Goal: Task Accomplishment & Management: Complete application form

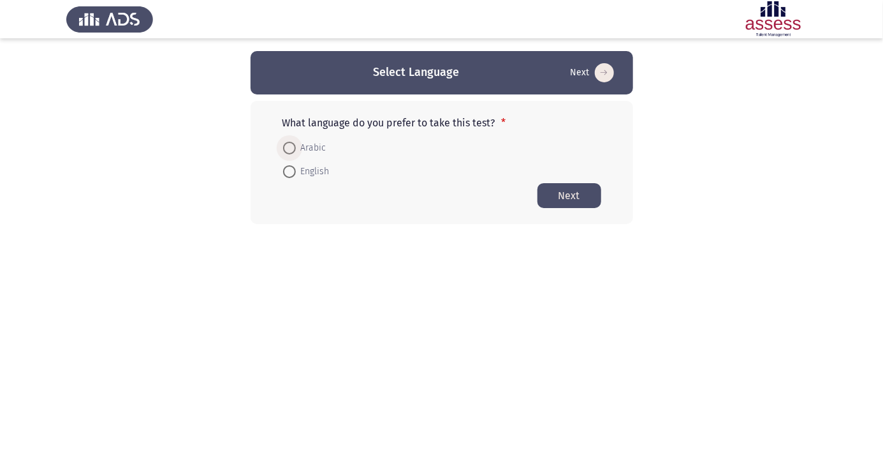
click at [291, 143] on span at bounding box center [289, 148] width 13 height 13
click at [291, 143] on input "Arabic" at bounding box center [289, 148] width 13 height 13
radio input "true"
click at [586, 189] on button "Next" at bounding box center [569, 194] width 64 height 25
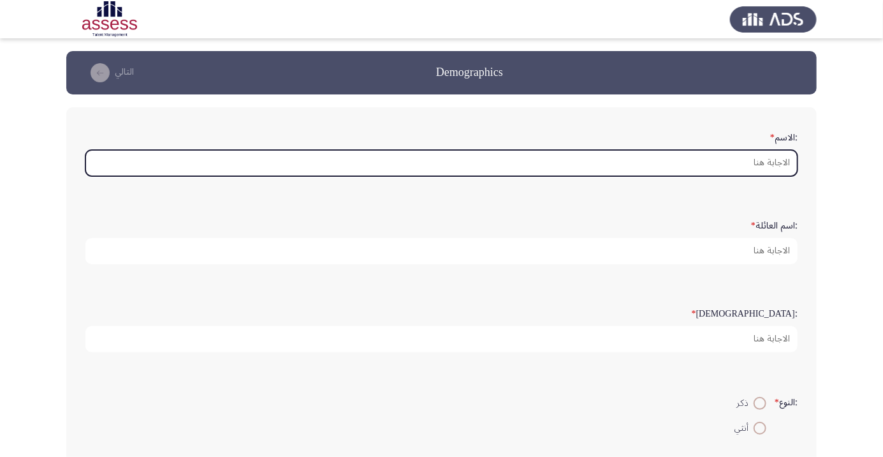
click at [773, 163] on input ":الاسم *" at bounding box center [441, 163] width 712 height 26
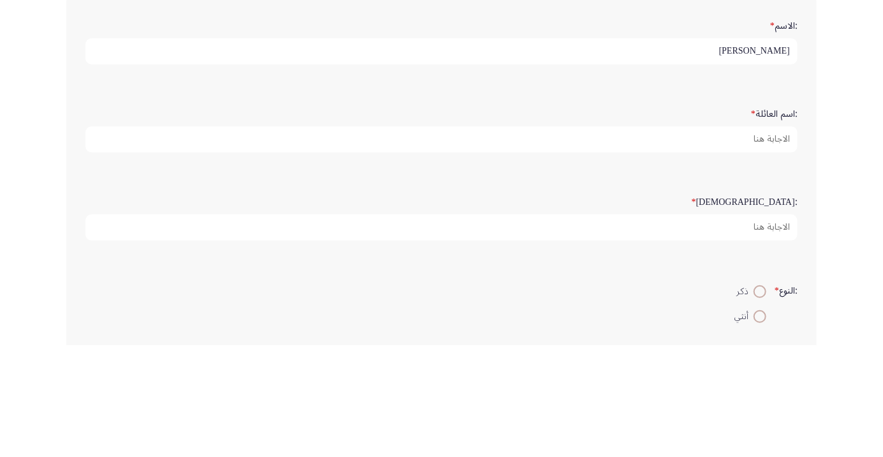
type input "[PERSON_NAME]"
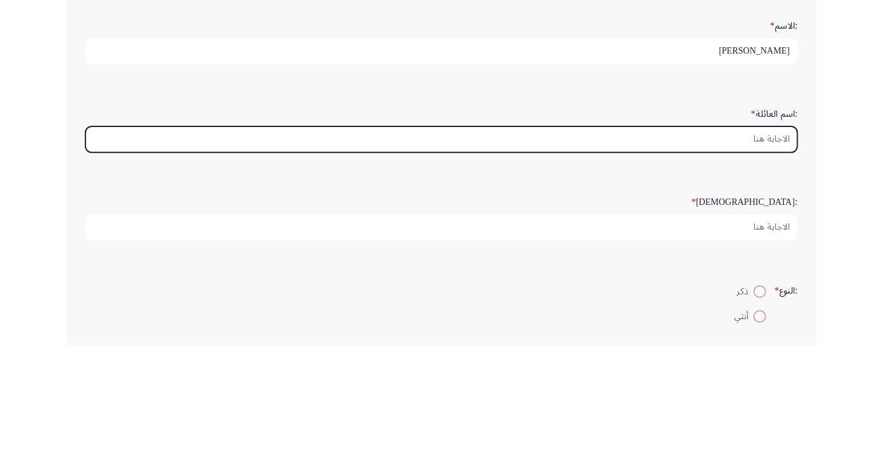
click at [771, 245] on input ":اسم العائلة *" at bounding box center [441, 251] width 712 height 26
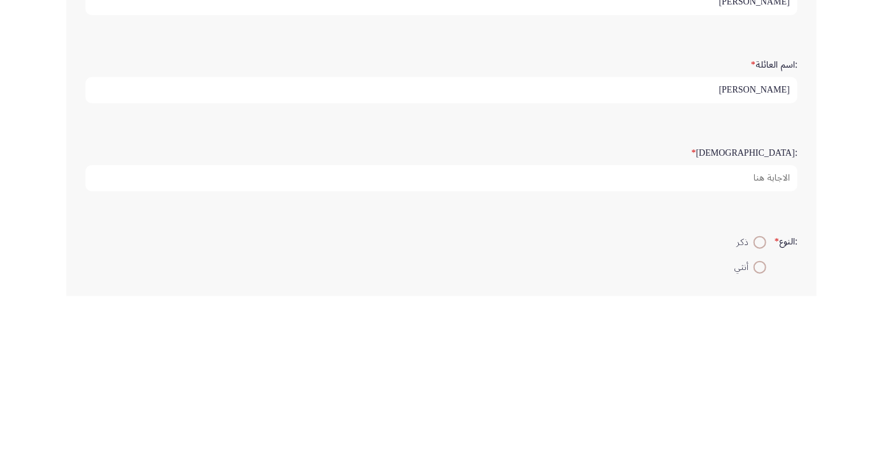
type input "[PERSON_NAME]"
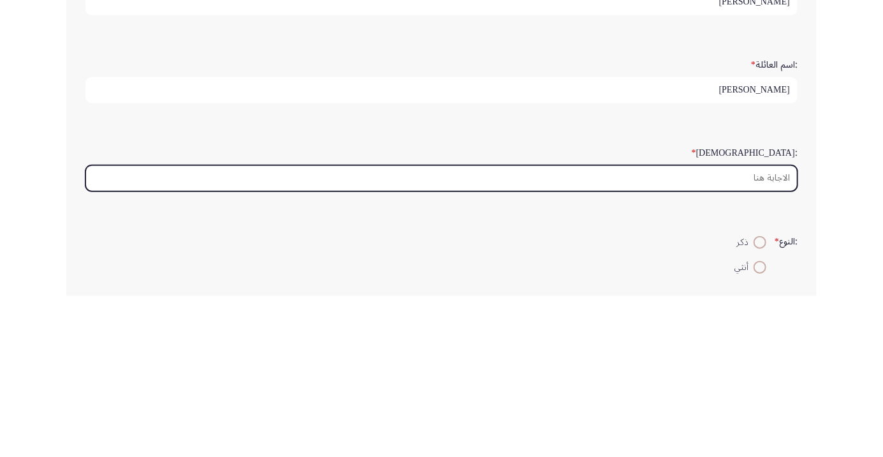
click at [775, 337] on input ":السن *" at bounding box center [441, 339] width 712 height 26
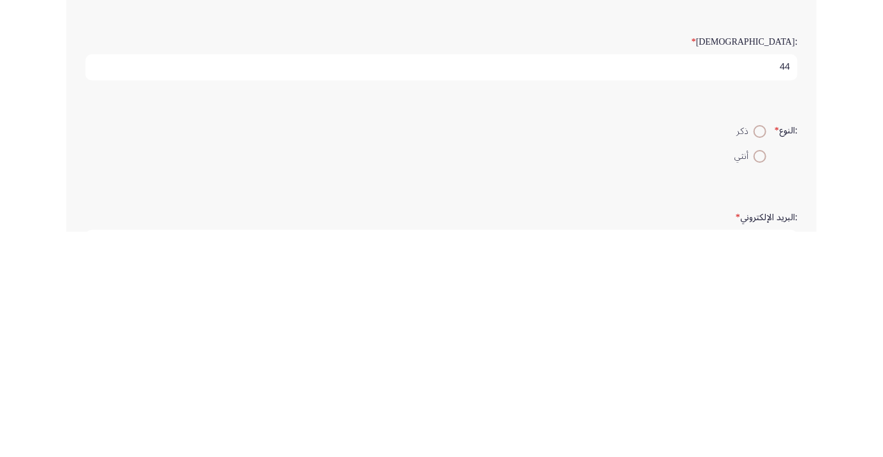
type input "44"
click at [760, 356] on span at bounding box center [760, 356] width 0 height 0
click at [758, 354] on input "ذكر" at bounding box center [760, 356] width 13 height 13
radio input "true"
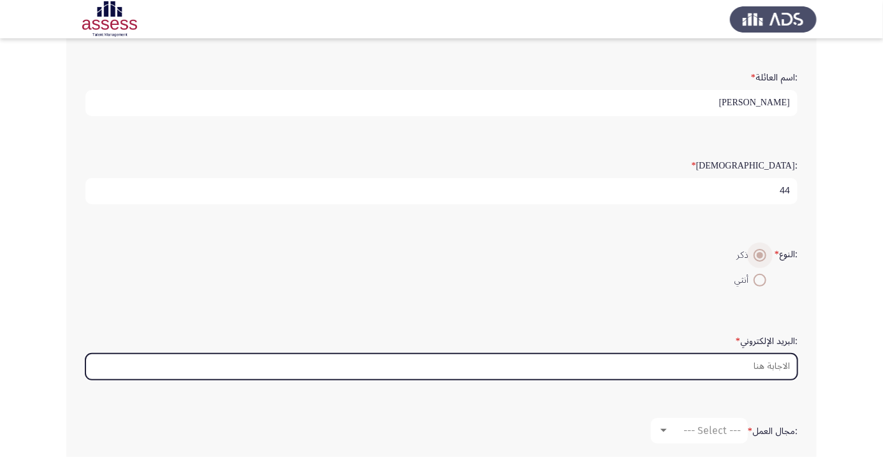
click at [780, 357] on input ":البريد الإلكتروني *" at bounding box center [441, 366] width 712 height 26
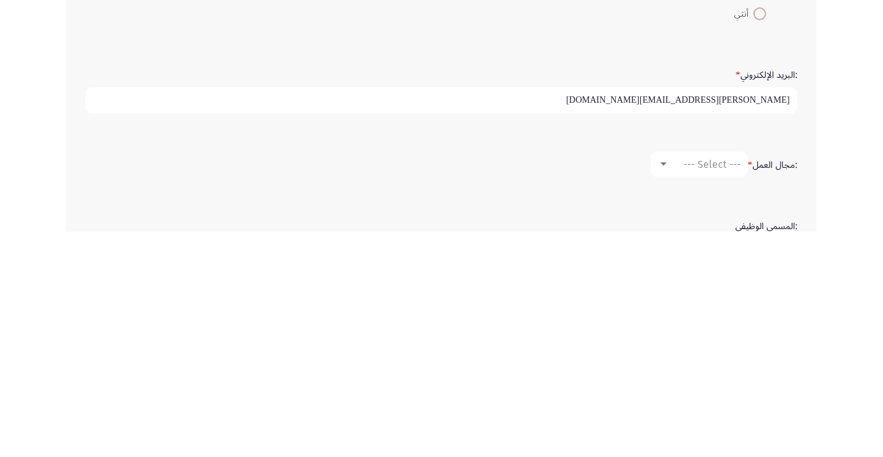
scroll to position [189, 0]
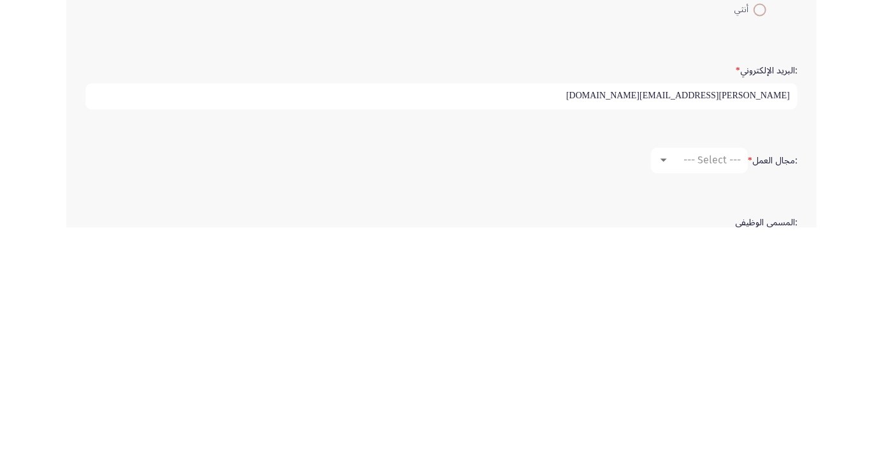
type input "[PERSON_NAME][EMAIL_ADDRESS][DOMAIN_NAME]"
click at [720, 387] on span "--- Select ---" at bounding box center [711, 389] width 57 height 12
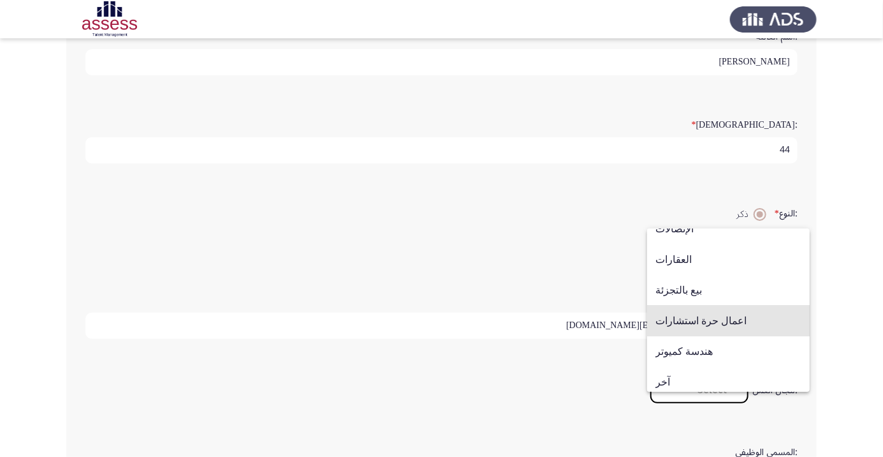
scroll to position [418, 0]
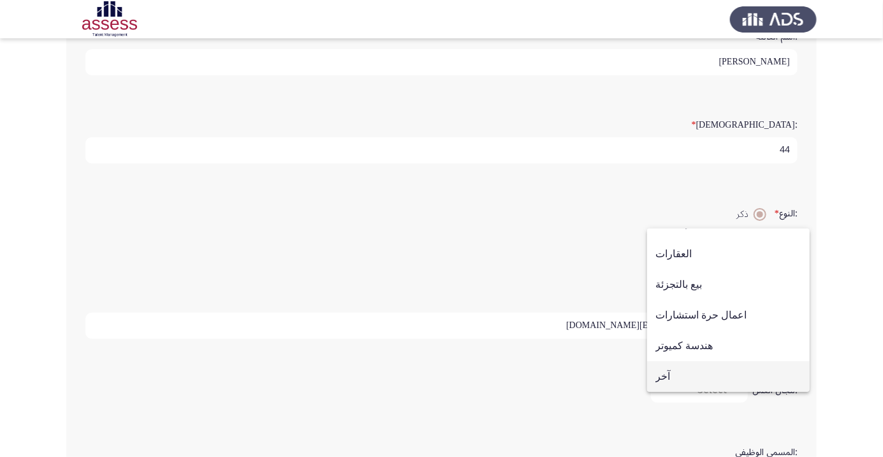
click at [691, 372] on span "آخر" at bounding box center [728, 376] width 146 height 31
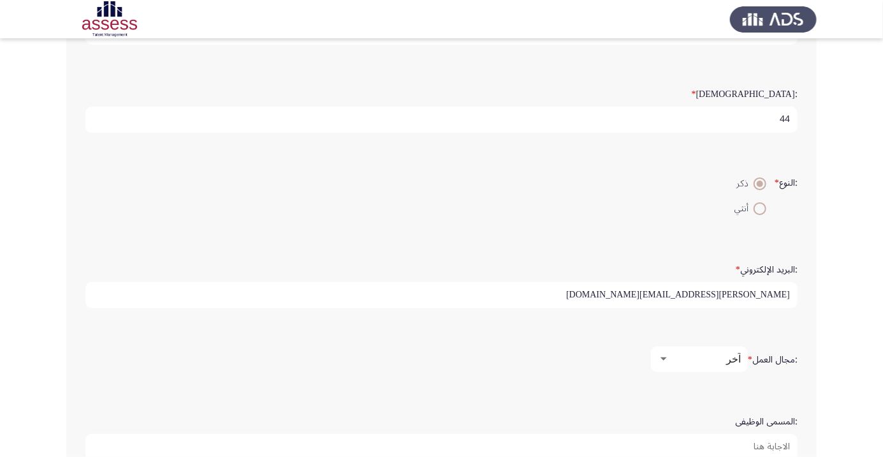
click at [780, 438] on input ":المسمى الوظيفى" at bounding box center [441, 447] width 712 height 26
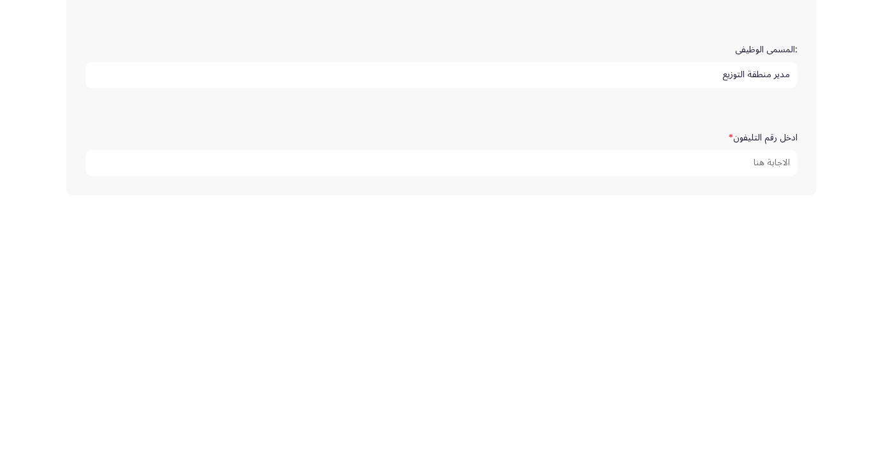
scroll to position [359, 0]
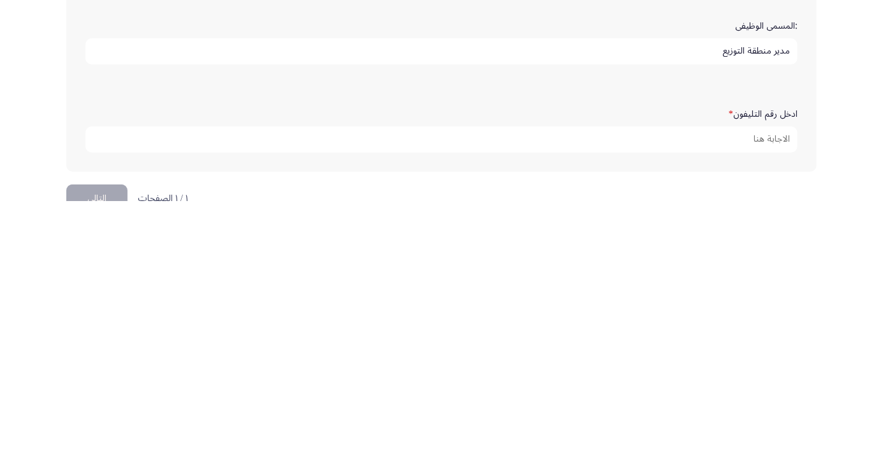
type input "مدير منطقة التوزيع"
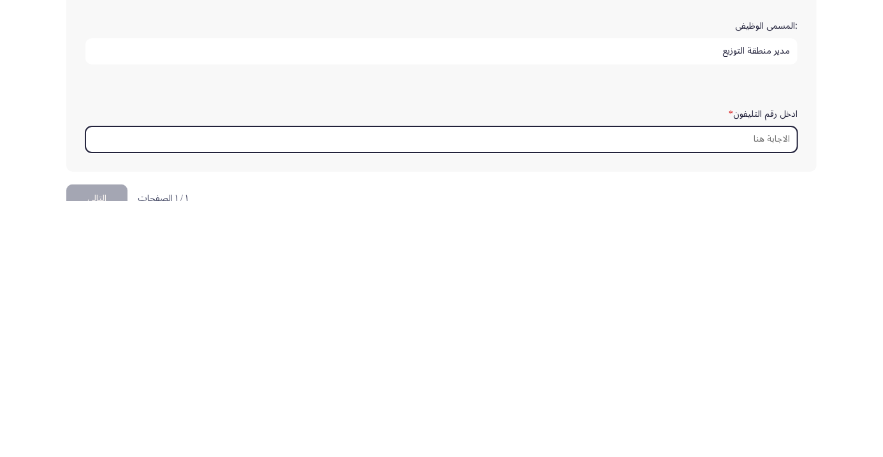
click at [777, 388] on input "ادخل رقم التليفون *" at bounding box center [441, 395] width 712 height 26
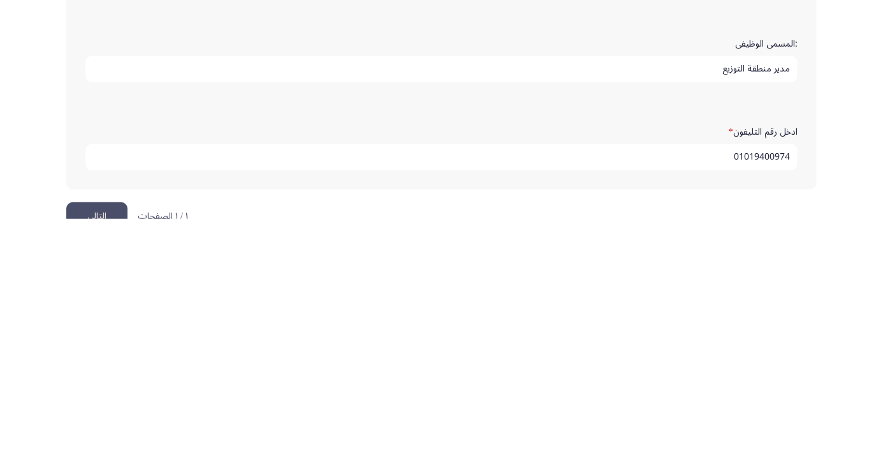
scroll to position [388, 0]
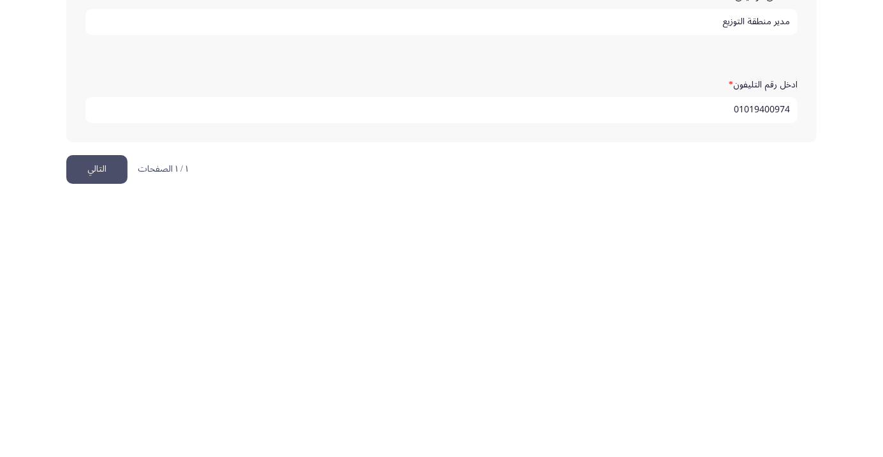
type input "01019400974"
click at [107, 414] on button "التالي" at bounding box center [96, 425] width 61 height 29
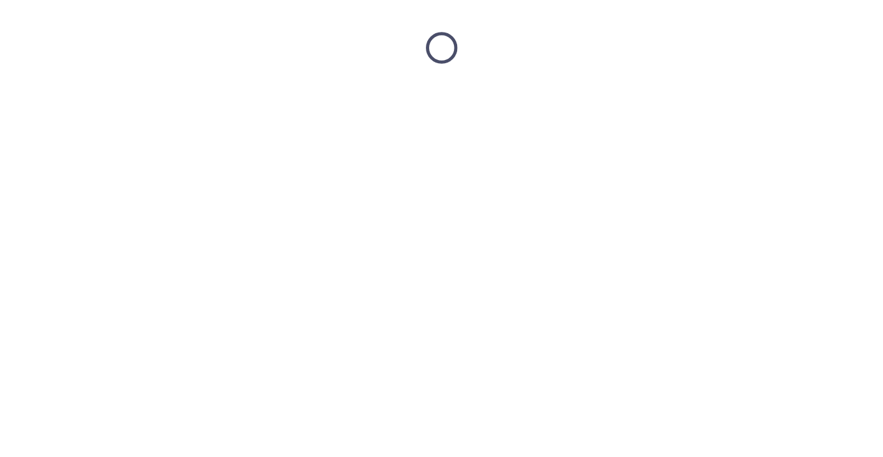
scroll to position [0, 0]
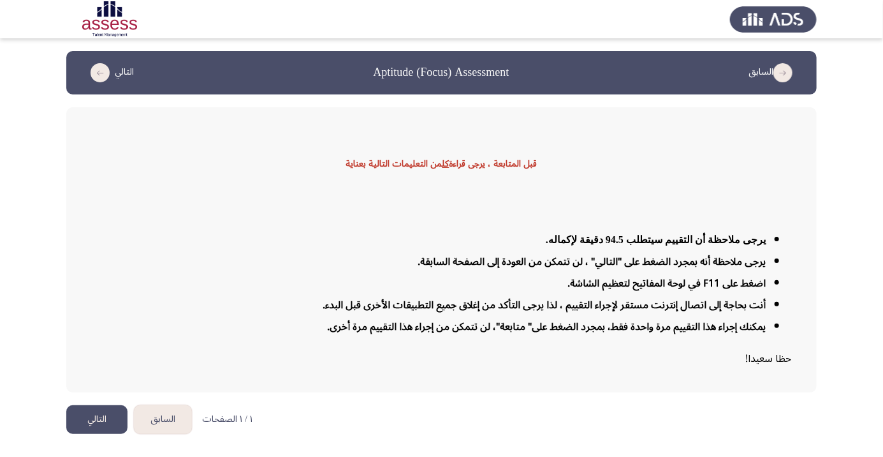
click at [97, 434] on button "التالي" at bounding box center [96, 419] width 61 height 29
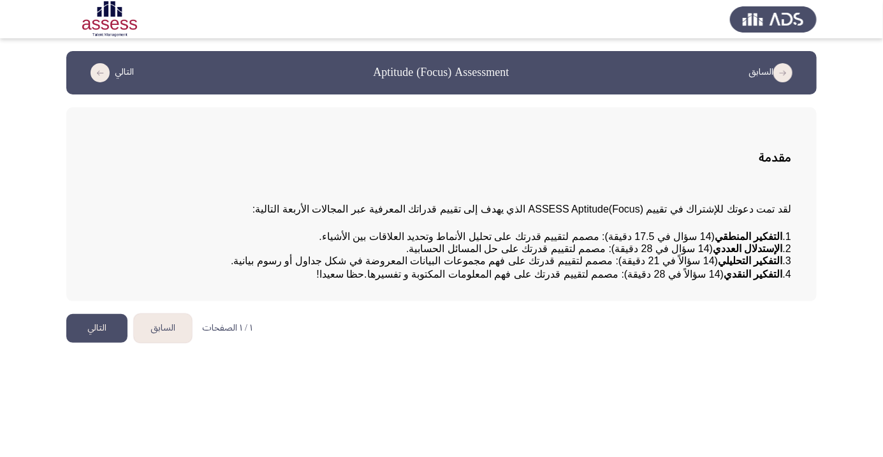
click at [103, 342] on button "التالي" at bounding box center [96, 328] width 61 height 29
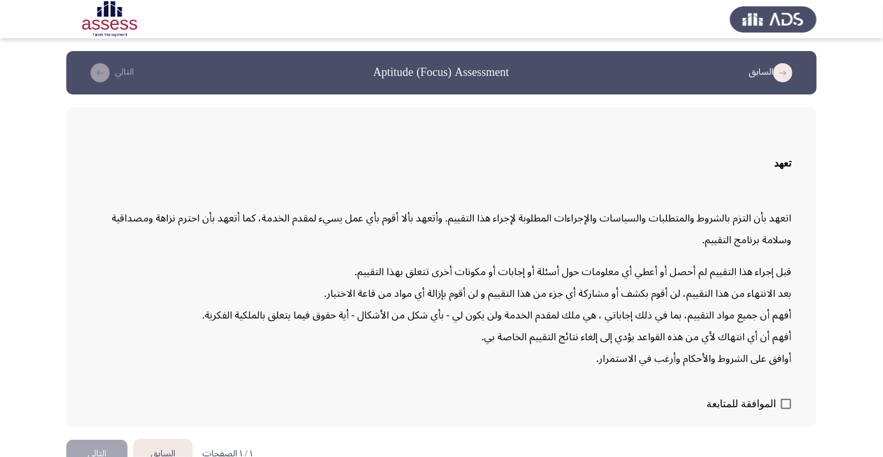
click at [784, 409] on span at bounding box center [786, 403] width 10 height 10
click at [786, 409] on input "الموافقة للمتابعة" at bounding box center [786, 409] width 1 height 1
checkbox input "true"
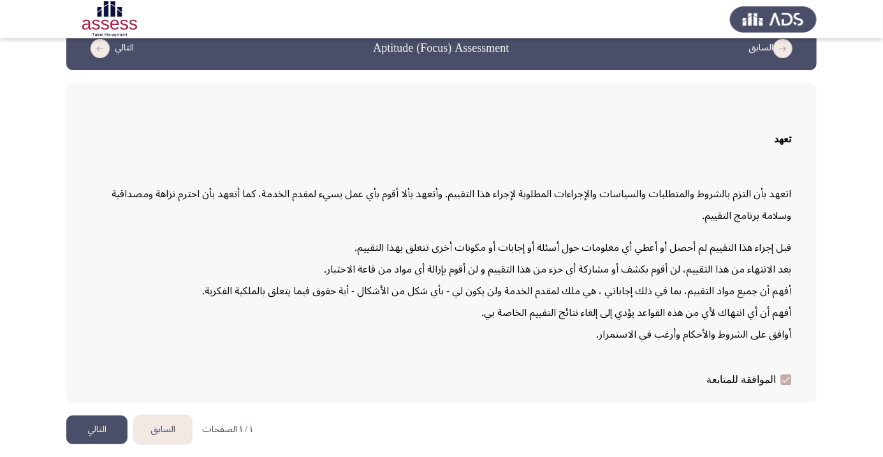
scroll to position [36, 0]
click at [96, 444] on button "التالي" at bounding box center [96, 429] width 61 height 29
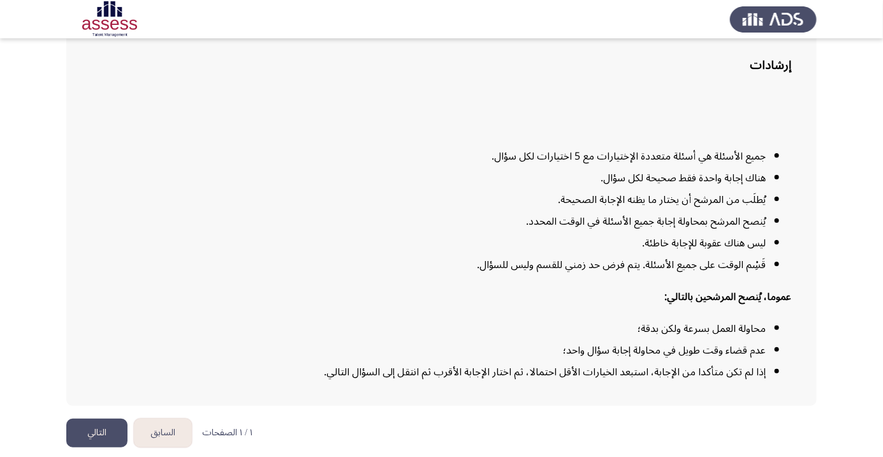
scroll to position [103, 0]
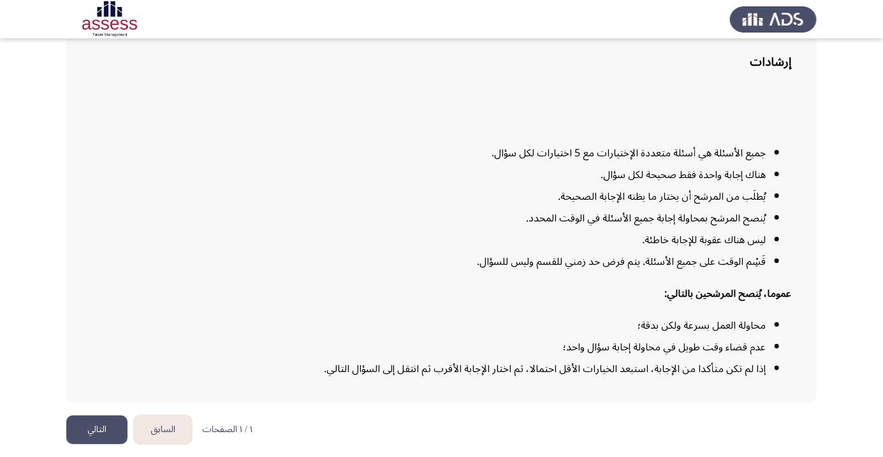
click at [94, 444] on button "التالي" at bounding box center [96, 429] width 61 height 29
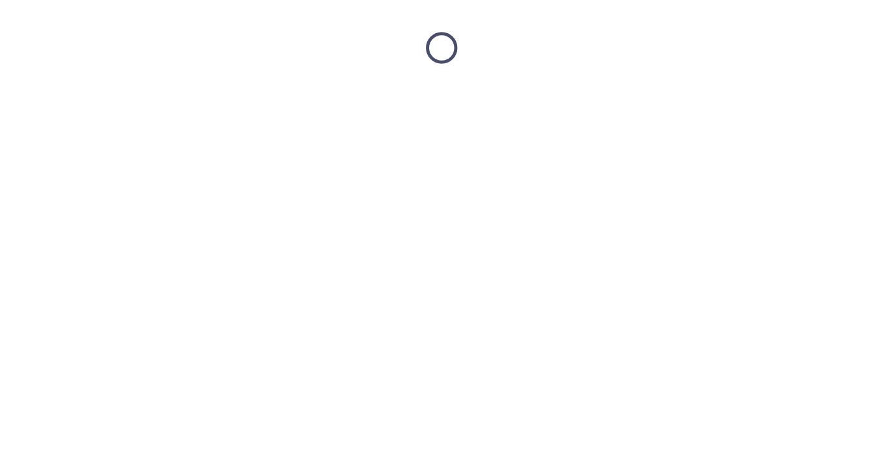
scroll to position [0, 0]
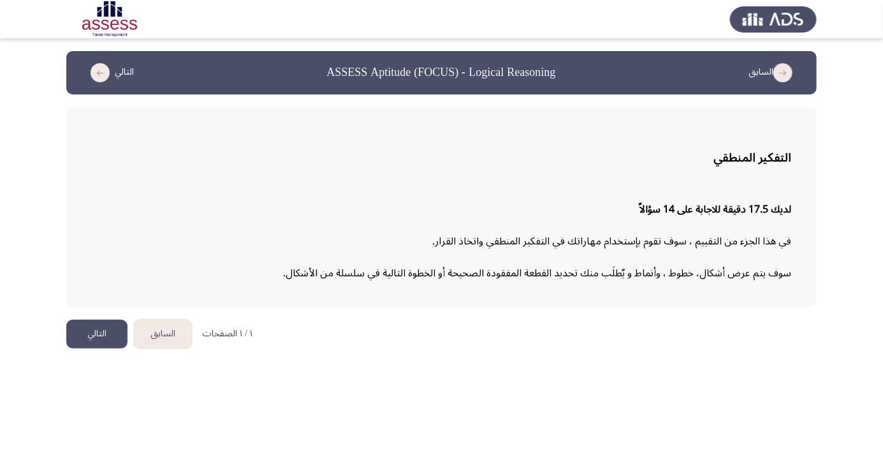
click at [96, 326] on button "التالي" at bounding box center [96, 333] width 61 height 29
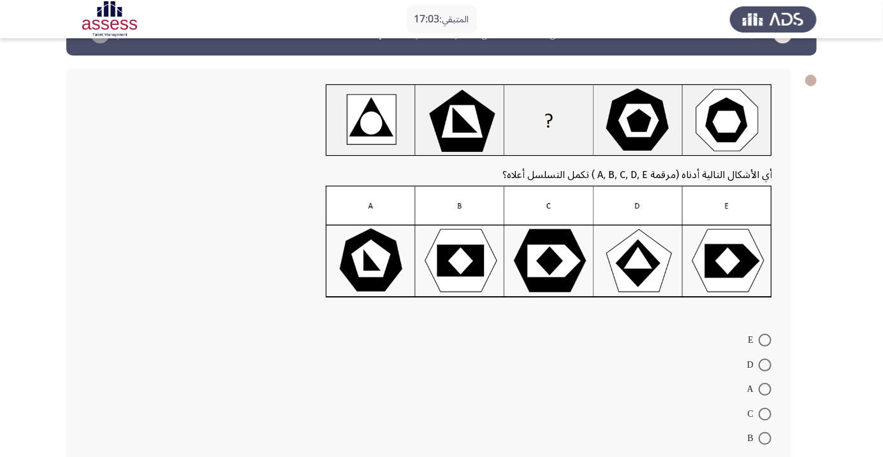
scroll to position [43, 0]
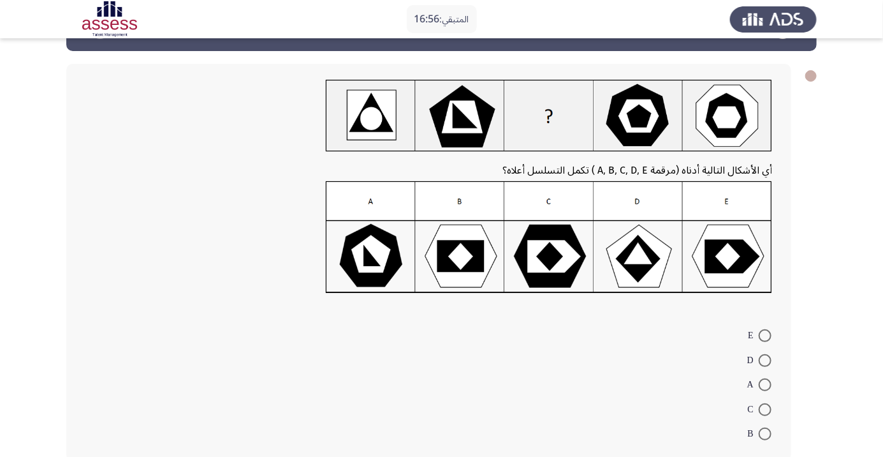
click at [733, 255] on img at bounding box center [549, 237] width 446 height 112
click at [765, 335] on span at bounding box center [765, 335] width 13 height 13
click at [765, 335] on input "E" at bounding box center [765, 335] width 13 height 13
radio input "true"
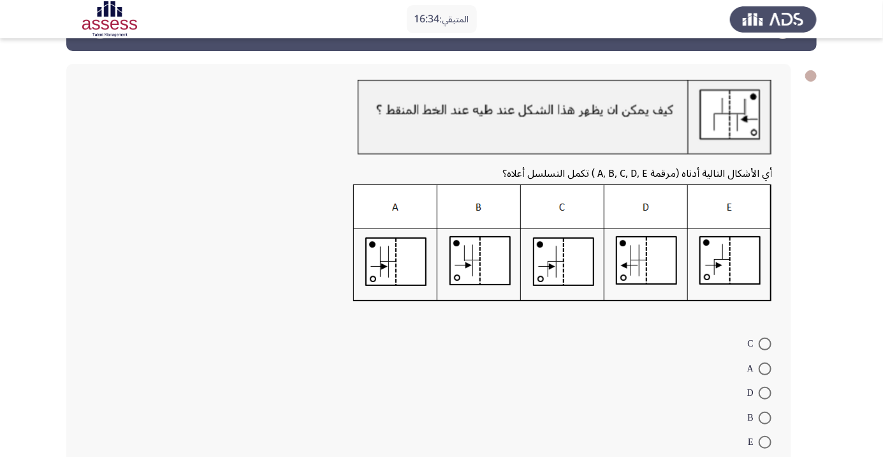
scroll to position [68, 0]
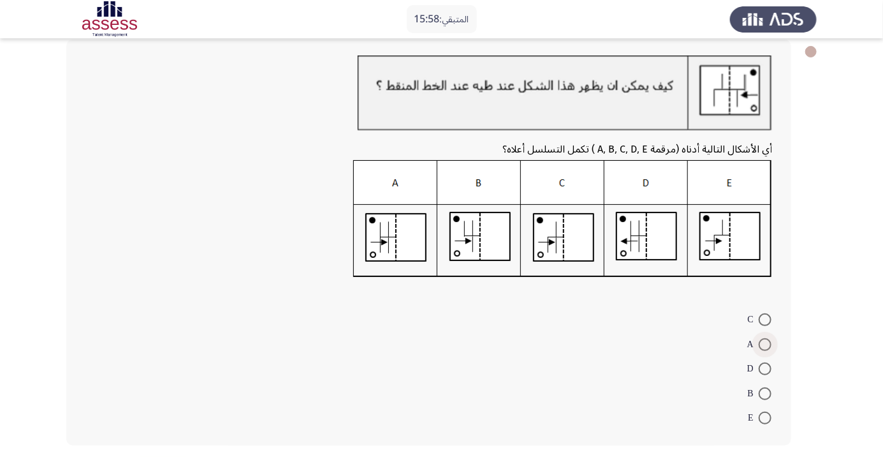
click at [765, 344] on span at bounding box center [765, 344] width 13 height 13
click at [765, 344] on input "A" at bounding box center [765, 344] width 13 height 13
radio input "true"
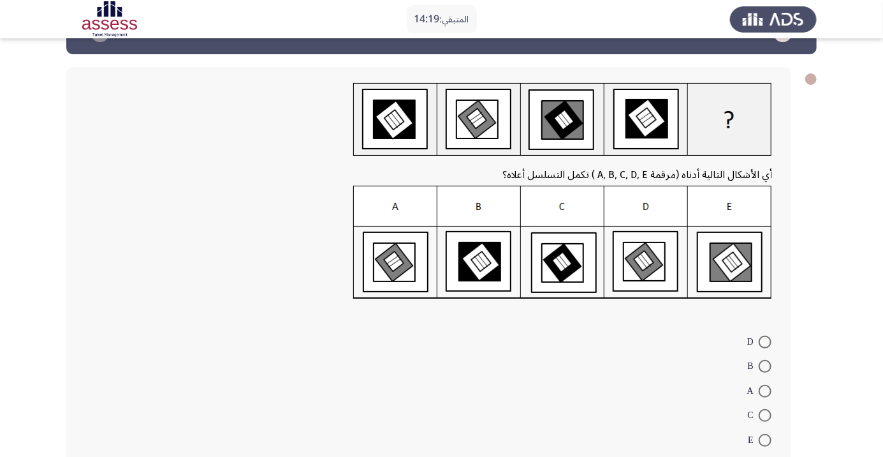
scroll to position [40, 0]
click at [765, 342] on span at bounding box center [765, 342] width 13 height 13
click at [765, 342] on input "D" at bounding box center [765, 342] width 13 height 13
radio input "true"
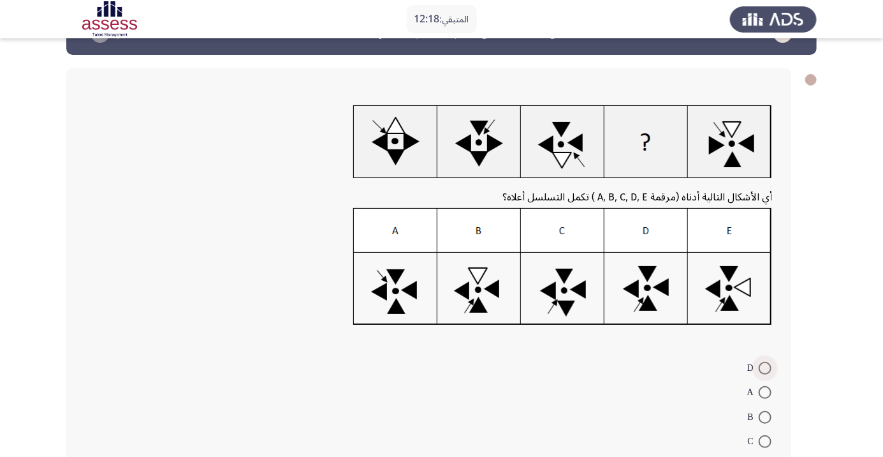
click at [765, 367] on span at bounding box center [765, 368] width 13 height 13
click at [765, 367] on input "D" at bounding box center [765, 368] width 13 height 13
radio input "true"
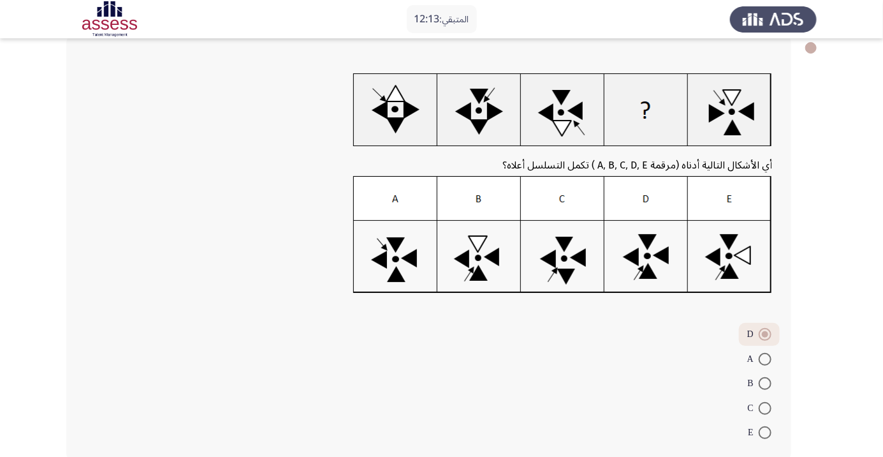
scroll to position [73, 0]
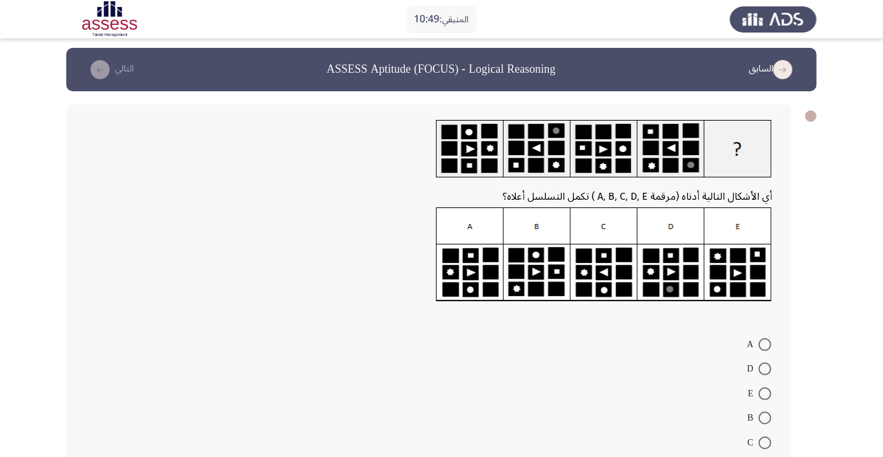
scroll to position [2, 0]
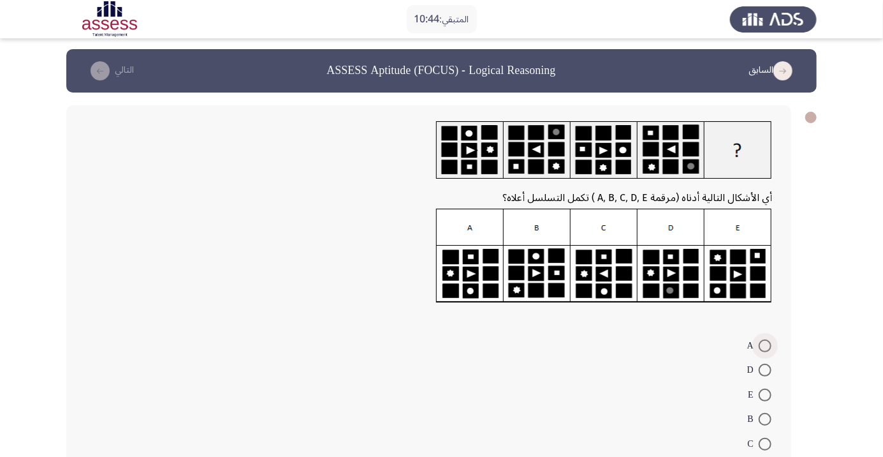
click at [765, 345] on span at bounding box center [765, 345] width 13 height 13
click at [765, 345] on input "A" at bounding box center [765, 345] width 13 height 13
radio input "true"
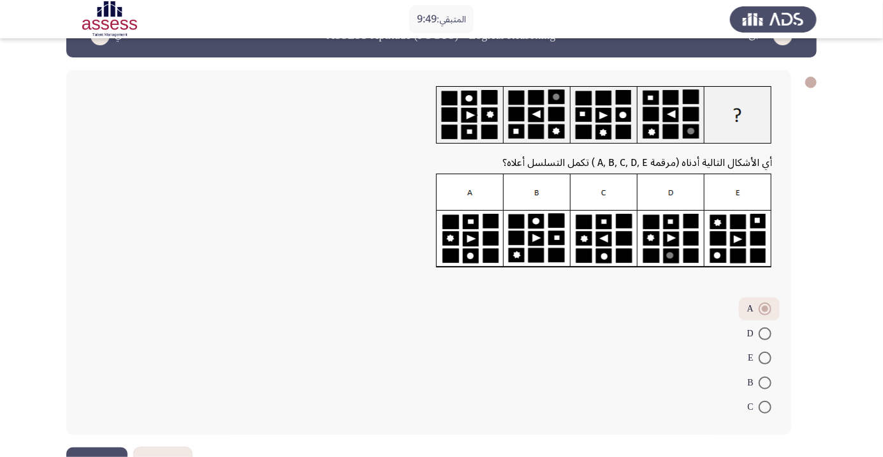
scroll to position [12, 0]
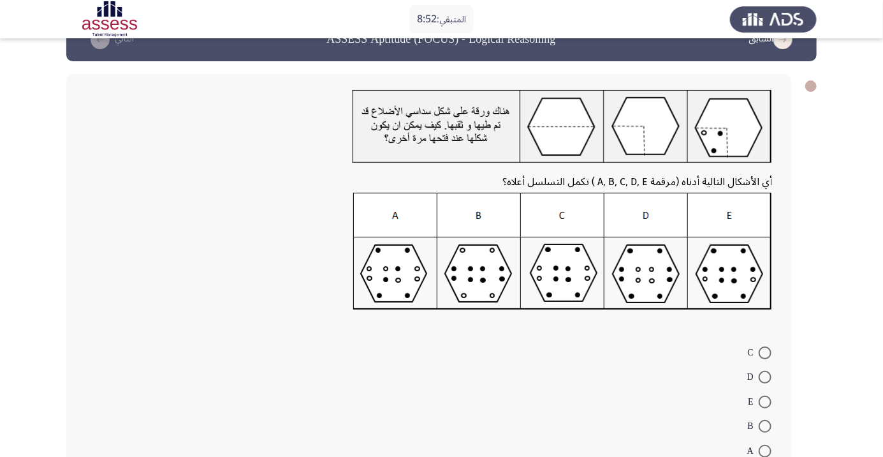
scroll to position [26, 0]
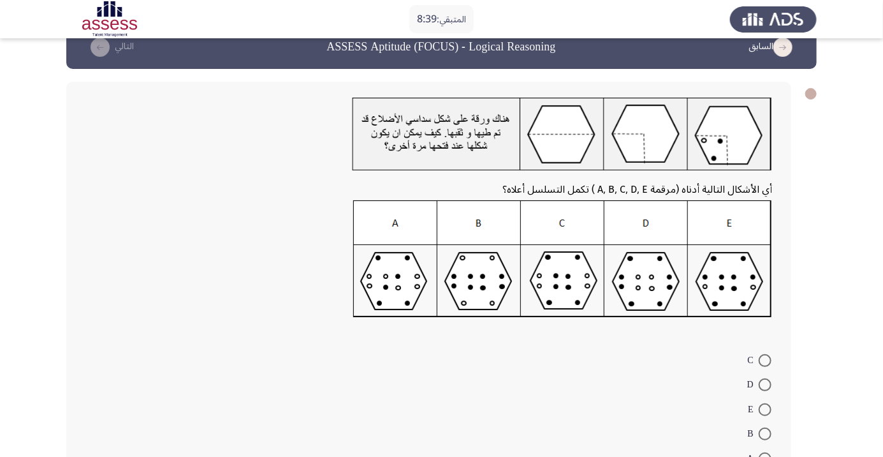
click at [765, 360] on span at bounding box center [765, 360] width 13 height 13
click at [765, 360] on input "C" at bounding box center [765, 360] width 13 height 13
radio input "true"
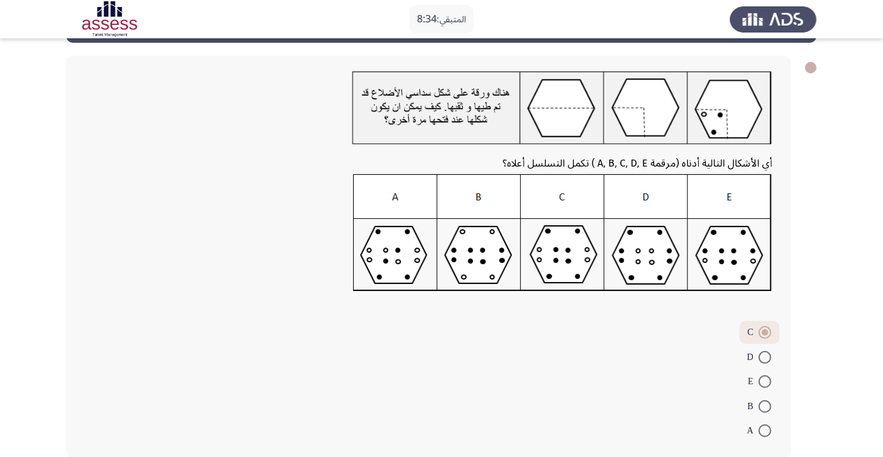
scroll to position [55, 0]
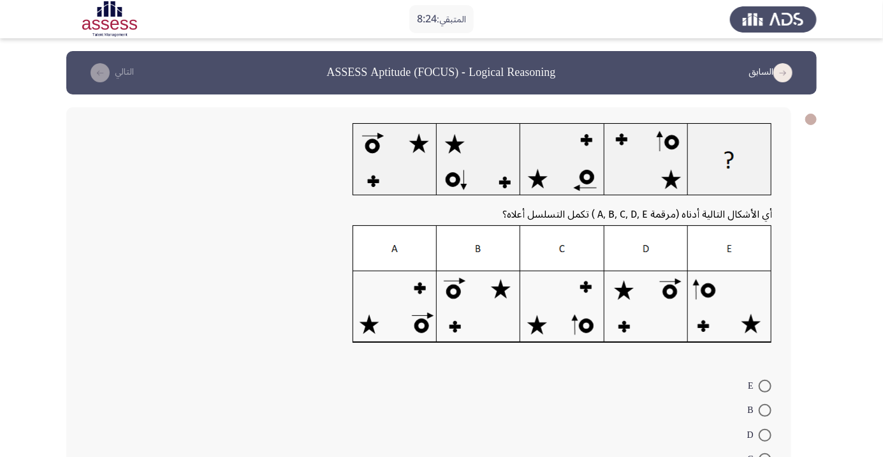
click at [765, 385] on span at bounding box center [765, 385] width 13 height 13
click at [765, 385] on input "E" at bounding box center [765, 385] width 13 height 13
radio input "true"
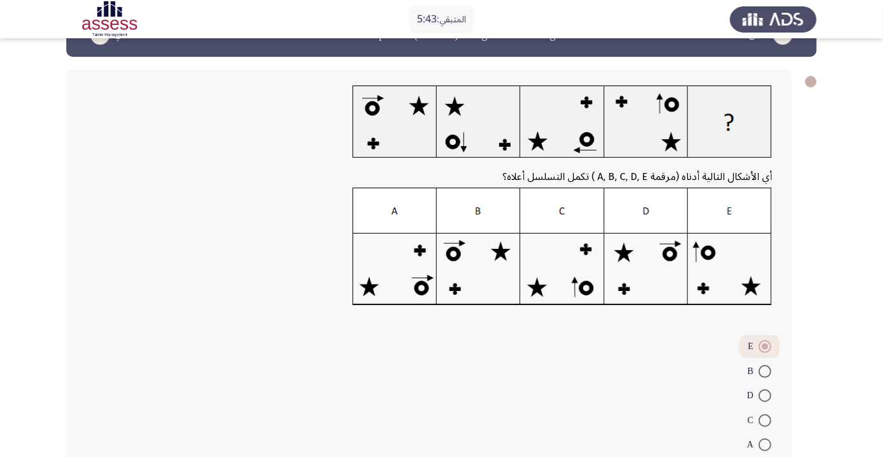
scroll to position [41, 0]
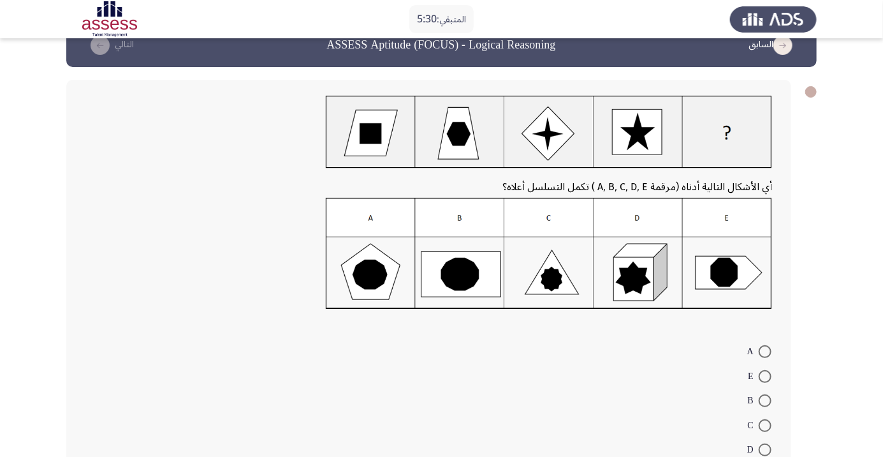
scroll to position [31, 0]
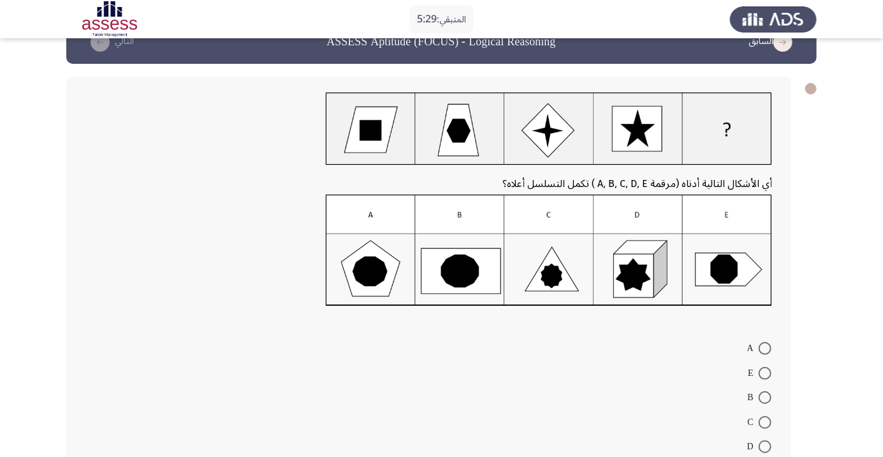
click at [765, 348] on span at bounding box center [765, 348] width 13 height 13
click at [765, 348] on input "A" at bounding box center [765, 348] width 13 height 13
radio input "true"
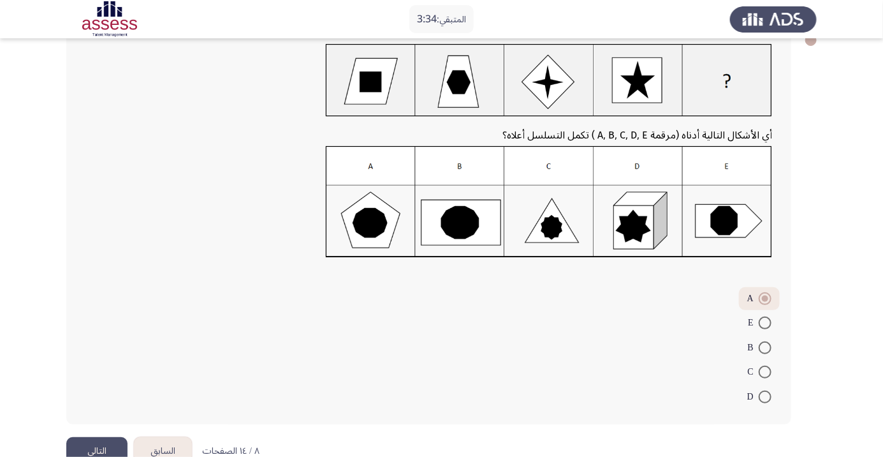
scroll to position [91, 0]
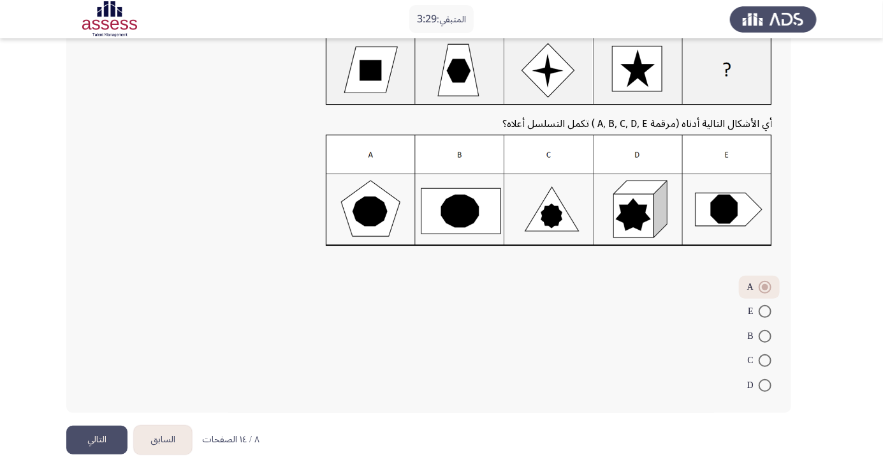
click at [93, 435] on button "التالي" at bounding box center [96, 439] width 61 height 29
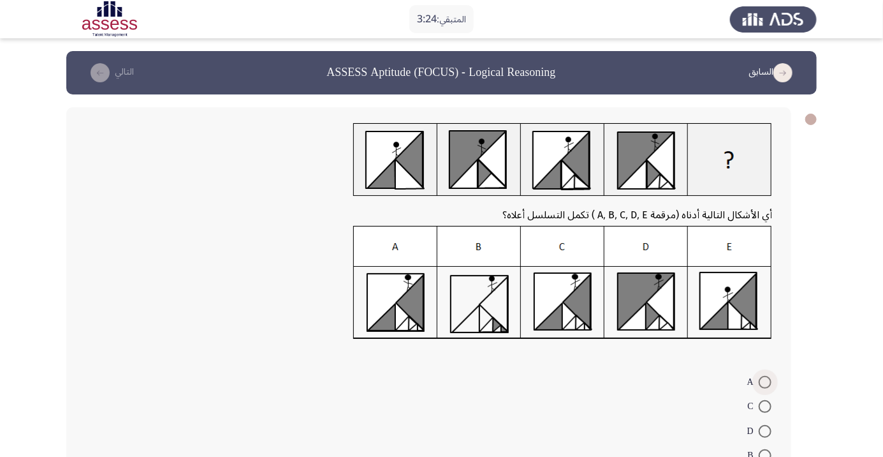
click at [765, 381] on span at bounding box center [765, 382] width 13 height 13
click at [765, 381] on input "A" at bounding box center [765, 382] width 13 height 13
radio input "true"
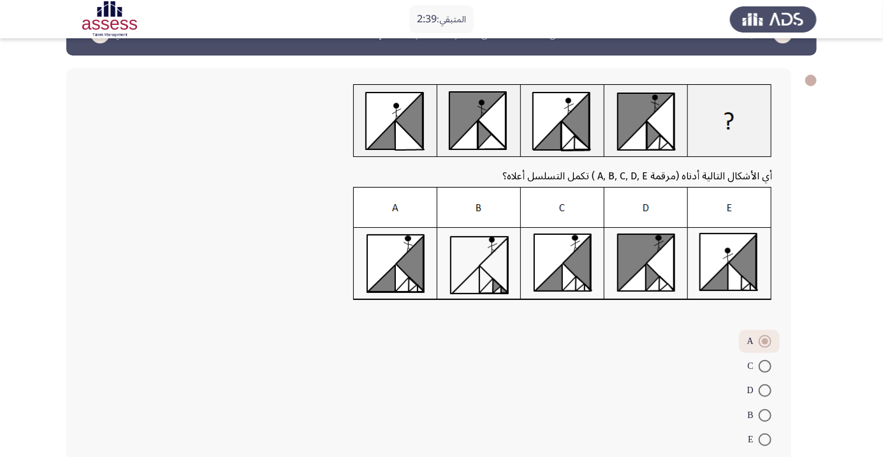
scroll to position [41, 0]
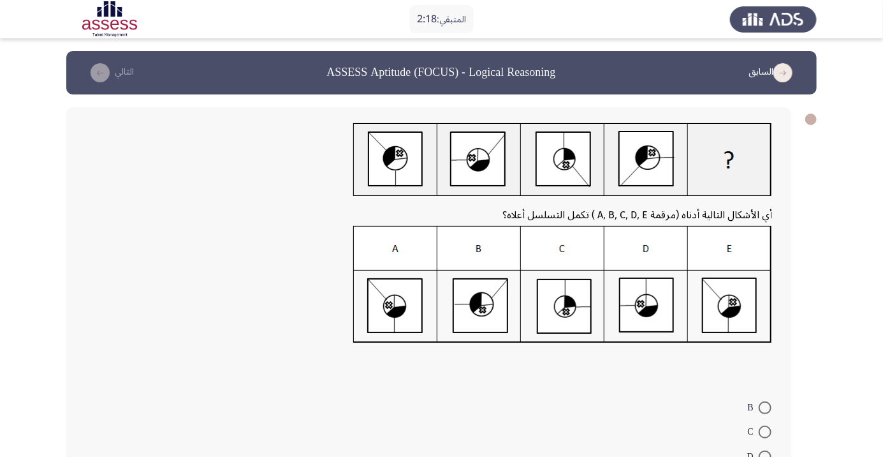
click at [765, 407] on span at bounding box center [765, 407] width 13 height 13
click at [765, 407] on input "B" at bounding box center [765, 407] width 13 height 13
radio input "true"
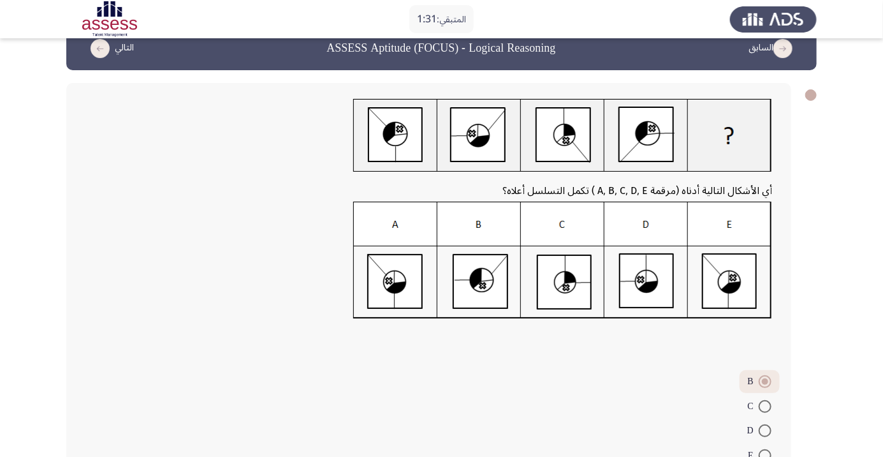
scroll to position [29, 0]
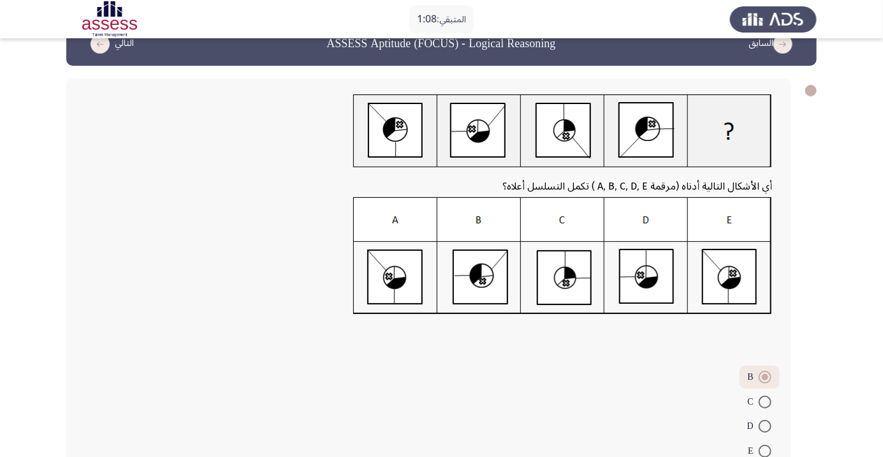
click at [765, 449] on span at bounding box center [765, 450] width 13 height 13
click at [765, 449] on input "E" at bounding box center [765, 450] width 13 height 13
radio input "true"
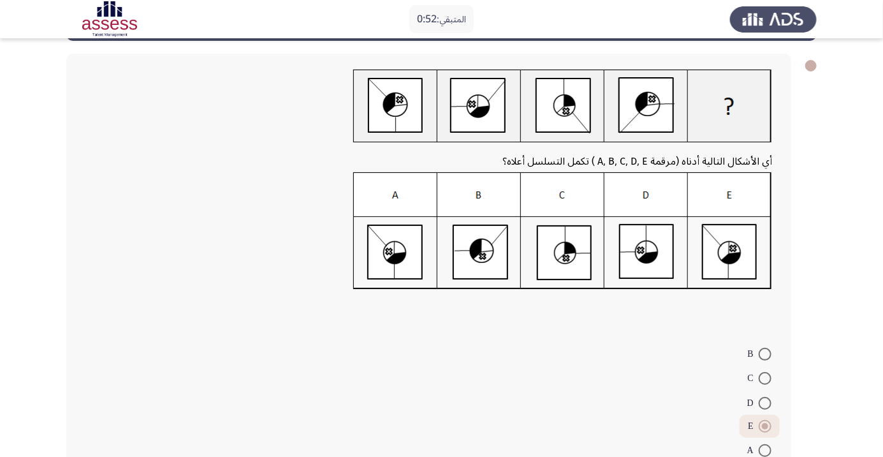
scroll to position [56, 0]
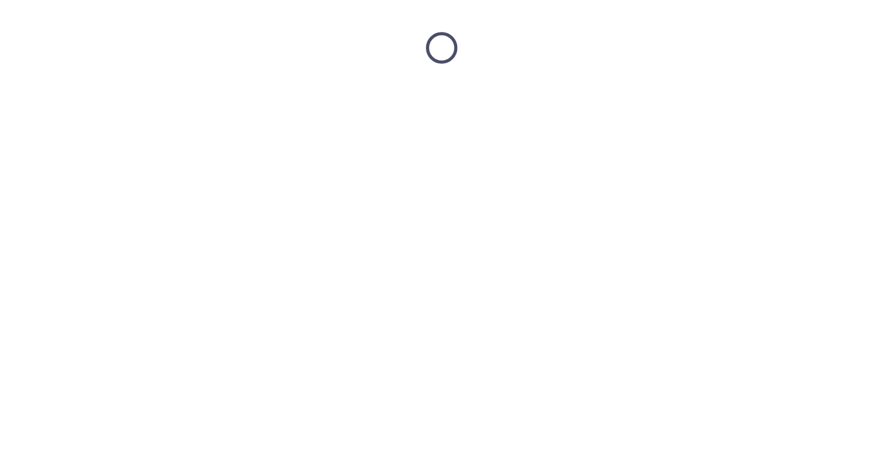
scroll to position [0, 0]
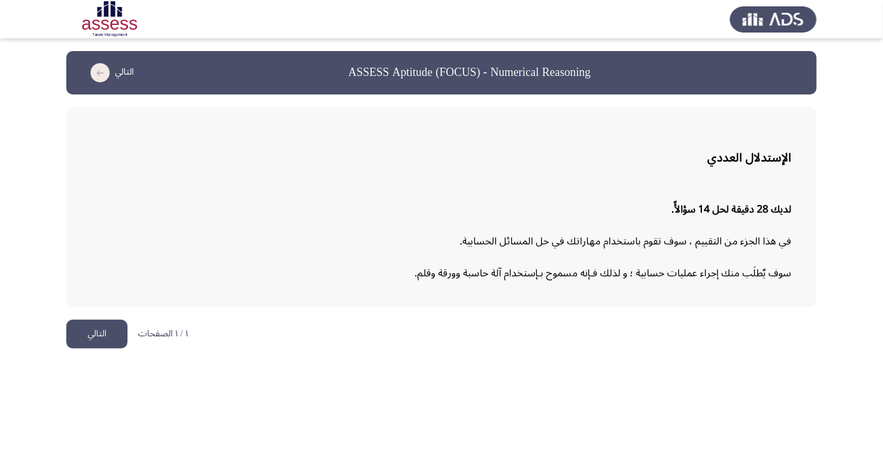
click at [92, 336] on button "التالي" at bounding box center [96, 333] width 61 height 29
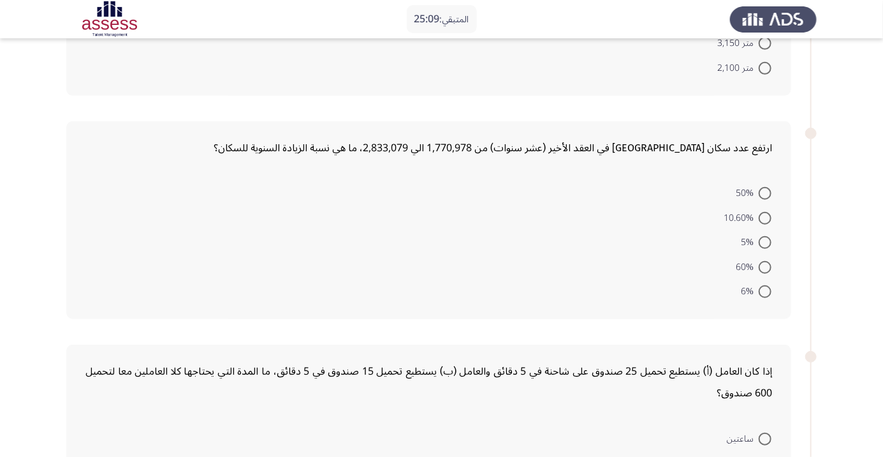
scroll to position [231, 0]
click at [765, 267] on span at bounding box center [765, 267] width 13 height 13
click at [765, 267] on input "60%" at bounding box center [765, 267] width 13 height 13
radio input "true"
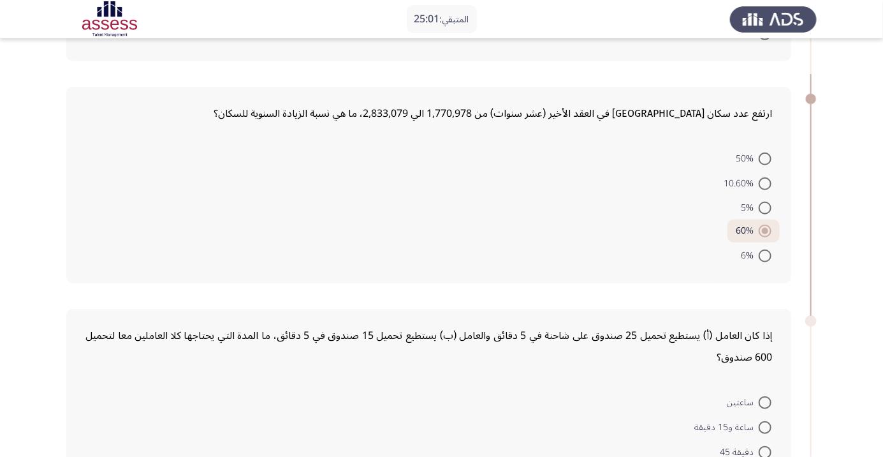
scroll to position [268, 0]
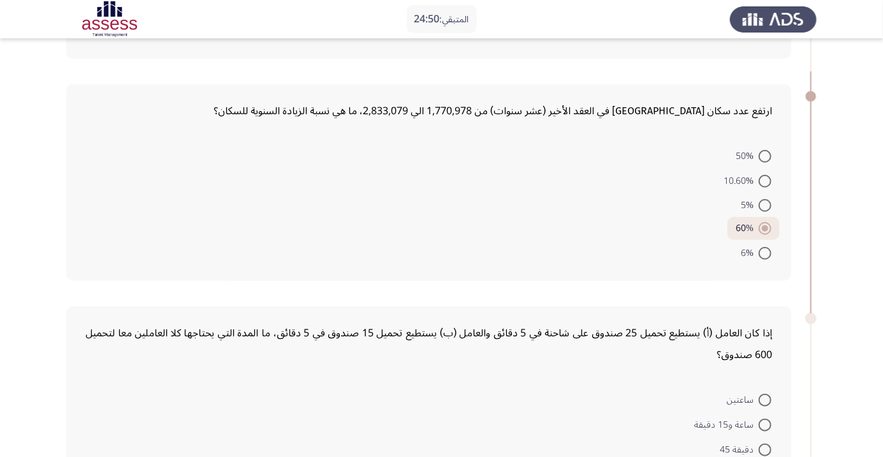
click at [765, 251] on span at bounding box center [765, 253] width 13 height 13
click at [765, 251] on input "6%" at bounding box center [765, 253] width 13 height 13
radio input "true"
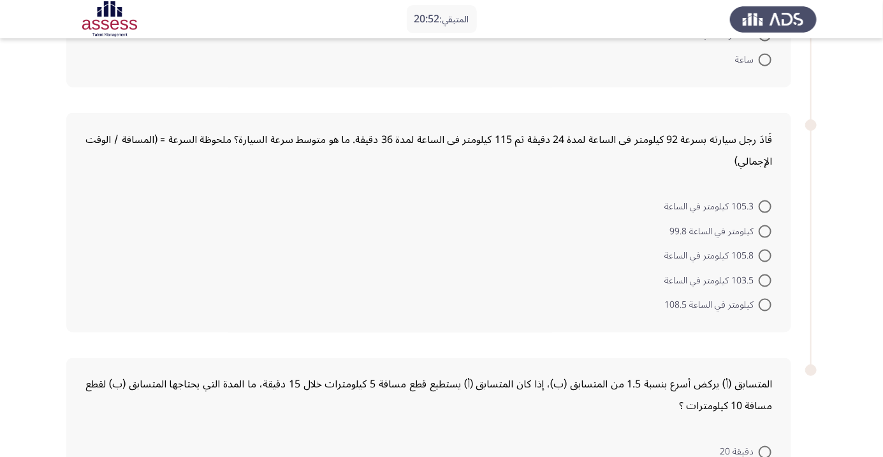
scroll to position [683, 0]
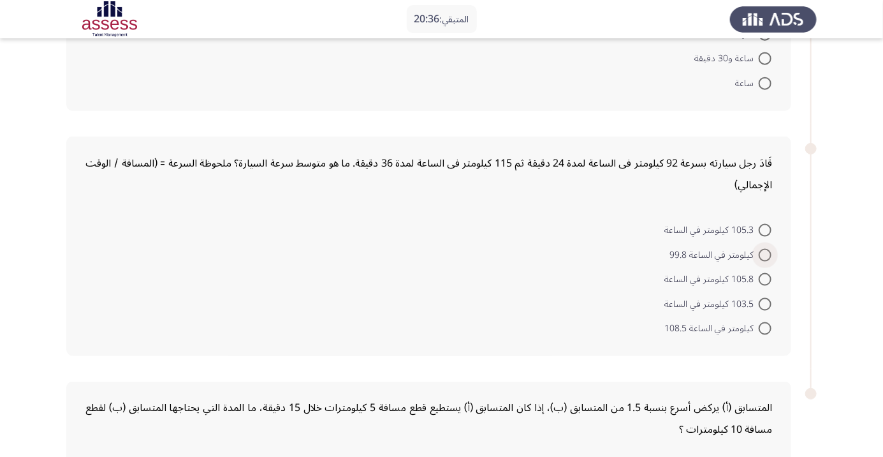
click at [765, 253] on span at bounding box center [765, 255] width 13 height 13
click at [765, 253] on input "كيلومتر في الساعة 99.8" at bounding box center [765, 255] width 13 height 13
radio input "true"
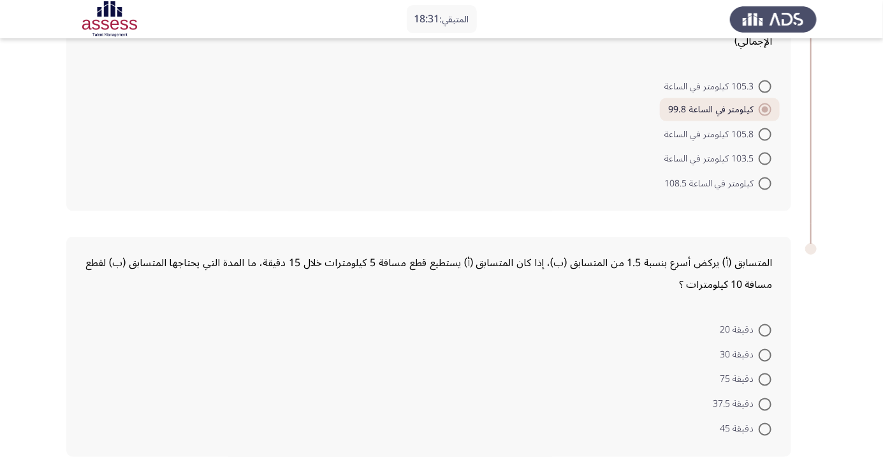
scroll to position [847, 0]
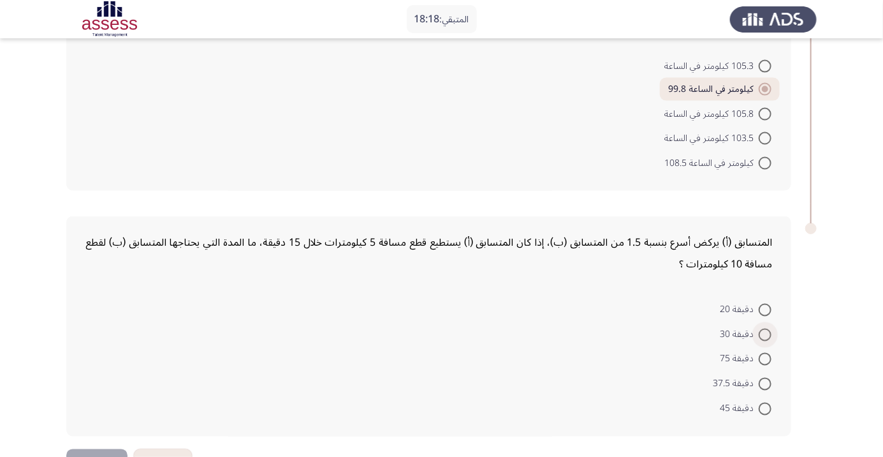
click at [765, 332] on span at bounding box center [765, 334] width 13 height 13
click at [765, 332] on input "دقيقة 30" at bounding box center [765, 334] width 13 height 13
radio input "true"
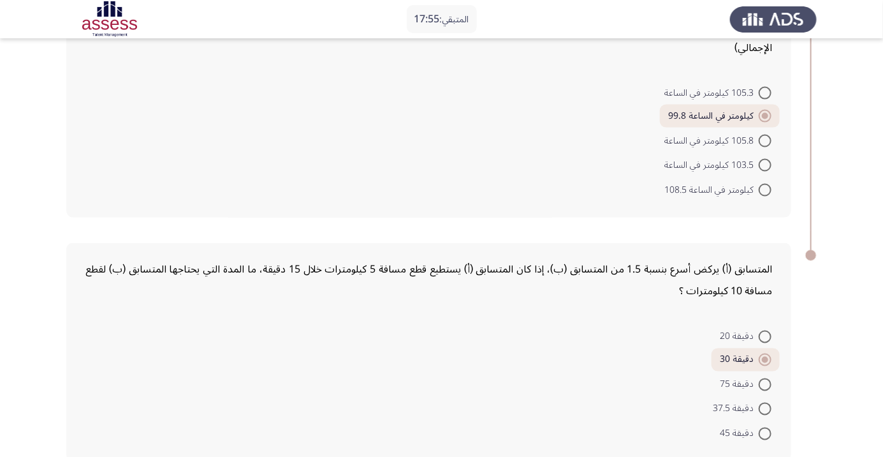
scroll to position [826, 0]
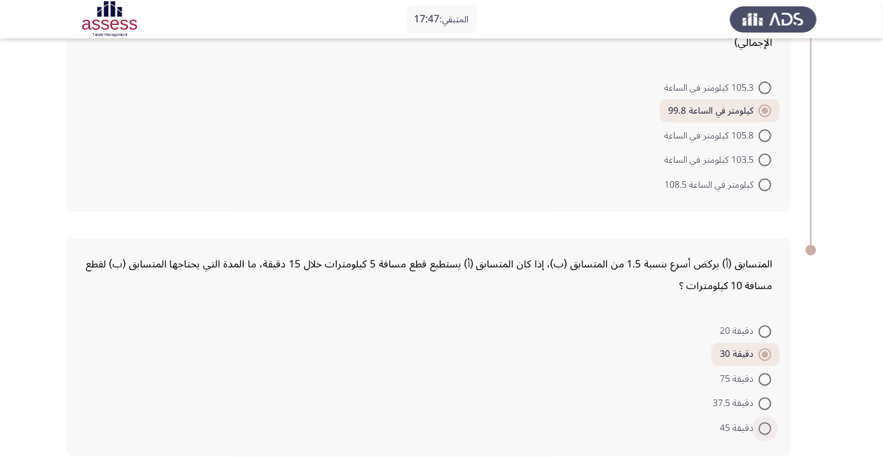
click at [765, 426] on span at bounding box center [765, 428] width 13 height 13
click at [765, 426] on input "دقيقة 45" at bounding box center [765, 428] width 13 height 13
radio input "true"
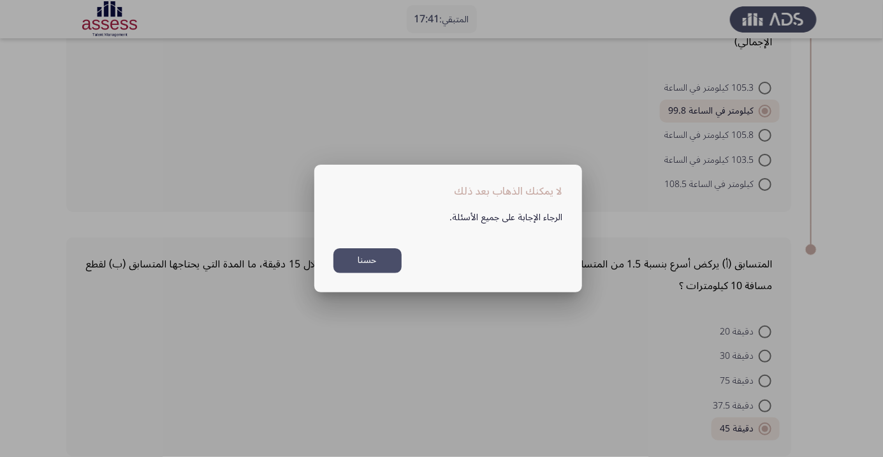
click at [377, 273] on button "حسنا" at bounding box center [367, 260] width 68 height 25
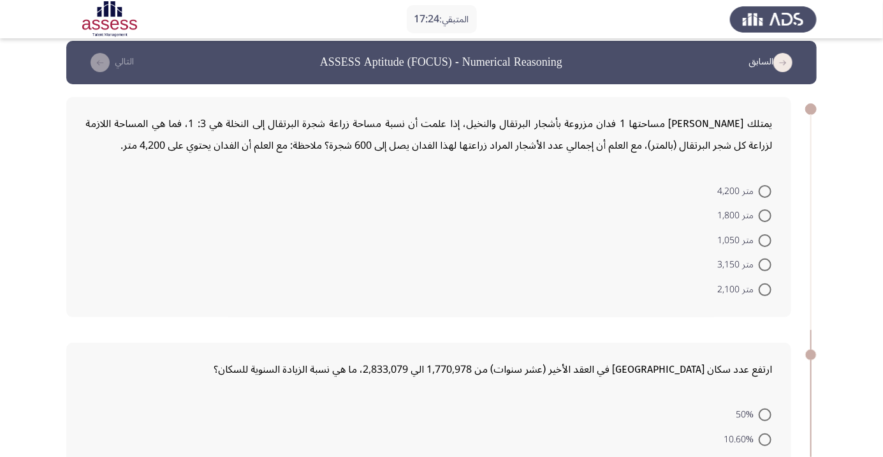
scroll to position [25, 0]
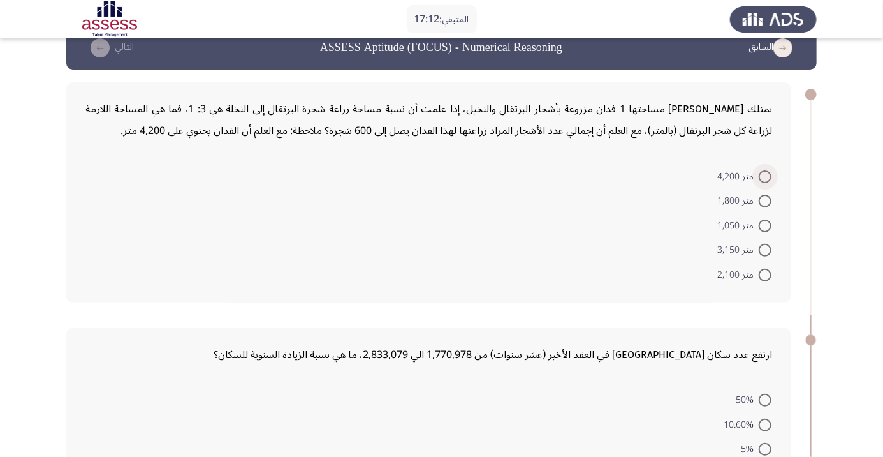
click at [765, 175] on span at bounding box center [765, 176] width 13 height 13
click at [765, 175] on input "متر 4,200" at bounding box center [765, 176] width 13 height 13
radio input "true"
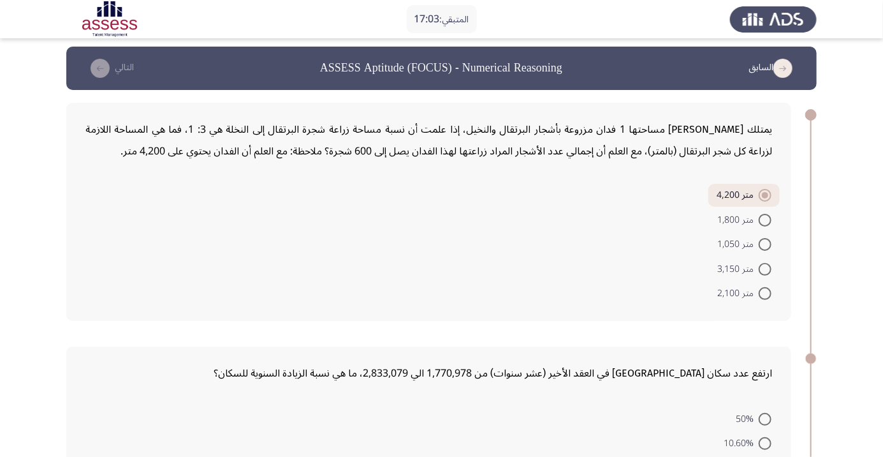
scroll to position [0, 0]
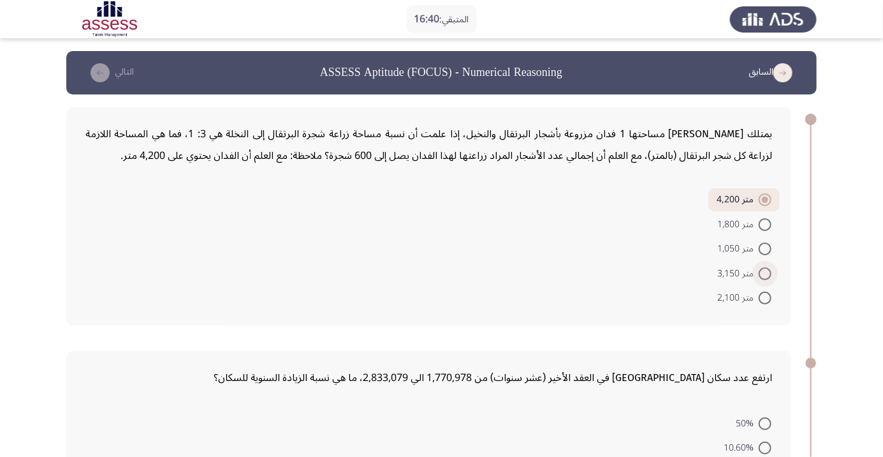
click at [765, 272] on span at bounding box center [765, 273] width 13 height 13
click at [765, 272] on input "متر 3,150" at bounding box center [765, 273] width 13 height 13
radio input "true"
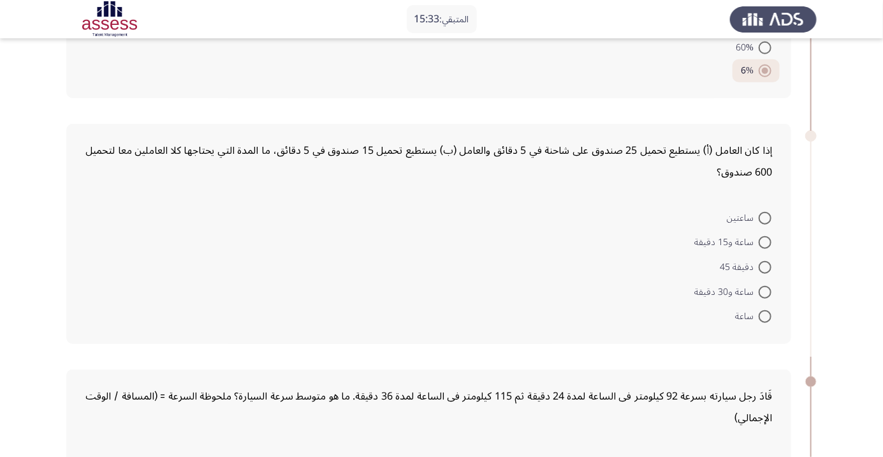
scroll to position [447, 0]
click at [765, 243] on span at bounding box center [765, 244] width 13 height 13
click at [765, 243] on input "ساعة و15 دقيقة" at bounding box center [765, 244] width 13 height 13
radio input "true"
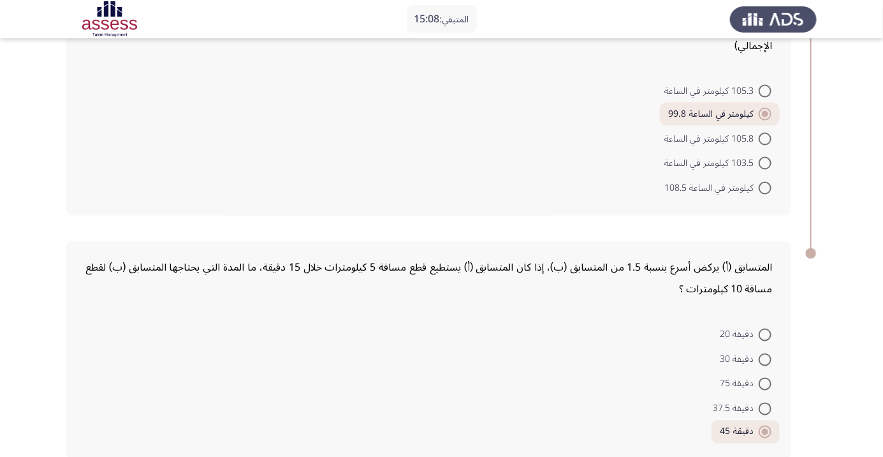
scroll to position [822, 0]
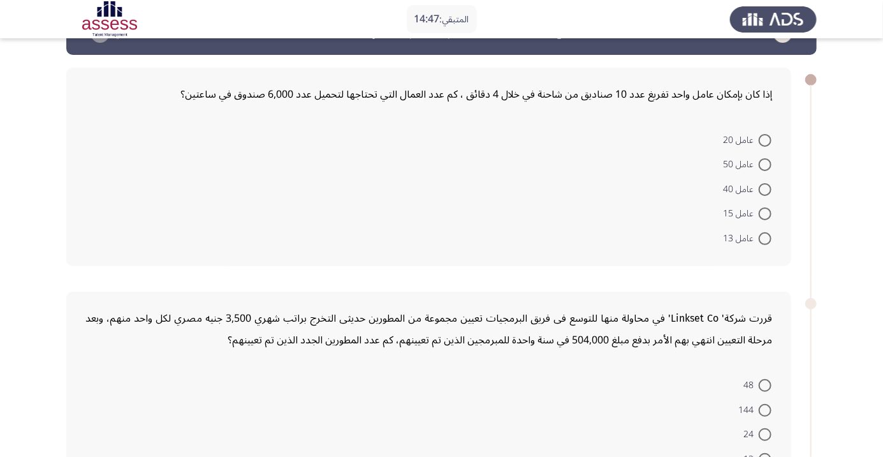
scroll to position [38, 0]
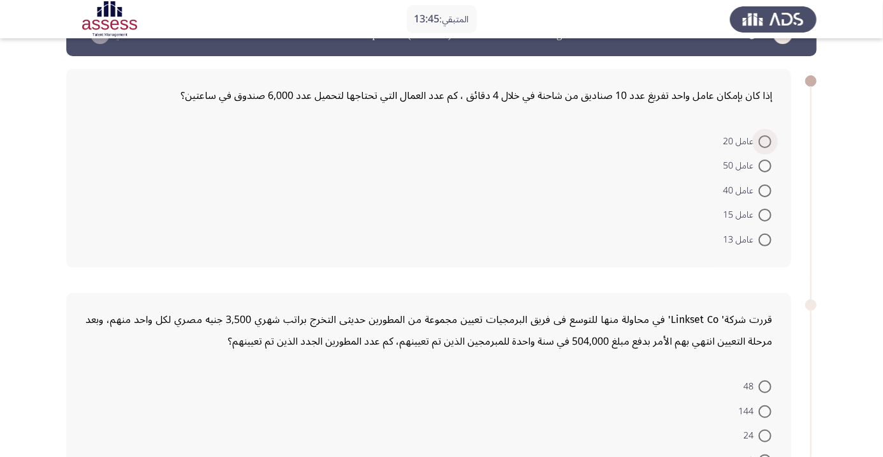
click at [765, 140] on span at bounding box center [765, 141] width 13 height 13
click at [765, 140] on input "عامل 20" at bounding box center [765, 141] width 13 height 13
radio input "true"
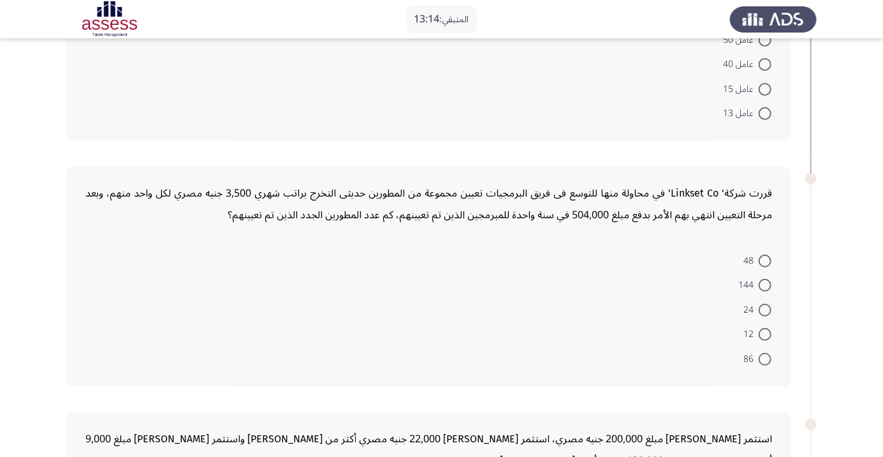
scroll to position [161, 0]
click at [765, 335] on span at bounding box center [765, 335] width 13 height 13
click at [765, 335] on input "12" at bounding box center [765, 335] width 13 height 13
radio input "true"
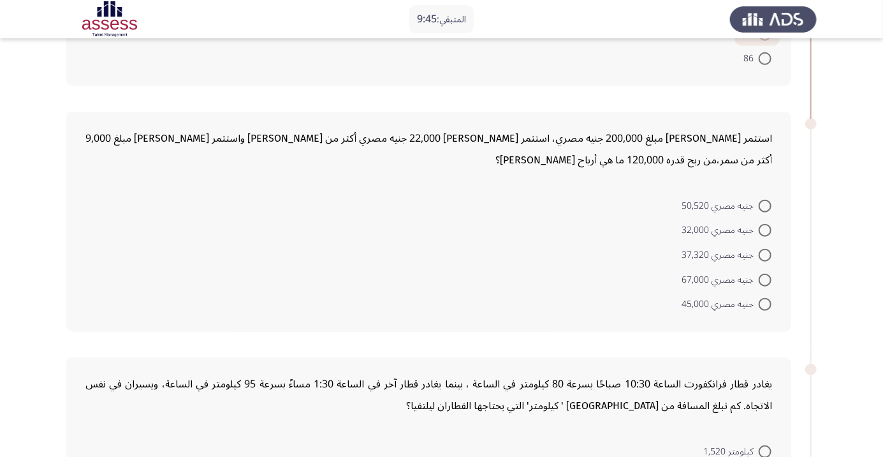
scroll to position [448, 0]
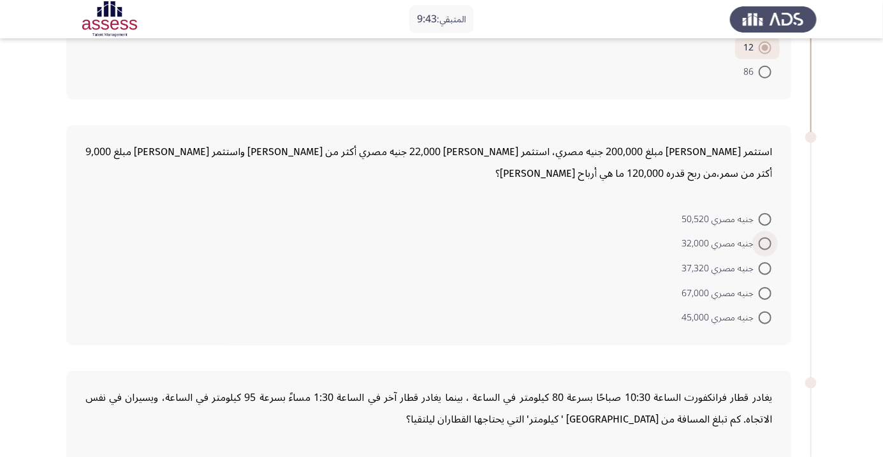
click at [765, 242] on span at bounding box center [765, 243] width 13 height 13
click at [765, 242] on input "جنيه مصري 32,000" at bounding box center [765, 243] width 13 height 13
radio input "true"
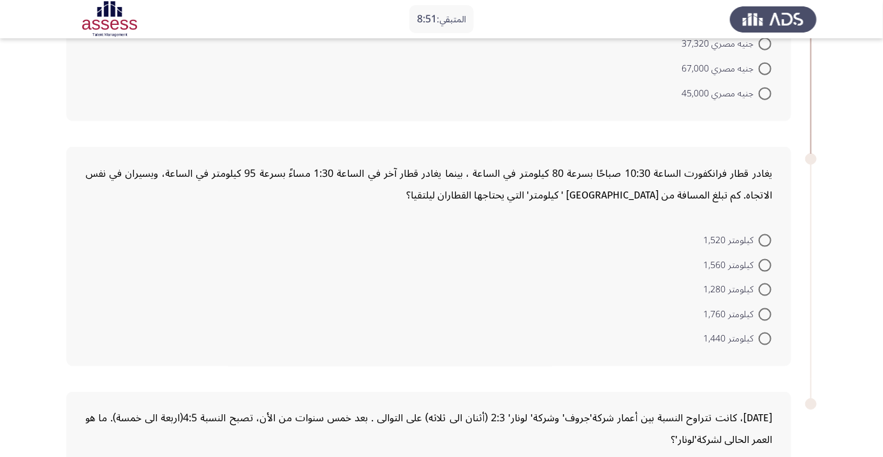
scroll to position [694, 0]
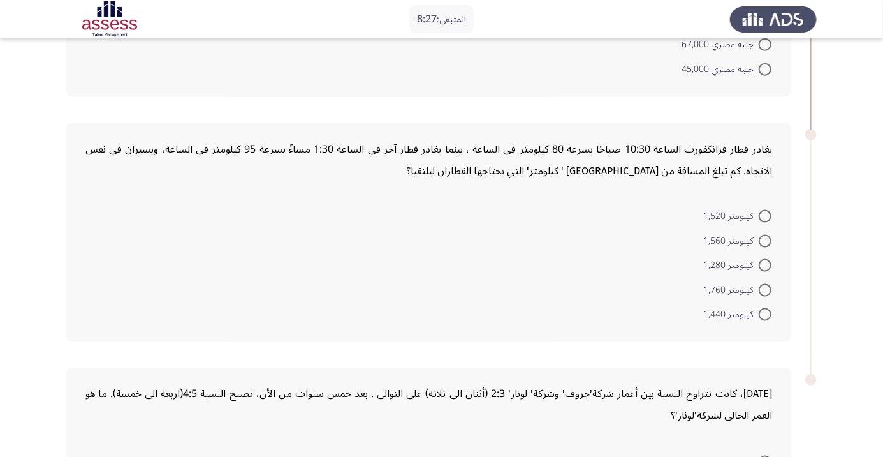
click at [761, 216] on span at bounding box center [765, 216] width 13 height 13
click at [761, 216] on input "كيلومتر 1,520" at bounding box center [765, 216] width 13 height 13
radio input "true"
click at [760, 238] on span at bounding box center [765, 239] width 13 height 13
click at [760, 238] on input "كيلومتر 1,560" at bounding box center [765, 239] width 13 height 13
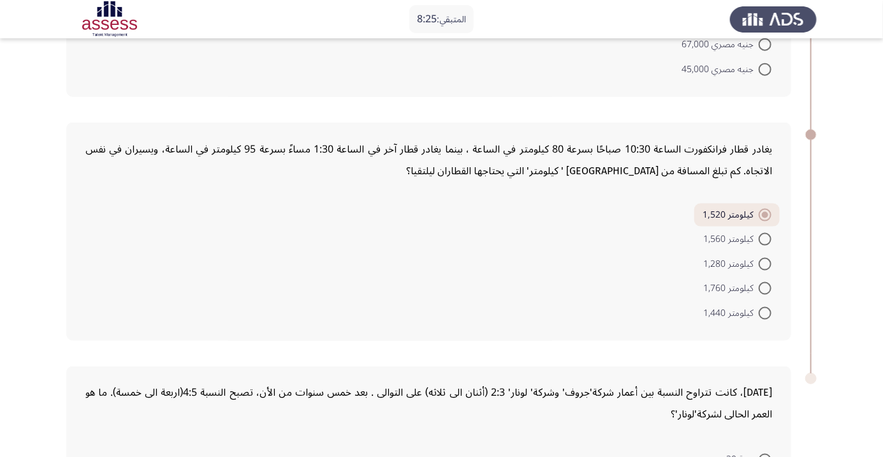
radio input "true"
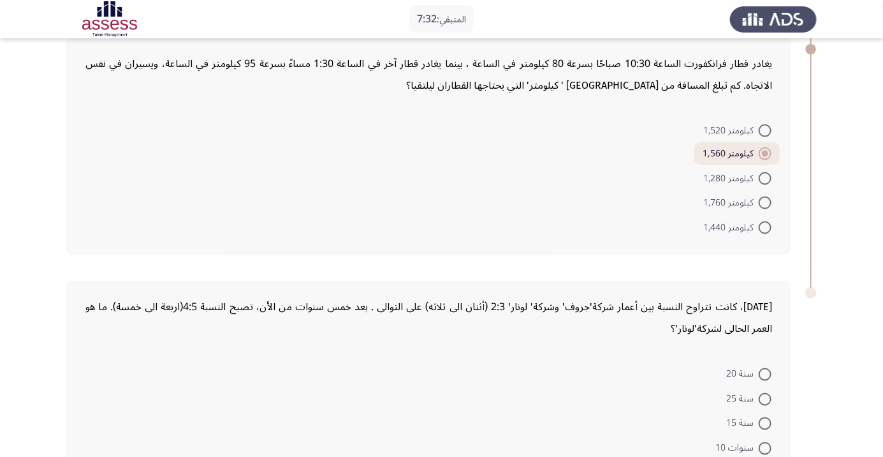
scroll to position [783, 0]
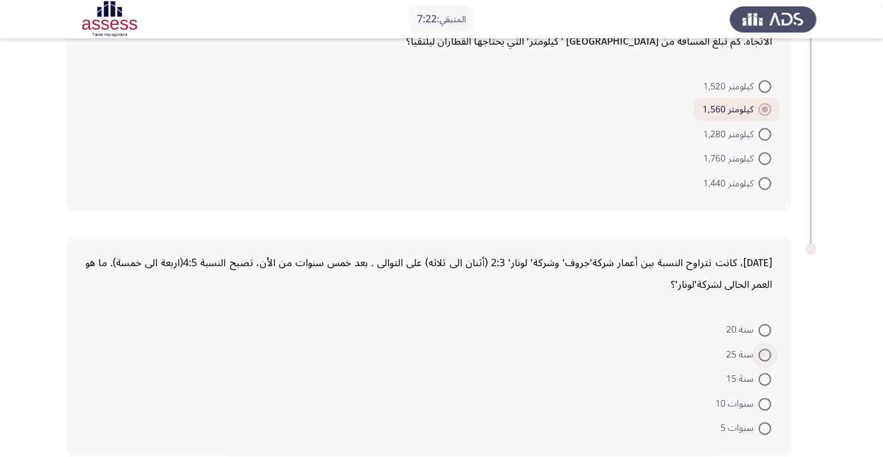
click at [765, 353] on span at bounding box center [765, 355] width 13 height 13
click at [765, 353] on input "سنة 25" at bounding box center [765, 355] width 13 height 13
radio input "true"
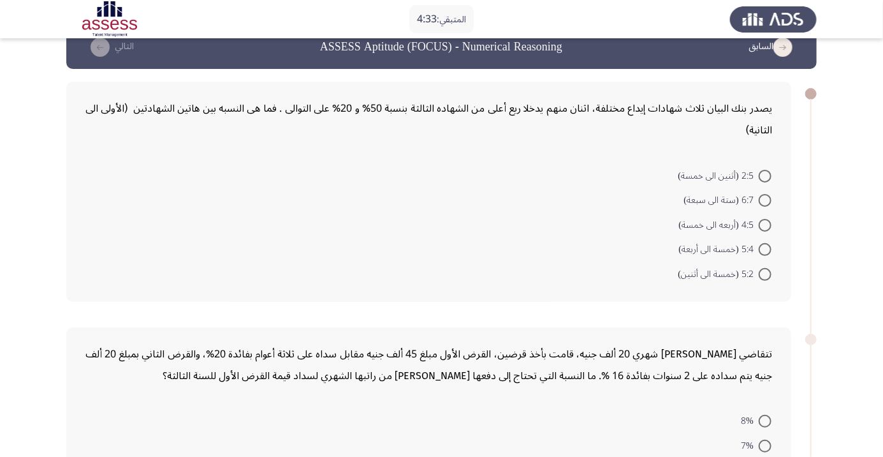
scroll to position [41, 0]
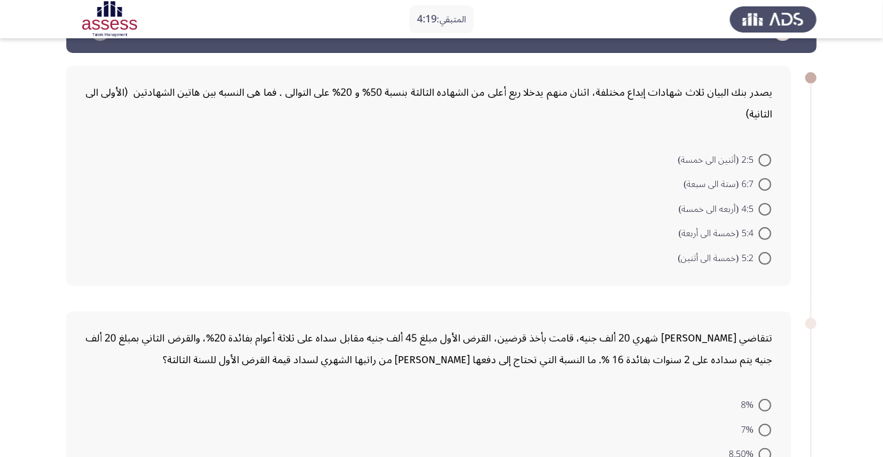
click at [761, 158] on span at bounding box center [765, 160] width 13 height 13
click at [761, 158] on input "2:5 (أثنين الى خمسة)" at bounding box center [765, 160] width 13 height 13
radio input "true"
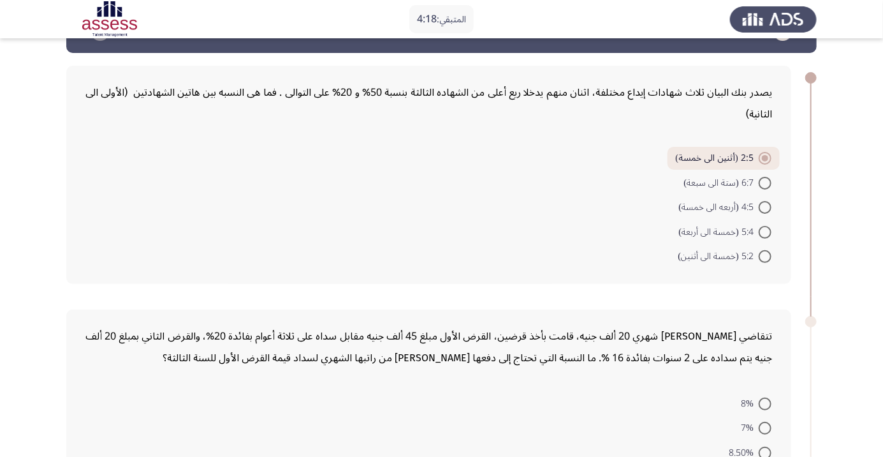
click at [765, 182] on span at bounding box center [765, 183] width 13 height 13
click at [765, 182] on input "6:7 (ستة الى سبعة)" at bounding box center [765, 183] width 13 height 13
radio input "true"
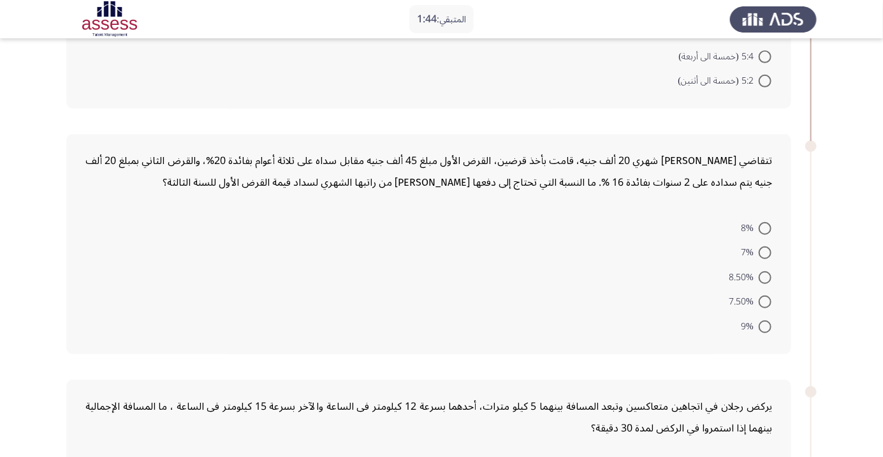
scroll to position [273, 0]
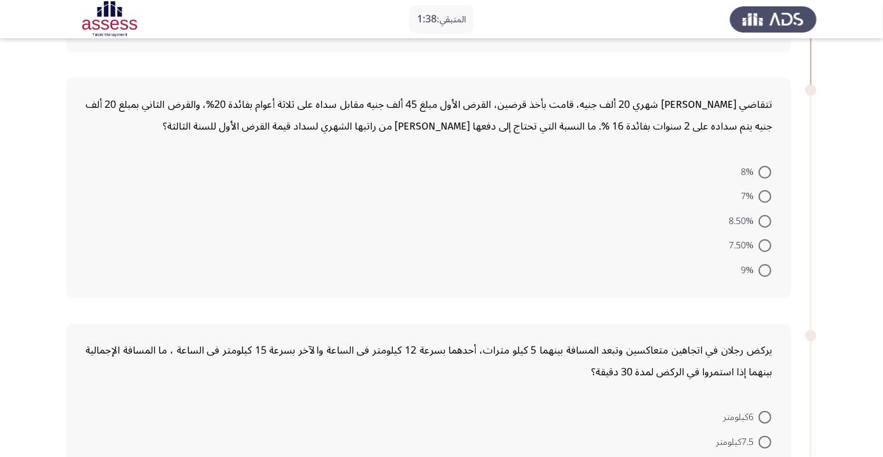
click at [765, 220] on span at bounding box center [765, 221] width 13 height 13
click at [765, 220] on input "8.50%" at bounding box center [765, 221] width 13 height 13
radio input "true"
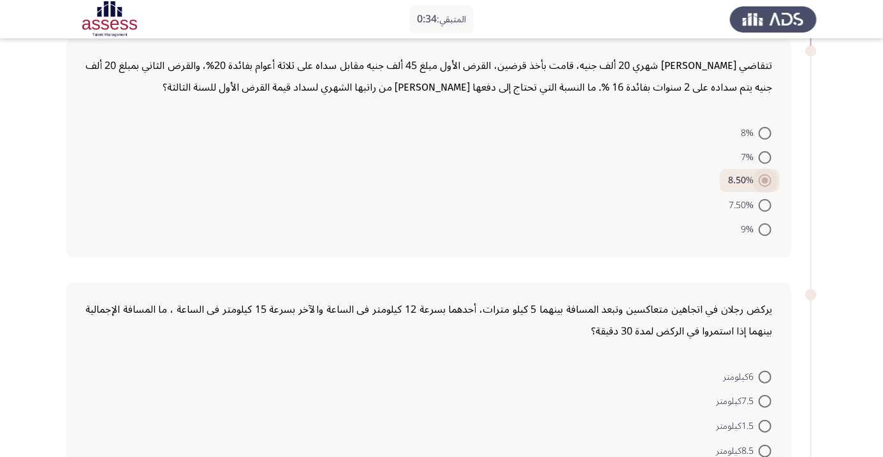
scroll to position [362, 0]
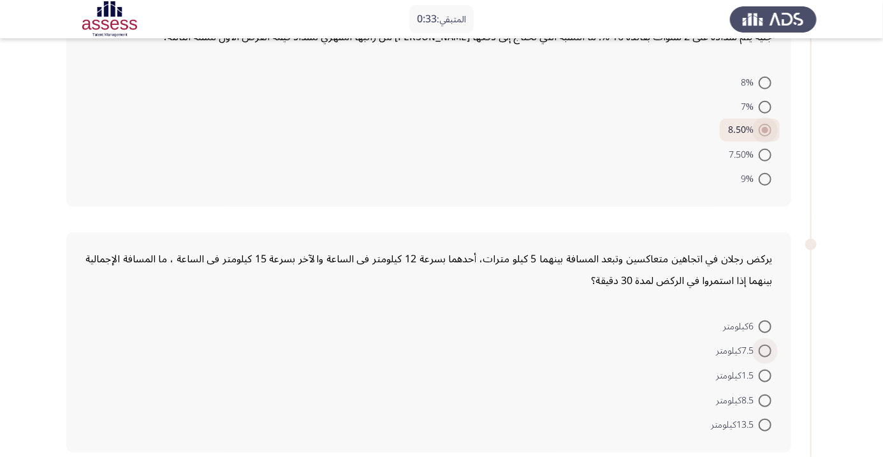
click at [765, 349] on span at bounding box center [765, 350] width 13 height 13
click at [765, 349] on input "7.5كيلومتر" at bounding box center [765, 350] width 13 height 13
radio input "true"
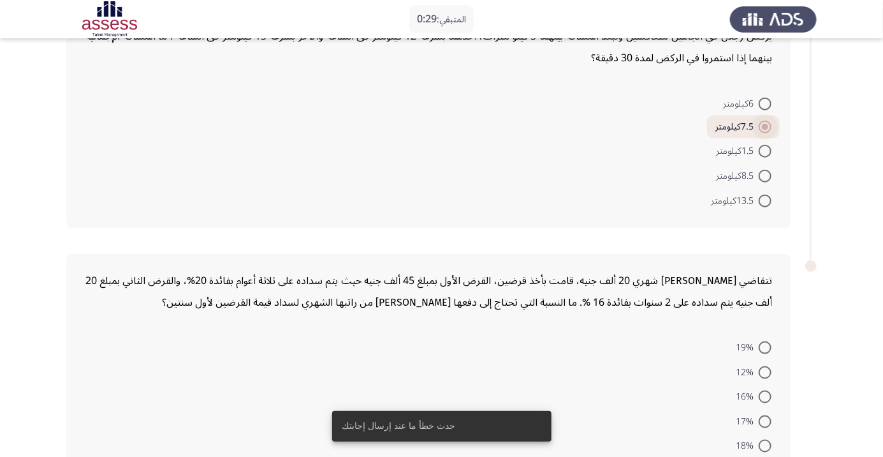
scroll to position [603, 0]
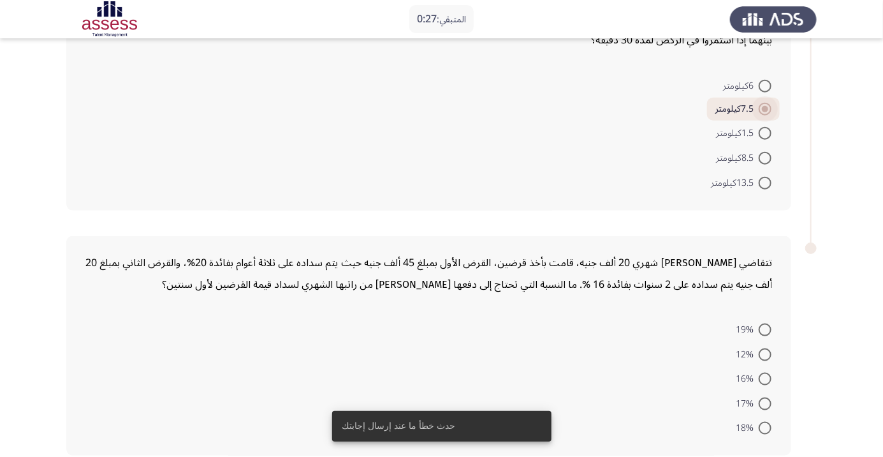
click at [765, 377] on span at bounding box center [765, 378] width 13 height 13
click at [765, 377] on input "16%" at bounding box center [765, 378] width 13 height 13
radio input "true"
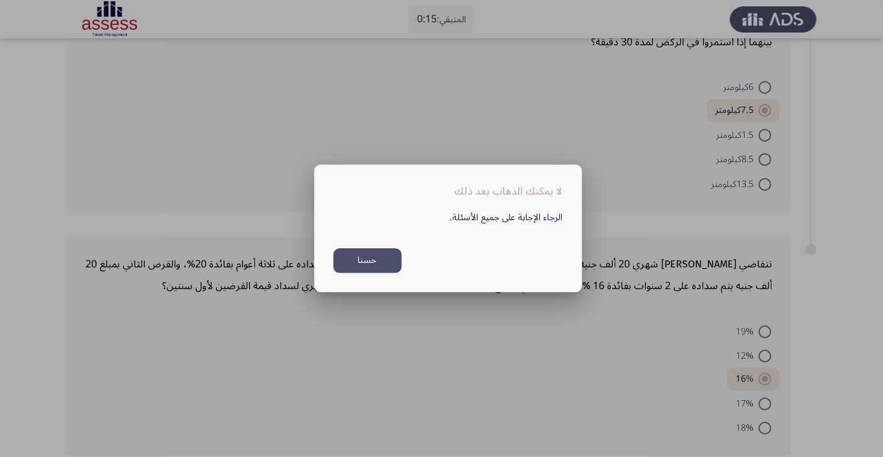
click at [376, 273] on button "حسنا" at bounding box center [367, 260] width 68 height 25
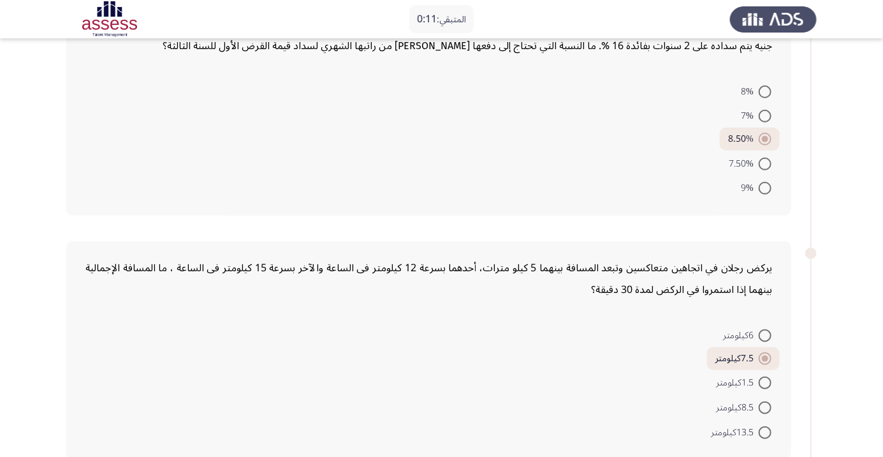
scroll to position [601, 0]
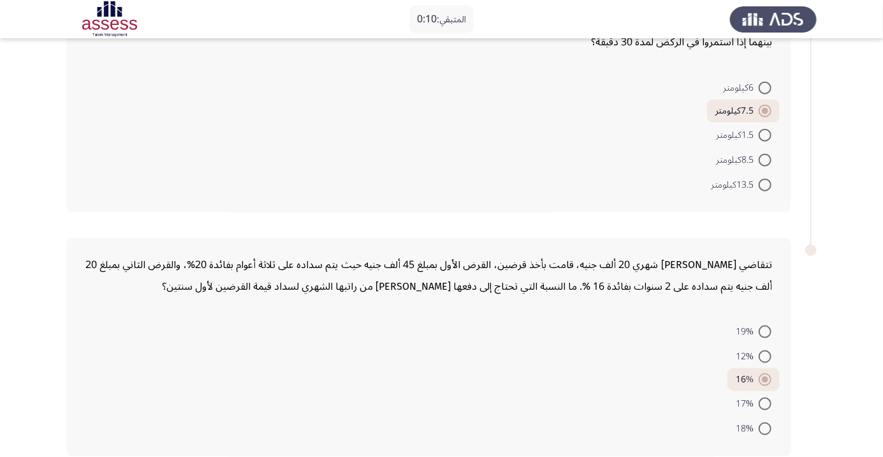
click at [765, 354] on span at bounding box center [765, 356] width 13 height 13
click at [765, 354] on input "12%" at bounding box center [765, 356] width 13 height 13
radio input "true"
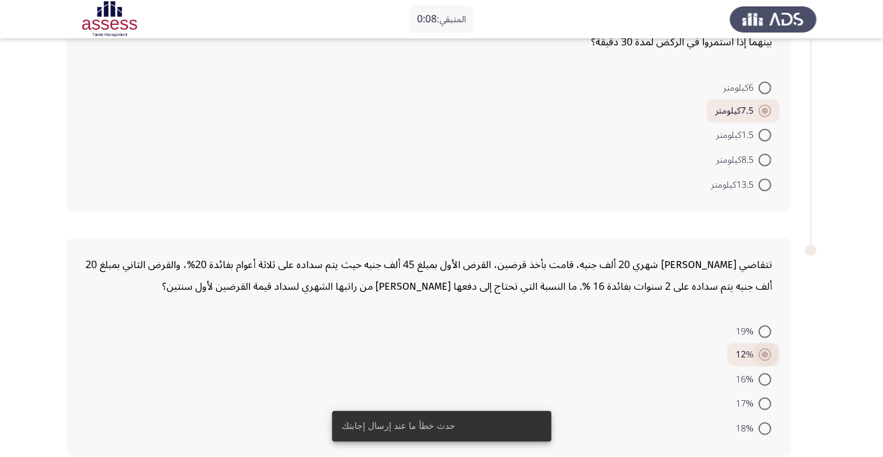
click at [765, 377] on span at bounding box center [765, 379] width 13 height 13
click at [765, 377] on input "16%" at bounding box center [765, 379] width 13 height 13
radio input "true"
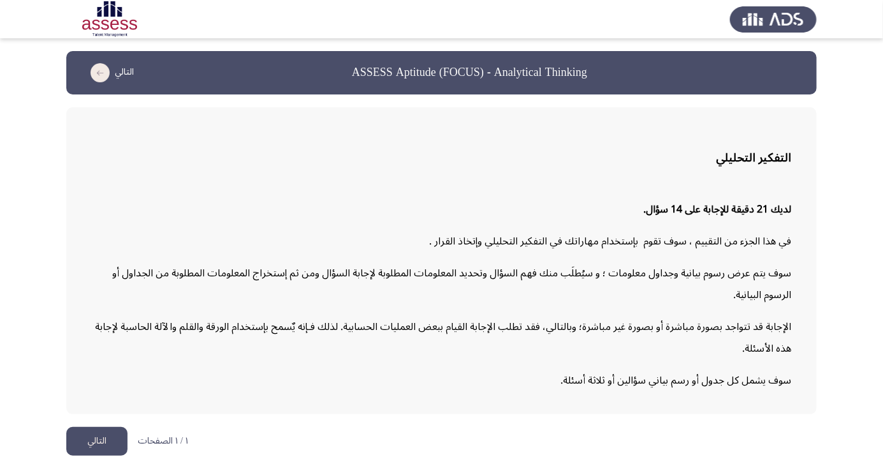
scroll to position [0, 0]
click at [108, 455] on button "التالي" at bounding box center [96, 441] width 61 height 29
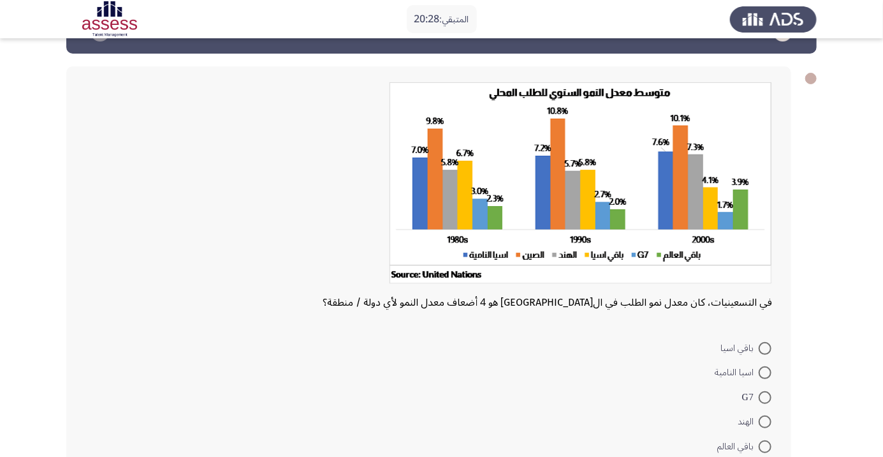
scroll to position [38, 0]
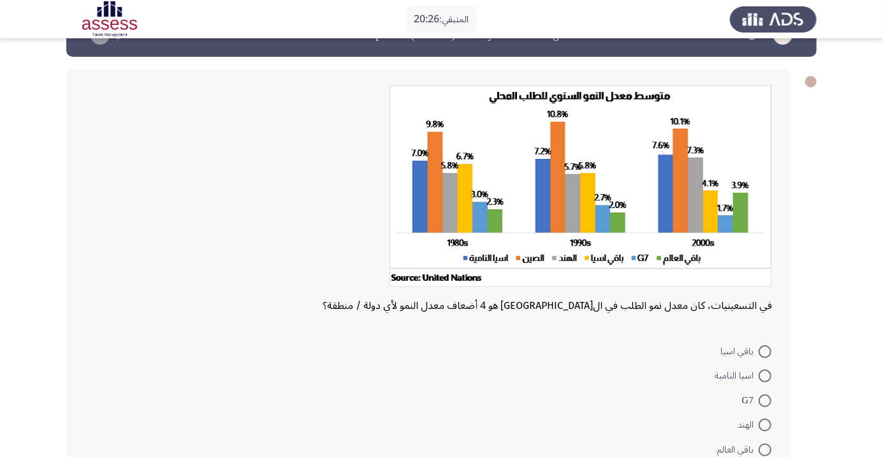
click at [765, 375] on span at bounding box center [765, 375] width 13 height 13
click at [765, 375] on input "اسيا النامية" at bounding box center [765, 375] width 13 height 13
radio input "true"
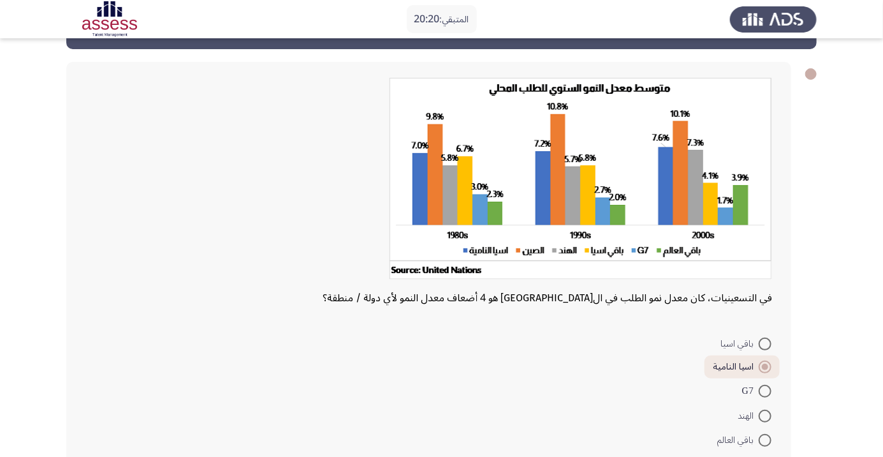
scroll to position [59, 0]
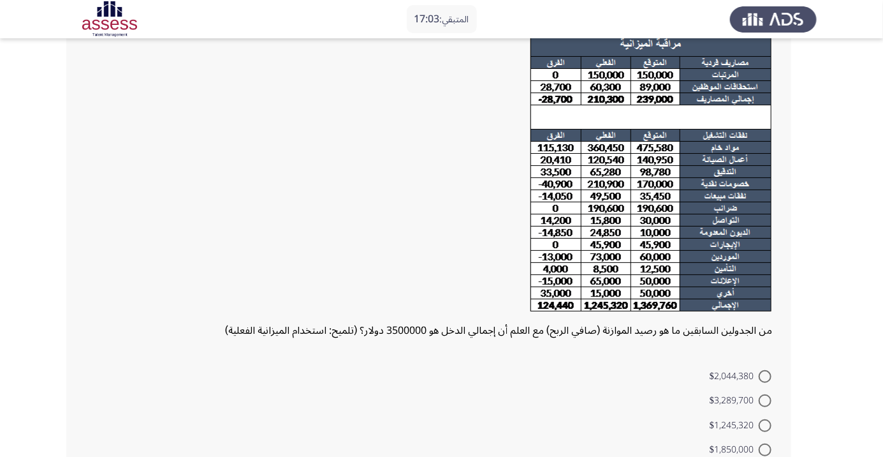
scroll to position [95, 0]
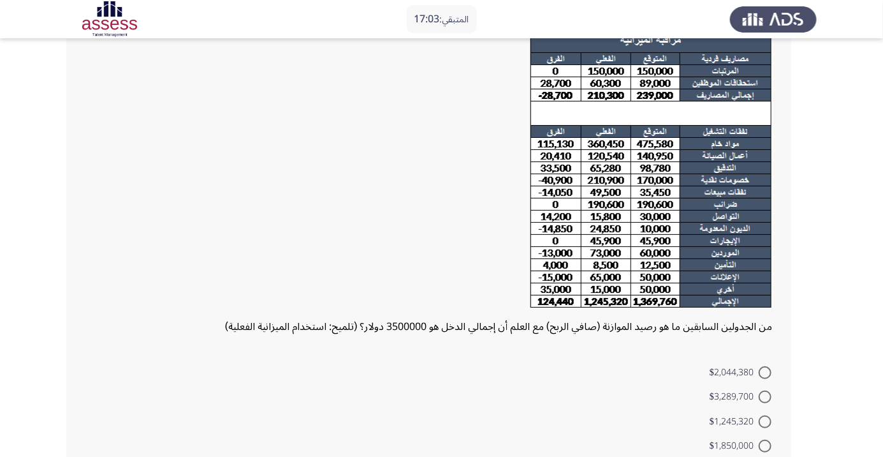
radio input "true"
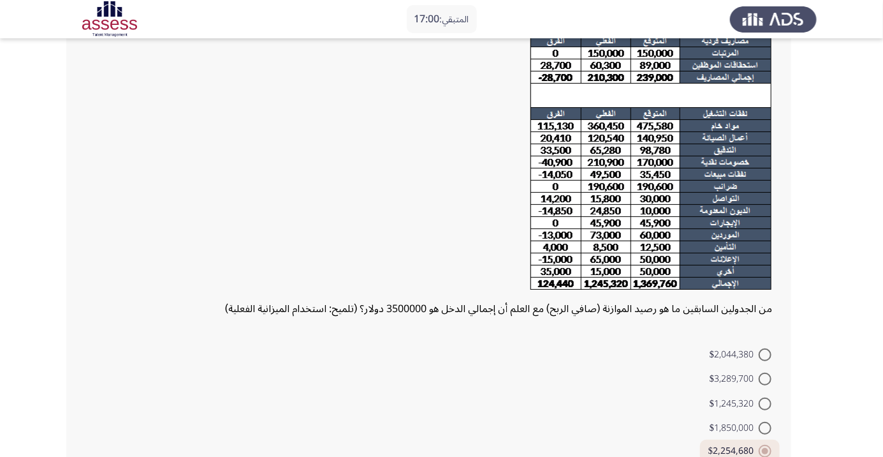
scroll to position [137, 0]
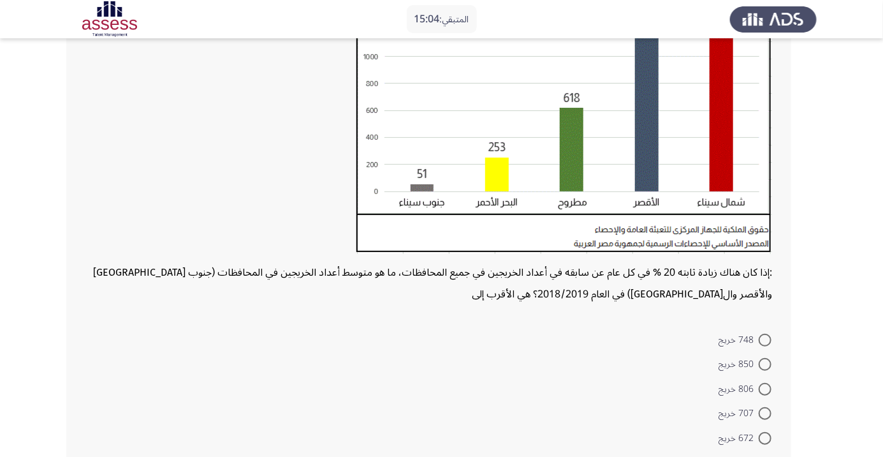
scroll to position [218, 0]
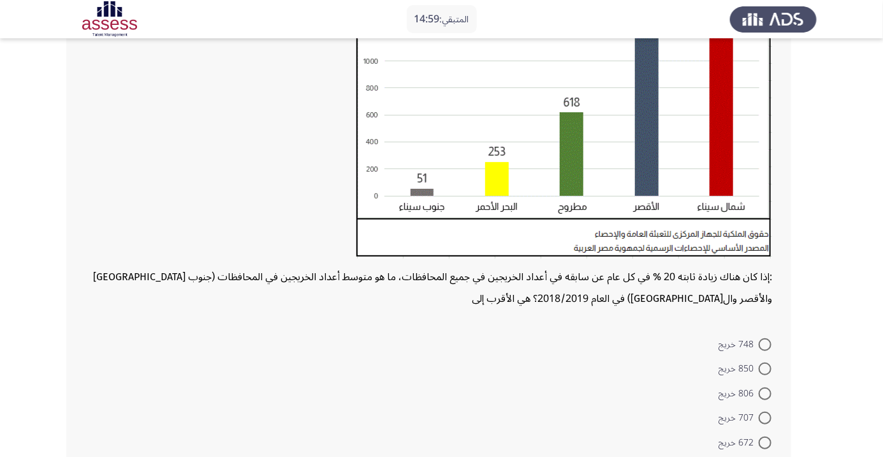
click at [551, 358] on form "748 خريج 850 خريج 806 خريج 707 خريج 672 خريج" at bounding box center [428, 392] width 687 height 123
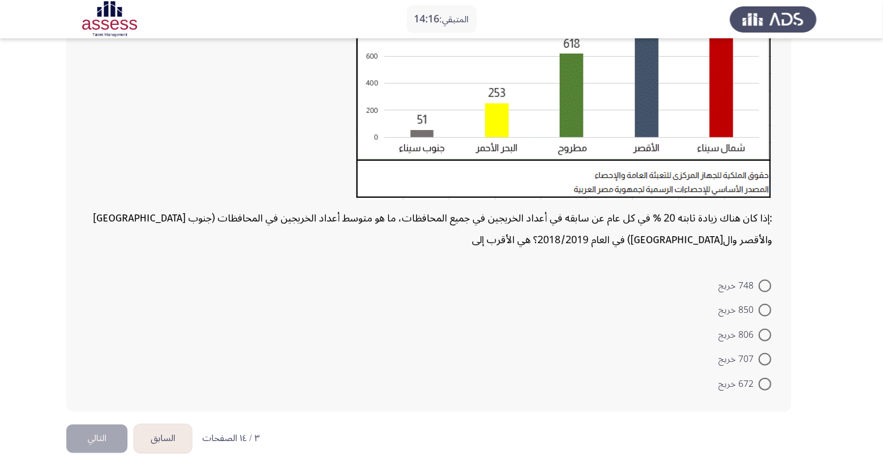
scroll to position [275, 0]
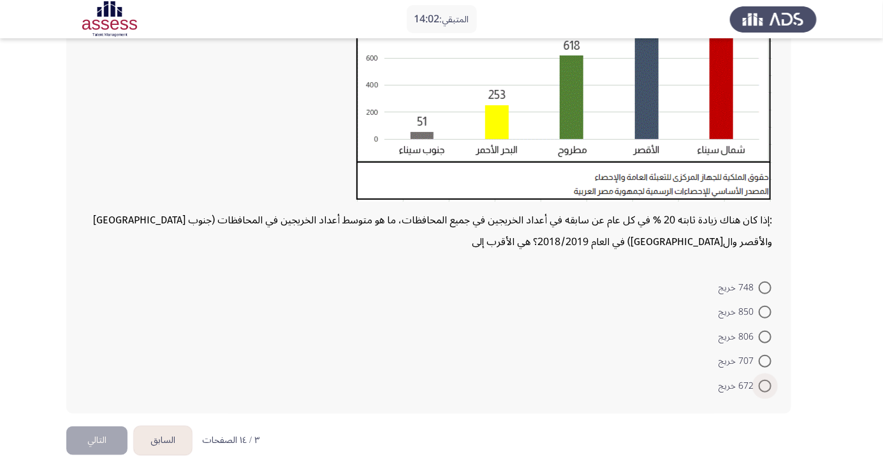
click at [761, 384] on span at bounding box center [765, 385] width 13 height 13
click at [761, 384] on input "672 خريج" at bounding box center [765, 385] width 13 height 13
radio input "true"
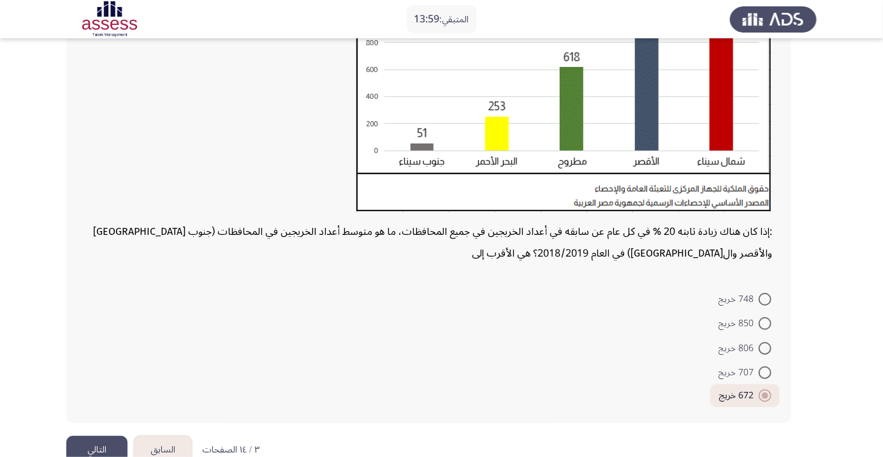
scroll to position [228, 0]
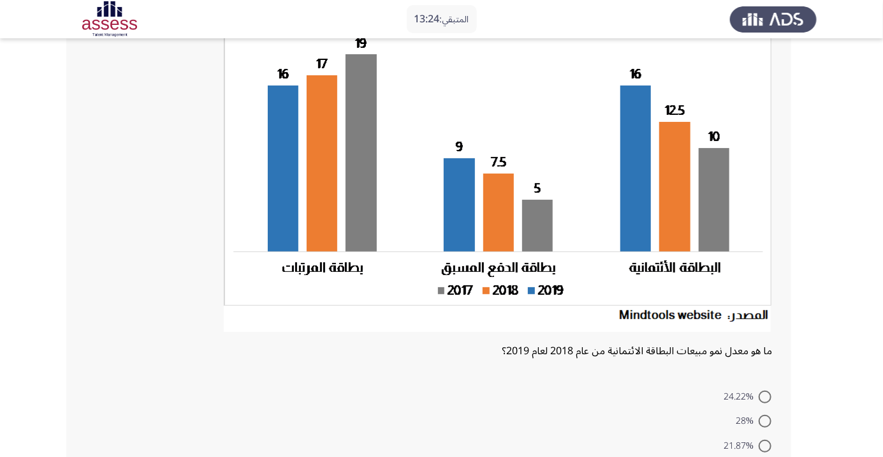
scroll to position [117, 0]
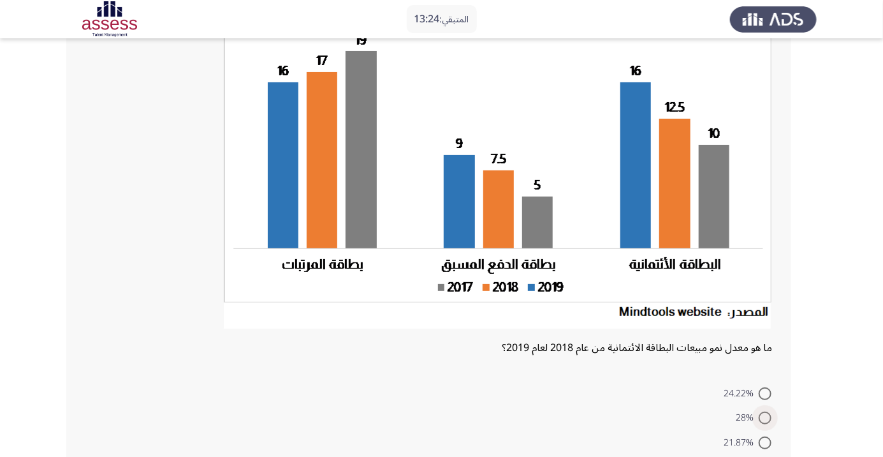
click at [765, 417] on span at bounding box center [765, 417] width 13 height 13
click at [765, 417] on input "28%" at bounding box center [765, 417] width 13 height 13
radio input "true"
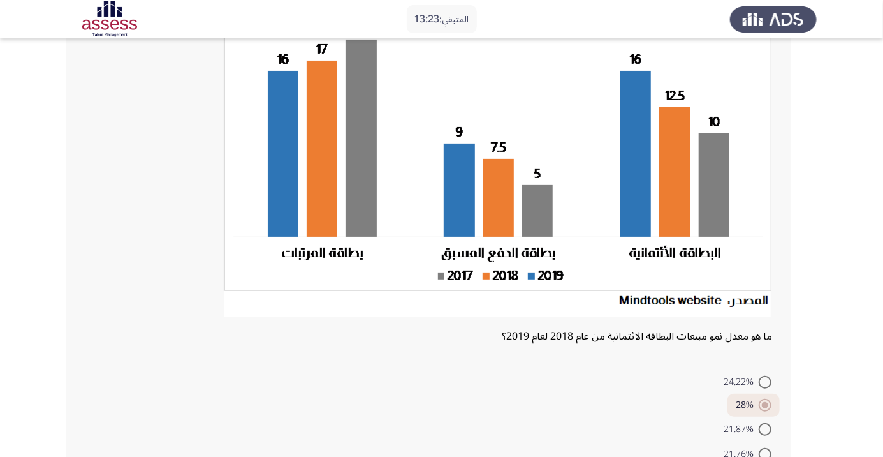
scroll to position [180, 0]
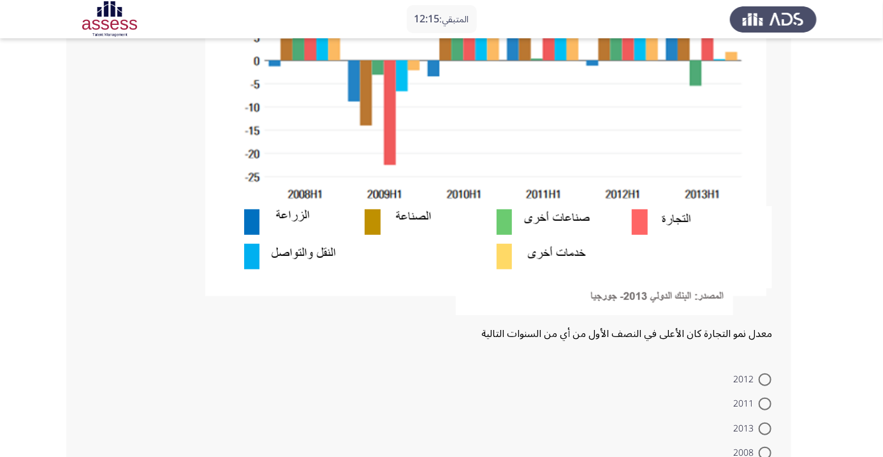
scroll to position [280, 0]
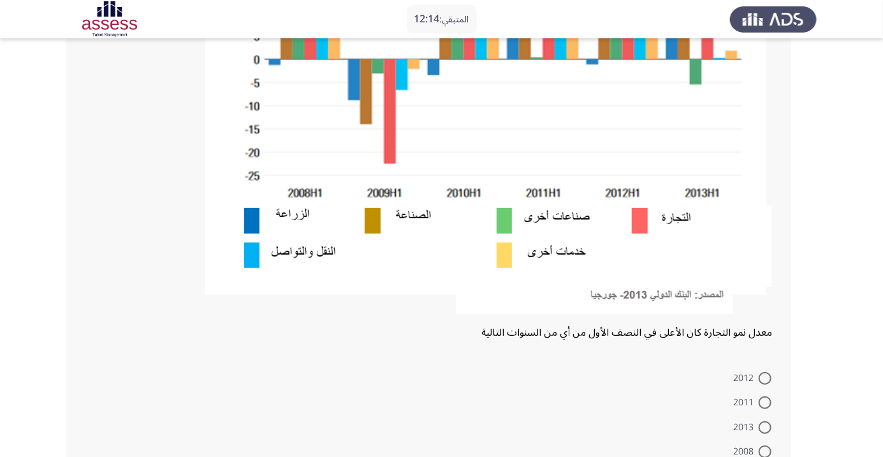
radio input "true"
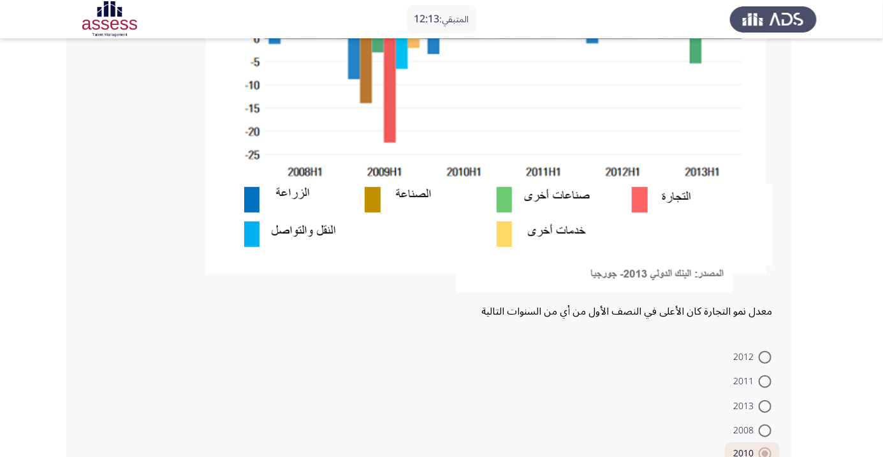
scroll to position [328, 0]
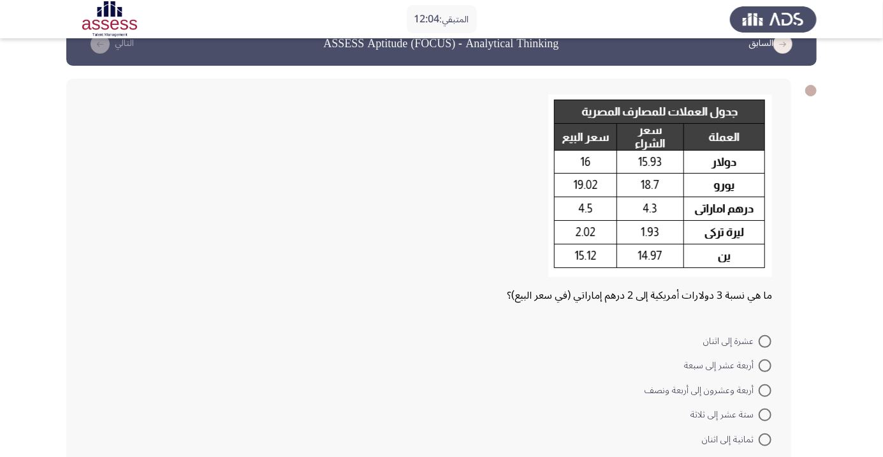
scroll to position [41, 0]
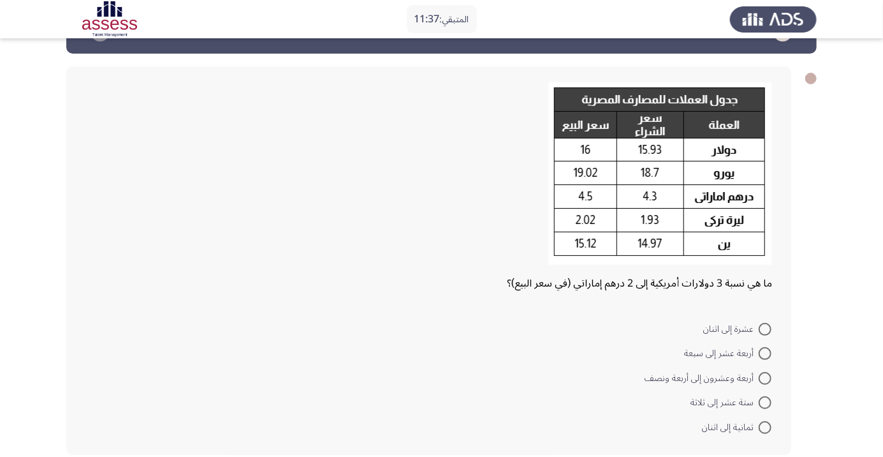
click at [541, 353] on form "عشرة إلى اثنان أربعة عشر إلى سبعة أربعة وعشرون إلى أربعة ونصف ستة عشر إلى ثلاثة…" at bounding box center [428, 377] width 687 height 123
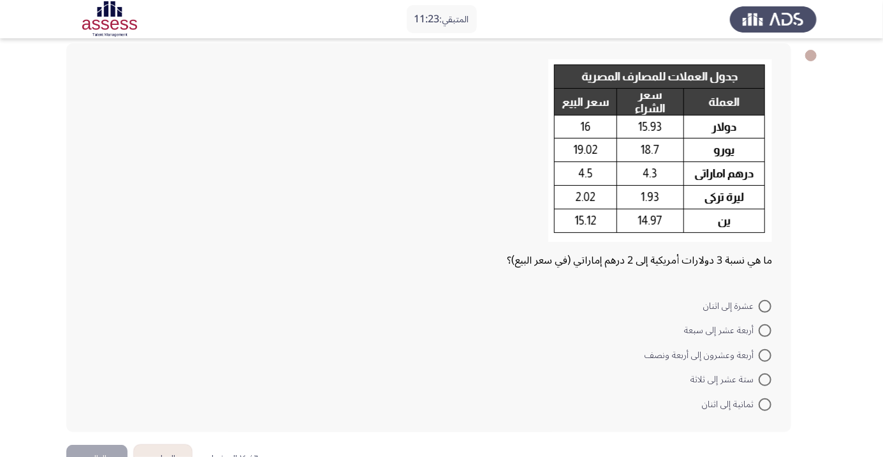
scroll to position [36, 0]
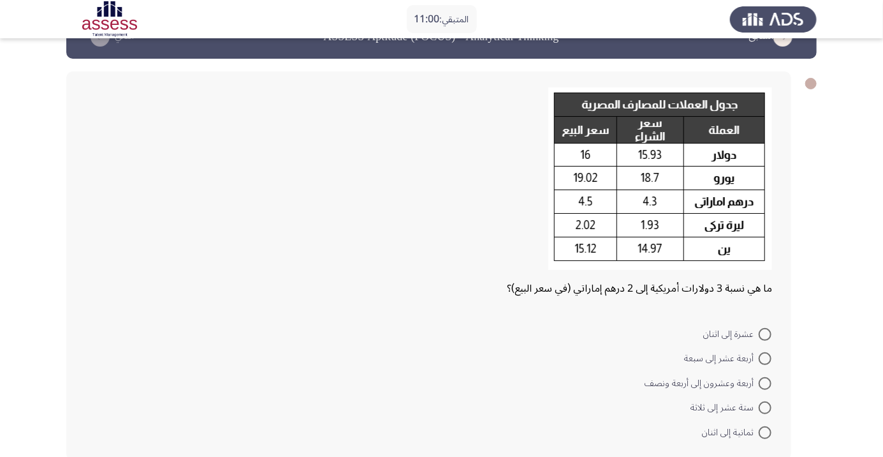
click at [750, 406] on span "ستة عشر إلى ثلاثة" at bounding box center [725, 407] width 68 height 15
click at [759, 406] on input "ستة عشر إلى ثلاثة" at bounding box center [765, 407] width 13 height 13
radio input "true"
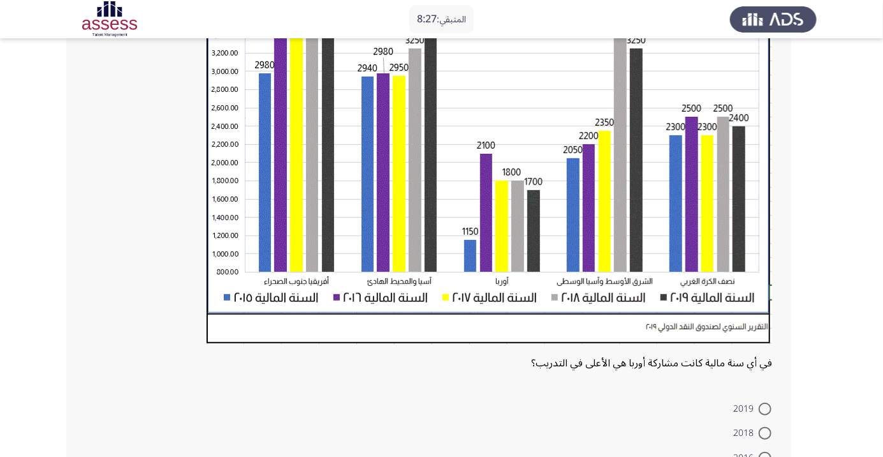
scroll to position [247, 0]
click at [765, 456] on span at bounding box center [765, 457] width 13 height 13
click at [765, 456] on input "2016" at bounding box center [765, 457] width 13 height 13
radio input "true"
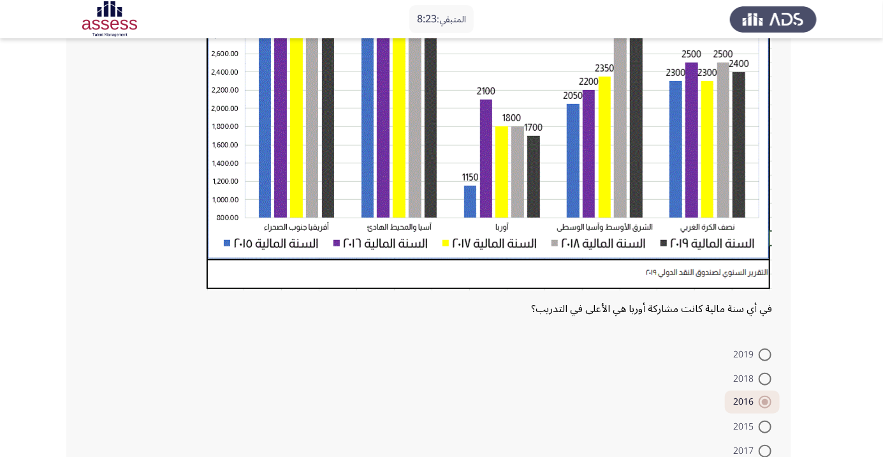
scroll to position [325, 0]
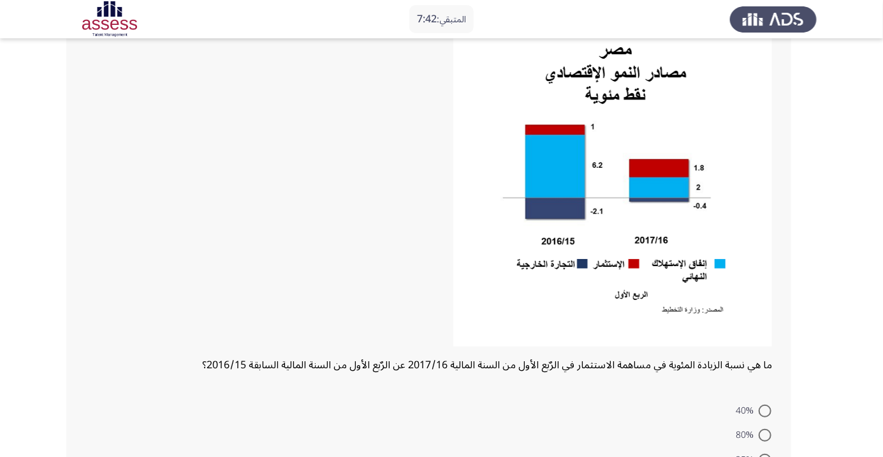
scroll to position [101, 0]
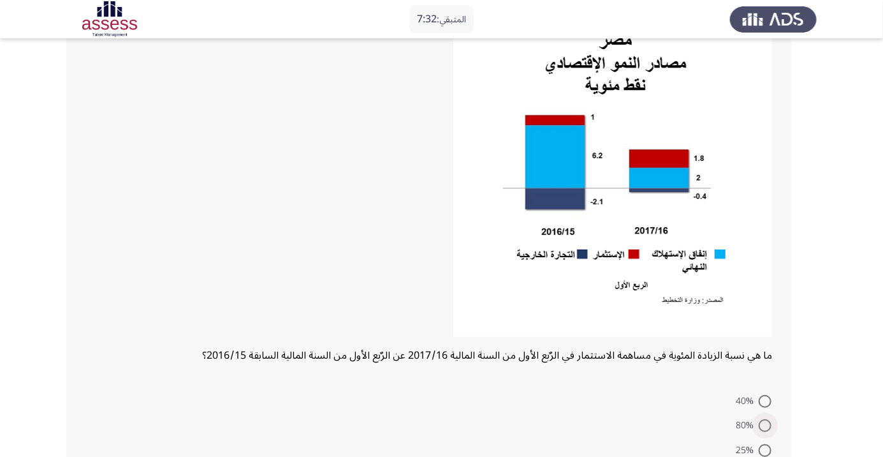
click at [743, 429] on span "80%" at bounding box center [747, 425] width 23 height 15
click at [759, 429] on input "80%" at bounding box center [765, 425] width 13 height 13
radio input "true"
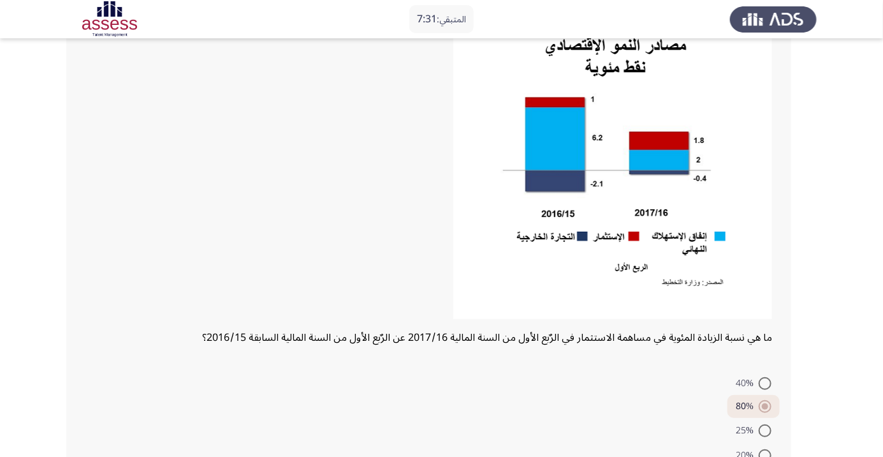
scroll to position [172, 0]
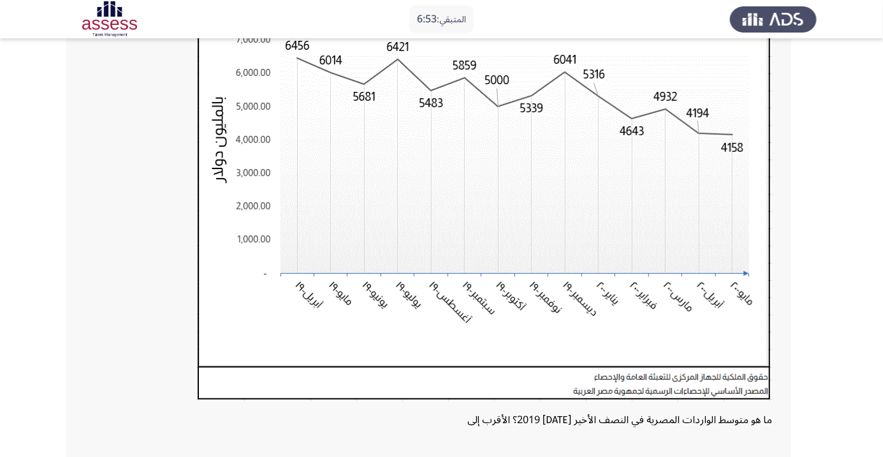
scroll to position [168, 0]
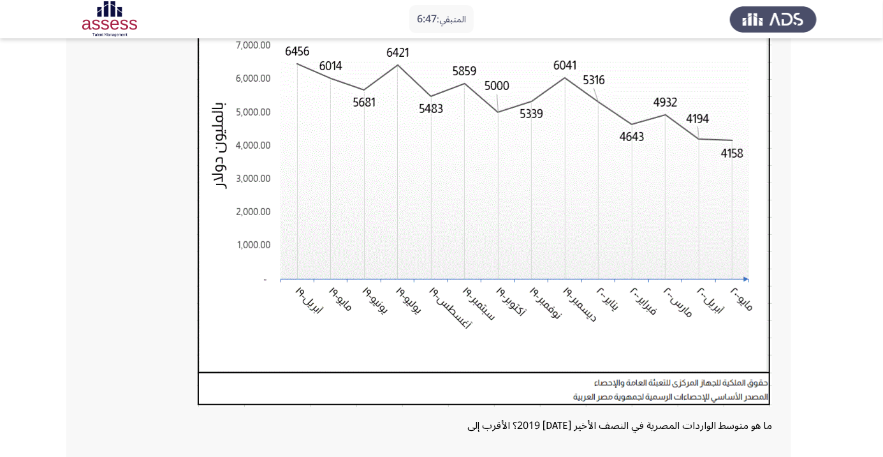
click at [529, 326] on img at bounding box center [484, 181] width 575 height 452
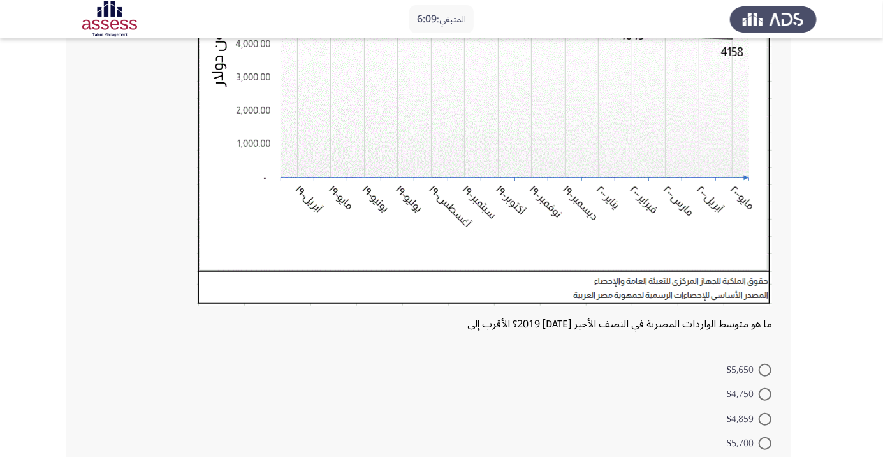
scroll to position [267, 0]
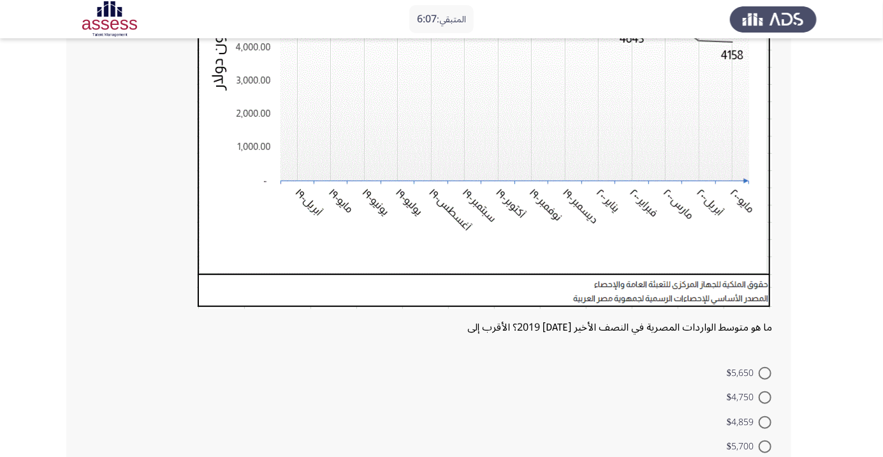
radio input "true"
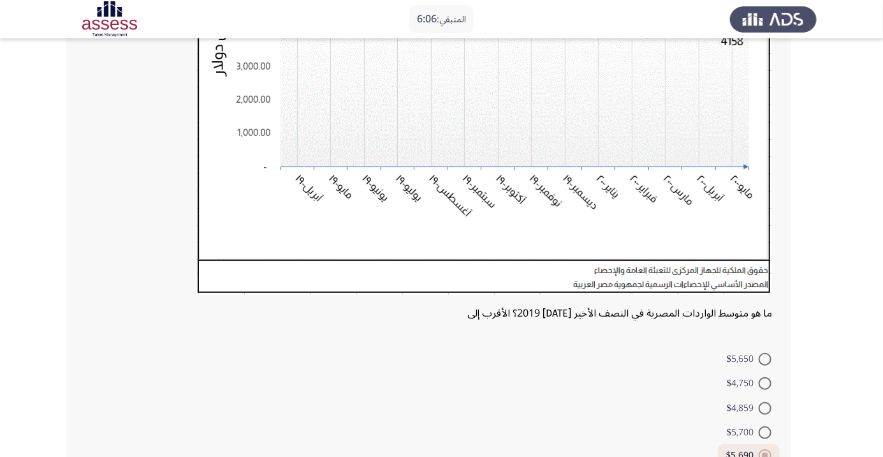
scroll to position [309, 0]
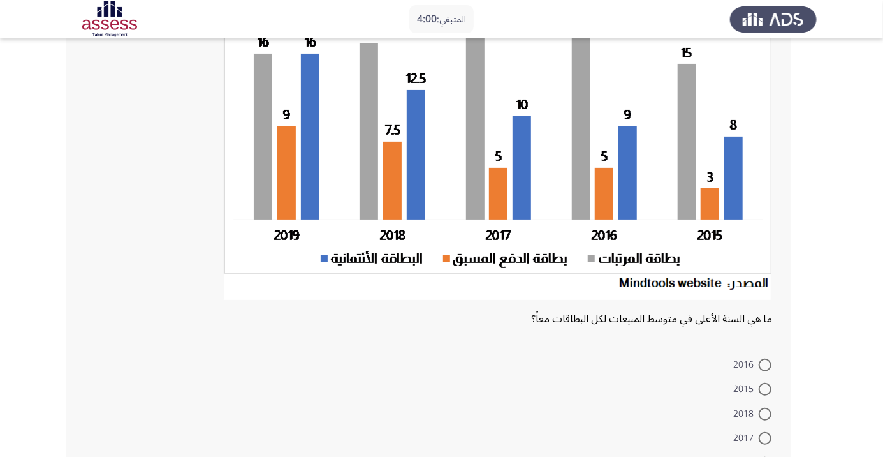
scroll to position [147, 0]
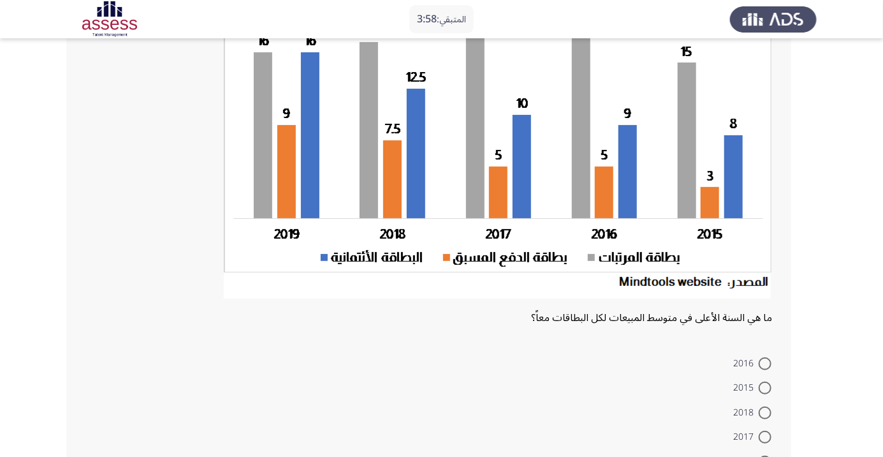
click at [761, 456] on span at bounding box center [765, 461] width 13 height 13
click at [761, 456] on input "2019" at bounding box center [765, 461] width 13 height 13
radio input "true"
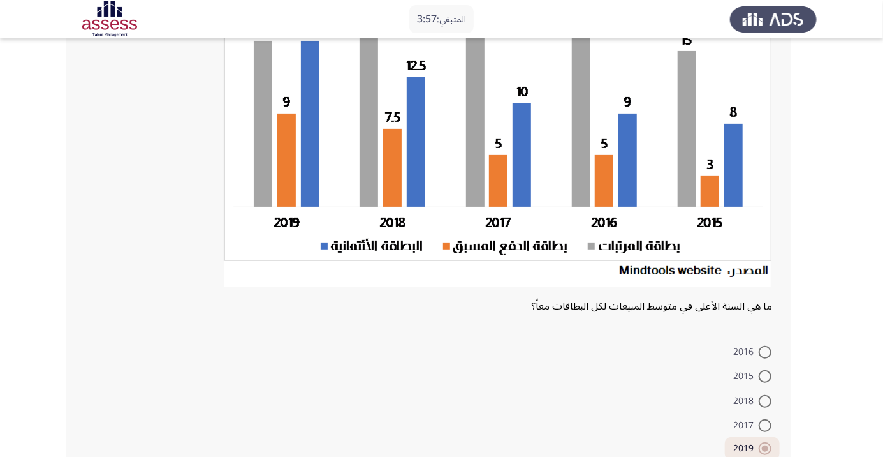
scroll to position [180, 0]
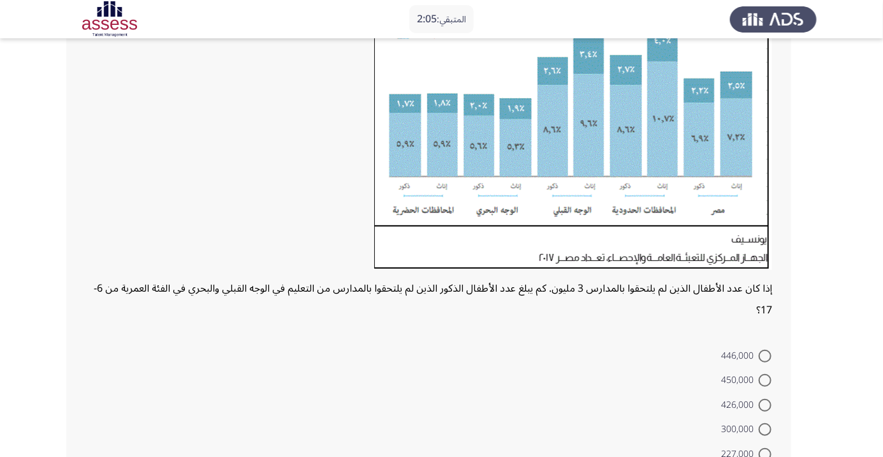
scroll to position [177, 0]
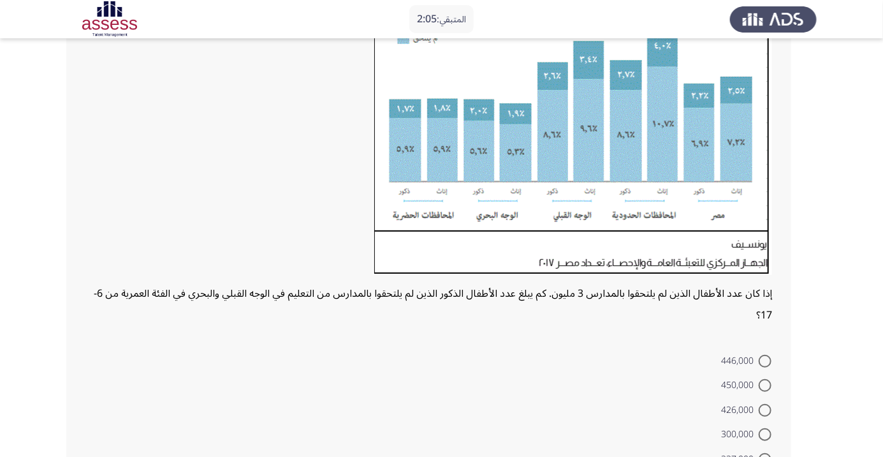
click at [765, 360] on span at bounding box center [765, 360] width 13 height 13
click at [765, 360] on input "446,000" at bounding box center [765, 360] width 13 height 13
radio input "true"
click at [761, 410] on span at bounding box center [765, 408] width 13 height 13
click at [761, 410] on input "426,000" at bounding box center [765, 408] width 13 height 13
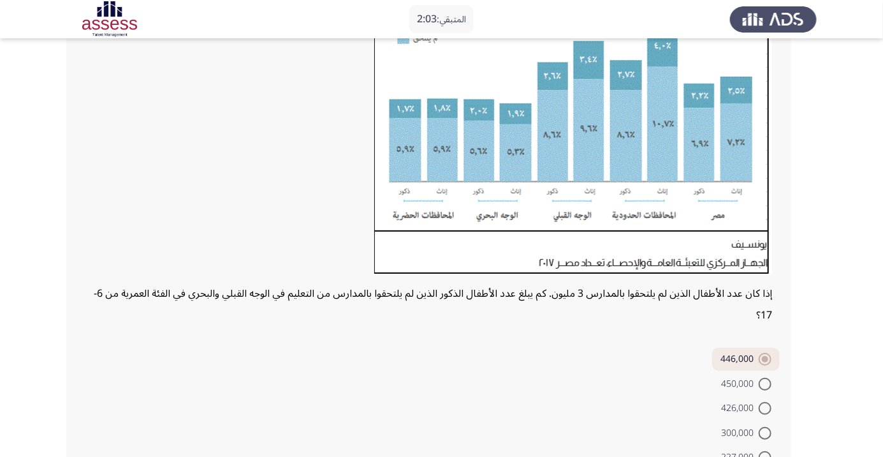
radio input "true"
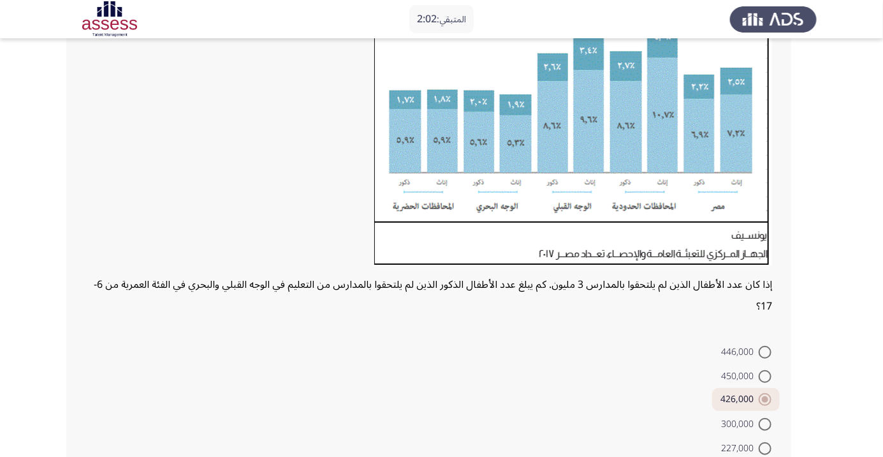
scroll to position [208, 0]
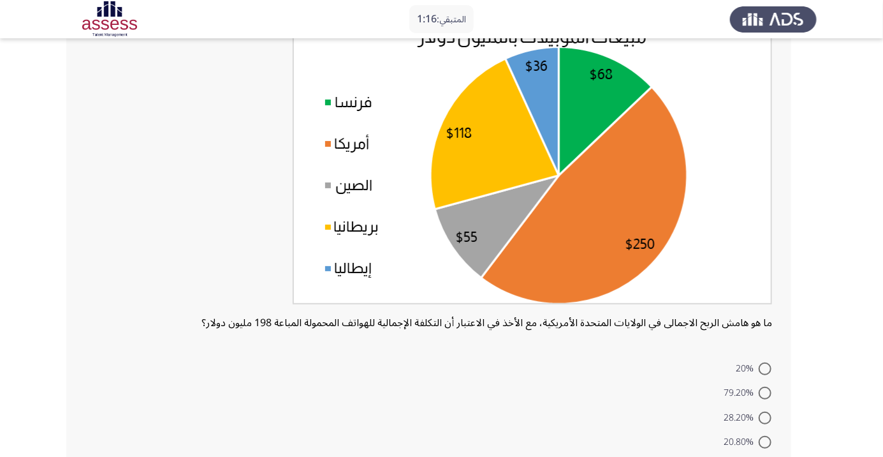
scroll to position [115, 0]
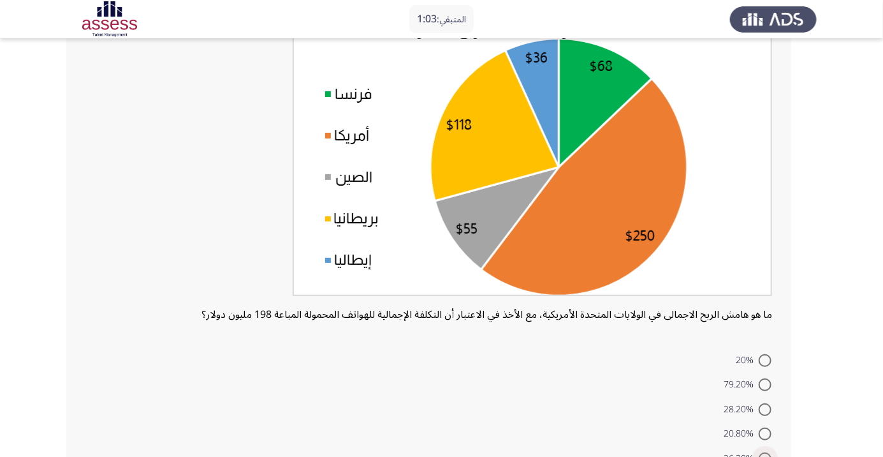
click at [761, 454] on span at bounding box center [765, 458] width 13 height 13
click at [761, 454] on input "26.30%" at bounding box center [765, 458] width 13 height 13
radio input "true"
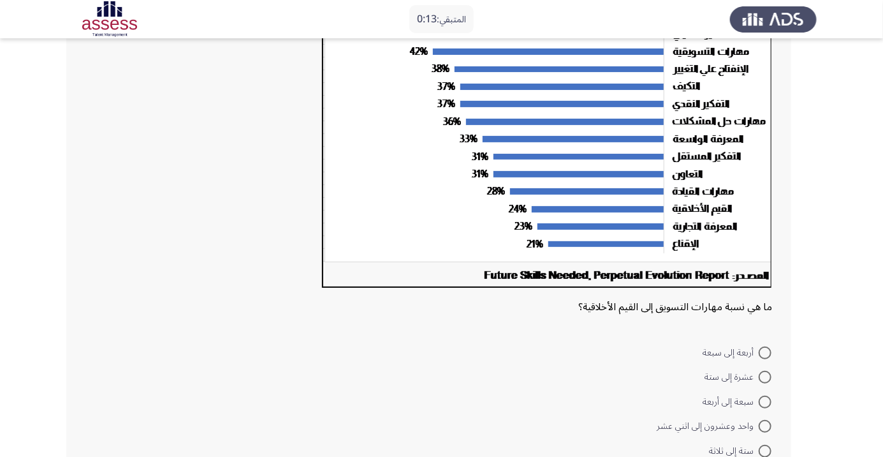
scroll to position [170, 0]
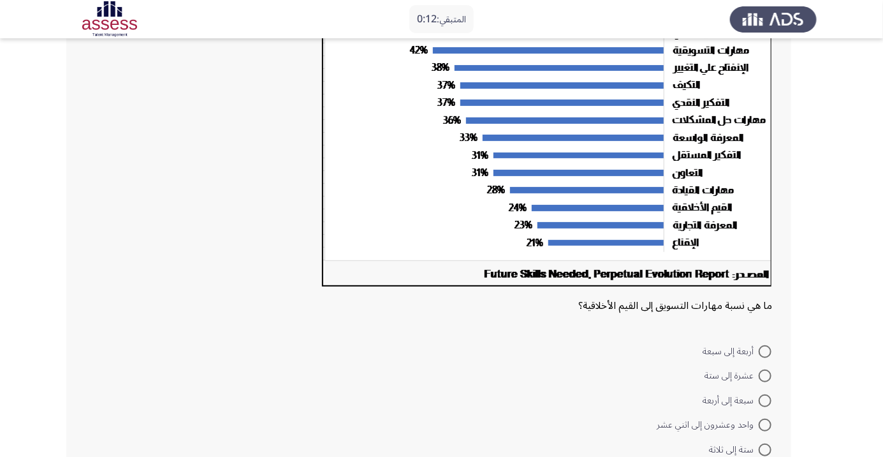
click at [765, 399] on span at bounding box center [765, 400] width 13 height 13
click at [765, 399] on input "سبعة إلى أربعة" at bounding box center [765, 400] width 13 height 13
radio input "true"
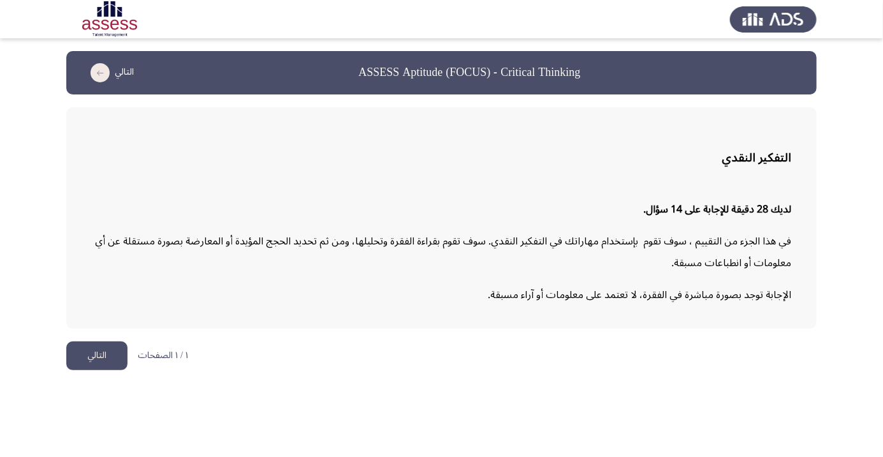
click at [95, 344] on button "التالي" at bounding box center [96, 355] width 61 height 29
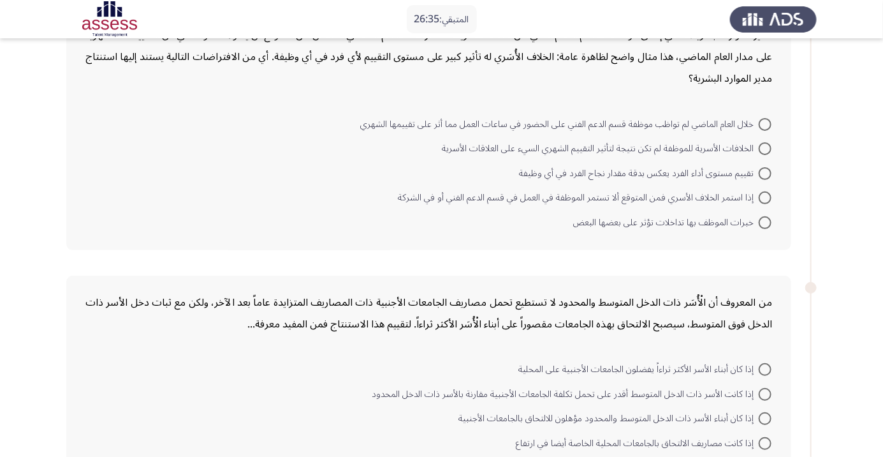
scroll to position [126, 0]
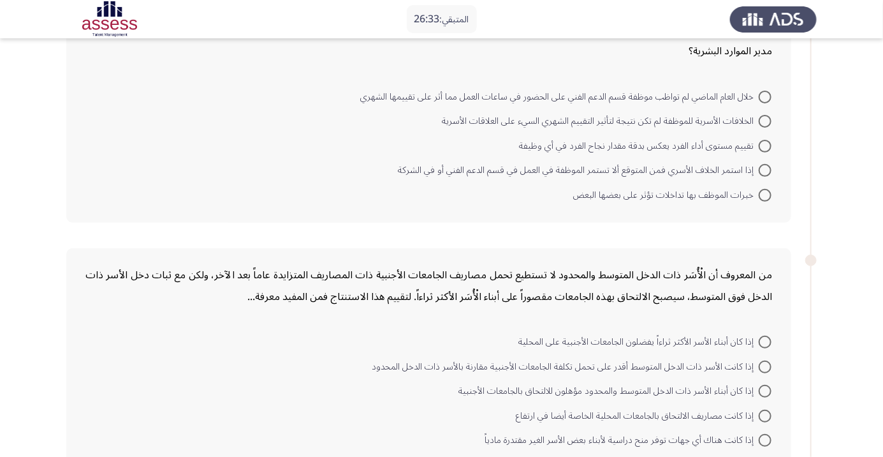
click at [765, 194] on span at bounding box center [765, 195] width 13 height 13
click at [765, 194] on input "خبرات الموظف بها تداخلات تؤثر على بعضها البعض" at bounding box center [765, 195] width 13 height 13
radio input "true"
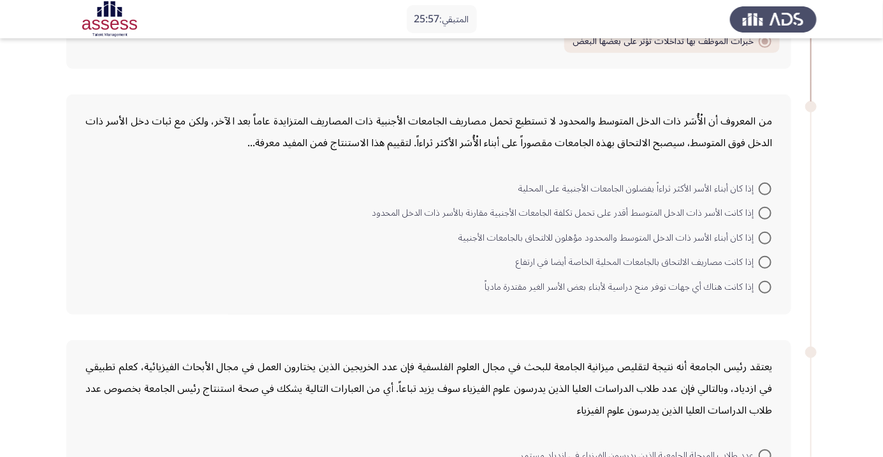
scroll to position [286, 0]
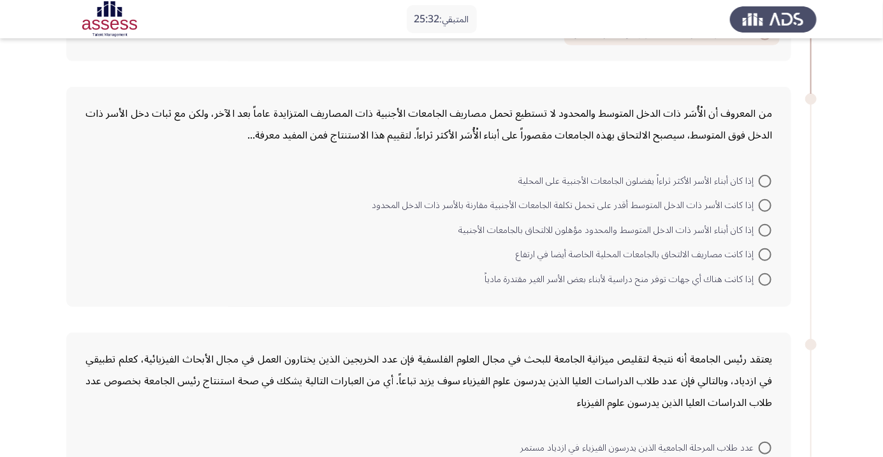
click at [765, 180] on span at bounding box center [765, 181] width 13 height 13
click at [765, 180] on input "إذا كان أبناء الأسر الأكثر ثراءاً يفضلون الجامعات الأجنبية على المحلية" at bounding box center [765, 181] width 13 height 13
radio input "true"
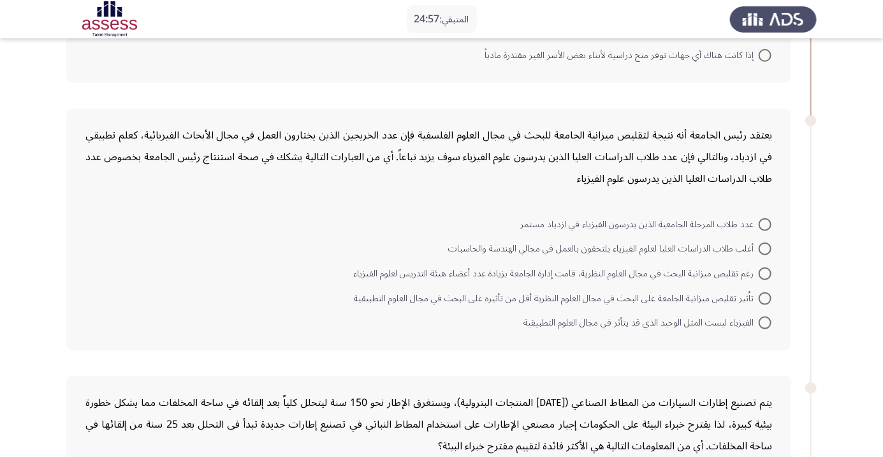
scroll to position [514, 0]
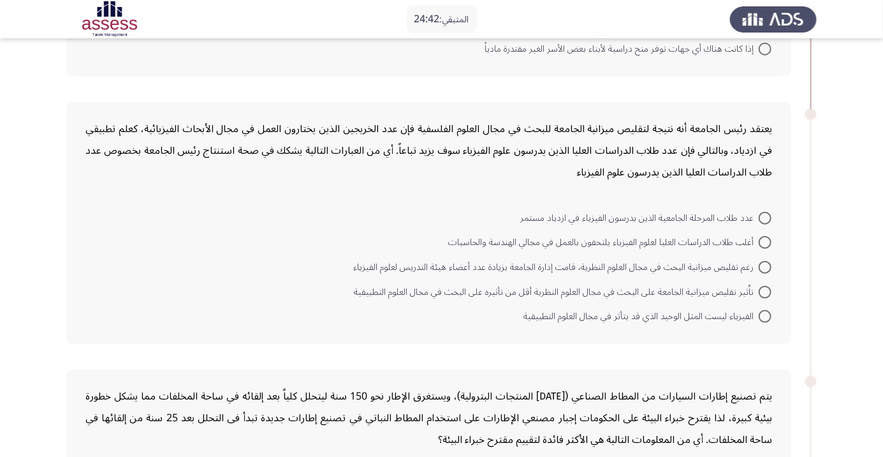
click at [765, 289] on span at bounding box center [765, 292] width 13 height 13
click at [765, 289] on input "تاُثير تقليص ميزانية الجامعة على البحث في مجال العلوم النظرية أقل من تأثيره على…" at bounding box center [765, 292] width 13 height 13
radio input "true"
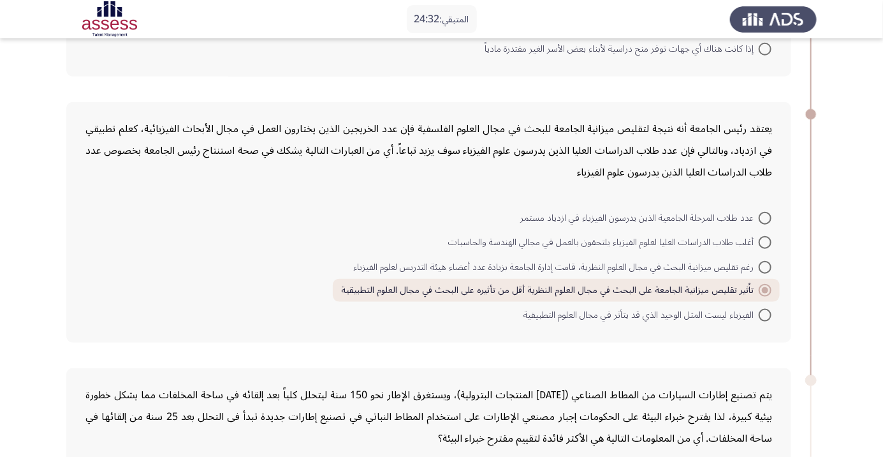
click at [765, 312] on span at bounding box center [765, 315] width 13 height 13
click at [765, 312] on input "الفيزياء ليست المثل الوحيد الذي قد يتأثر في مجال العلوم التطبيقية" at bounding box center [765, 315] width 13 height 13
radio input "true"
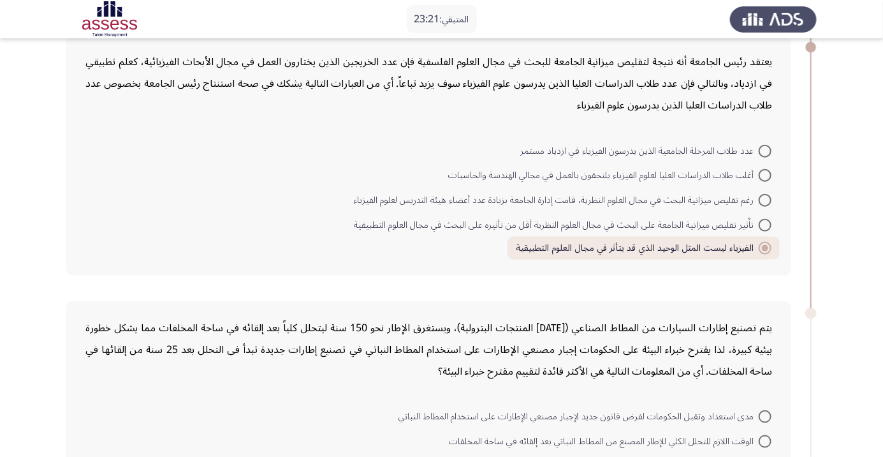
scroll to position [601, 0]
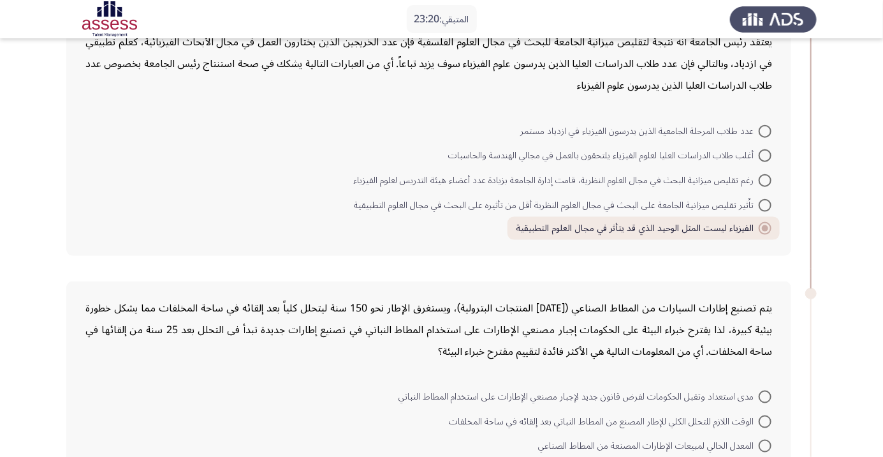
click at [765, 203] on span at bounding box center [765, 205] width 13 height 13
click at [765, 203] on input "تاُثير تقليص ميزانية الجامعة على البحث في مجال العلوم النظرية أقل من تأثيره على…" at bounding box center [765, 205] width 13 height 13
radio input "true"
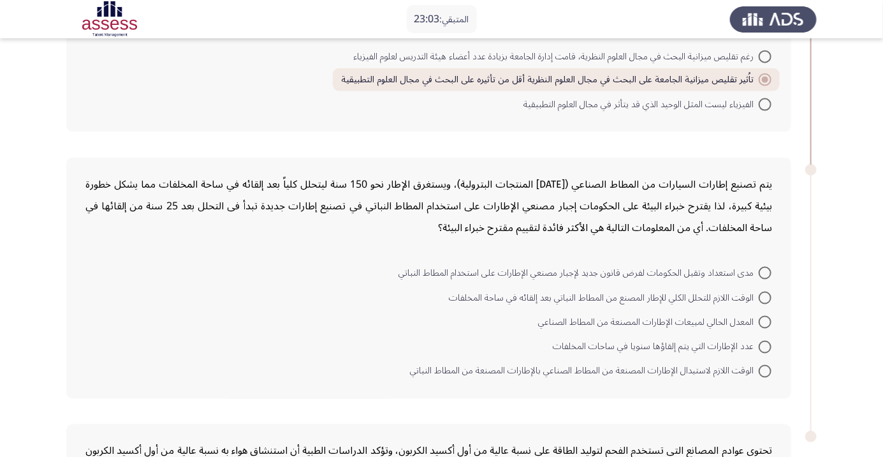
scroll to position [733, 0]
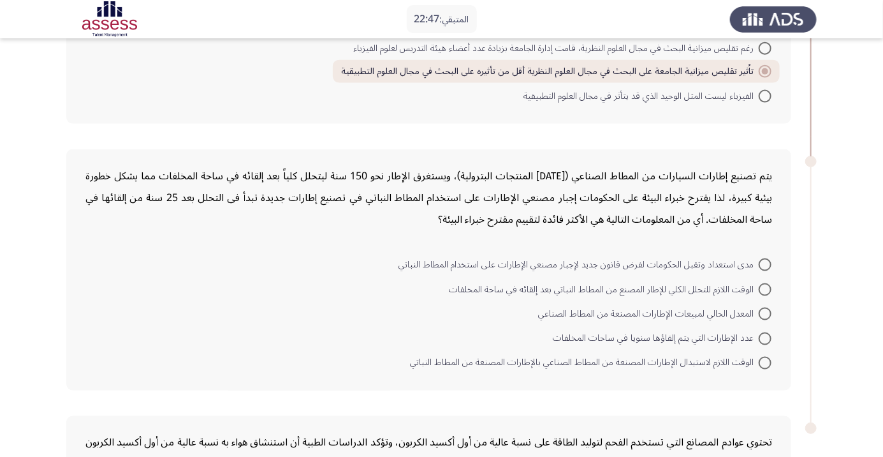
click at [765, 263] on span at bounding box center [765, 264] width 13 height 13
click at [765, 263] on input "مدى استعداد وتقبل الحكومات لفرض قانون جديد لإجبار مصنعي الإطارات على استخدام ال…" at bounding box center [765, 264] width 13 height 13
radio input "true"
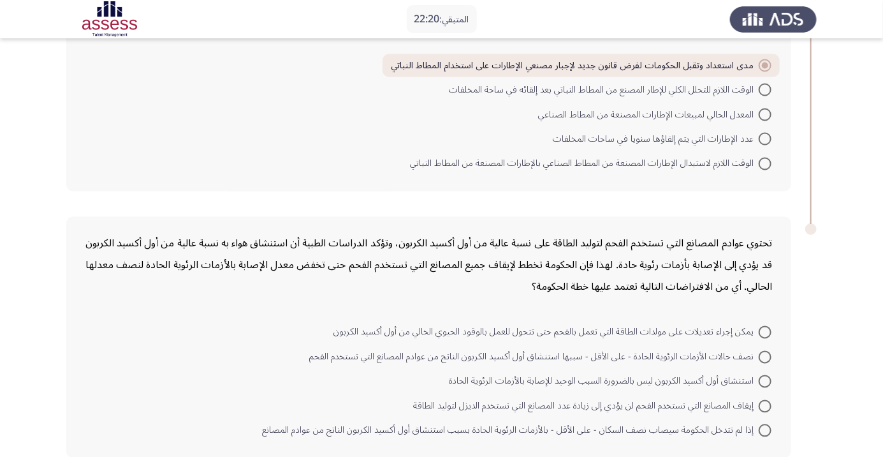
scroll to position [932, 0]
click at [765, 328] on span at bounding box center [765, 330] width 13 height 13
click at [765, 328] on input "يمكن إجراء تعديلات على مولدات الطاقة التي تعمل بالفحم حتى تتحول للعمل بالوقود ا…" at bounding box center [765, 330] width 13 height 13
radio input "true"
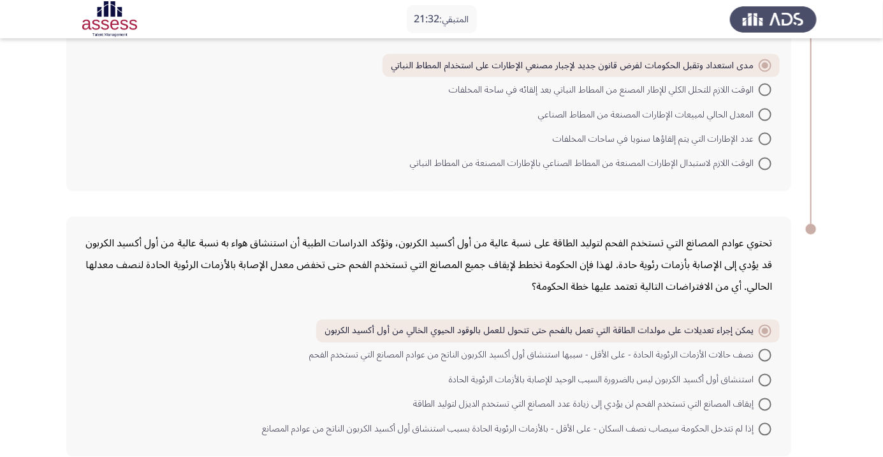
click at [765, 352] on span at bounding box center [765, 355] width 13 height 13
click at [765, 352] on input "نصف حالات الأزمات الرئوية الحادة - على الأقل - سببها استنشاق أول أكسيد الكربون …" at bounding box center [765, 355] width 13 height 13
radio input "true"
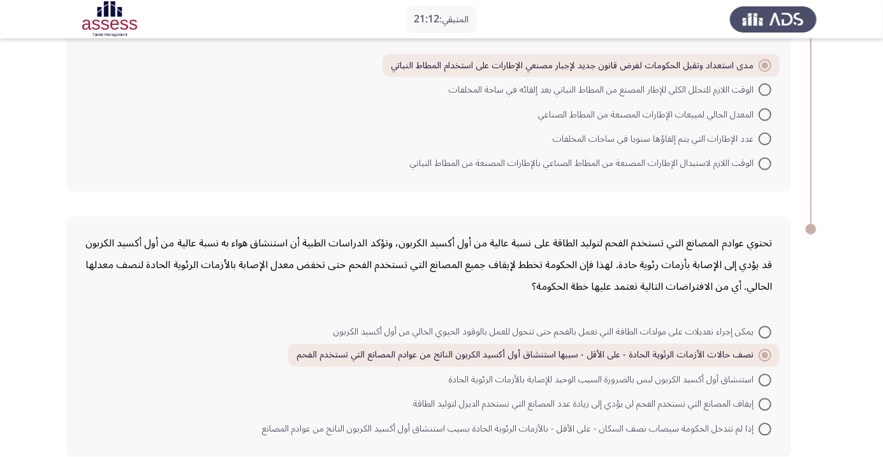
click at [765, 330] on span at bounding box center [765, 332] width 13 height 13
click at [765, 330] on input "يمكن إجراء تعديلات على مولدات الطاقة التي تعمل بالفحم حتى تتحول للعمل بالوقود ا…" at bounding box center [765, 332] width 13 height 13
radio input "true"
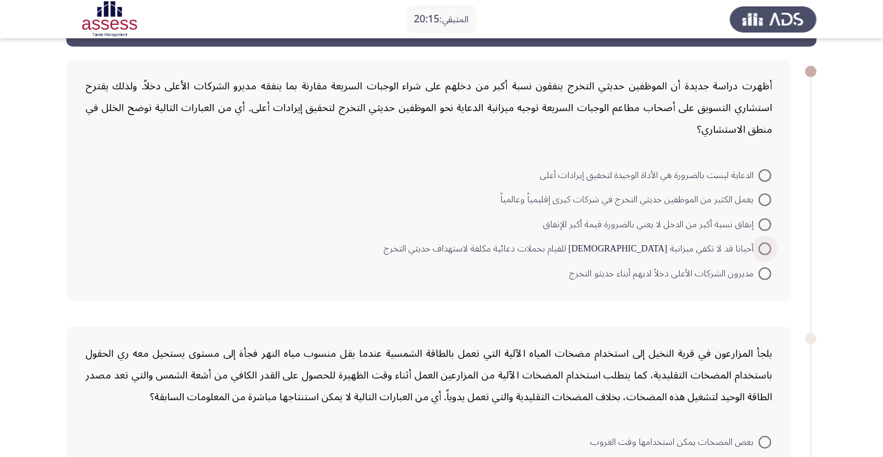
scroll to position [43, 0]
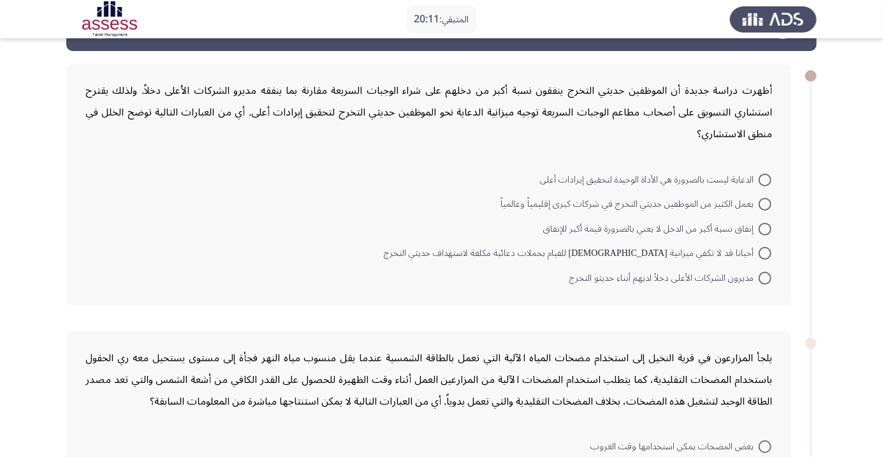
click at [760, 174] on span at bounding box center [765, 179] width 13 height 13
click at [760, 174] on input "الدعاية ليست بالضرورة هي الأداة الوحيدة لتحقيق إيرادات أعلى" at bounding box center [765, 179] width 13 height 13
radio input "true"
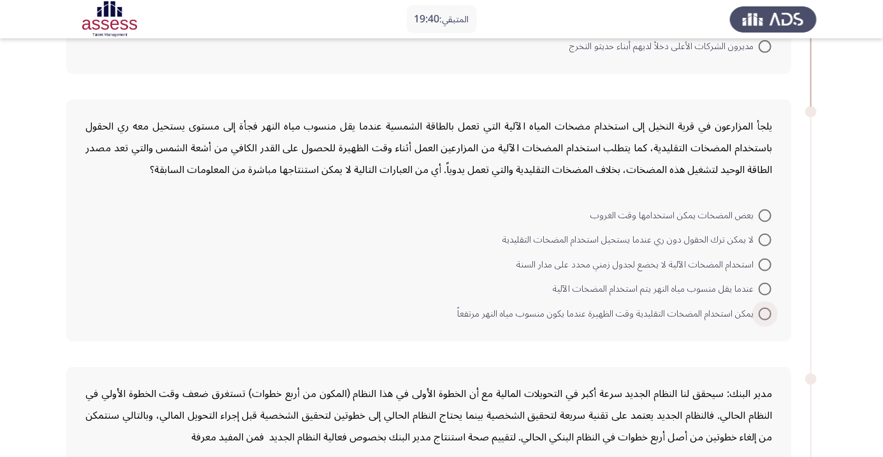
scroll to position [281, 0]
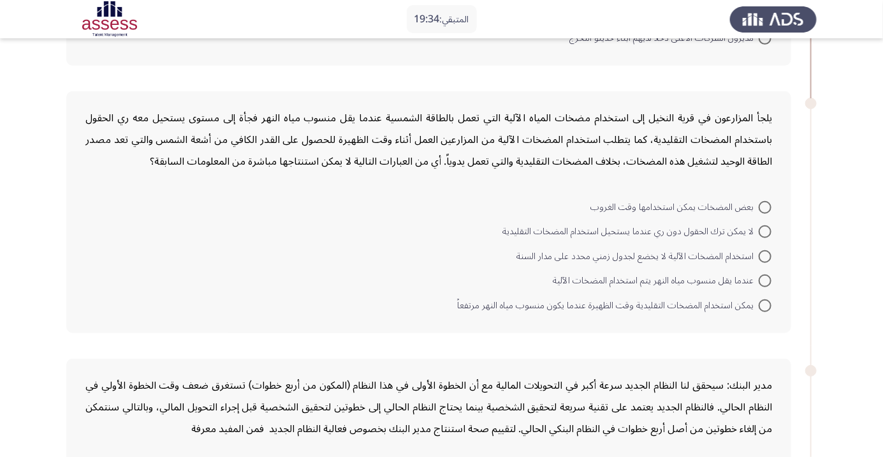
click at [765, 230] on span at bounding box center [765, 231] width 13 height 13
click at [765, 230] on input "لا يمكن ترك الحقول دون ري عندما يستحيل استخدام المضخات التقليدية" at bounding box center [765, 231] width 13 height 13
radio input "true"
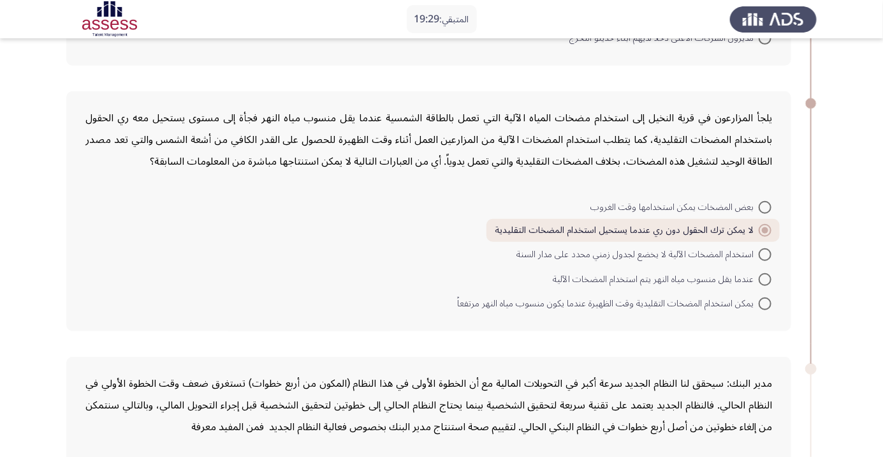
click at [765, 252] on span at bounding box center [765, 254] width 13 height 13
click at [765, 252] on input "استخدام المضخات الآلية لا يخضع لجدول زمني محدد على مدار السنة" at bounding box center [765, 254] width 13 height 13
radio input "true"
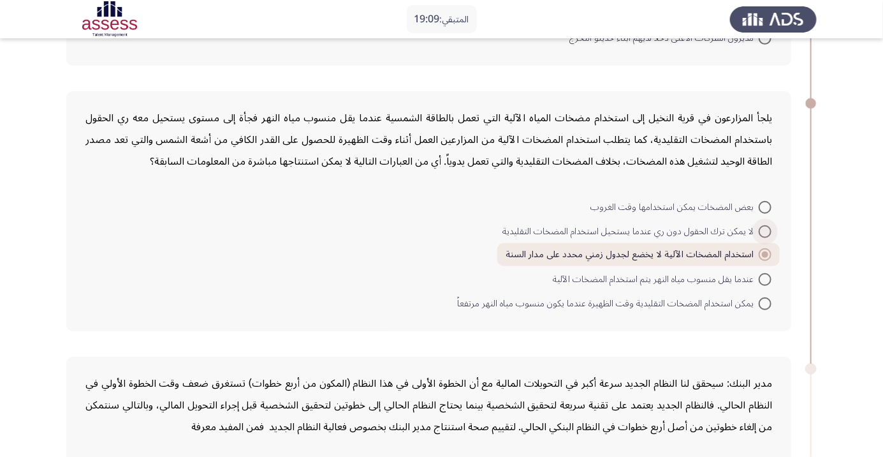
click at [765, 230] on span at bounding box center [765, 231] width 13 height 13
click at [765, 230] on input "لا يمكن ترك الحقول دون ري عندما يستحيل استخدام المضخات التقليدية" at bounding box center [765, 231] width 13 height 13
radio input "true"
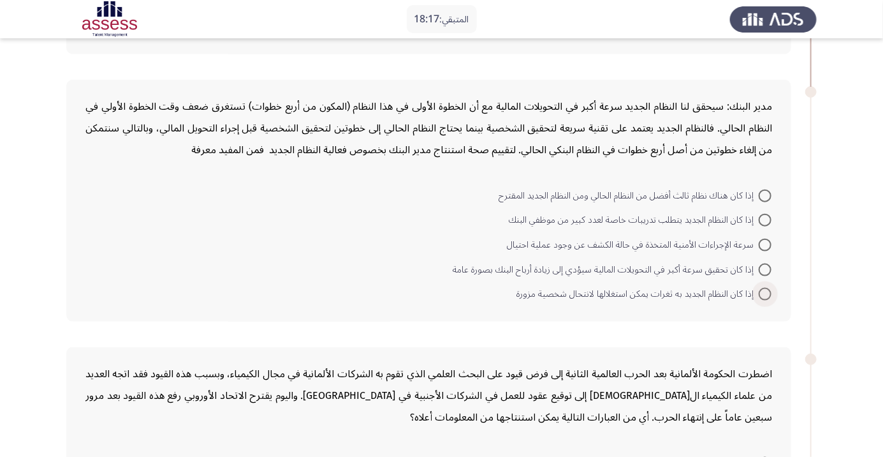
scroll to position [566, 0]
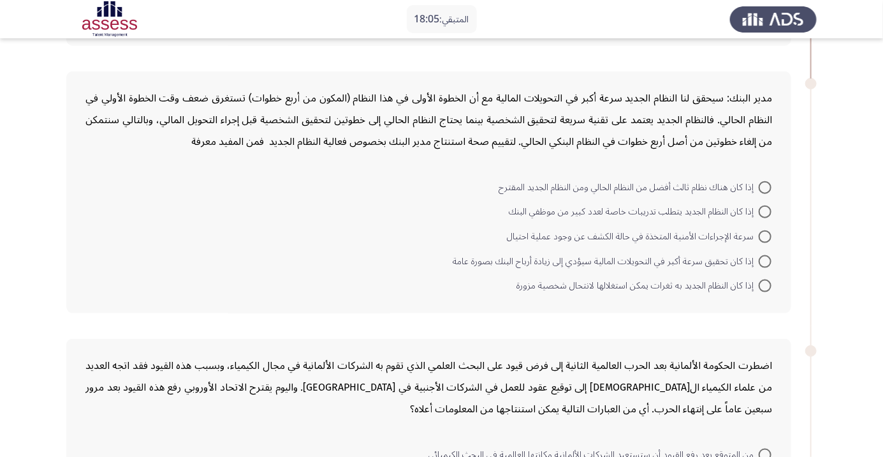
click at [765, 210] on span at bounding box center [765, 211] width 13 height 13
click at [765, 210] on input "إذا كان النظام الجديد يتطلب تدريبات خاصة لعدد كبير من موظفي البنك" at bounding box center [765, 211] width 13 height 13
radio input "true"
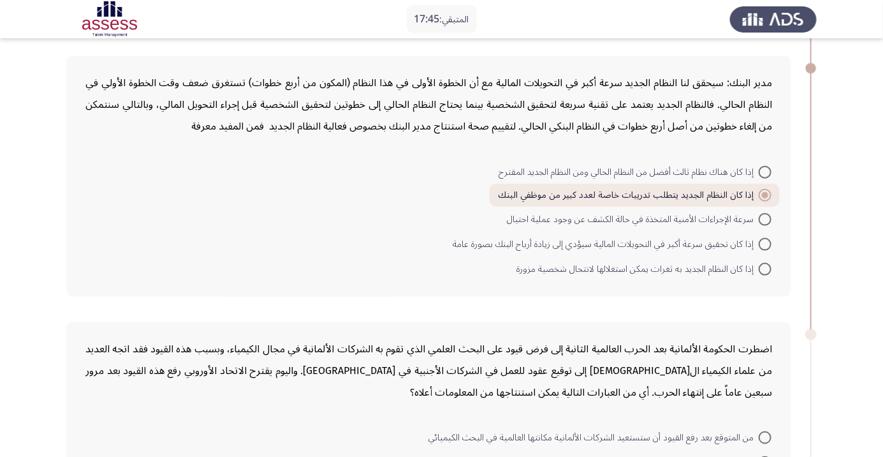
scroll to position [590, 0]
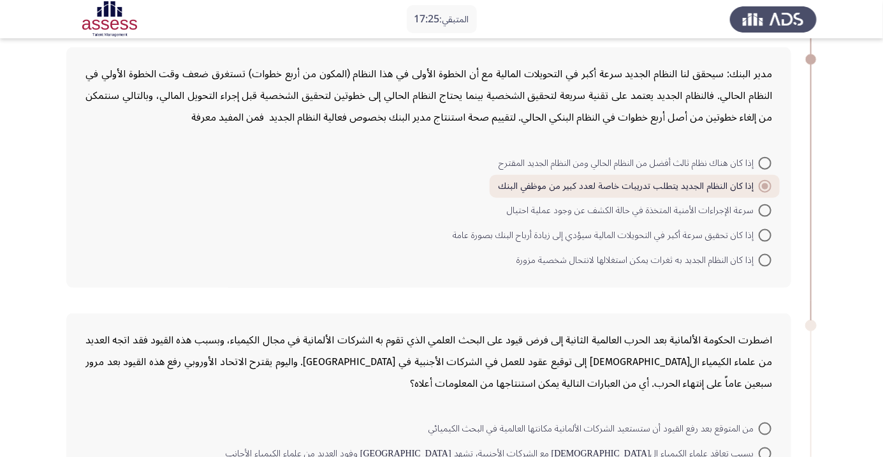
click at [765, 208] on span at bounding box center [765, 210] width 13 height 13
click at [765, 208] on input "سرعة الإجراءات الأمنية المتخذة في حالة الكشف عن وجود عملية احتيال" at bounding box center [765, 210] width 13 height 13
radio input "true"
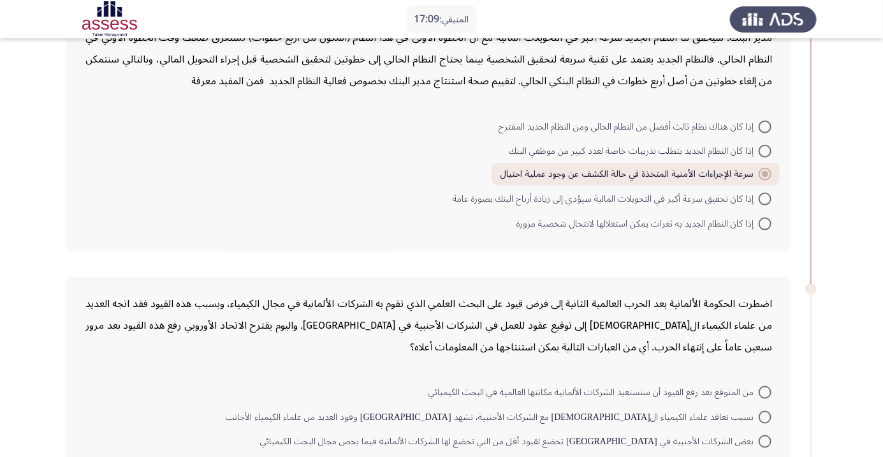
scroll to position [631, 0]
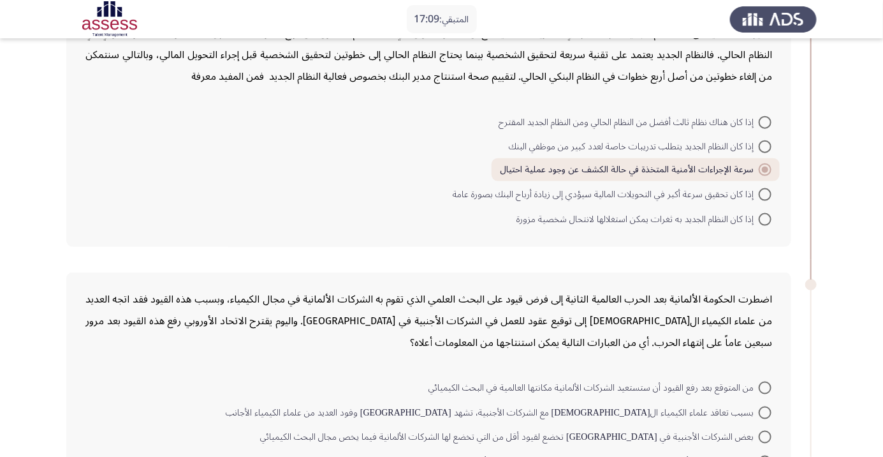
click at [765, 193] on span at bounding box center [765, 194] width 13 height 13
click at [765, 193] on input "إذا كان تحقيق سرعة أكبر في التحويلات المالية سيؤدي إلى زيادة أرباح البنك بصورة …" at bounding box center [765, 194] width 13 height 13
radio input "true"
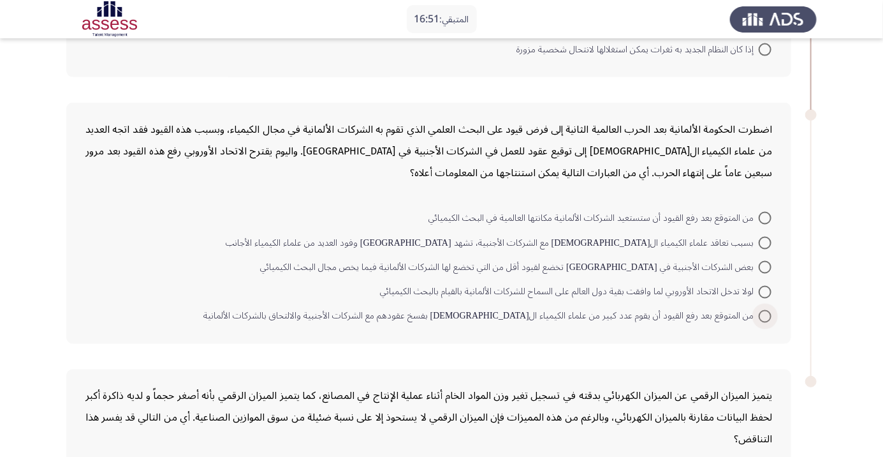
scroll to position [807, 0]
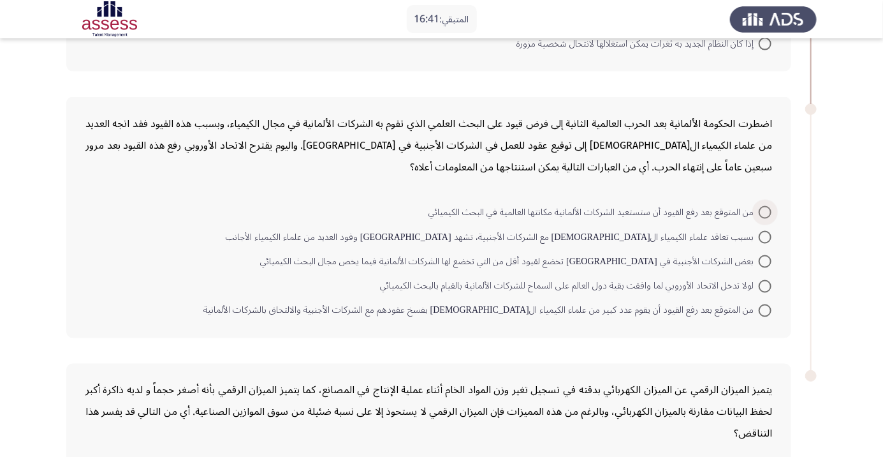
click at [765, 210] on span at bounding box center [765, 212] width 13 height 13
click at [765, 210] on input "من المتوقع بعد رفع القيود أن ستستعيد الشركات الألمانية مكانتها العالمية في البح…" at bounding box center [765, 212] width 13 height 13
radio input "true"
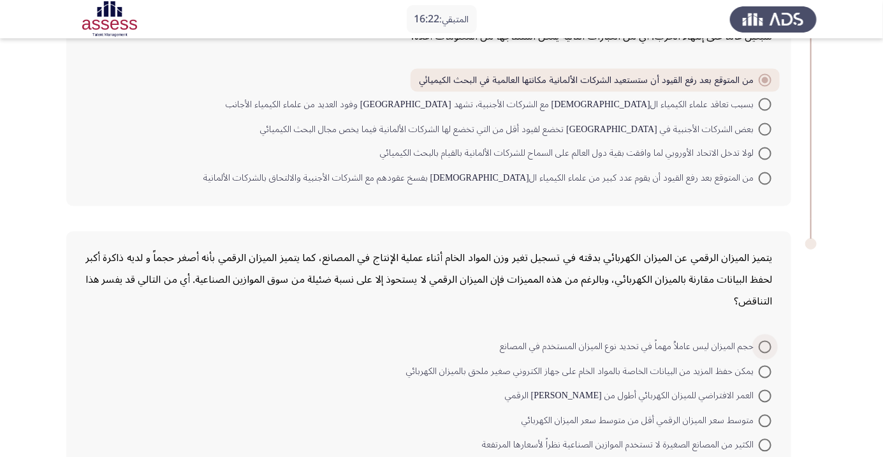
scroll to position [954, 0]
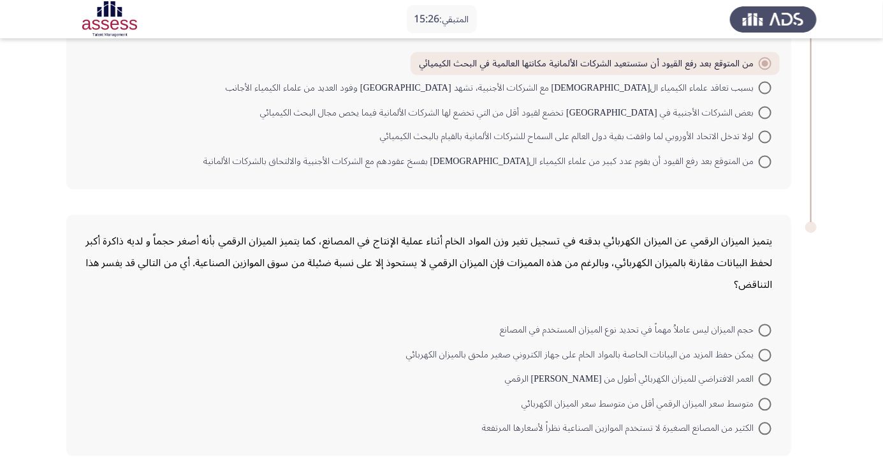
click at [750, 329] on span "حجم الميزان ليس عاملاُ مهماً في تحديد نوع الميزان المستخدم في المصانع" at bounding box center [629, 330] width 259 height 15
click at [759, 329] on input "حجم الميزان ليس عاملاُ مهماً في تحديد نوع الميزان المستخدم في المصانع" at bounding box center [765, 330] width 13 height 13
radio input "true"
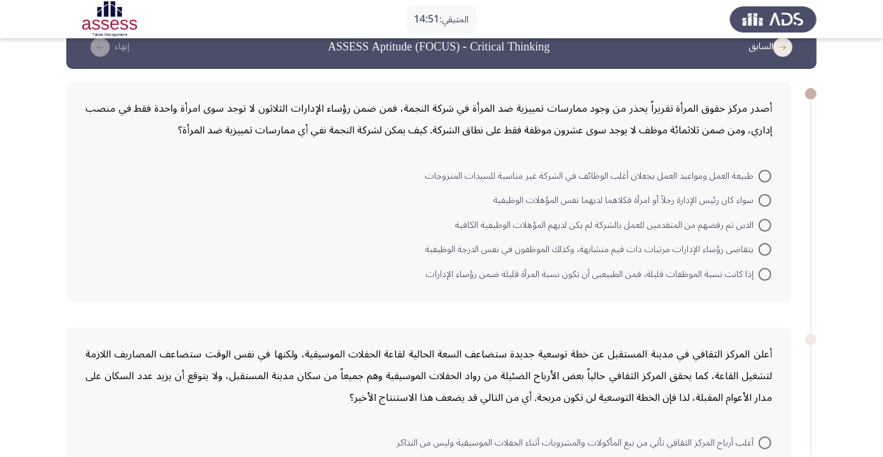
scroll to position [35, 0]
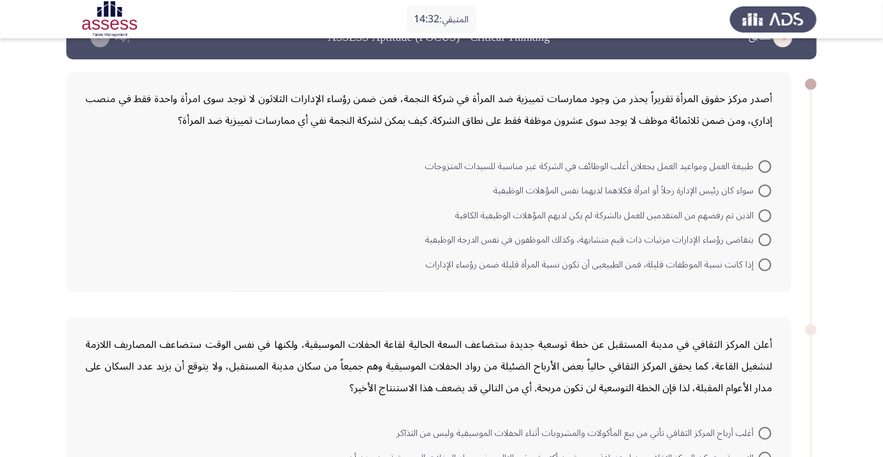
click at [765, 214] on span at bounding box center [765, 215] width 13 height 13
click at [765, 214] on input "الذين تم رفضهم من المتقدمين للعمل بالشركة لم يكن لديهم المؤهلات الوظيفية الكافية" at bounding box center [765, 215] width 13 height 13
radio input "true"
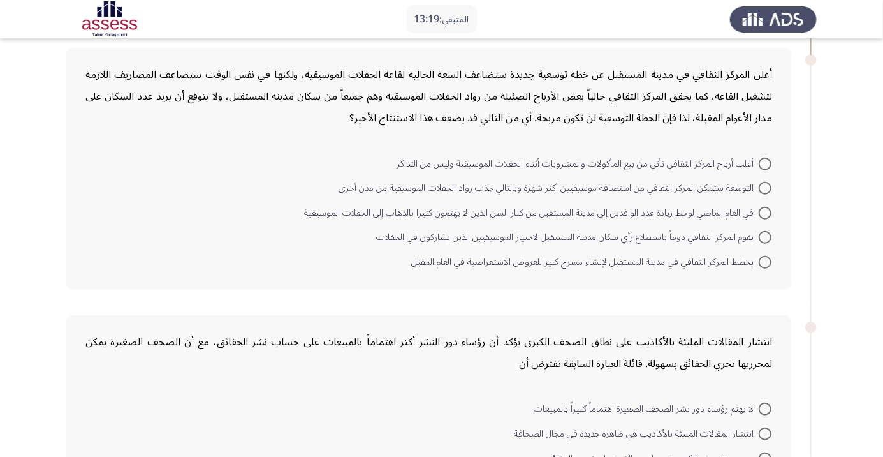
scroll to position [312, 0]
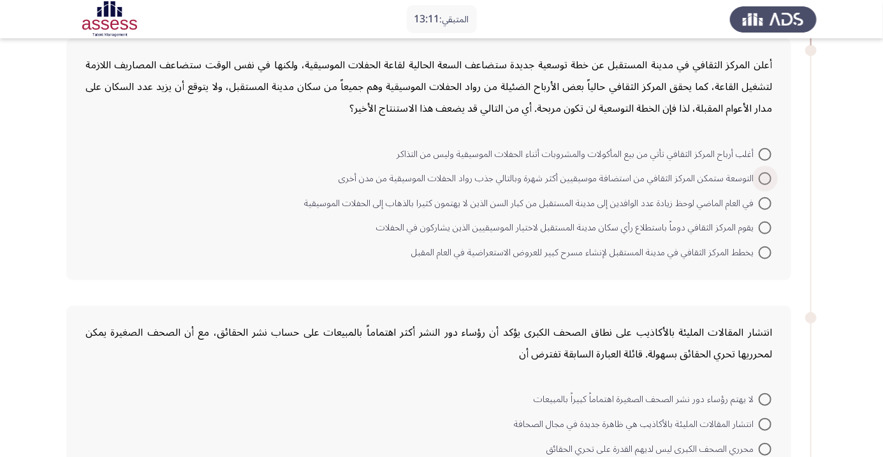
click at [765, 177] on span at bounding box center [765, 178] width 13 height 13
click at [765, 177] on input "التوسعة ستمكن المركز الثقافي من استضافة موسيقيين أكثر شهرة وبالتالي جذب رواد ال…" at bounding box center [765, 178] width 13 height 13
radio input "true"
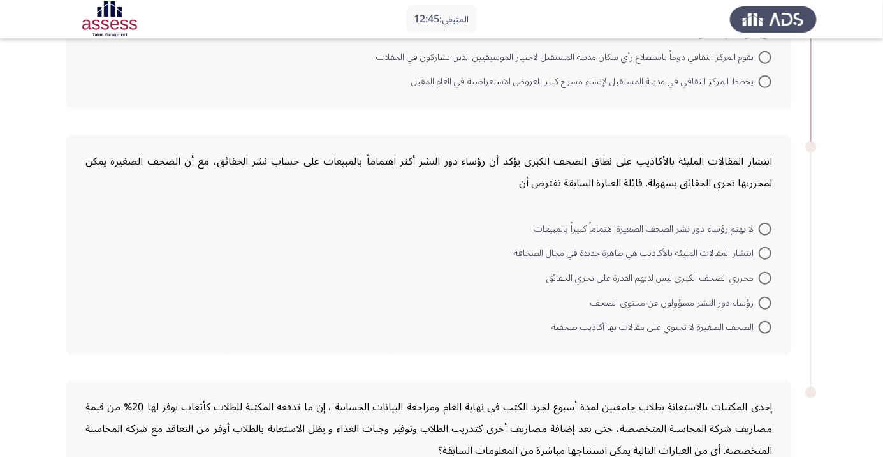
scroll to position [491, 0]
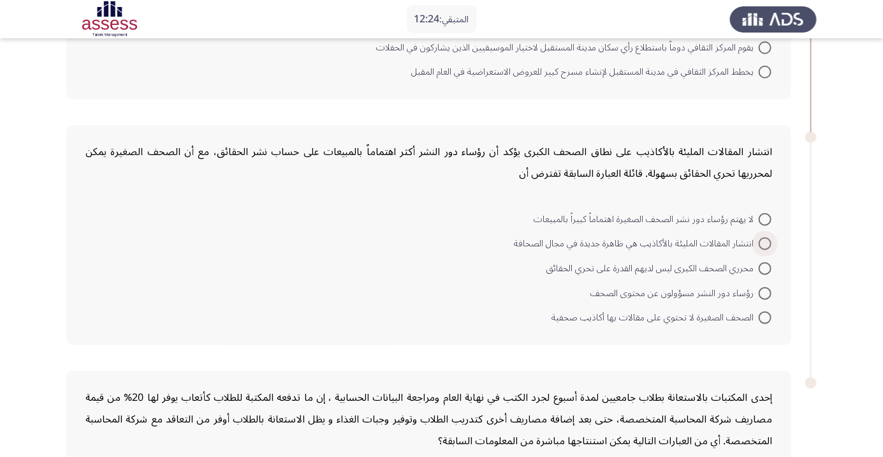
click at [765, 242] on span at bounding box center [765, 243] width 13 height 13
click at [765, 242] on input "انتشار المقالات المليئة بالأكاذيب هي ظاهرة جديدة في مجال الصحافة" at bounding box center [765, 243] width 13 height 13
radio input "true"
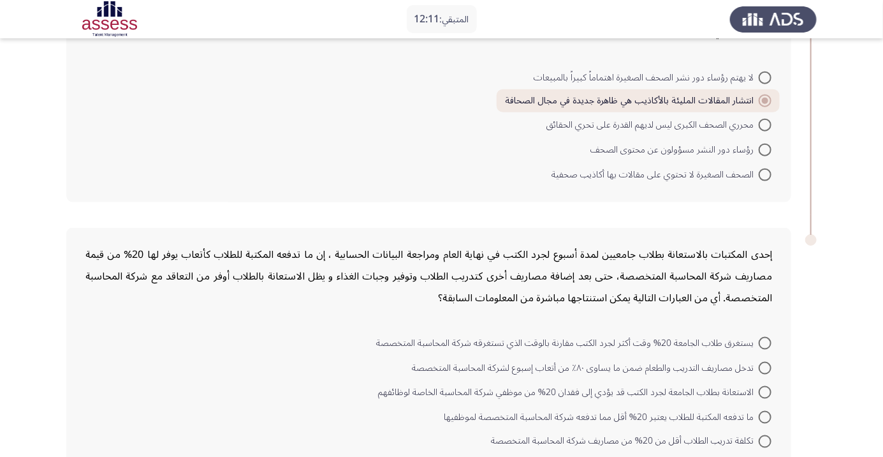
scroll to position [646, 0]
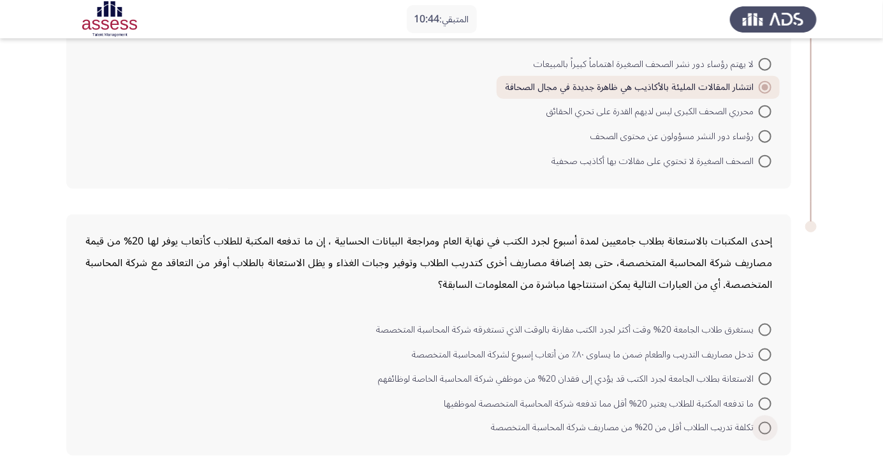
click at [765, 426] on span at bounding box center [765, 427] width 13 height 13
click at [765, 426] on input "تكلفة تدريب الطلاب أقل من 20% من مصاريف شركة المحاسبة المتخصصة" at bounding box center [765, 427] width 13 height 13
radio input "true"
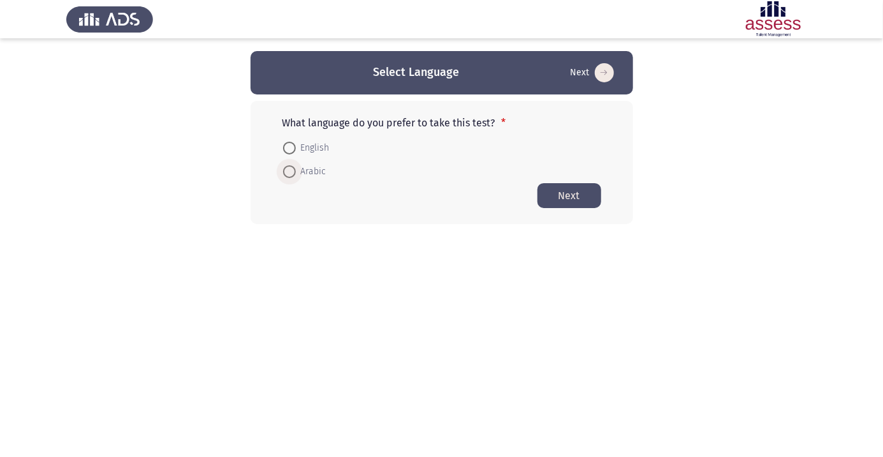
click at [292, 173] on span at bounding box center [289, 171] width 13 height 13
click at [292, 173] on input "Arabic" at bounding box center [289, 171] width 13 height 13
radio input "true"
click at [573, 194] on button "Next" at bounding box center [569, 194] width 64 height 25
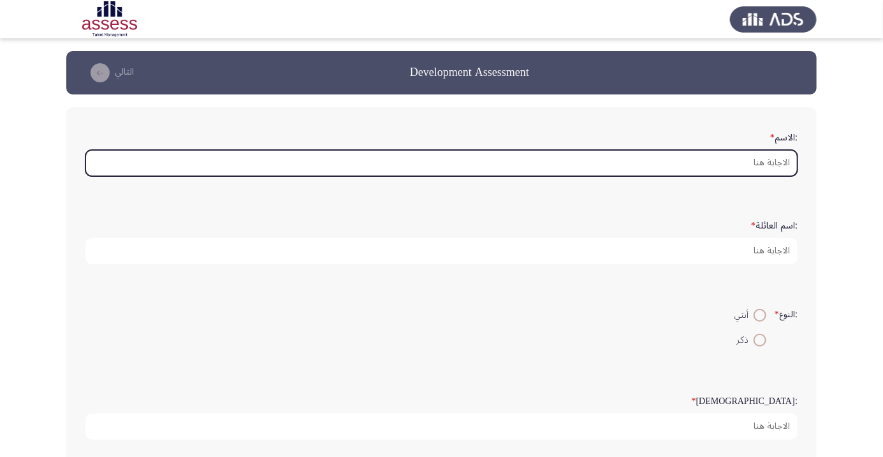
click at [778, 157] on input ":الاسم *" at bounding box center [441, 163] width 712 height 26
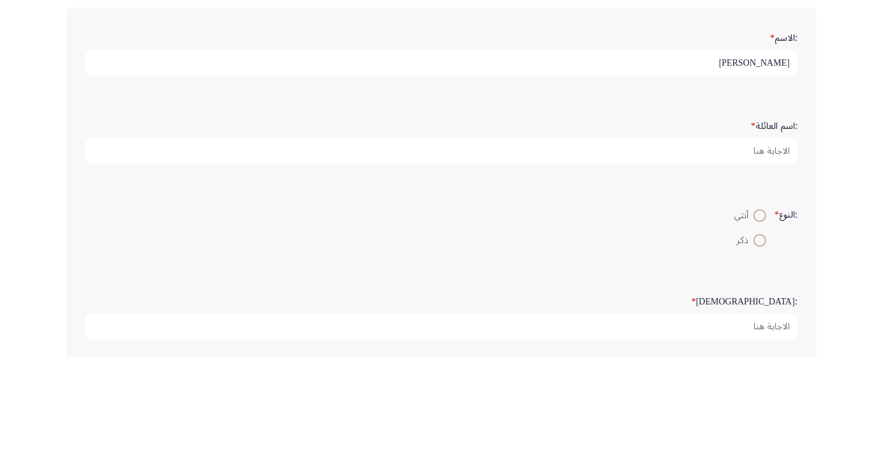
type input "[PERSON_NAME]"
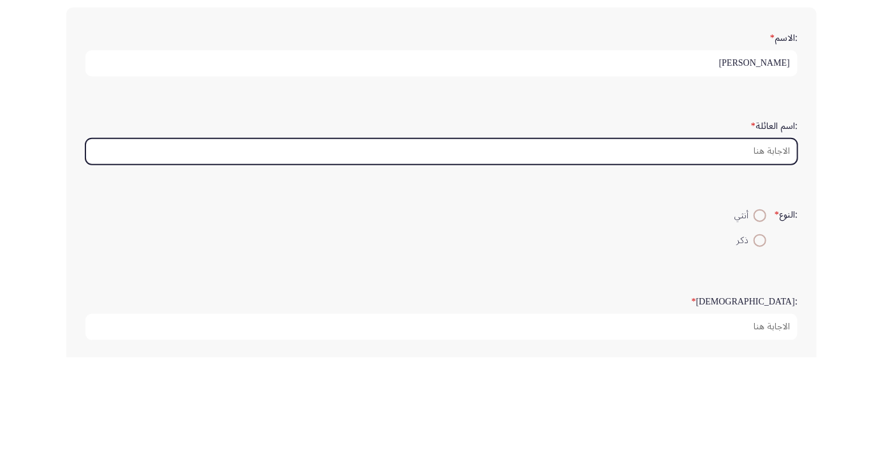
click at [771, 246] on input ":اسم العائلة *" at bounding box center [441, 251] width 712 height 26
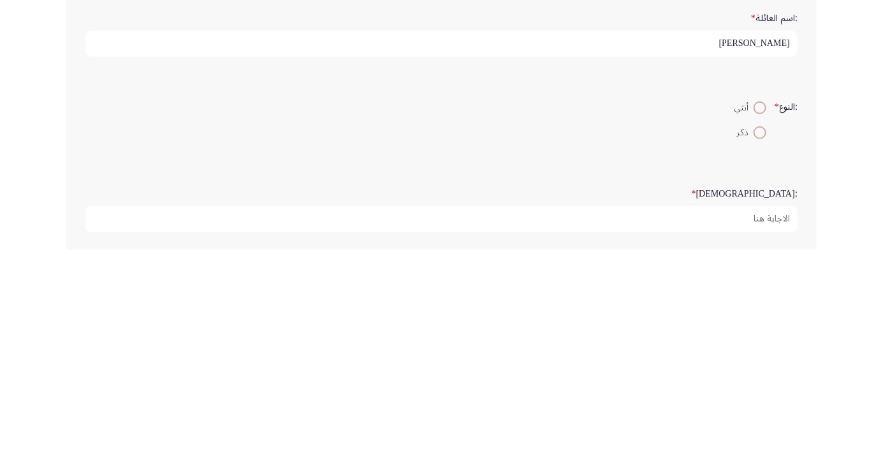
type input "[PERSON_NAME]"
click at [760, 340] on span at bounding box center [760, 340] width 0 height 0
click at [758, 338] on input "ذكر" at bounding box center [760, 339] width 13 height 13
radio input "true"
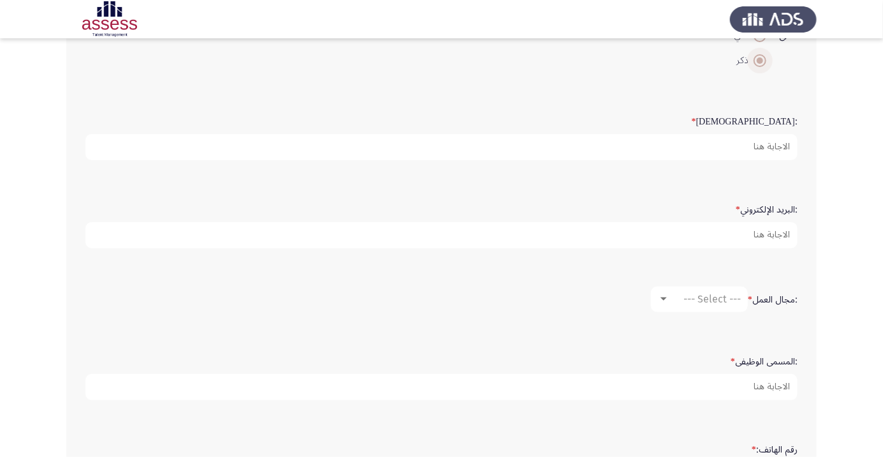
scroll to position [289, 0]
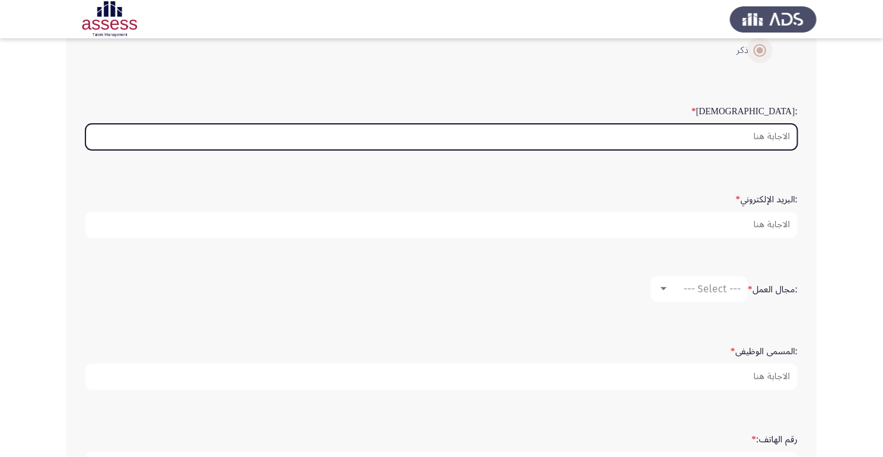
click at [773, 133] on input ":السن *" at bounding box center [441, 137] width 712 height 26
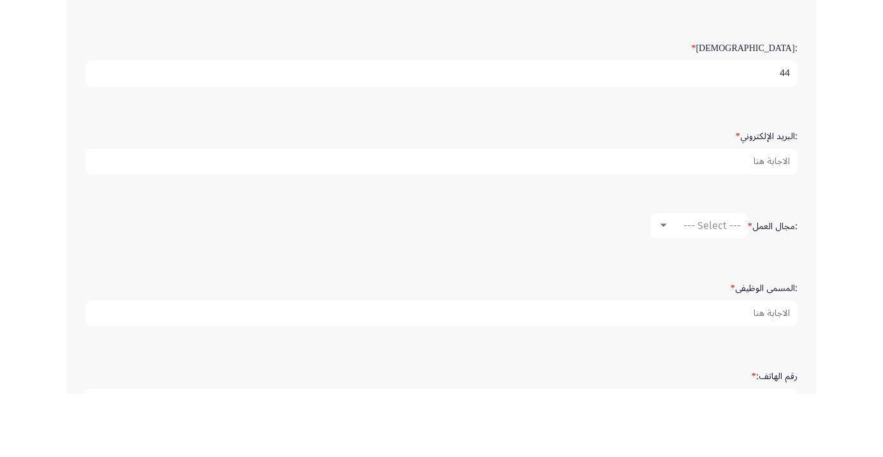
type input "44"
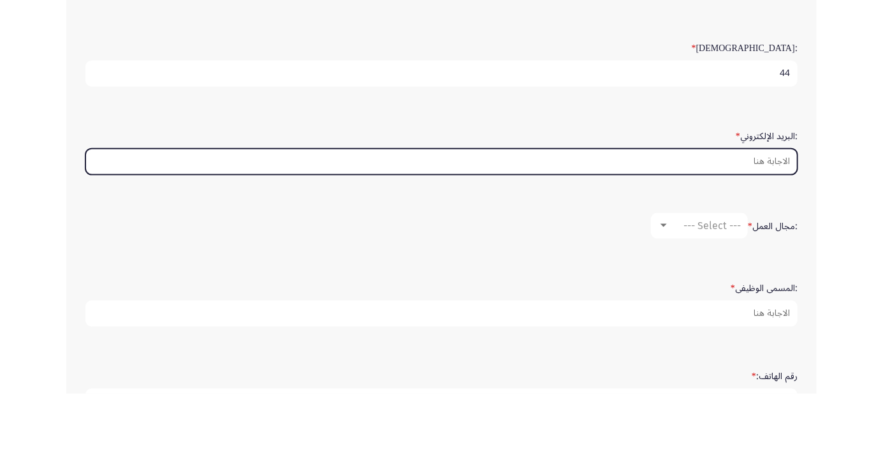
click at [763, 226] on input ":البريد الإلكتروني *" at bounding box center [441, 225] width 712 height 26
type input "Ibra"
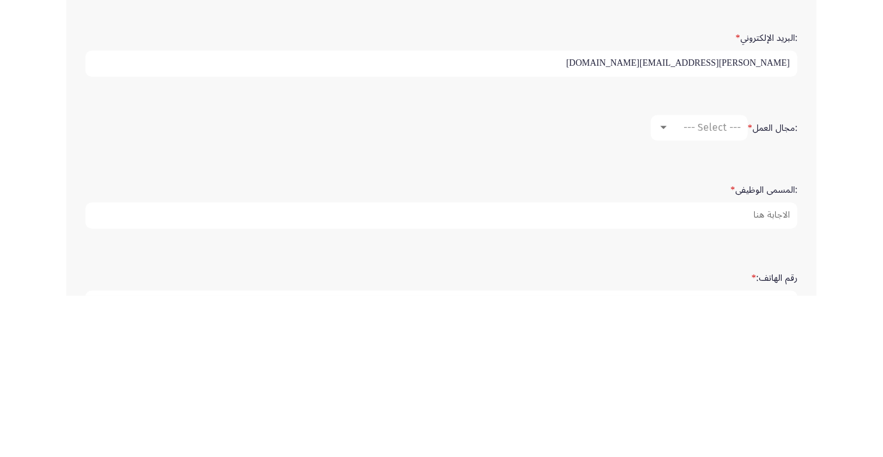
type input "ibrahim.mohamed@ibnsina-pharma.com"
click at [715, 284] on span "--- Select ---" at bounding box center [711, 288] width 57 height 12
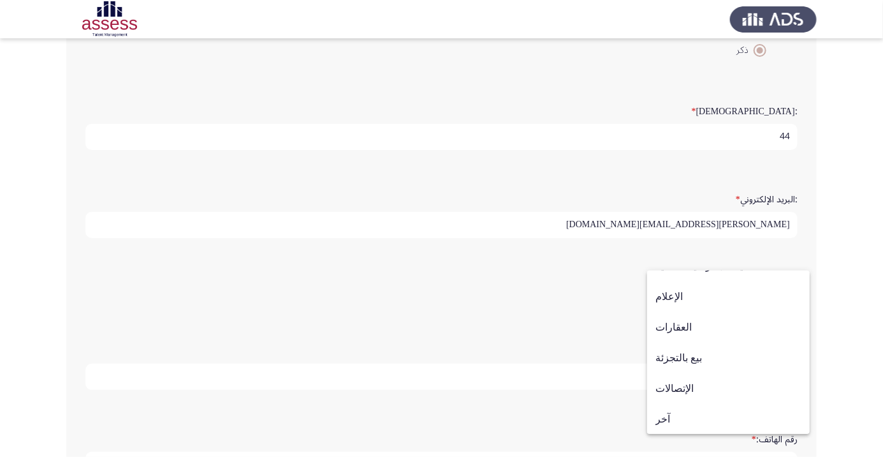
scroll to position [418, 0]
click at [676, 415] on span "آخر" at bounding box center [728, 418] width 146 height 31
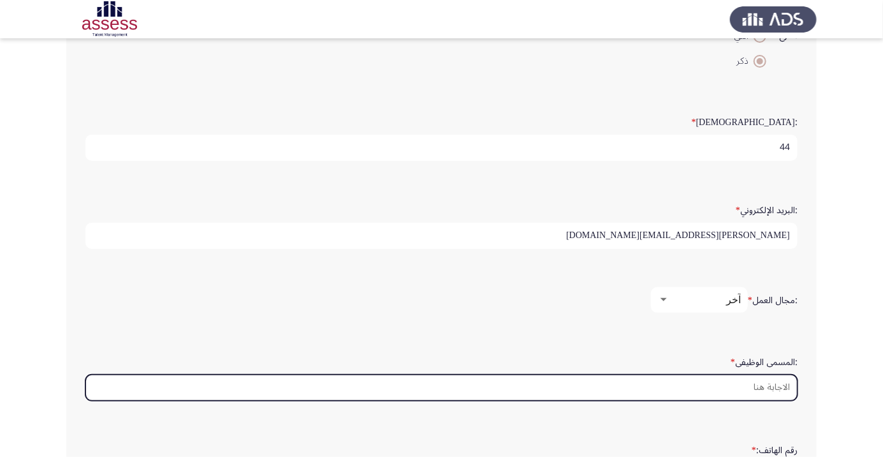
click at [766, 383] on input ":المسمى الوظيفى *" at bounding box center [441, 387] width 712 height 26
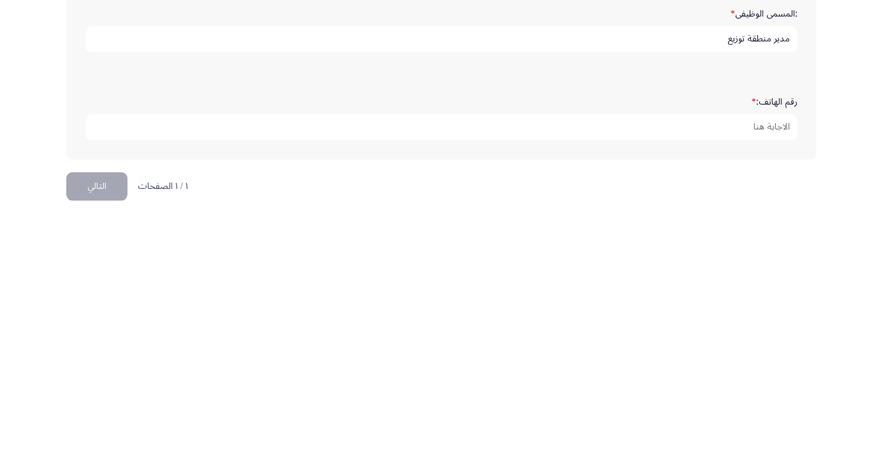
scroll to position [372, 0]
type input "مدير منطقة توزيع"
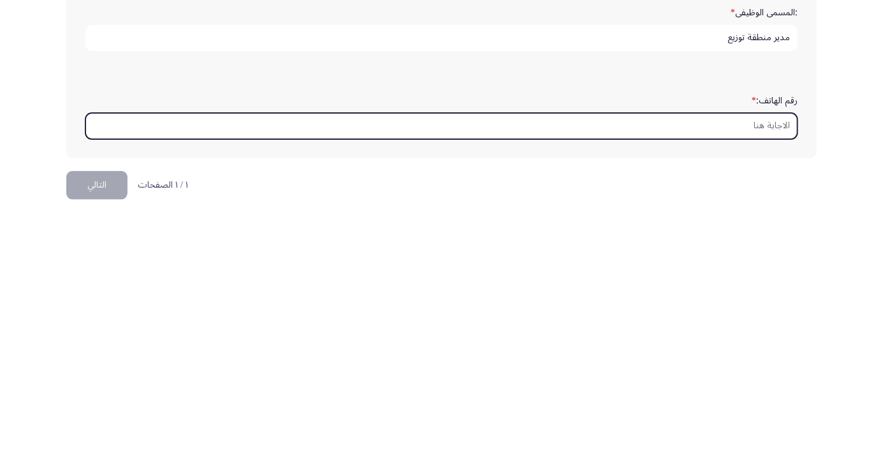
click at [763, 376] on input "رقم الهاتف: *" at bounding box center [441, 382] width 712 height 26
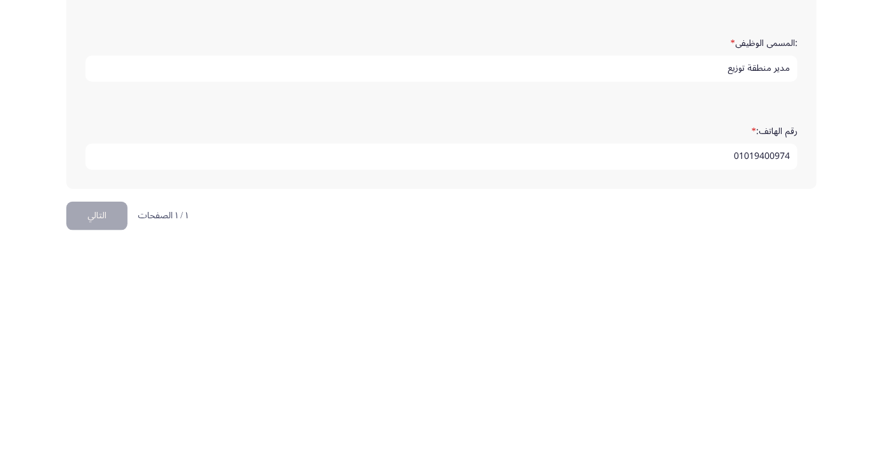
scroll to position [388, 0]
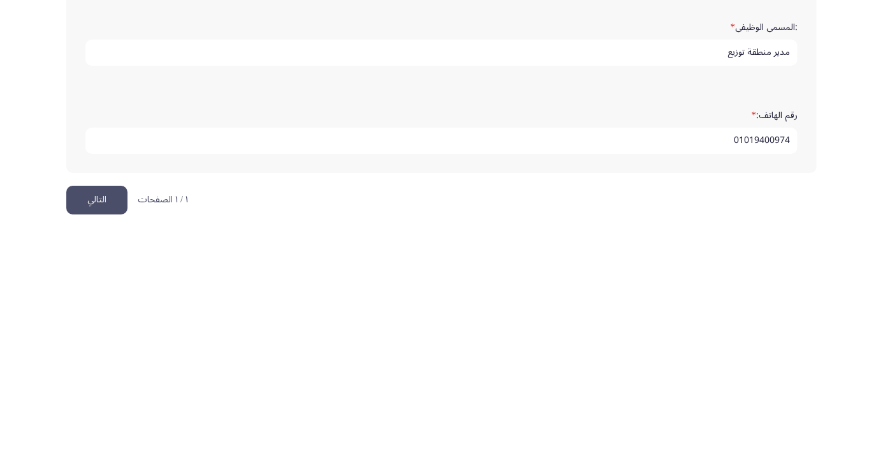
type input "01019400974"
click at [99, 425] on button "التالي" at bounding box center [96, 425] width 61 height 29
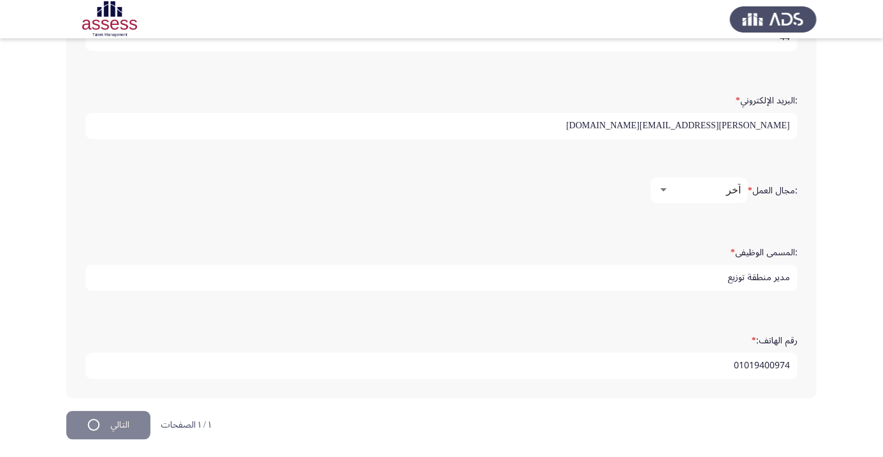
scroll to position [0, 0]
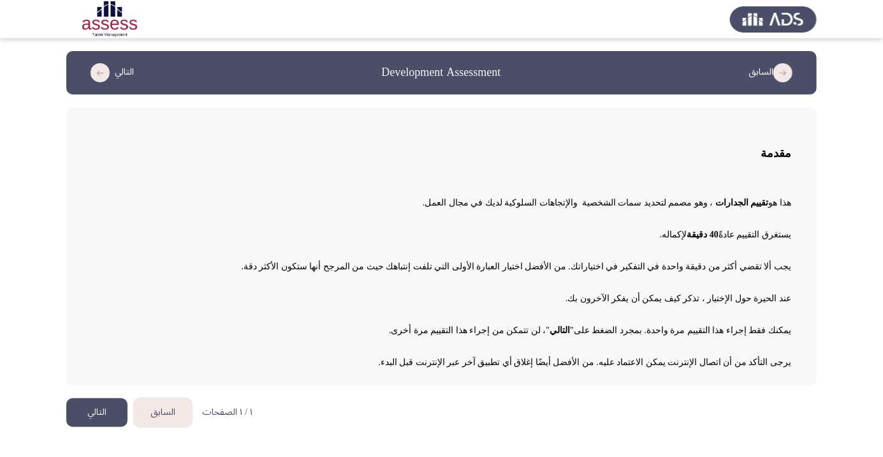
click at [94, 415] on button "التالي" at bounding box center [96, 412] width 61 height 29
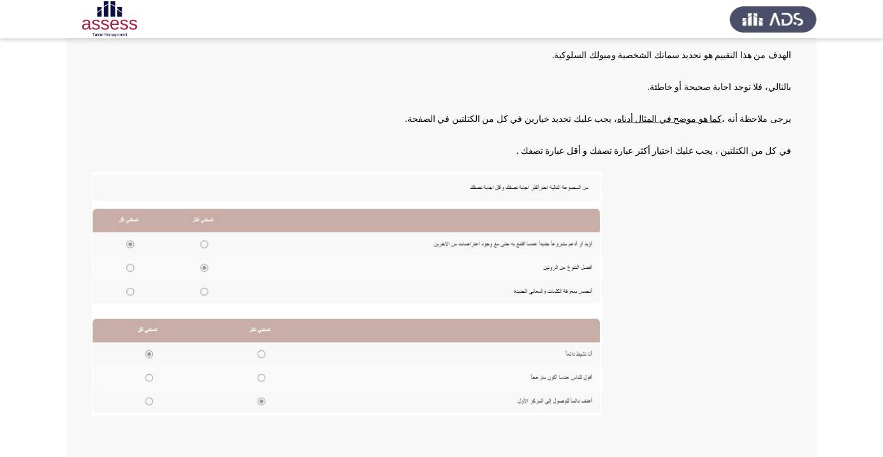
scroll to position [140, 0]
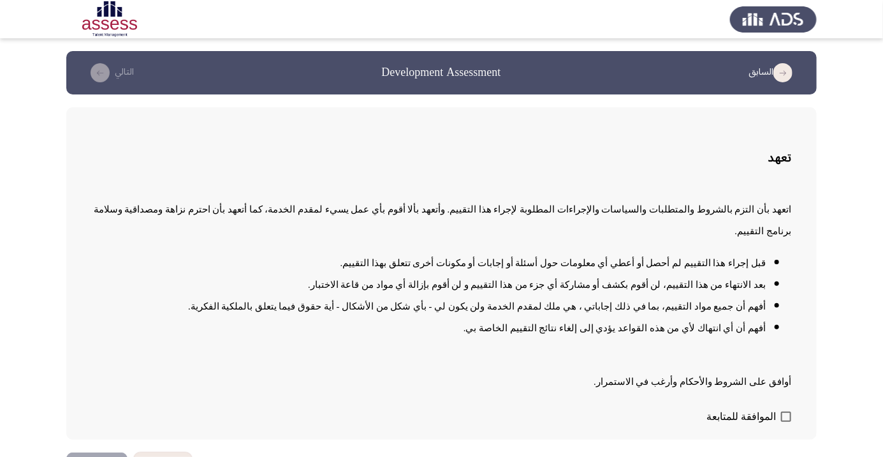
scroll to position [1, 0]
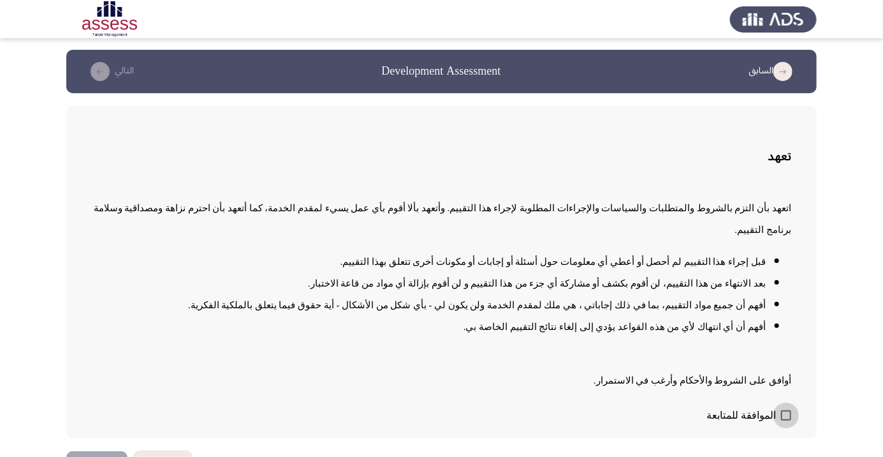
click at [786, 420] on span at bounding box center [786, 415] width 10 height 10
click at [786, 421] on input "الموافقة للمتابعة" at bounding box center [786, 420] width 1 height 1
checkbox input "true"
click at [94, 456] on button "التالي" at bounding box center [96, 465] width 61 height 29
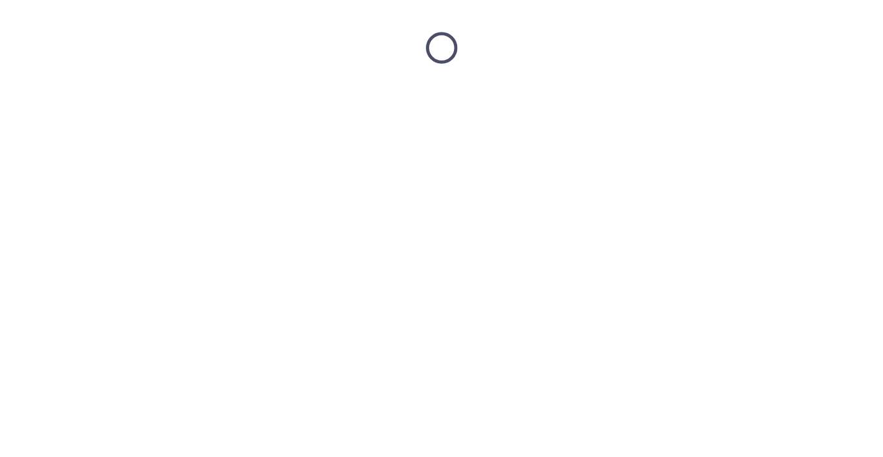
scroll to position [0, 0]
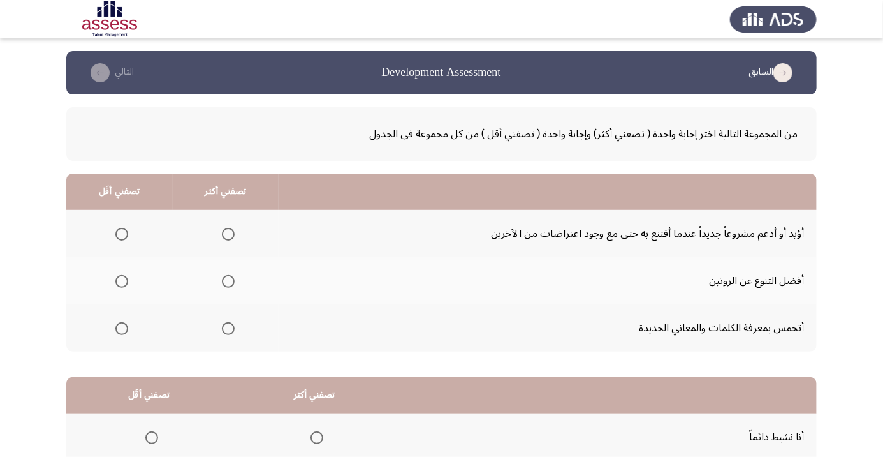
click at [228, 234] on span "Select an option" at bounding box center [228, 234] width 0 height 0
click at [227, 233] on input "Select an option" at bounding box center [228, 234] width 13 height 13
click at [122, 328] on span "Select an option" at bounding box center [122, 328] width 0 height 0
click at [121, 327] on input "Select an option" at bounding box center [121, 328] width 13 height 13
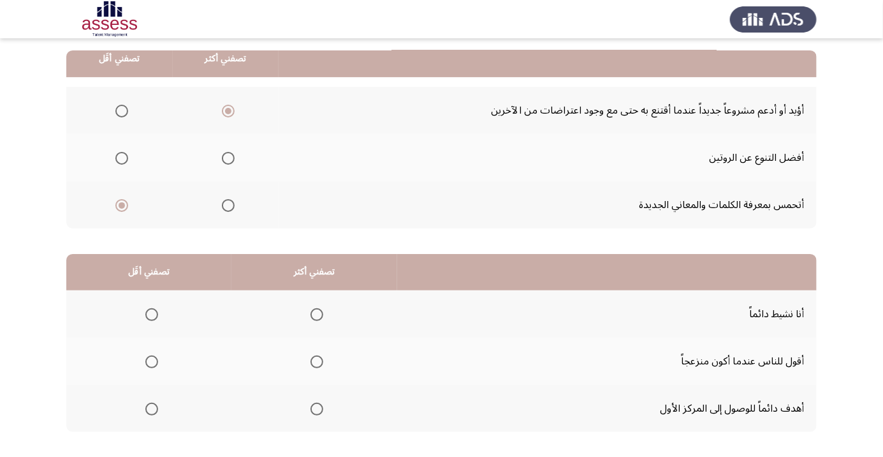
scroll to position [126, 0]
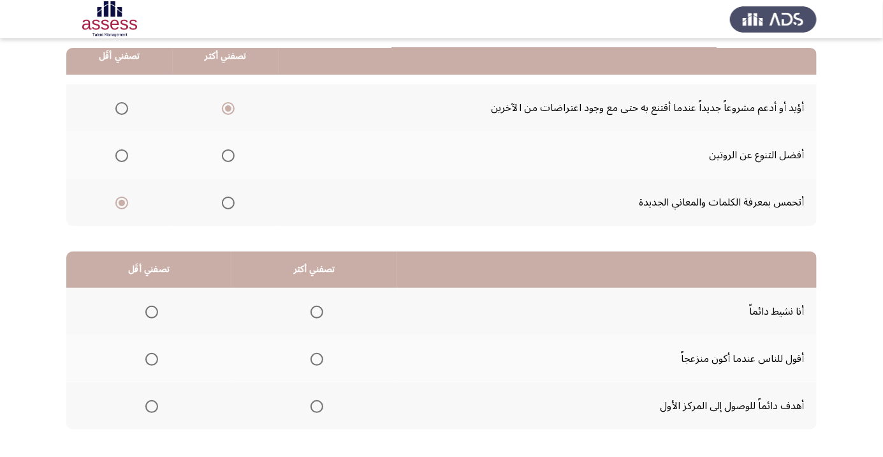
click at [317, 406] on span "Select an option" at bounding box center [317, 406] width 0 height 0
click at [315, 405] on input "Select an option" at bounding box center [317, 406] width 13 height 13
click at [152, 359] on span "Select an option" at bounding box center [152, 359] width 0 height 0
click at [150, 358] on input "Select an option" at bounding box center [151, 359] width 13 height 13
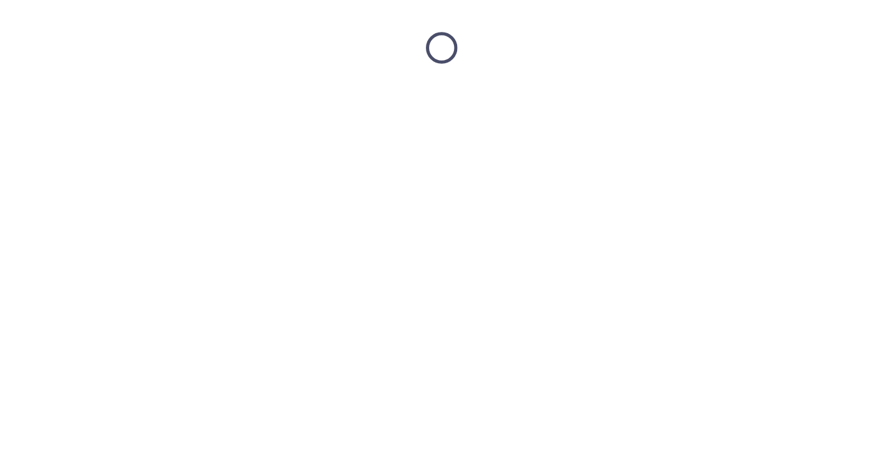
scroll to position [0, 0]
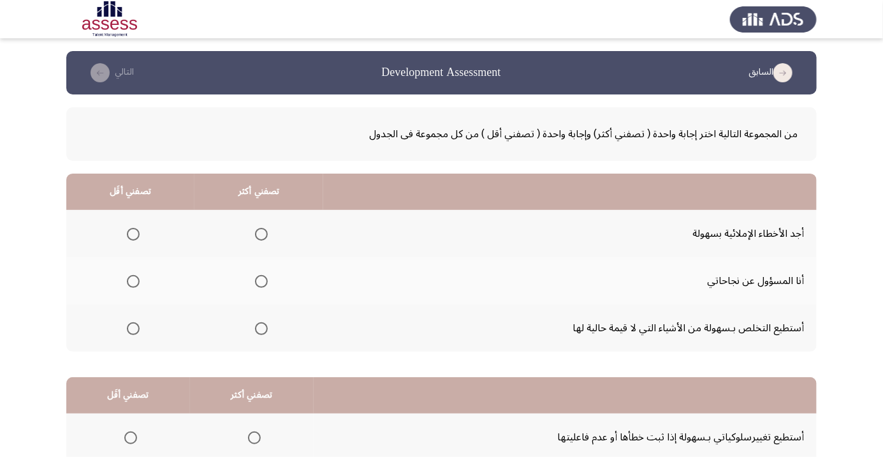
click at [261, 281] on span "Select an option" at bounding box center [261, 281] width 0 height 0
click at [259, 281] on input "Select an option" at bounding box center [261, 281] width 13 height 13
click at [132, 327] on span "Select an option" at bounding box center [133, 328] width 13 height 13
click at [132, 327] on input "Select an option" at bounding box center [133, 328] width 13 height 13
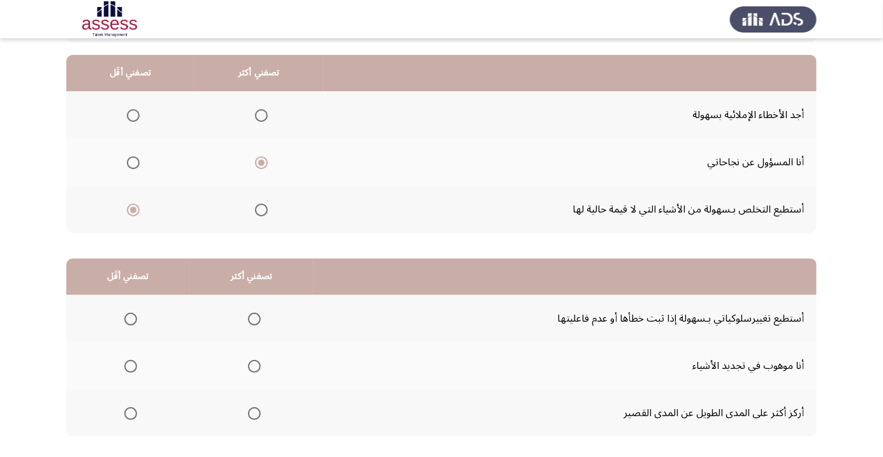
scroll to position [126, 0]
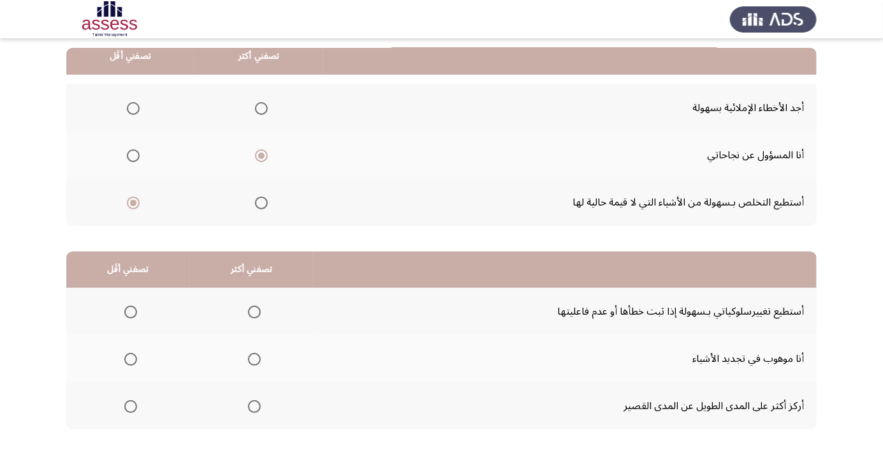
click at [254, 362] on span "Select an option" at bounding box center [254, 359] width 13 height 13
click at [254, 362] on input "Select an option" at bounding box center [254, 359] width 13 height 13
click at [131, 406] on span "Select an option" at bounding box center [131, 406] width 0 height 0
click at [129, 405] on input "Select an option" at bounding box center [130, 406] width 13 height 13
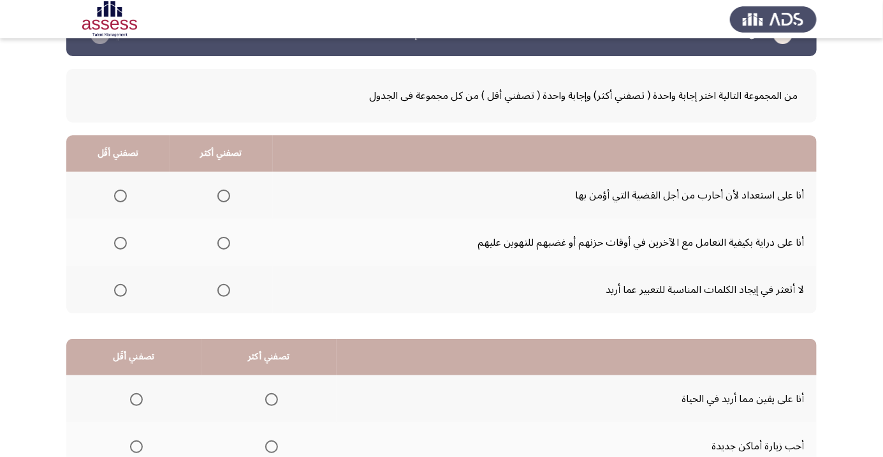
scroll to position [39, 0]
click at [223, 194] on span "Select an option" at bounding box center [223, 195] width 13 height 13
click at [223, 194] on input "Select an option" at bounding box center [223, 195] width 13 height 13
click at [121, 289] on span "Select an option" at bounding box center [121, 289] width 0 height 0
click at [120, 288] on input "Select an option" at bounding box center [120, 289] width 13 height 13
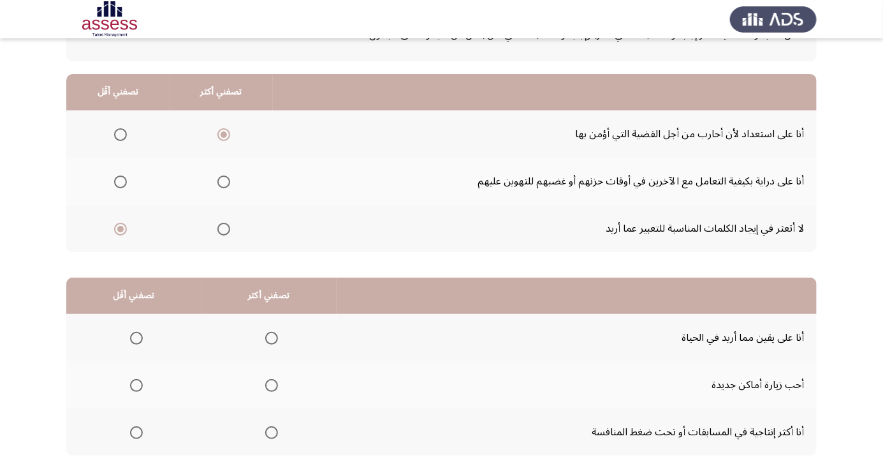
scroll to position [103, 0]
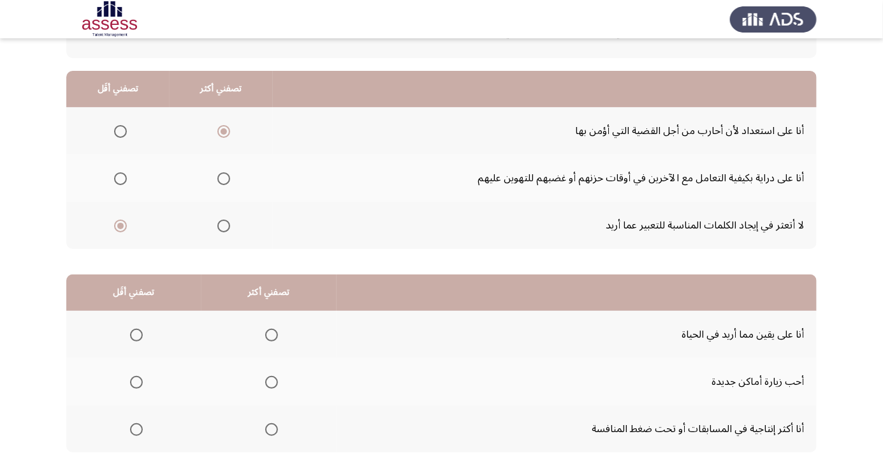
click at [223, 177] on span "Select an option" at bounding box center [223, 178] width 13 height 13
click at [223, 177] on input "Select an option" at bounding box center [223, 178] width 13 height 13
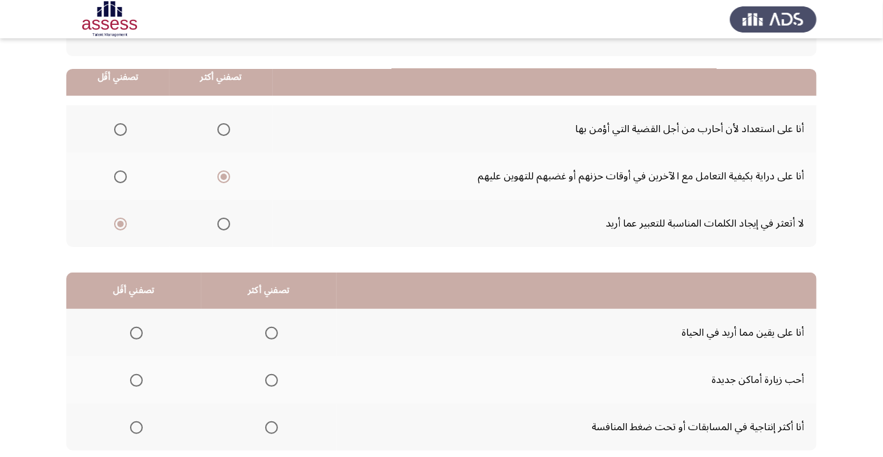
scroll to position [126, 0]
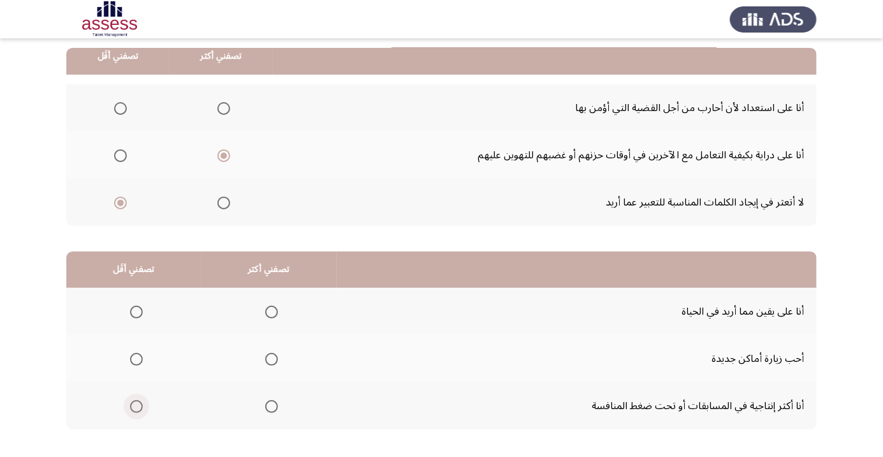
click at [135, 405] on span "Select an option" at bounding box center [136, 406] width 13 height 13
click at [135, 405] on input "Select an option" at bounding box center [136, 406] width 13 height 13
click at [268, 311] on span "Select an option" at bounding box center [271, 311] width 13 height 13
click at [268, 311] on input "Select an option" at bounding box center [271, 311] width 13 height 13
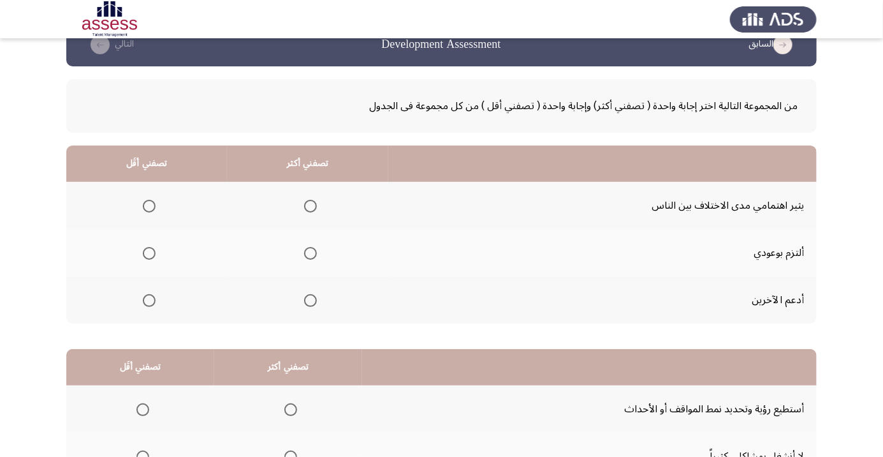
scroll to position [45, 0]
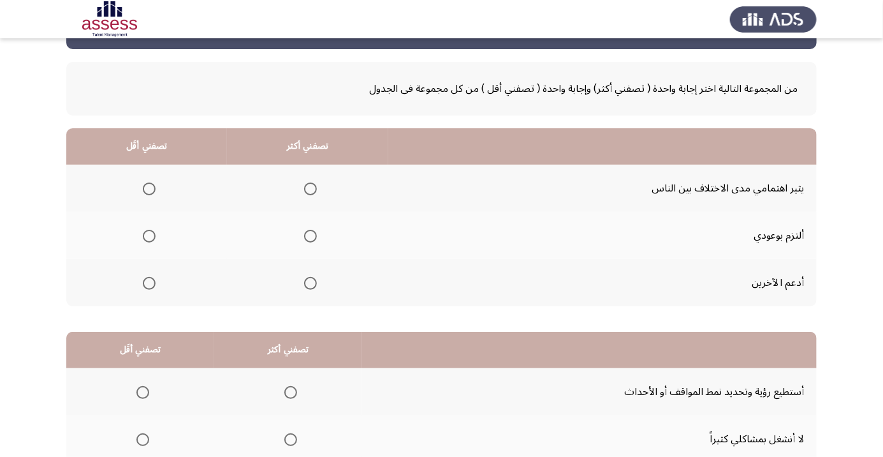
click at [307, 235] on span "Select an option" at bounding box center [310, 236] width 13 height 13
click at [307, 235] on input "Select an option" at bounding box center [310, 236] width 13 height 13
click at [150, 184] on span "Select an option" at bounding box center [149, 188] width 13 height 13
click at [150, 184] on input "Select an option" at bounding box center [149, 188] width 13 height 13
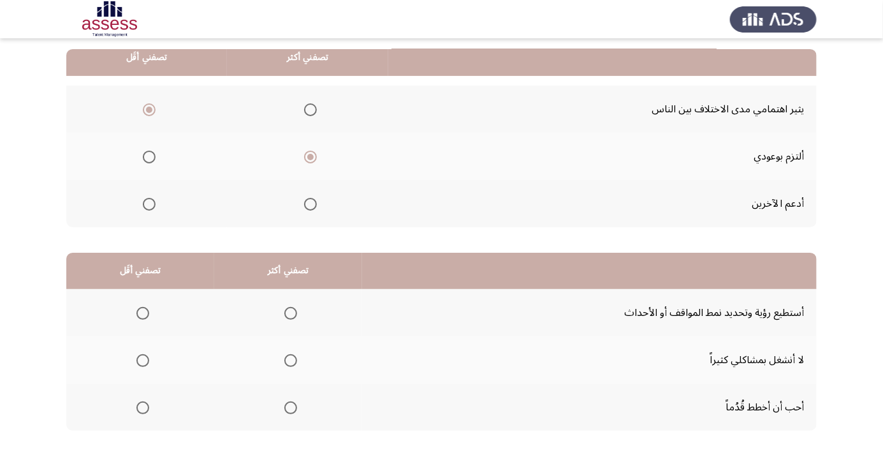
scroll to position [126, 0]
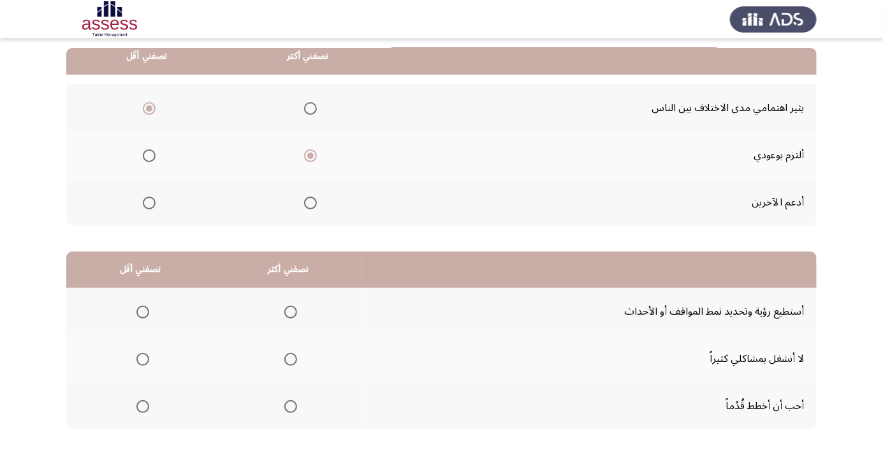
click at [294, 325] on th at bounding box center [288, 311] width 148 height 47
click at [289, 306] on span "Select an option" at bounding box center [290, 311] width 13 height 13
click at [289, 306] on input "Select an option" at bounding box center [290, 311] width 13 height 13
click at [143, 406] on span "Select an option" at bounding box center [143, 406] width 0 height 0
click at [142, 405] on input "Select an option" at bounding box center [142, 406] width 13 height 13
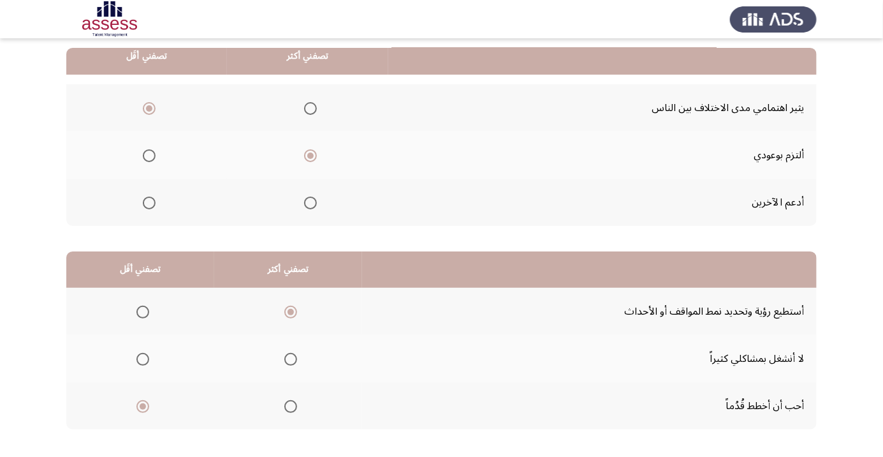
click at [140, 353] on span "Select an option" at bounding box center [142, 359] width 13 height 13
click at [140, 353] on input "Select an option" at bounding box center [142, 359] width 13 height 13
click at [145, 402] on span "Select an option" at bounding box center [142, 406] width 13 height 13
click at [145, 402] on input "Select an option" at bounding box center [142, 406] width 13 height 13
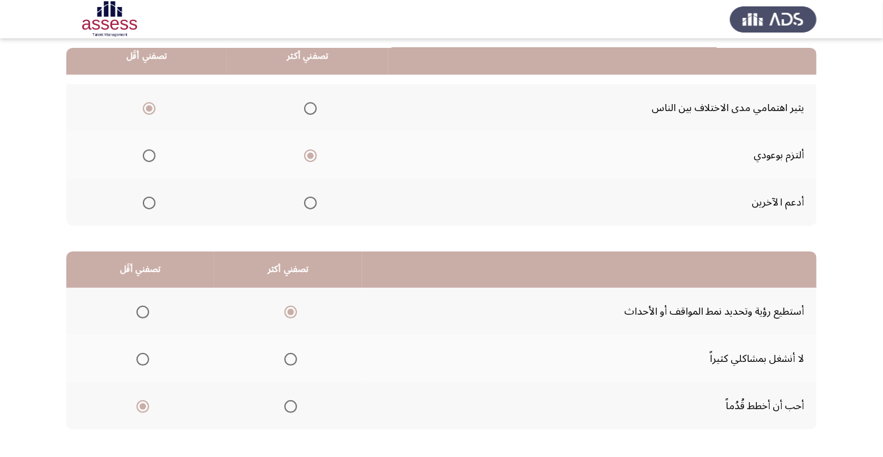
scroll to position [0, 0]
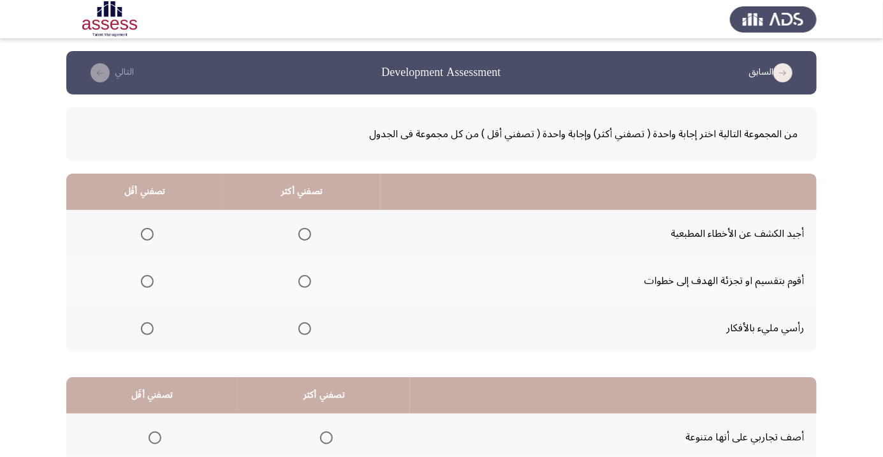
click at [308, 275] on span "Select an option" at bounding box center [304, 281] width 13 height 13
click at [308, 275] on input "Select an option" at bounding box center [304, 281] width 13 height 13
click at [300, 324] on span "Select an option" at bounding box center [304, 328] width 13 height 13
click at [300, 324] on input "Select an option" at bounding box center [304, 328] width 13 height 13
click at [146, 233] on span "Select an option" at bounding box center [147, 234] width 13 height 13
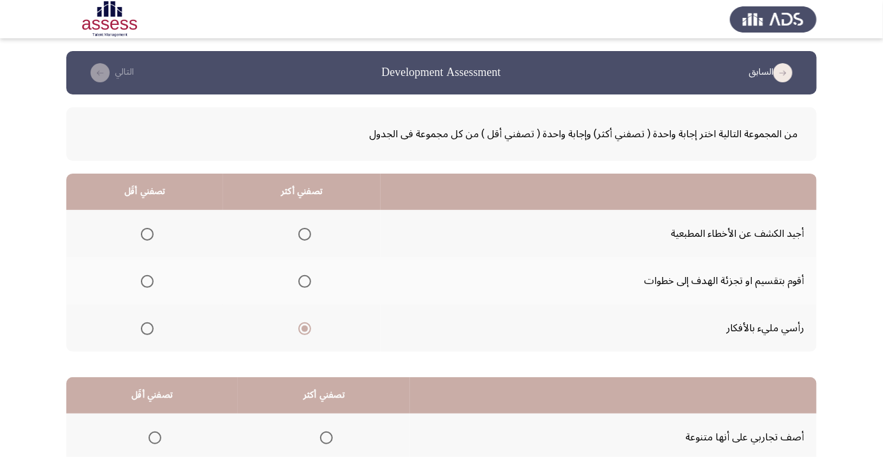
click at [146, 233] on input "Select an option" at bounding box center [147, 234] width 13 height 13
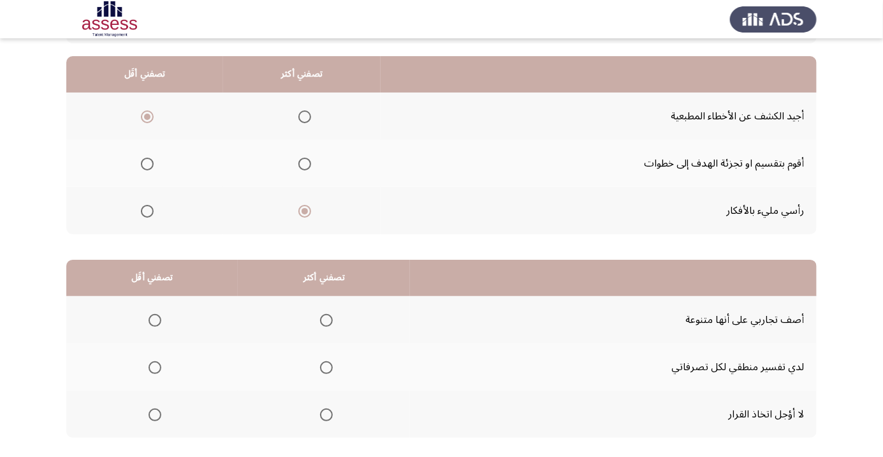
scroll to position [126, 0]
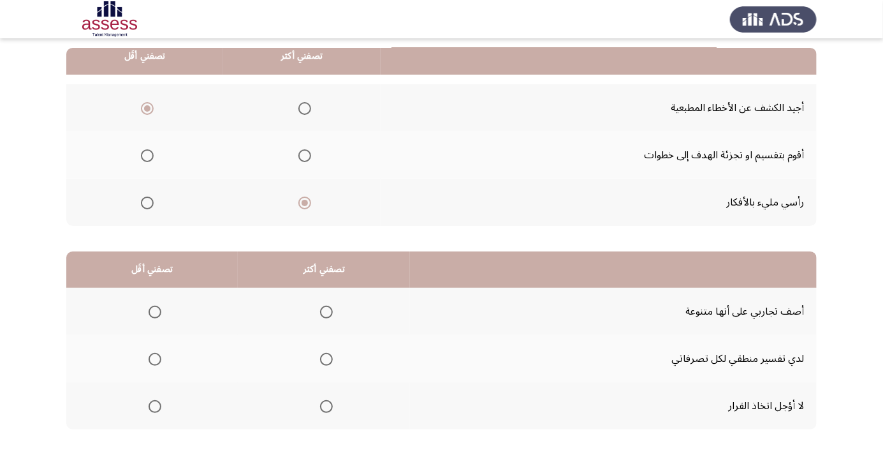
click at [154, 311] on span "Select an option" at bounding box center [155, 311] width 13 height 13
click at [154, 311] on input "Select an option" at bounding box center [155, 311] width 13 height 13
click at [154, 358] on span "Select an option" at bounding box center [155, 359] width 13 height 13
click at [154, 358] on input "Select an option" at bounding box center [155, 359] width 13 height 13
click at [330, 402] on span "Select an option" at bounding box center [326, 406] width 13 height 13
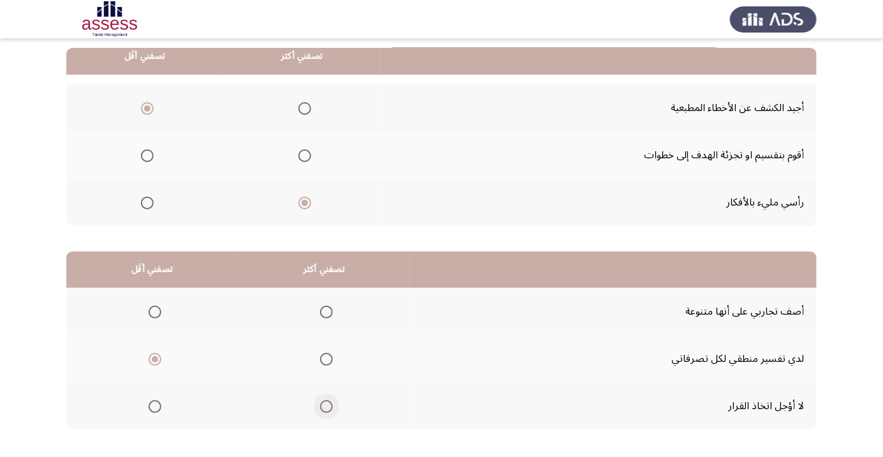
click at [330, 402] on input "Select an option" at bounding box center [326, 406] width 13 height 13
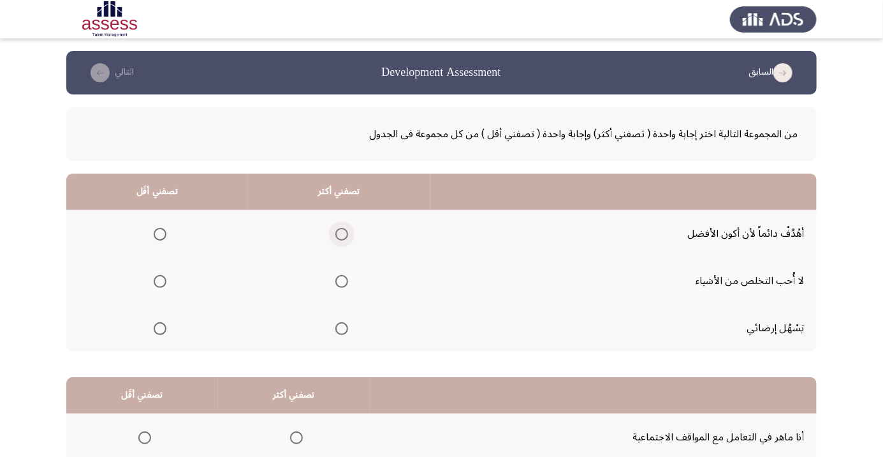
click at [344, 233] on span "Select an option" at bounding box center [341, 234] width 13 height 13
click at [344, 233] on input "Select an option" at bounding box center [341, 234] width 13 height 13
click at [160, 328] on span "Select an option" at bounding box center [160, 328] width 0 height 0
click at [159, 327] on input "Select an option" at bounding box center [160, 328] width 13 height 13
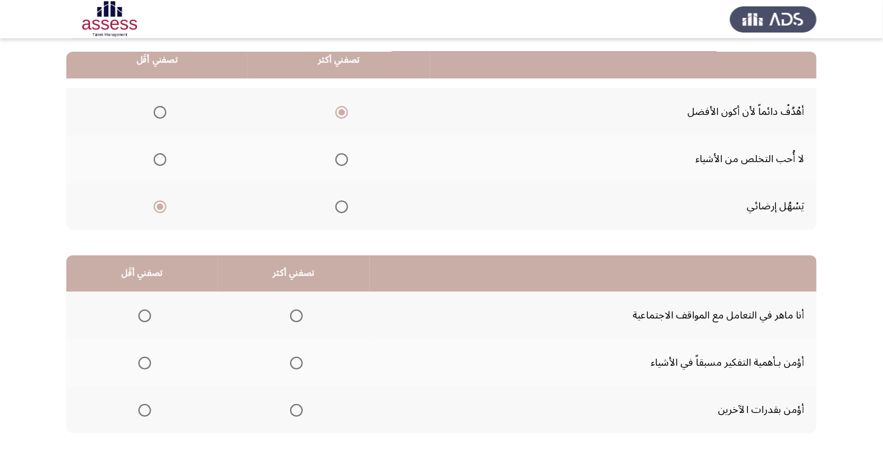
scroll to position [126, 0]
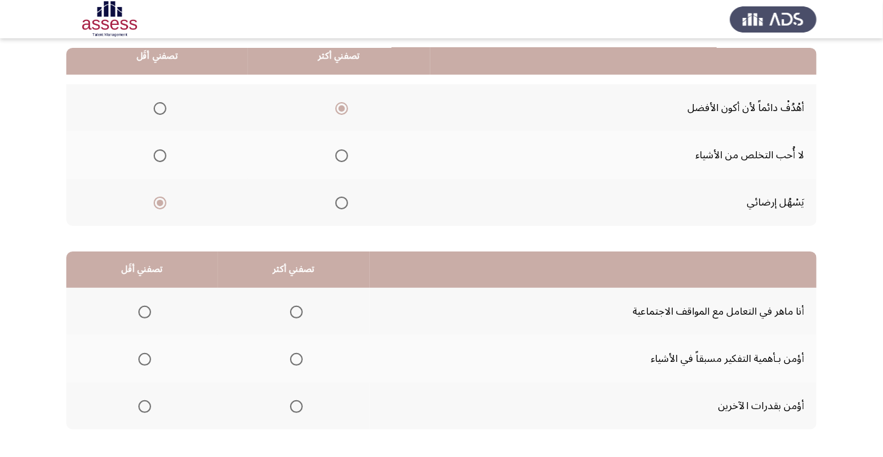
click at [296, 307] on span "Select an option" at bounding box center [296, 311] width 13 height 13
click at [296, 307] on input "Select an option" at bounding box center [296, 311] width 13 height 13
click at [145, 359] on span "Select an option" at bounding box center [145, 359] width 0 height 0
click at [143, 358] on input "Select an option" at bounding box center [144, 359] width 13 height 13
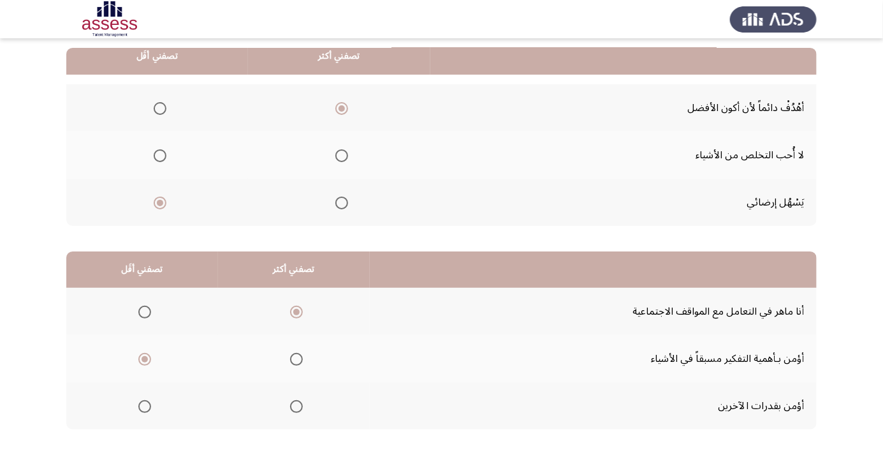
scroll to position [0, 0]
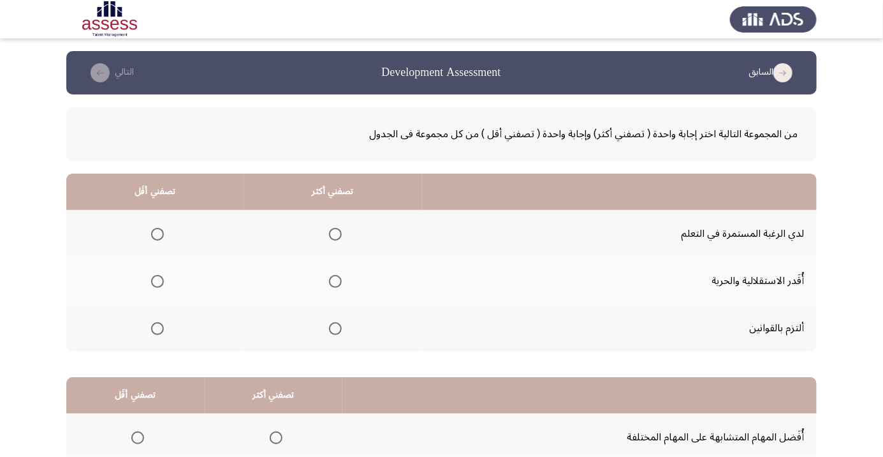
click at [347, 234] on th at bounding box center [333, 233] width 178 height 47
click at [339, 233] on span "Select an option" at bounding box center [335, 234] width 13 height 13
click at [339, 233] on input "Select an option" at bounding box center [335, 234] width 13 height 13
click at [158, 332] on span "Select an option" at bounding box center [157, 328] width 13 height 13
click at [158, 332] on input "Select an option" at bounding box center [157, 328] width 13 height 13
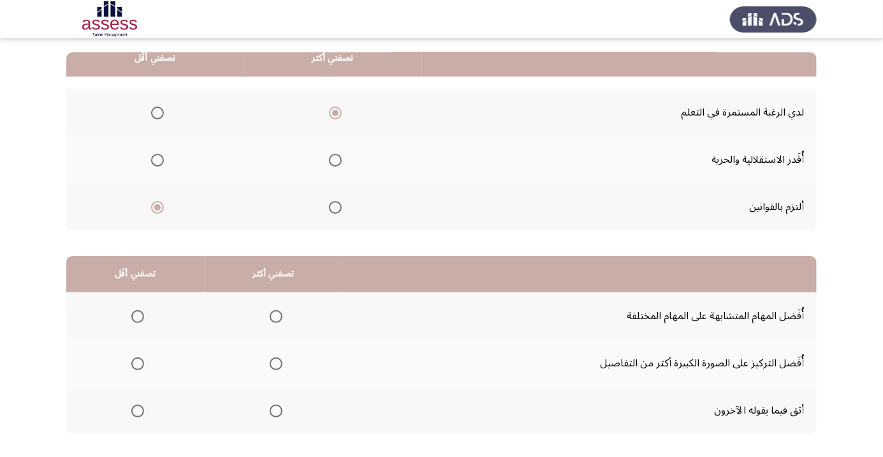
scroll to position [123, 0]
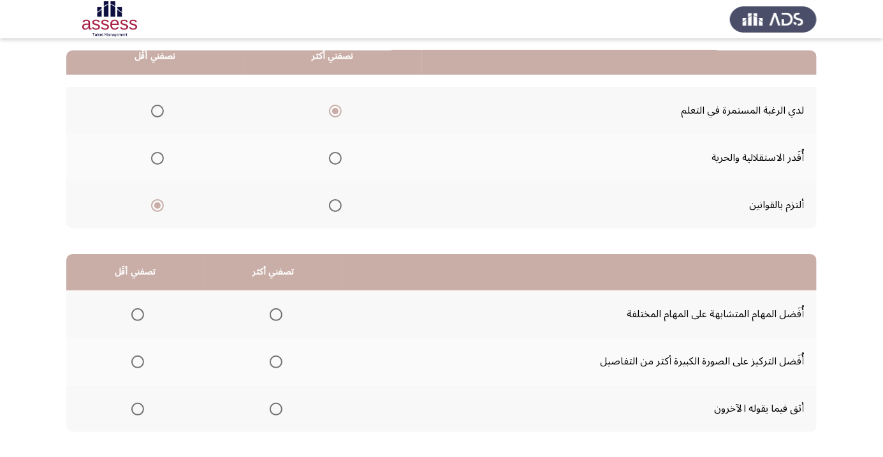
click at [137, 313] on span "Select an option" at bounding box center [137, 314] width 13 height 13
click at [137, 313] on input "Select an option" at bounding box center [137, 314] width 13 height 13
click at [279, 357] on span "Select an option" at bounding box center [276, 361] width 13 height 13
click at [279, 357] on input "Select an option" at bounding box center [276, 361] width 13 height 13
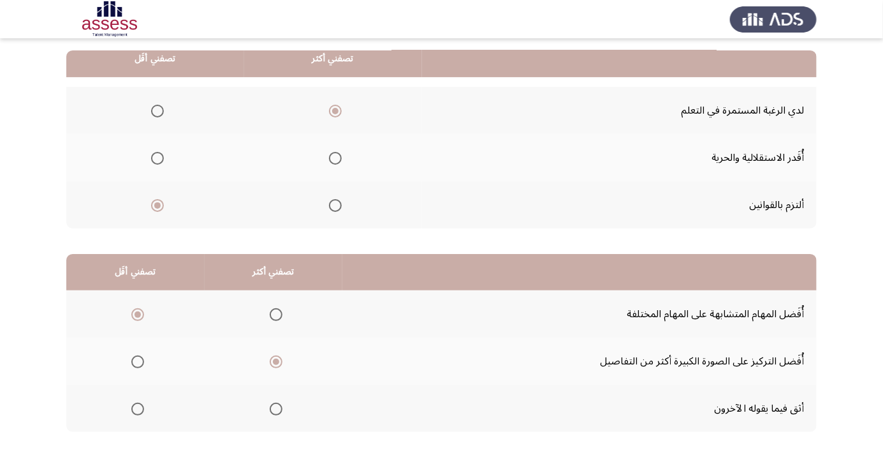
scroll to position [126, 0]
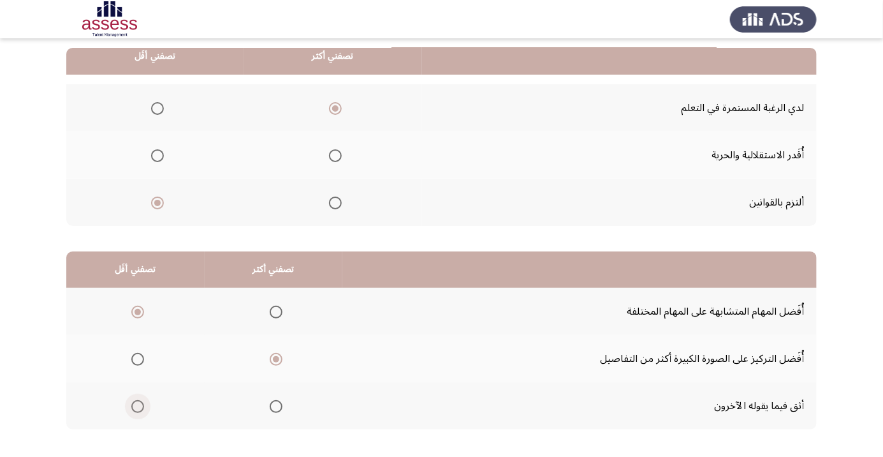
click at [143, 400] on span "Select an option" at bounding box center [137, 406] width 13 height 13
click at [143, 400] on input "Select an option" at bounding box center [137, 406] width 13 height 13
click at [137, 311] on span "Select an option" at bounding box center [137, 311] width 13 height 13
click at [137, 311] on input "Select an option" at bounding box center [137, 311] width 13 height 13
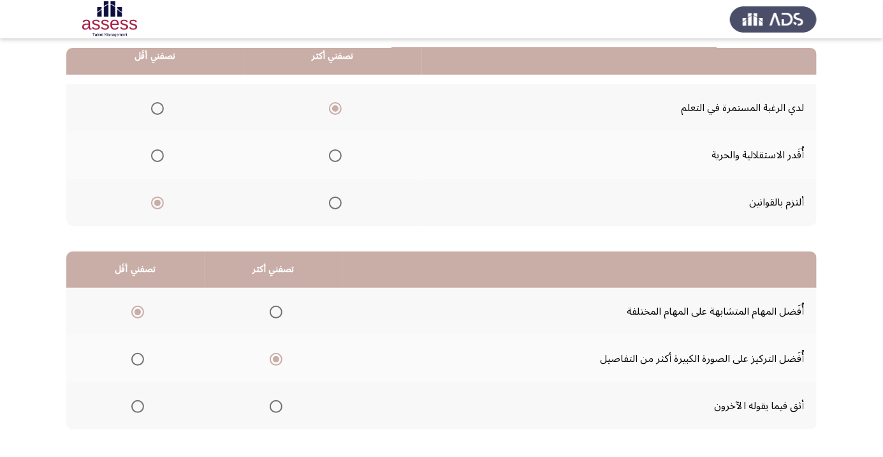
scroll to position [0, 0]
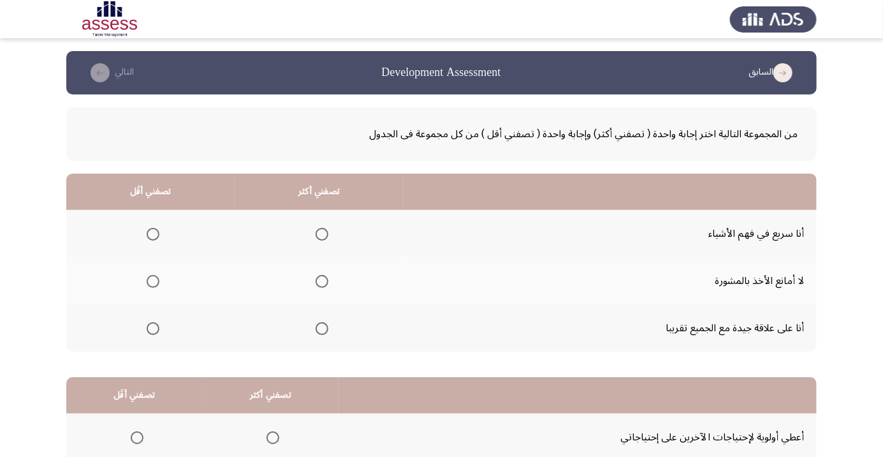
click at [322, 234] on span "Select an option" at bounding box center [322, 234] width 0 height 0
click at [318, 233] on input "Select an option" at bounding box center [322, 234] width 13 height 13
click at [157, 280] on span "Select an option" at bounding box center [153, 281] width 13 height 13
click at [157, 280] on input "Select an option" at bounding box center [153, 281] width 13 height 13
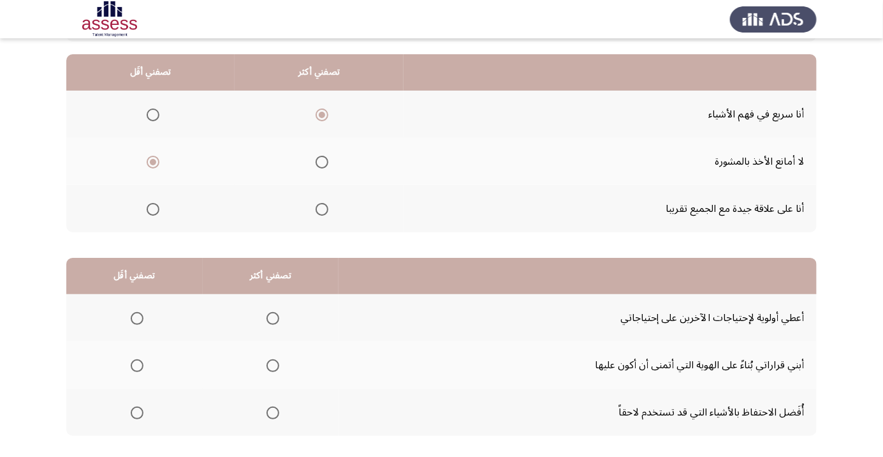
scroll to position [126, 0]
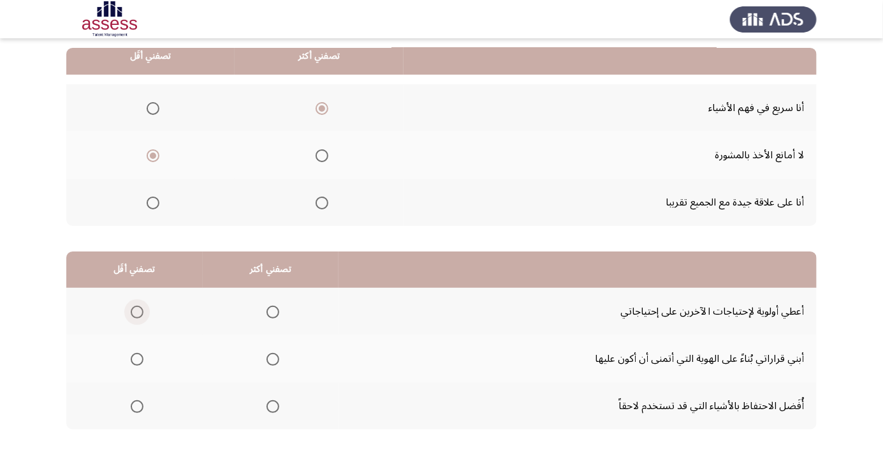
click at [137, 312] on span "Select an option" at bounding box center [137, 312] width 0 height 0
click at [136, 311] on input "Select an option" at bounding box center [137, 311] width 13 height 13
click at [273, 406] on span "Select an option" at bounding box center [273, 406] width 0 height 0
click at [272, 405] on input "Select an option" at bounding box center [273, 406] width 13 height 13
click at [273, 312] on span "Select an option" at bounding box center [273, 312] width 0 height 0
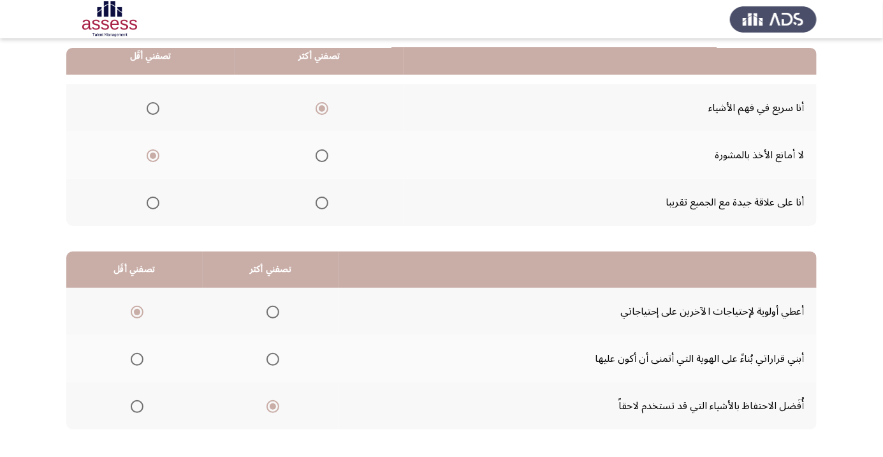
click at [272, 311] on input "Select an option" at bounding box center [273, 311] width 13 height 13
click at [275, 402] on span "Select an option" at bounding box center [273, 406] width 13 height 13
click at [275, 402] on input "Select an option" at bounding box center [273, 406] width 13 height 13
click at [137, 359] on span "Select an option" at bounding box center [137, 359] width 0 height 0
click at [136, 358] on input "Select an option" at bounding box center [137, 359] width 13 height 13
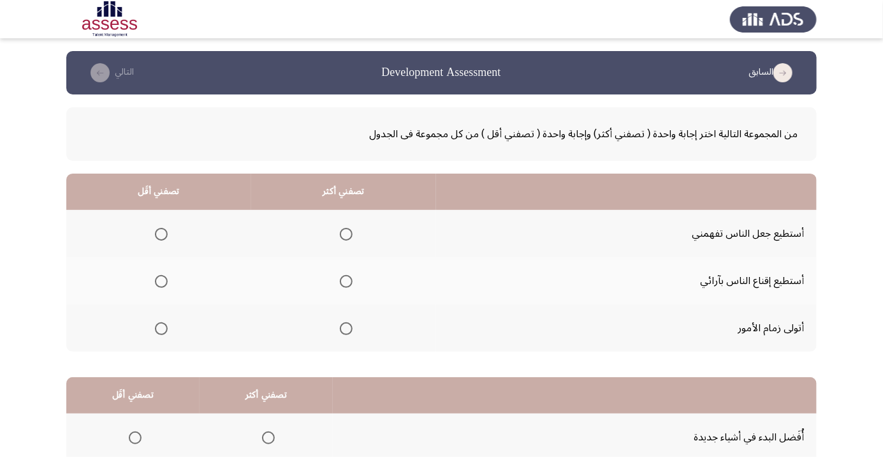
click at [348, 327] on span "Select an option" at bounding box center [346, 328] width 13 height 13
click at [348, 327] on input "Select an option" at bounding box center [346, 328] width 13 height 13
click at [161, 234] on span "Select an option" at bounding box center [161, 234] width 0 height 0
click at [160, 233] on input "Select an option" at bounding box center [161, 234] width 13 height 13
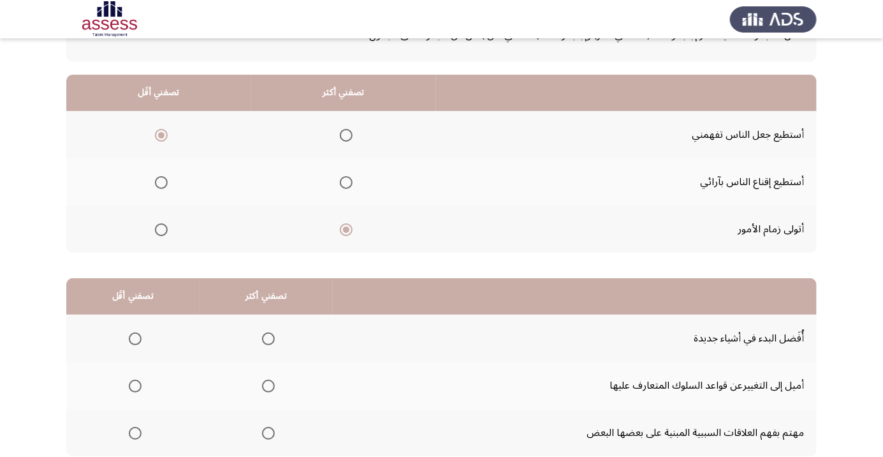
scroll to position [126, 0]
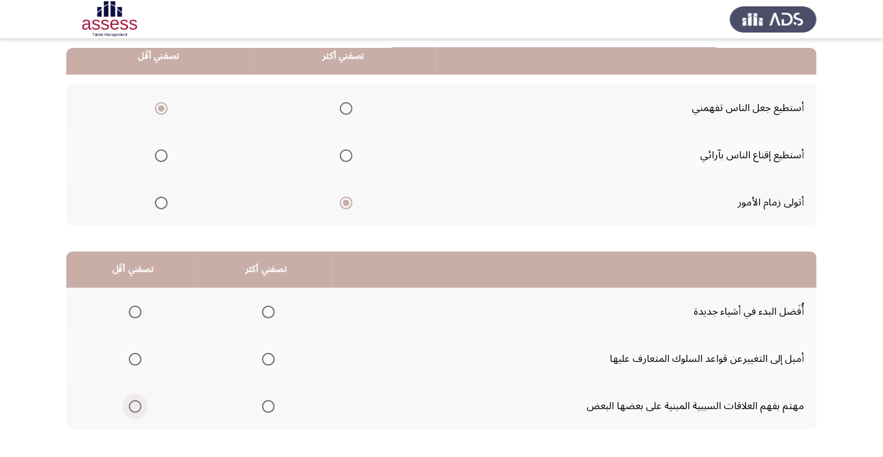
click at [135, 406] on span "Select an option" at bounding box center [135, 406] width 0 height 0
click at [135, 405] on input "Select an option" at bounding box center [135, 406] width 13 height 13
click at [268, 312] on span "Select an option" at bounding box center [268, 312] width 0 height 0
click at [266, 311] on input "Select an option" at bounding box center [268, 311] width 13 height 13
click at [270, 358] on span "Select an option" at bounding box center [268, 359] width 13 height 13
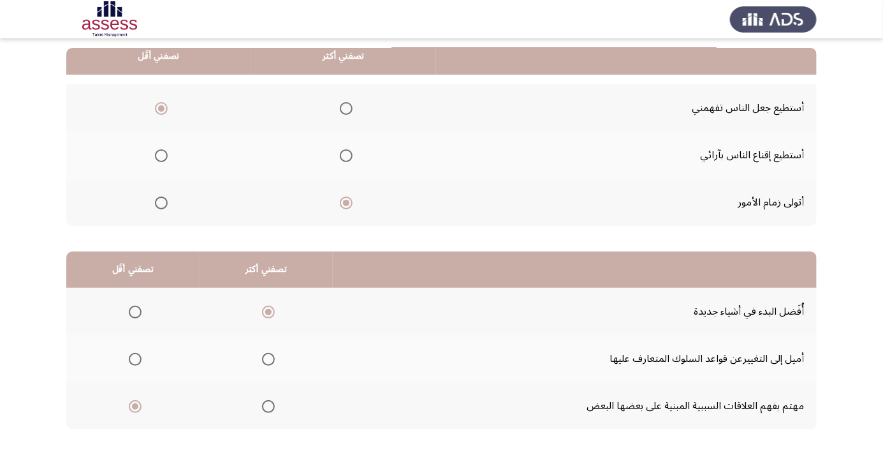
click at [270, 358] on input "Select an option" at bounding box center [268, 359] width 13 height 13
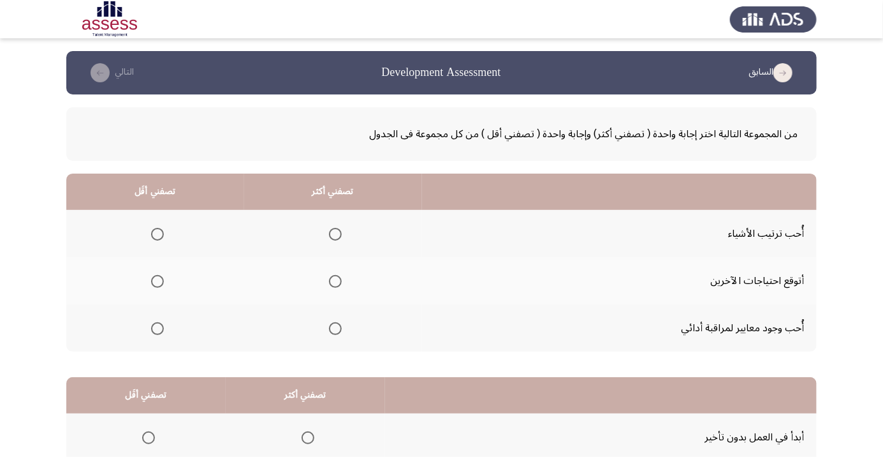
click at [156, 285] on span "Select an option" at bounding box center [157, 281] width 13 height 13
click at [156, 285] on input "Select an option" at bounding box center [157, 281] width 13 height 13
click at [335, 328] on span "Select an option" at bounding box center [335, 328] width 0 height 0
click at [333, 327] on input "Select an option" at bounding box center [335, 328] width 13 height 13
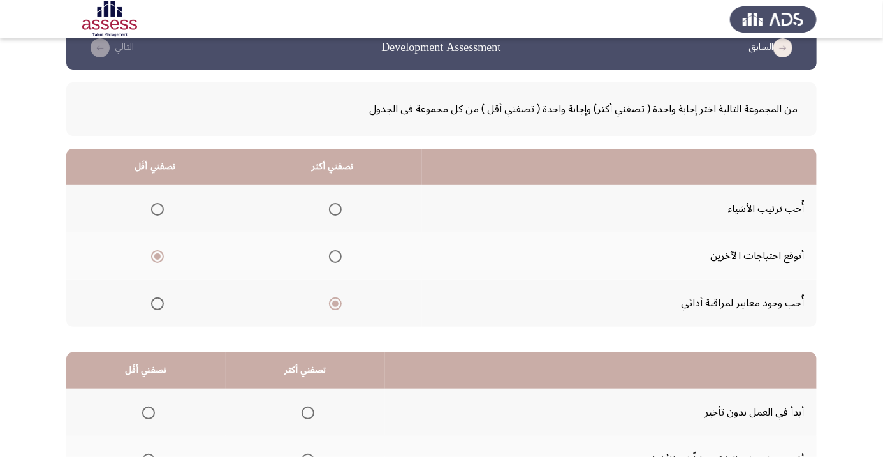
scroll to position [126, 0]
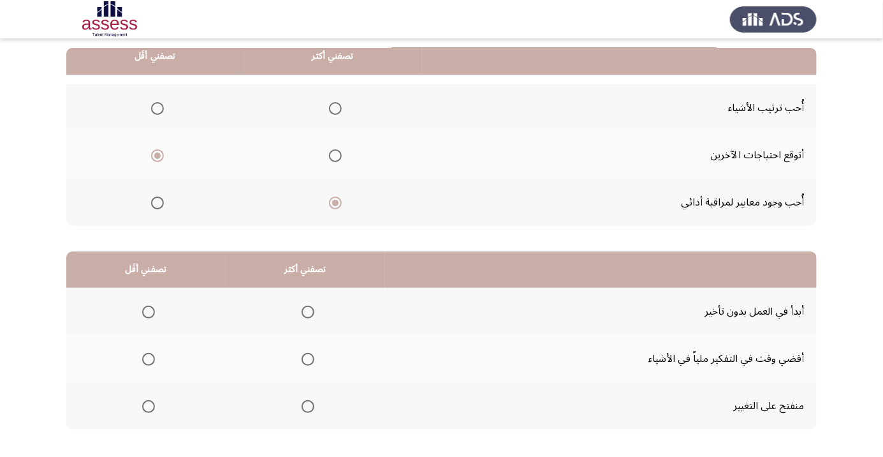
click at [308, 406] on span "Select an option" at bounding box center [308, 406] width 0 height 0
click at [306, 405] on input "Select an option" at bounding box center [308, 406] width 13 height 13
click at [149, 359] on span "Select an option" at bounding box center [149, 359] width 0 height 0
click at [148, 358] on input "Select an option" at bounding box center [148, 359] width 13 height 13
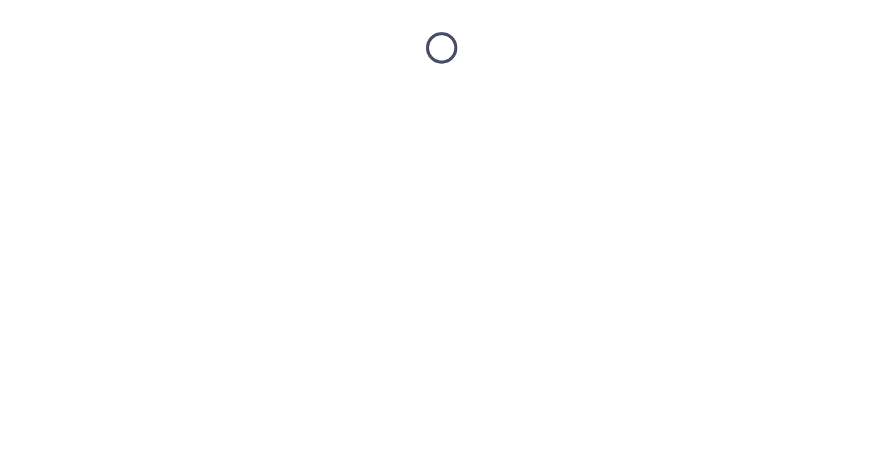
scroll to position [0, 0]
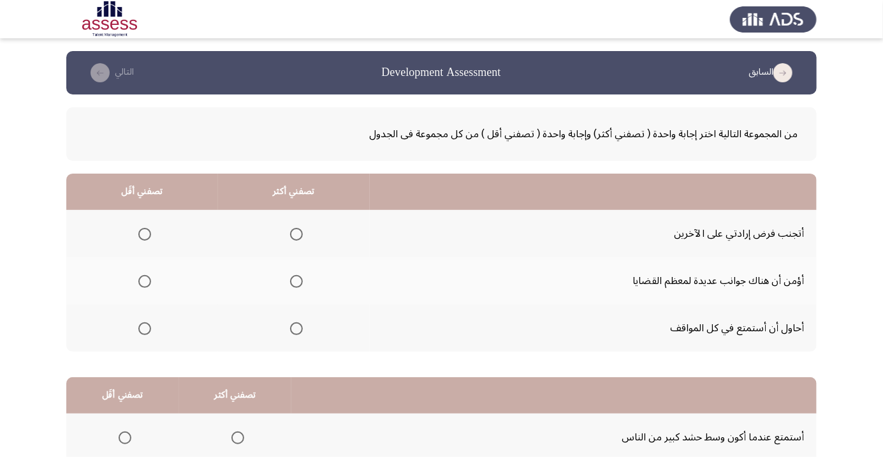
click at [297, 279] on span "Select an option" at bounding box center [296, 281] width 13 height 13
click at [297, 279] on input "Select an option" at bounding box center [296, 281] width 13 height 13
click at [143, 327] on span "Select an option" at bounding box center [144, 328] width 13 height 13
click at [143, 327] on input "Select an option" at bounding box center [144, 328] width 13 height 13
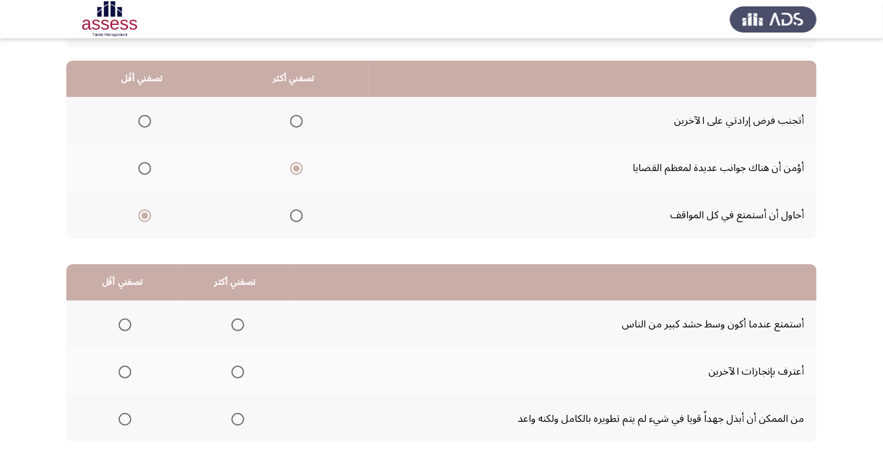
scroll to position [126, 0]
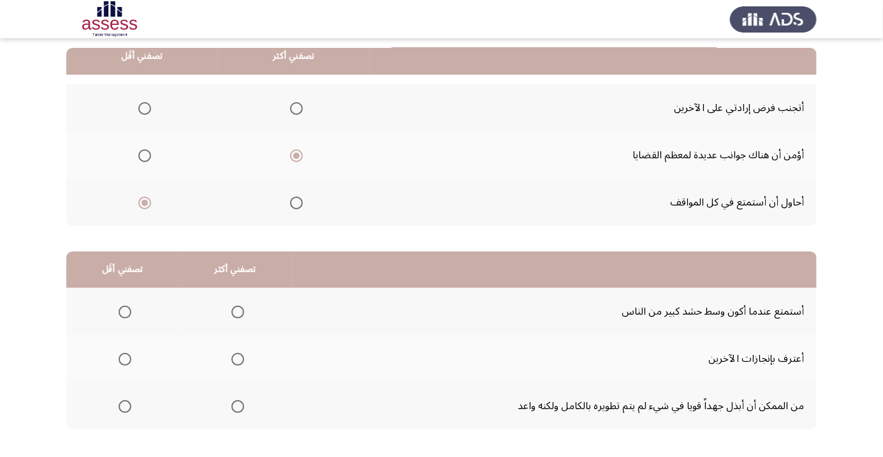
click at [238, 359] on span "Select an option" at bounding box center [238, 359] width 0 height 0
click at [236, 358] on input "Select an option" at bounding box center [237, 359] width 13 height 13
click at [128, 311] on span "Select an option" at bounding box center [125, 311] width 13 height 13
click at [128, 311] on input "Select an option" at bounding box center [125, 311] width 13 height 13
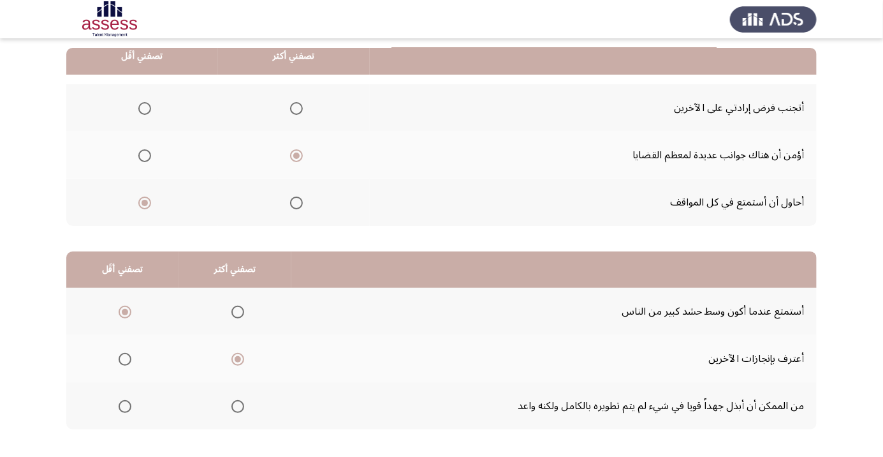
scroll to position [0, 0]
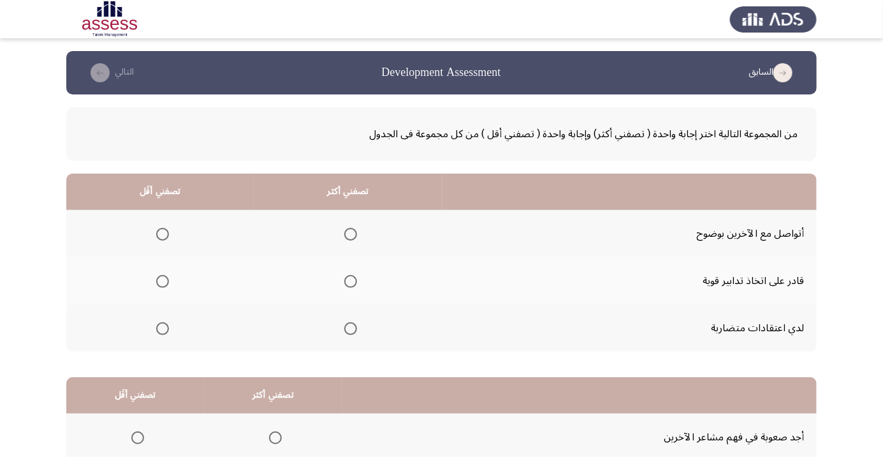
click at [351, 281] on span "Select an option" at bounding box center [351, 281] width 0 height 0
click at [349, 281] on input "Select an option" at bounding box center [350, 281] width 13 height 13
click at [159, 331] on span "Select an option" at bounding box center [162, 328] width 13 height 13
click at [159, 331] on input "Select an option" at bounding box center [162, 328] width 13 height 13
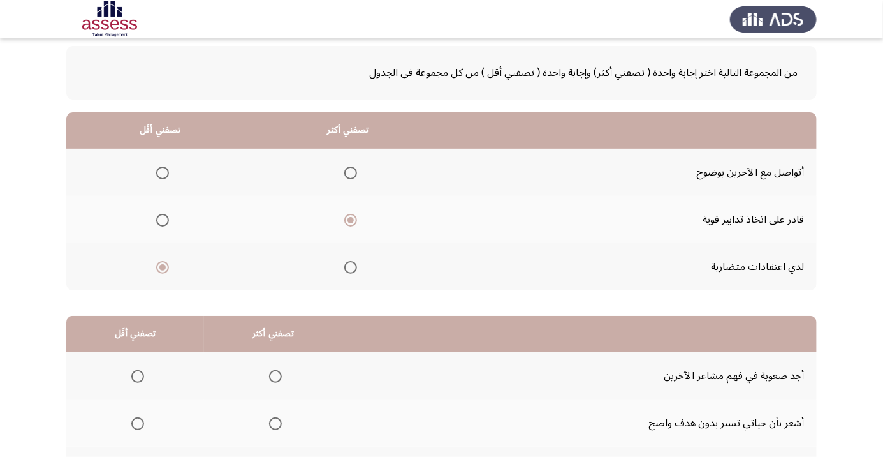
scroll to position [126, 0]
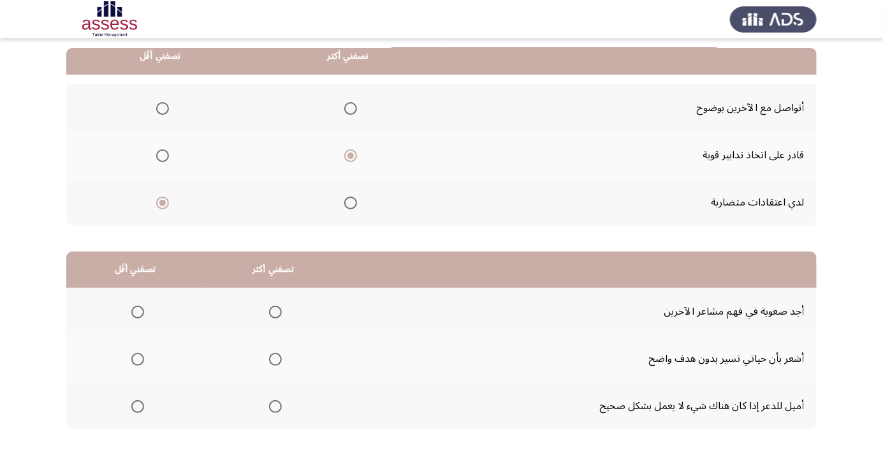
click at [131, 407] on span "Select an option" at bounding box center [137, 406] width 13 height 13
click at [131, 407] on input "Select an option" at bounding box center [137, 406] width 13 height 13
click at [279, 309] on span "Select an option" at bounding box center [275, 311] width 13 height 13
click at [279, 309] on input "Select an option" at bounding box center [275, 311] width 13 height 13
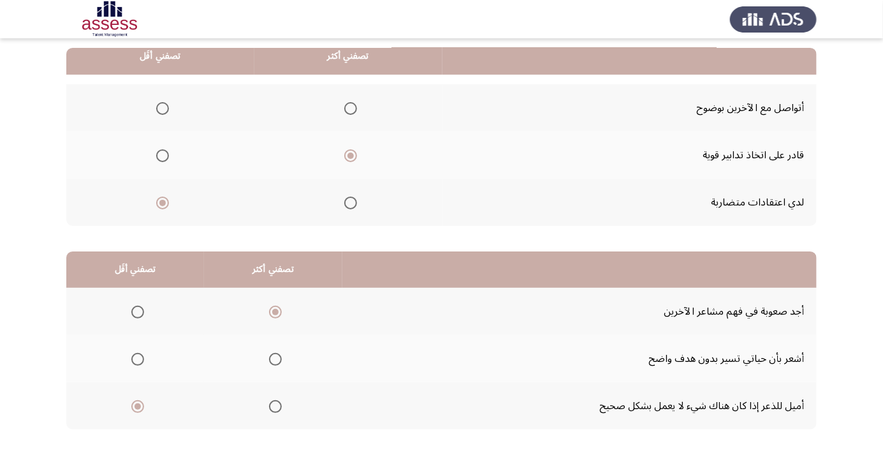
scroll to position [0, 0]
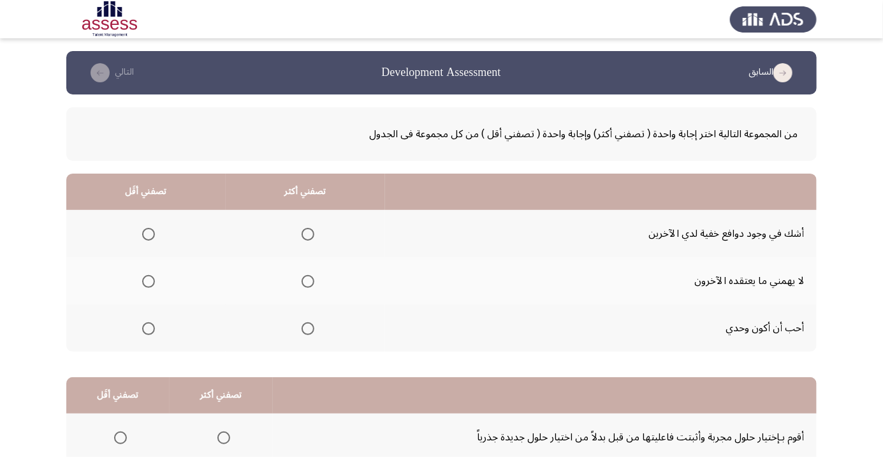
click at [308, 281] on span "Select an option" at bounding box center [308, 281] width 0 height 0
click at [305, 281] on input "Select an option" at bounding box center [308, 281] width 13 height 13
click at [150, 230] on span "Select an option" at bounding box center [148, 234] width 13 height 13
click at [150, 230] on input "Select an option" at bounding box center [148, 234] width 13 height 13
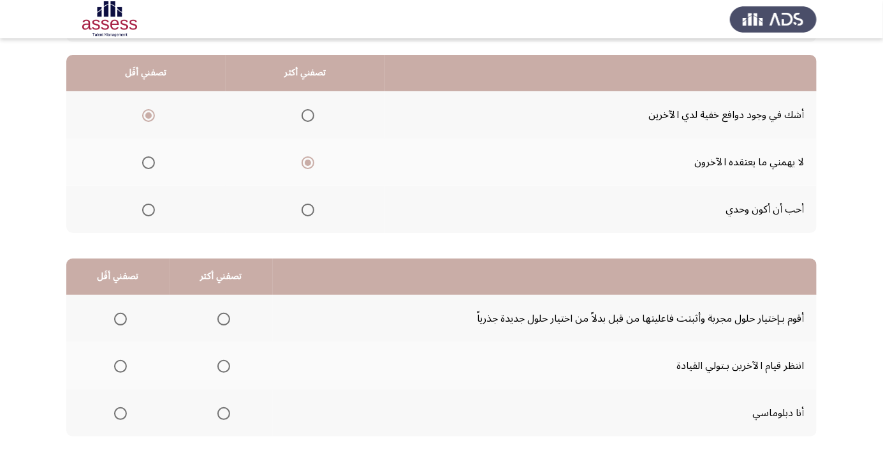
scroll to position [126, 0]
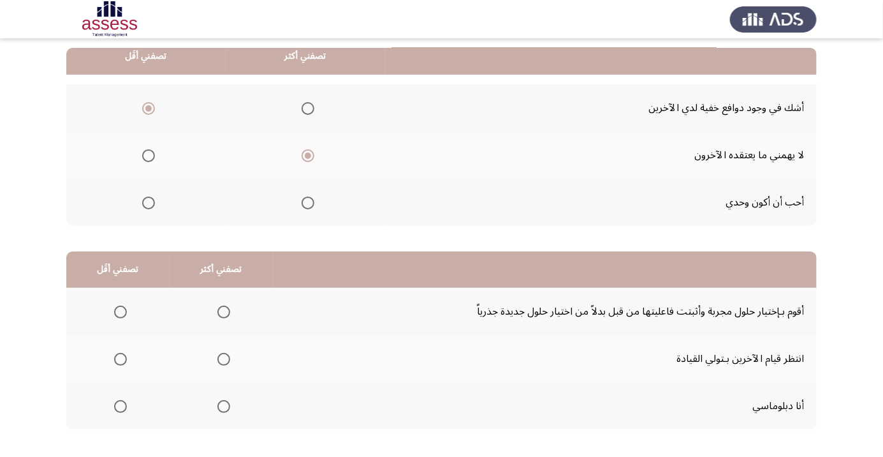
click at [221, 405] on span "Select an option" at bounding box center [223, 406] width 13 height 13
click at [221, 405] on input "Select an option" at bounding box center [223, 406] width 13 height 13
click at [121, 359] on span "Select an option" at bounding box center [121, 359] width 0 height 0
click at [119, 358] on input "Select an option" at bounding box center [120, 359] width 13 height 13
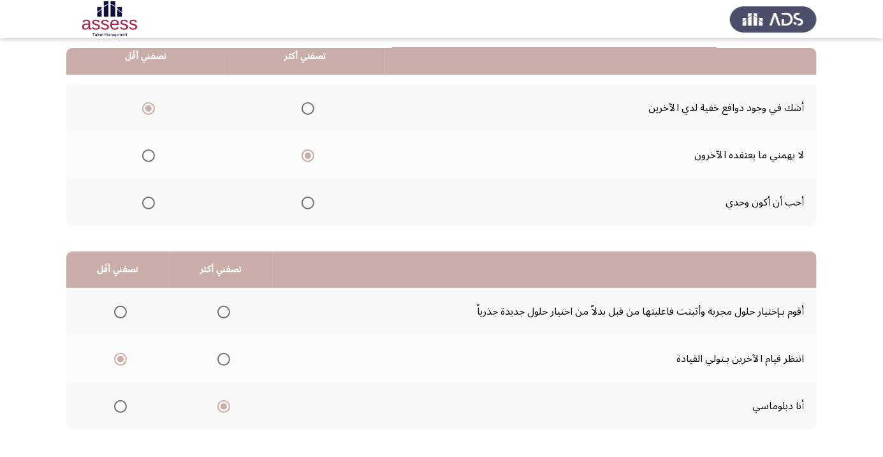
scroll to position [0, 0]
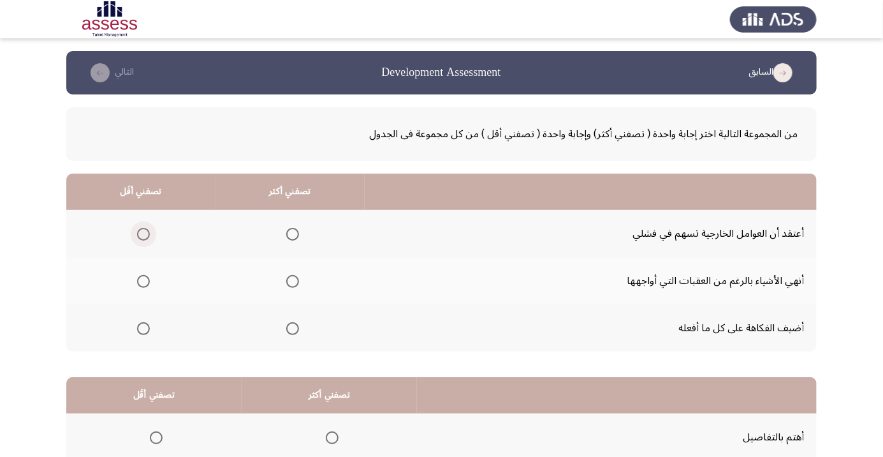
click at [148, 233] on span "Select an option" at bounding box center [143, 234] width 13 height 13
click at [148, 233] on input "Select an option" at bounding box center [143, 234] width 13 height 13
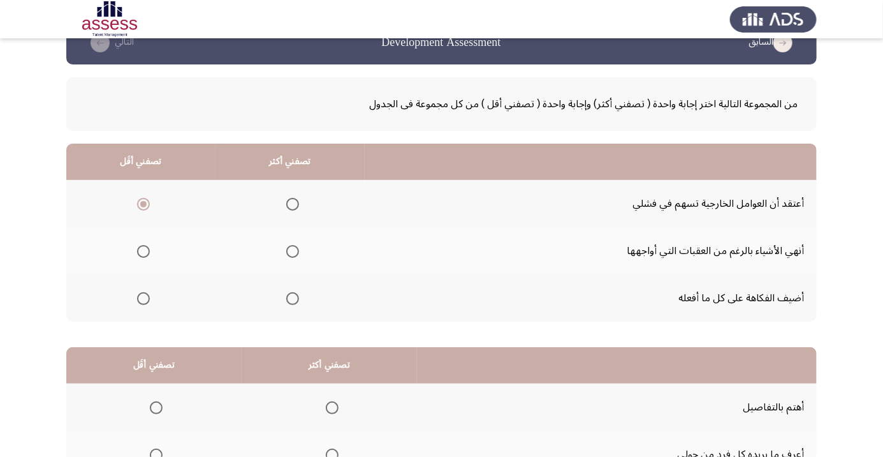
scroll to position [31, 0]
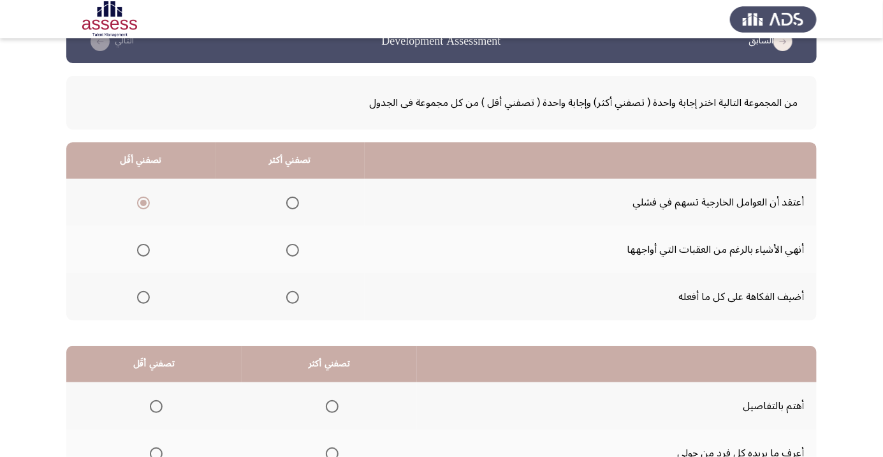
click at [295, 252] on span "Select an option" at bounding box center [292, 250] width 13 height 13
click at [295, 252] on input "Select an option" at bounding box center [292, 250] width 13 height 13
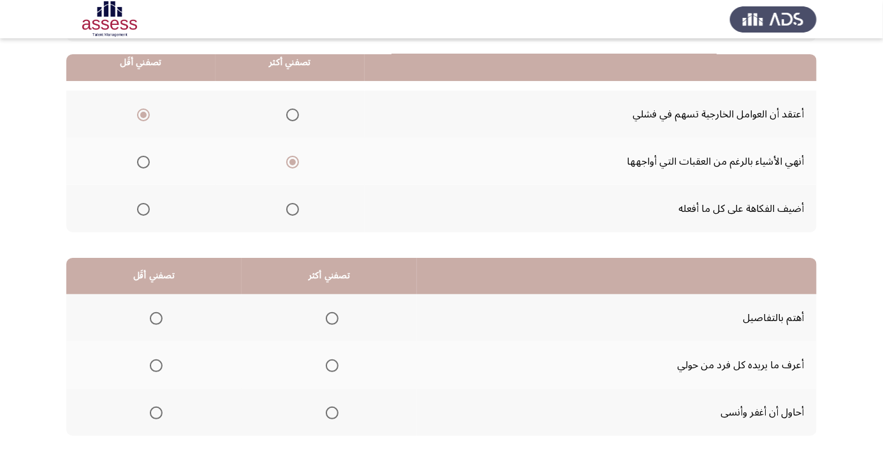
scroll to position [126, 0]
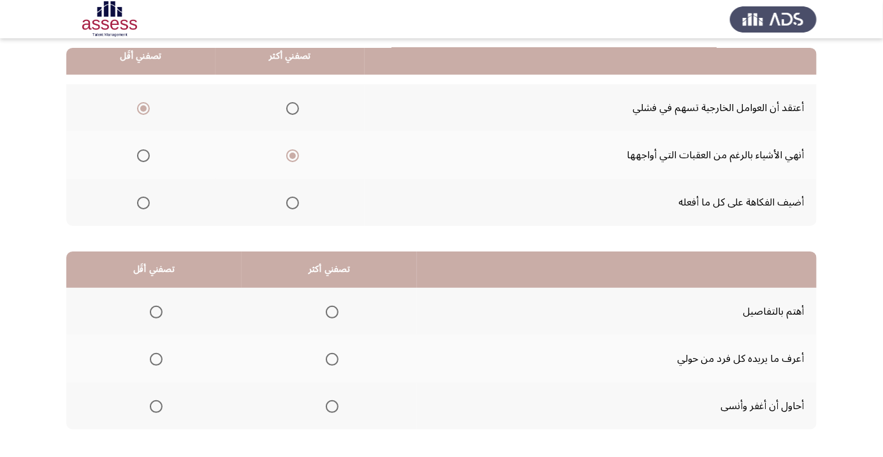
click at [158, 409] on span "Select an option" at bounding box center [156, 406] width 13 height 13
click at [158, 409] on input "Select an option" at bounding box center [156, 406] width 13 height 13
click at [335, 306] on span "Select an option" at bounding box center [332, 311] width 13 height 13
click at [335, 306] on input "Select an option" at bounding box center [332, 311] width 13 height 13
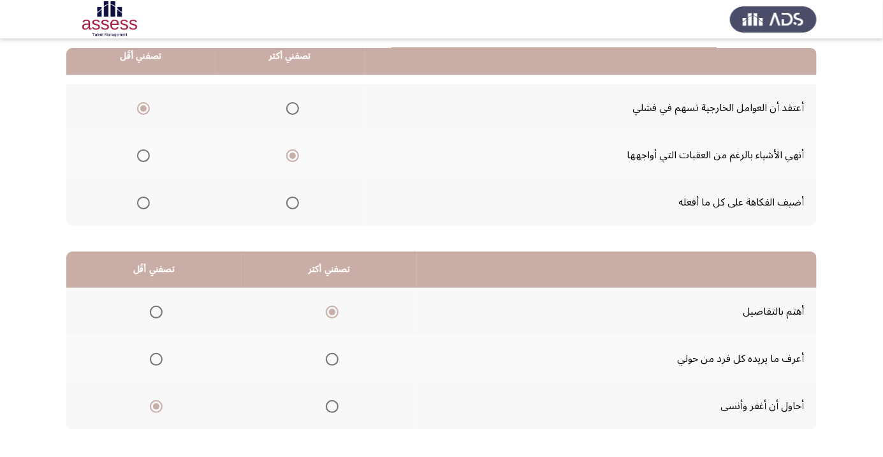
scroll to position [0, 0]
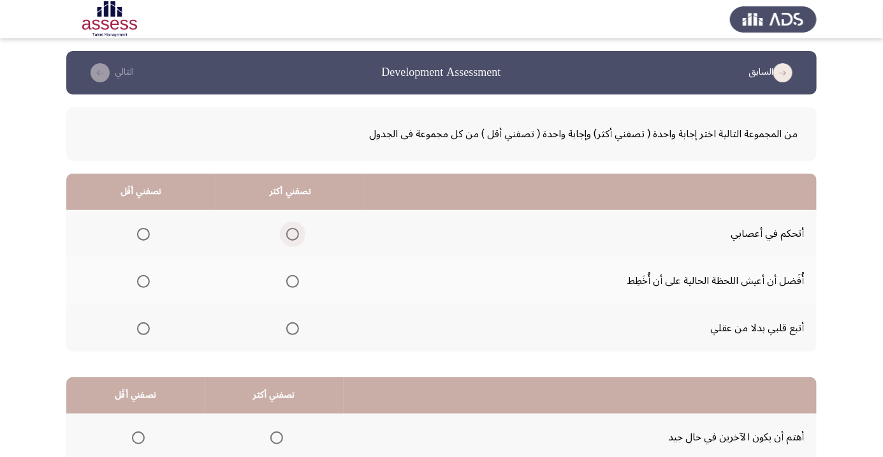
click at [293, 234] on span "Select an option" at bounding box center [293, 234] width 0 height 0
click at [289, 233] on input "Select an option" at bounding box center [292, 234] width 13 height 13
click at [143, 328] on span "Select an option" at bounding box center [143, 328] width 0 height 0
click at [142, 327] on input "Select an option" at bounding box center [143, 328] width 13 height 13
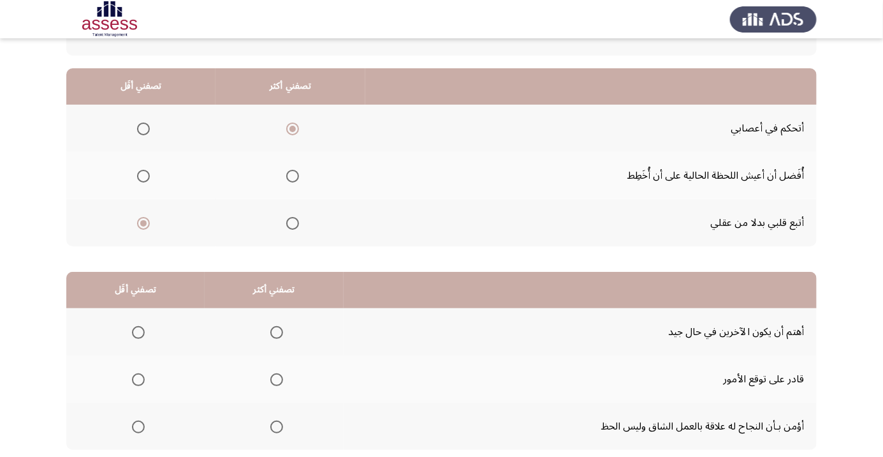
scroll to position [126, 0]
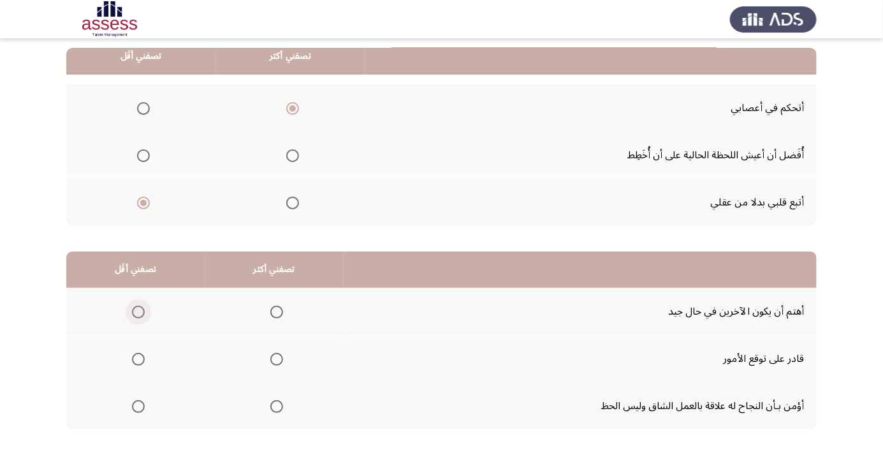
click at [140, 311] on span "Select an option" at bounding box center [138, 311] width 13 height 13
click at [140, 311] on input "Select an option" at bounding box center [138, 311] width 13 height 13
click at [277, 359] on span "Select an option" at bounding box center [277, 359] width 0 height 0
click at [273, 358] on input "Select an option" at bounding box center [276, 359] width 13 height 13
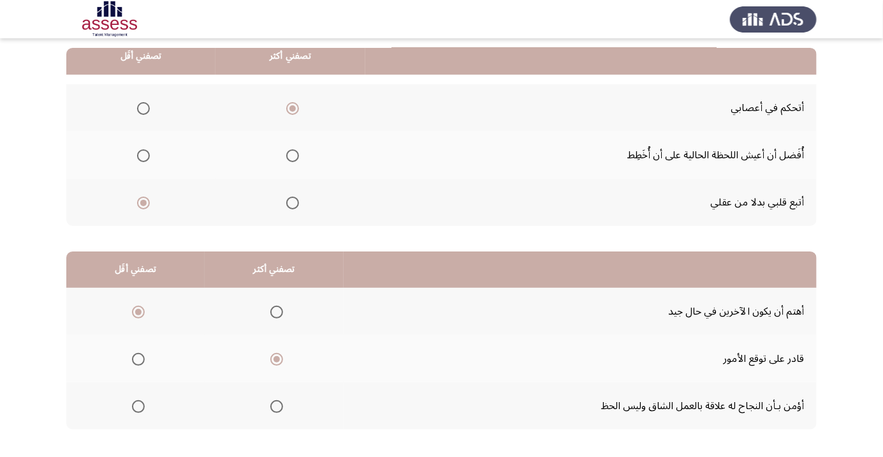
scroll to position [0, 0]
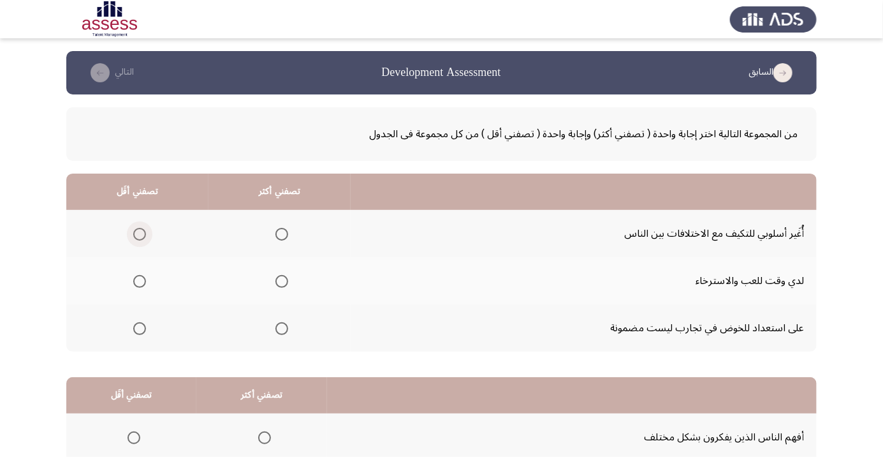
click at [140, 234] on span "Select an option" at bounding box center [140, 234] width 0 height 0
click at [139, 233] on input "Select an option" at bounding box center [139, 234] width 13 height 13
click at [280, 327] on span "Select an option" at bounding box center [281, 328] width 13 height 13
click at [280, 327] on input "Select an option" at bounding box center [281, 328] width 13 height 13
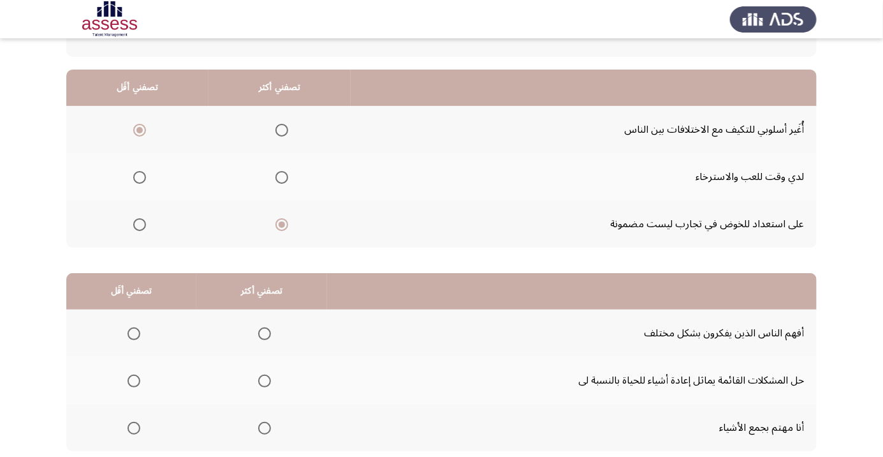
scroll to position [126, 0]
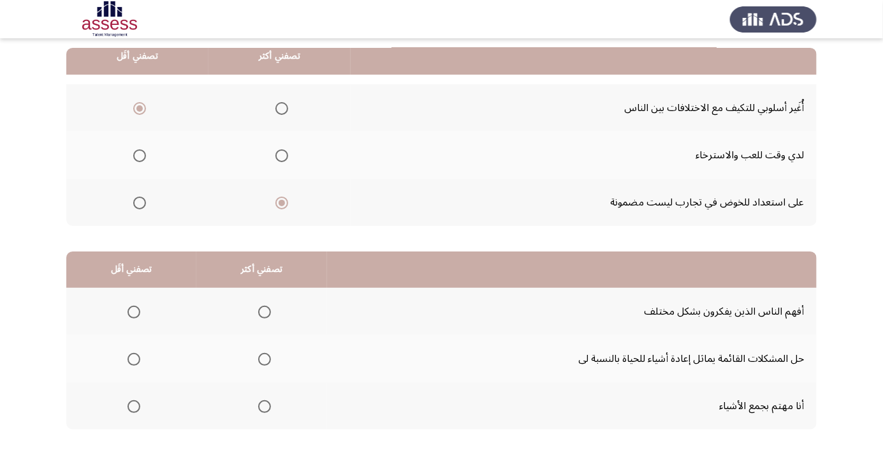
click at [265, 315] on span "Select an option" at bounding box center [264, 311] width 13 height 13
click at [265, 315] on input "Select an option" at bounding box center [264, 311] width 13 height 13
click at [133, 405] on span "Select an option" at bounding box center [134, 406] width 13 height 13
click at [133, 405] on input "Select an option" at bounding box center [134, 406] width 13 height 13
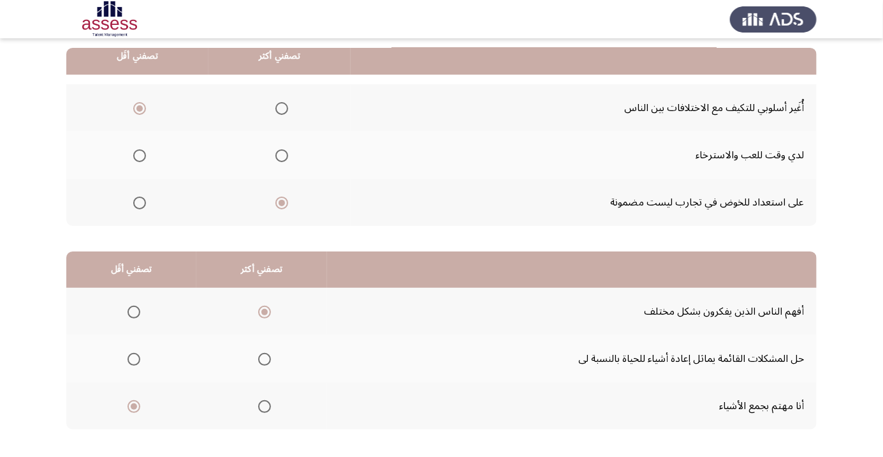
scroll to position [0, 0]
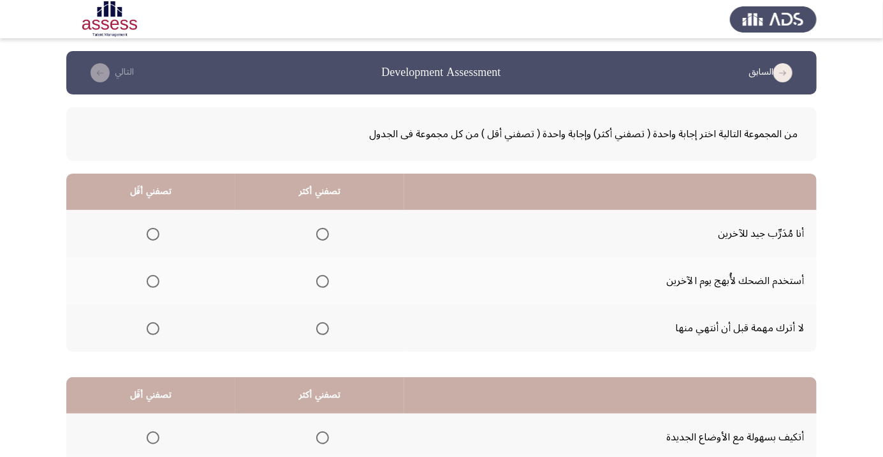
click at [320, 238] on span "Select an option" at bounding box center [322, 234] width 13 height 13
click at [320, 238] on input "Select an option" at bounding box center [322, 234] width 13 height 13
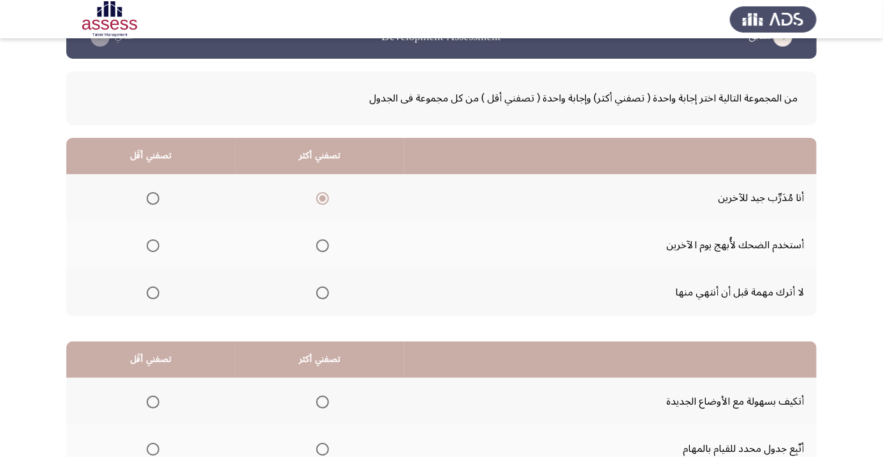
scroll to position [36, 0]
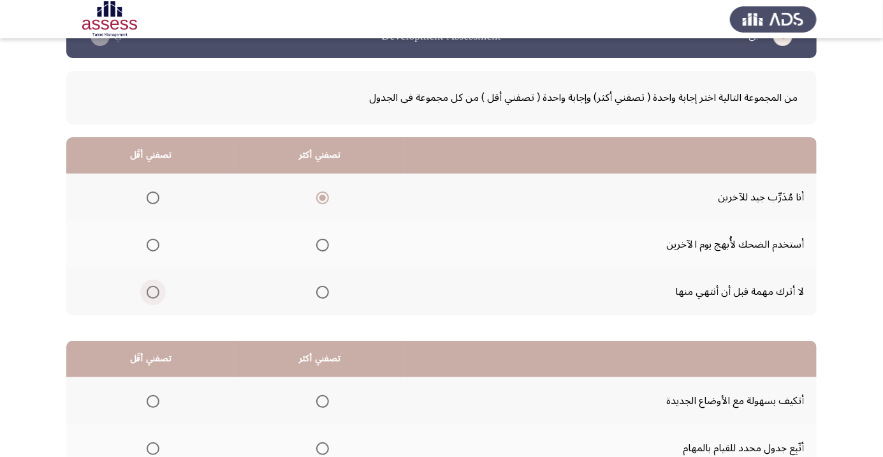
click at [158, 288] on span "Select an option" at bounding box center [153, 292] width 13 height 13
click at [158, 288] on input "Select an option" at bounding box center [153, 292] width 13 height 13
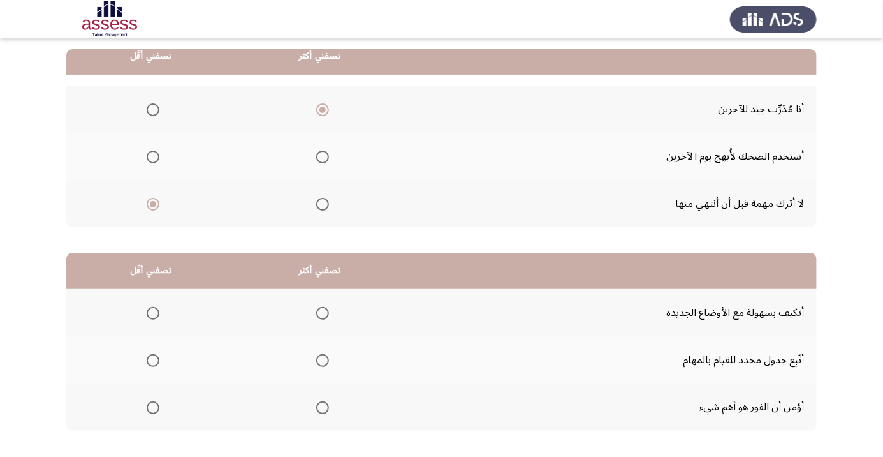
scroll to position [126, 0]
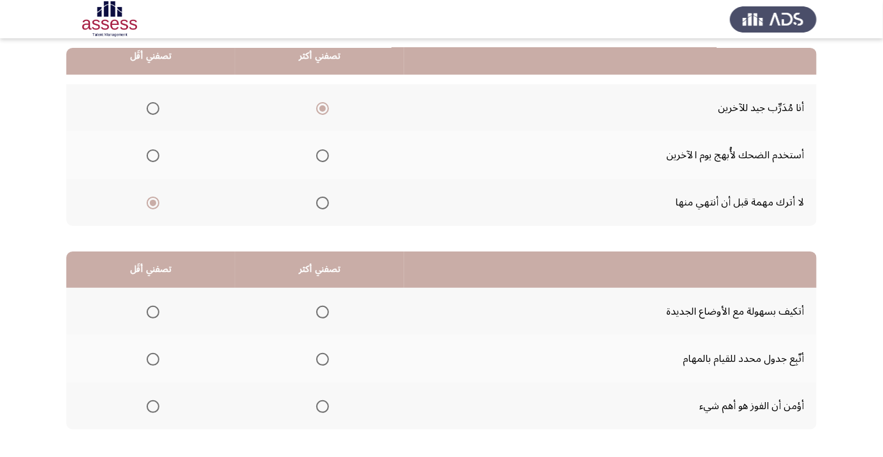
click at [326, 307] on span "Select an option" at bounding box center [322, 311] width 13 height 13
click at [326, 307] on input "Select an option" at bounding box center [322, 311] width 13 height 13
click at [153, 408] on span "Select an option" at bounding box center [153, 406] width 13 height 13
click at [153, 408] on input "Select an option" at bounding box center [153, 406] width 13 height 13
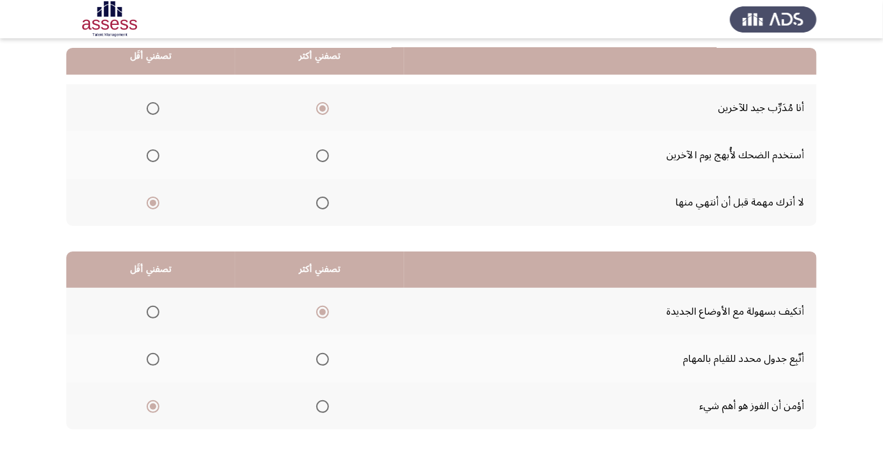
scroll to position [0, 0]
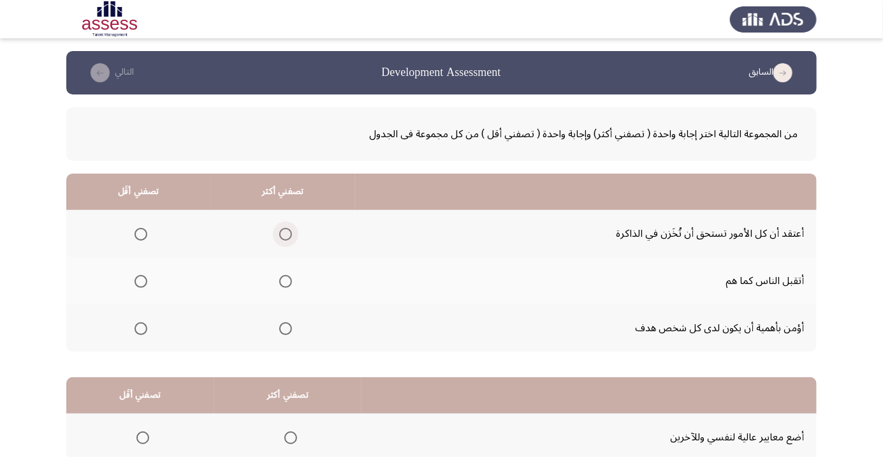
click at [286, 234] on span "Select an option" at bounding box center [286, 234] width 0 height 0
click at [286, 233] on input "Select an option" at bounding box center [285, 234] width 13 height 13
click at [141, 281] on span "Select an option" at bounding box center [141, 281] width 0 height 0
click at [141, 281] on input "Select an option" at bounding box center [141, 281] width 13 height 13
click at [289, 322] on span "Select an option" at bounding box center [285, 328] width 13 height 13
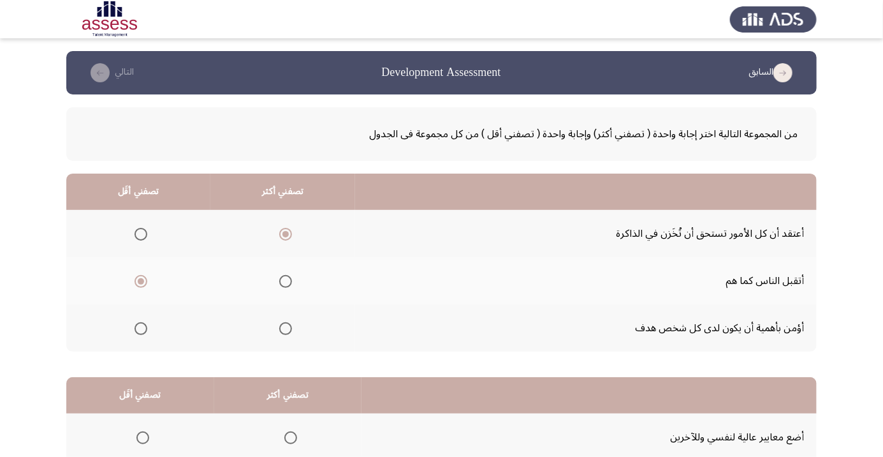
click at [289, 322] on input "Select an option" at bounding box center [285, 328] width 13 height 13
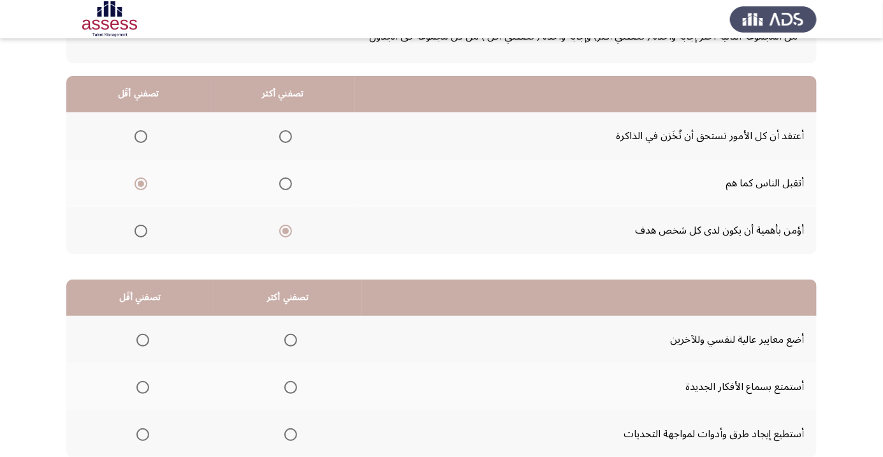
scroll to position [126, 0]
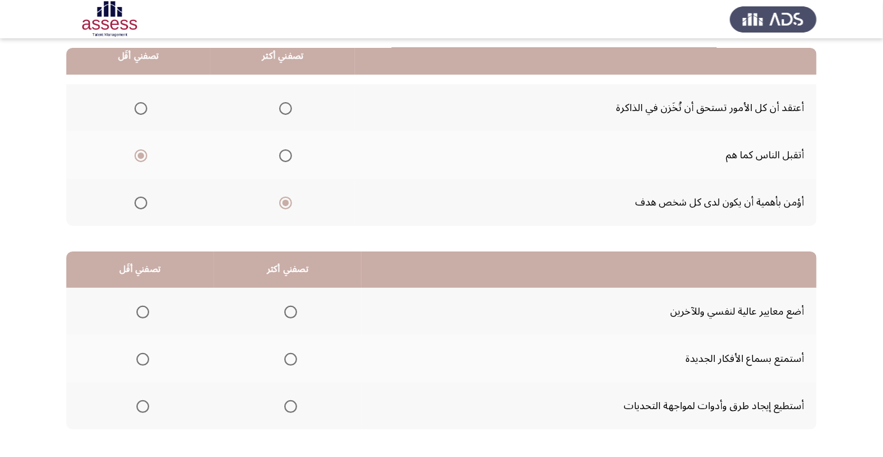
click at [294, 410] on span "Select an option" at bounding box center [290, 406] width 13 height 13
click at [294, 410] on input "Select an option" at bounding box center [290, 406] width 13 height 13
click at [143, 305] on span "Select an option" at bounding box center [142, 311] width 13 height 13
click at [143, 305] on input "Select an option" at bounding box center [142, 311] width 13 height 13
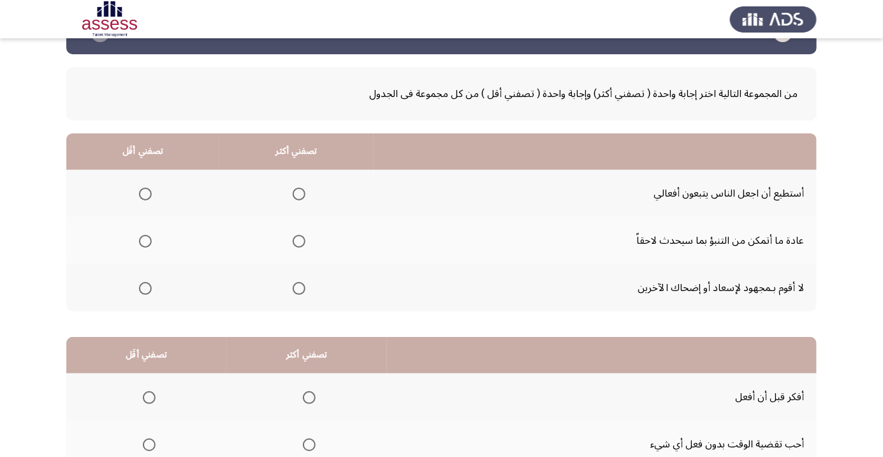
scroll to position [41, 0]
click at [299, 193] on span "Select an option" at bounding box center [299, 193] width 0 height 0
click at [296, 193] on input "Select an option" at bounding box center [299, 193] width 13 height 13
click at [299, 291] on span "Select an option" at bounding box center [299, 287] width 13 height 13
click at [299, 291] on input "Select an option" at bounding box center [299, 287] width 13 height 13
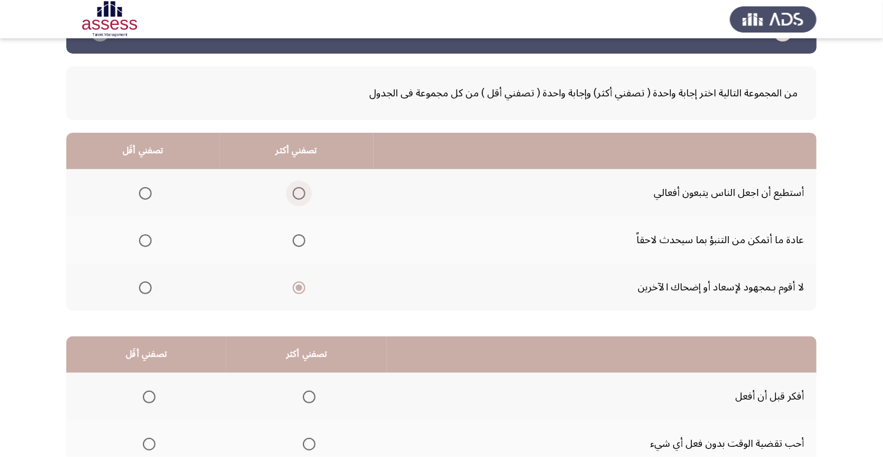
click at [300, 193] on span "Select an option" at bounding box center [299, 193] width 13 height 13
click at [300, 193] on input "Select an option" at bounding box center [299, 193] width 13 height 13
click at [148, 286] on span "Select an option" at bounding box center [145, 287] width 13 height 13
click at [148, 286] on input "Select an option" at bounding box center [145, 287] width 13 height 13
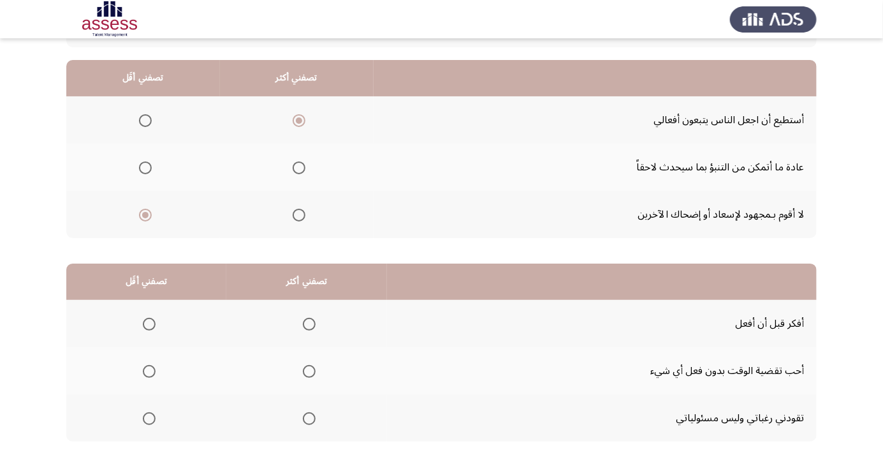
scroll to position [126, 0]
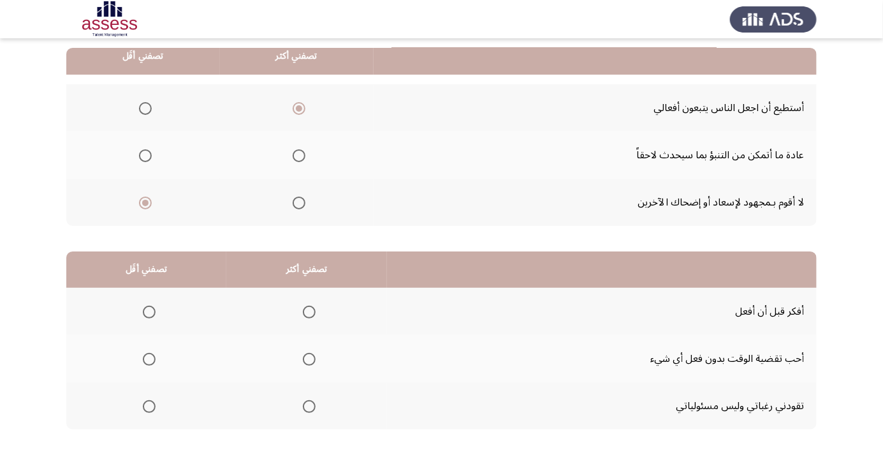
click at [306, 405] on span "Select an option" at bounding box center [309, 406] width 13 height 13
click at [306, 405] on input "Select an option" at bounding box center [309, 406] width 13 height 13
click at [151, 312] on span "Select an option" at bounding box center [149, 311] width 13 height 13
click at [151, 312] on input "Select an option" at bounding box center [149, 311] width 13 height 13
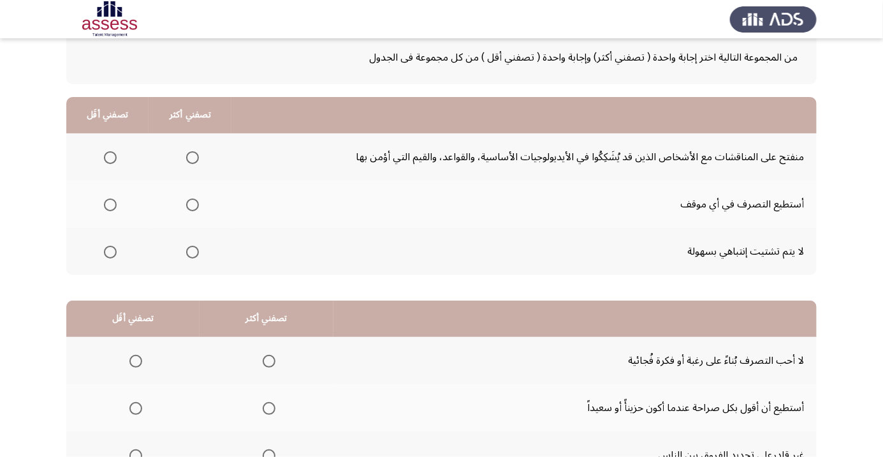
scroll to position [93, 0]
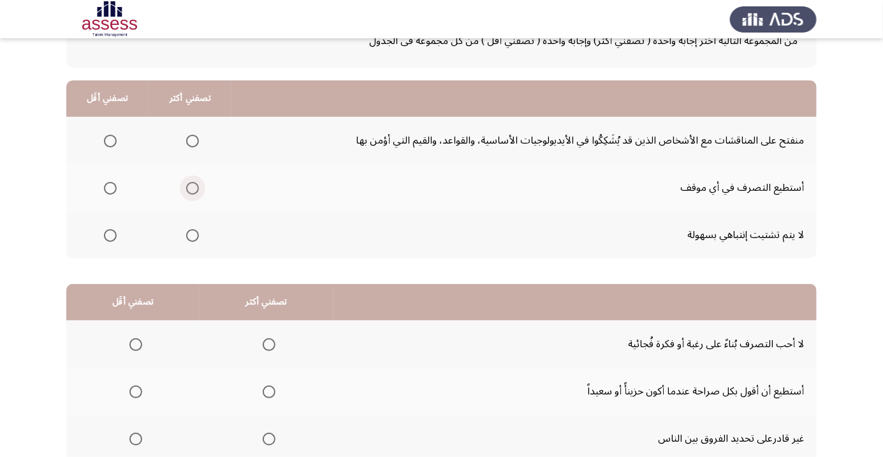
click at [196, 187] on span "Select an option" at bounding box center [192, 188] width 13 height 13
click at [196, 187] on input "Select an option" at bounding box center [192, 188] width 13 height 13
click at [110, 135] on span "Select an option" at bounding box center [110, 141] width 13 height 13
click at [110, 135] on input "Select an option" at bounding box center [110, 141] width 13 height 13
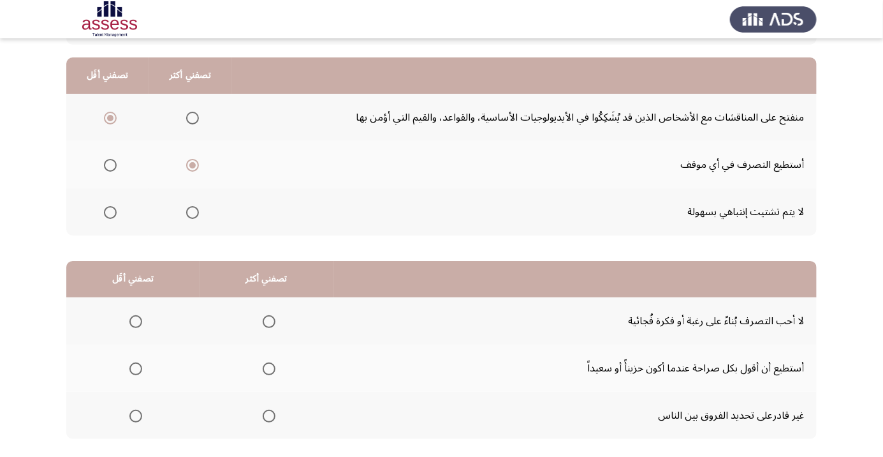
scroll to position [126, 0]
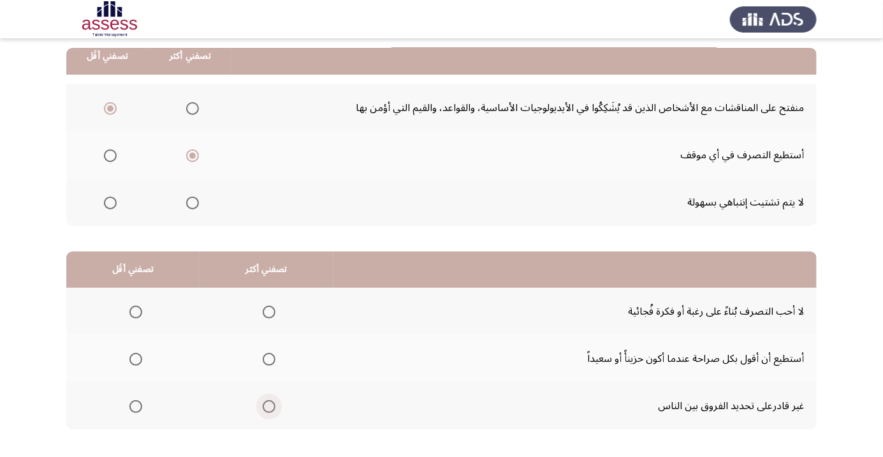
click at [270, 405] on span "Select an option" at bounding box center [269, 406] width 13 height 13
click at [270, 405] on input "Select an option" at bounding box center [269, 406] width 13 height 13
click at [138, 308] on span "Select an option" at bounding box center [135, 311] width 13 height 13
click at [138, 308] on input "Select an option" at bounding box center [135, 311] width 13 height 13
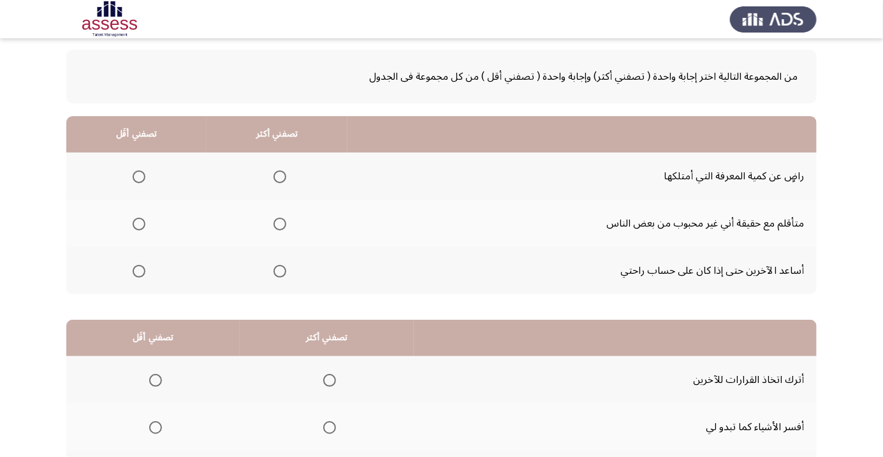
scroll to position [61, 0]
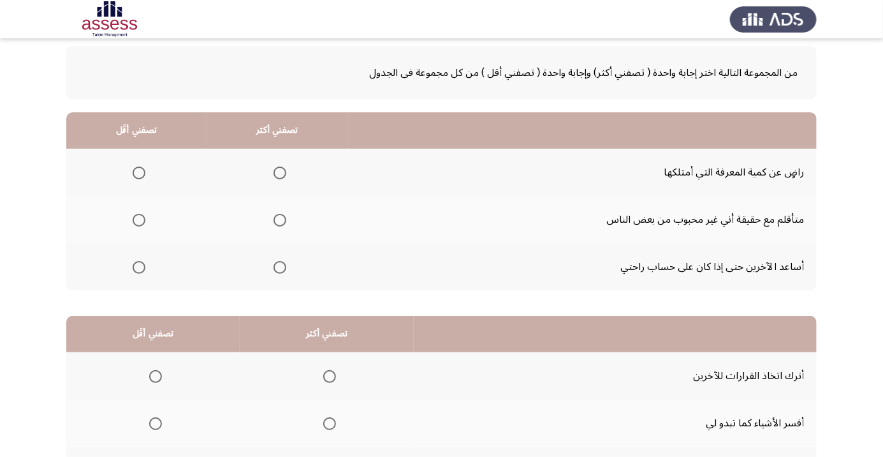
click at [140, 222] on span "Select an option" at bounding box center [139, 220] width 13 height 13
click at [140, 222] on input "Select an option" at bounding box center [139, 220] width 13 height 13
click at [280, 173] on span "Select an option" at bounding box center [280, 173] width 0 height 0
click at [277, 172] on input "Select an option" at bounding box center [280, 172] width 13 height 13
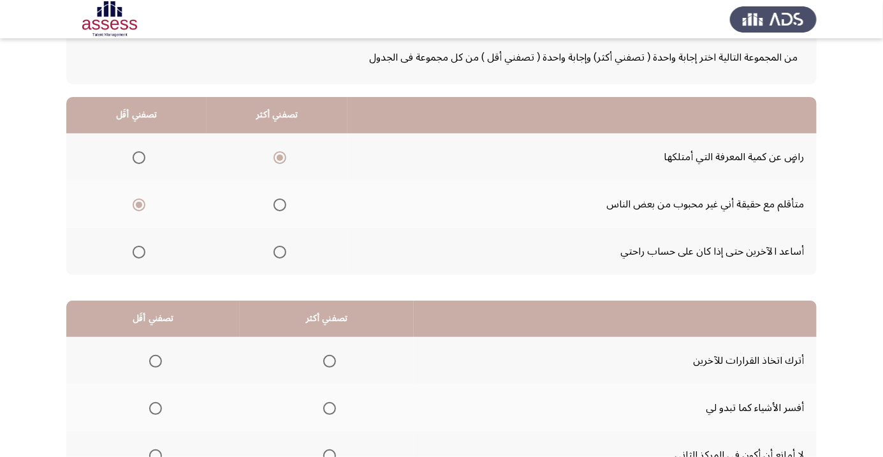
scroll to position [88, 0]
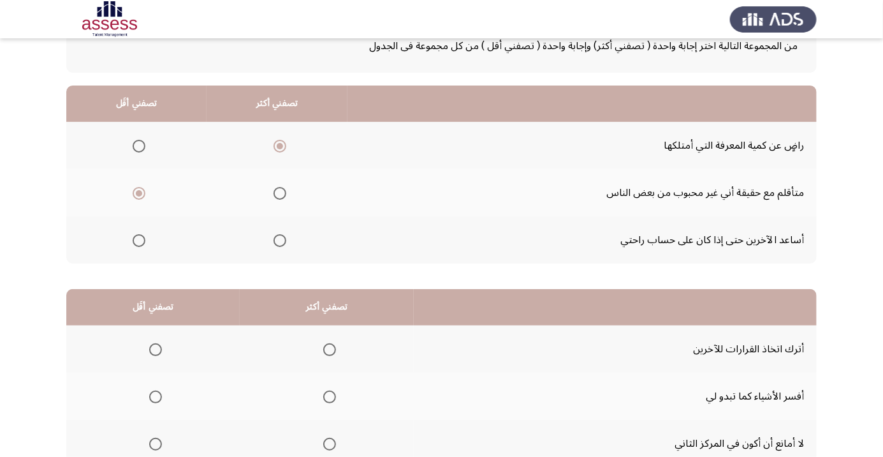
click at [280, 193] on span "Select an option" at bounding box center [280, 193] width 0 height 0
click at [277, 192] on input "Select an option" at bounding box center [280, 193] width 13 height 13
click at [139, 146] on span "Select an option" at bounding box center [139, 146] width 0 height 0
click at [138, 145] on input "Select an option" at bounding box center [139, 146] width 13 height 13
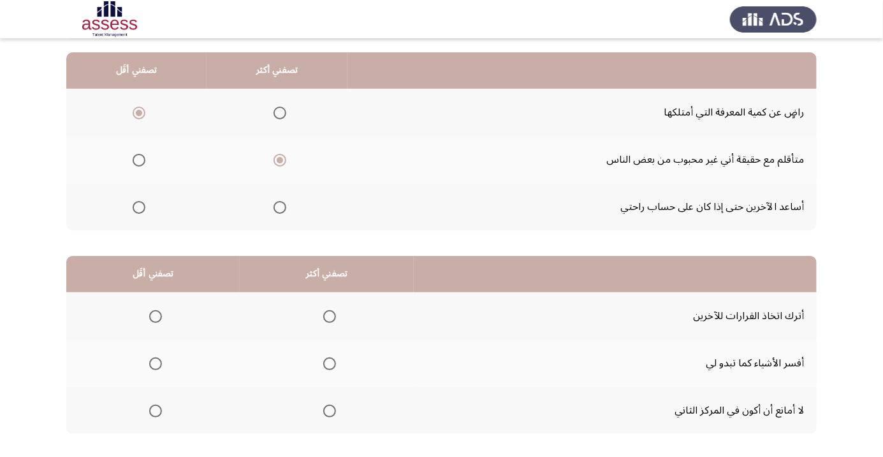
scroll to position [126, 0]
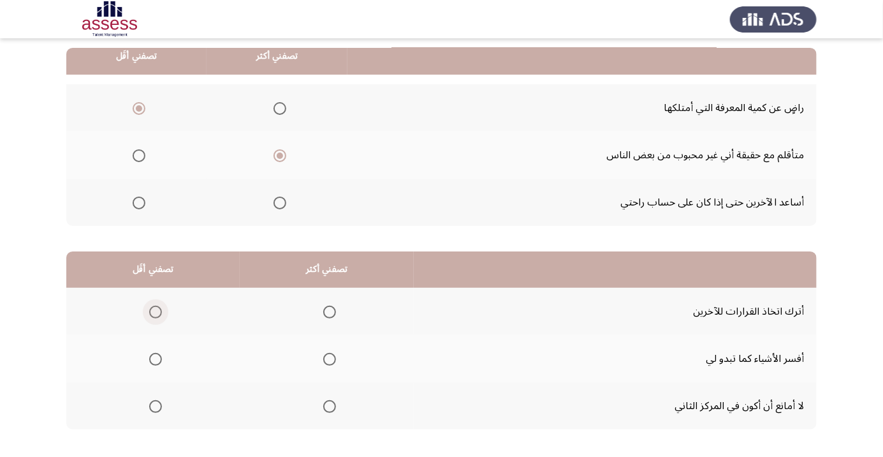
click at [161, 312] on span "Select an option" at bounding box center [155, 311] width 13 height 13
click at [161, 312] on input "Select an option" at bounding box center [155, 311] width 13 height 13
click at [156, 405] on span "Select an option" at bounding box center [155, 406] width 13 height 13
click at [156, 405] on input "Select an option" at bounding box center [155, 406] width 13 height 13
click at [333, 355] on span "Select an option" at bounding box center [329, 359] width 13 height 13
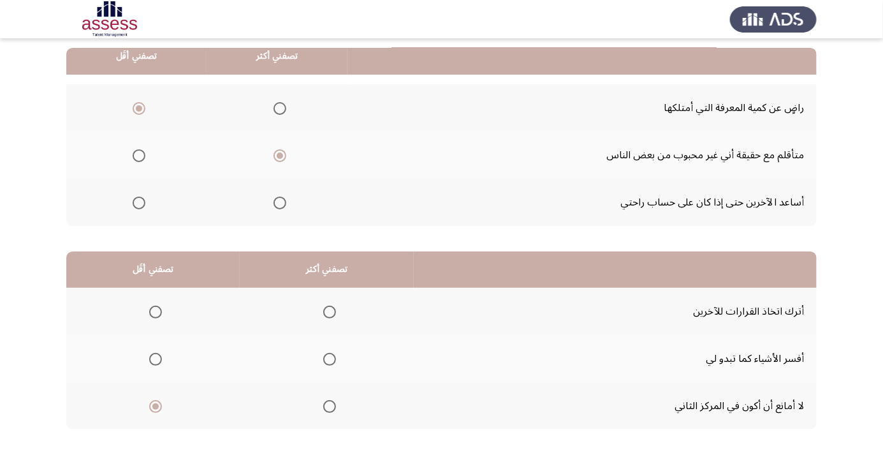
click at [333, 355] on input "Select an option" at bounding box center [329, 359] width 13 height 13
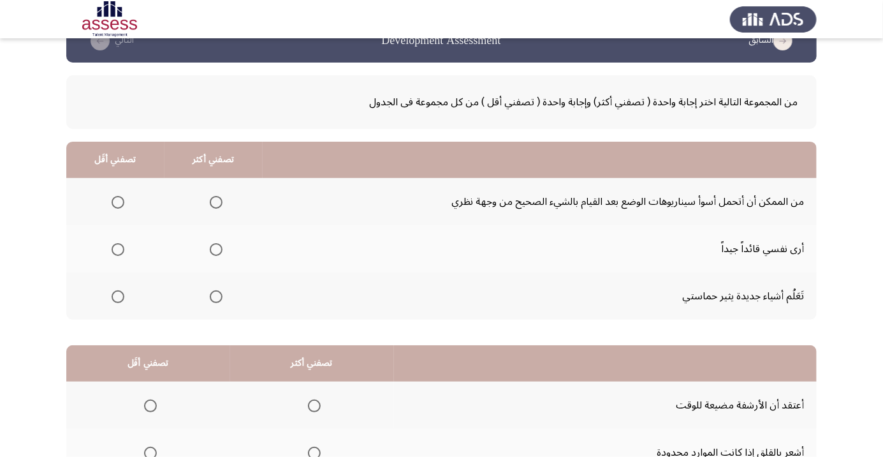
scroll to position [35, 0]
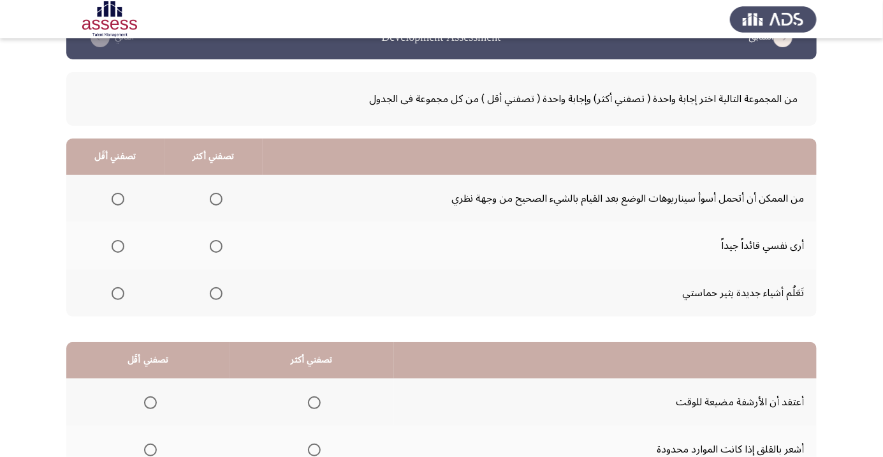
click at [216, 202] on span "Select an option" at bounding box center [216, 199] width 13 height 13
click at [216, 202] on input "Select an option" at bounding box center [216, 199] width 13 height 13
click at [132, 244] on th at bounding box center [115, 245] width 98 height 47
click at [118, 246] on span "Select an option" at bounding box center [118, 246] width 0 height 0
click at [117, 245] on input "Select an option" at bounding box center [118, 246] width 13 height 13
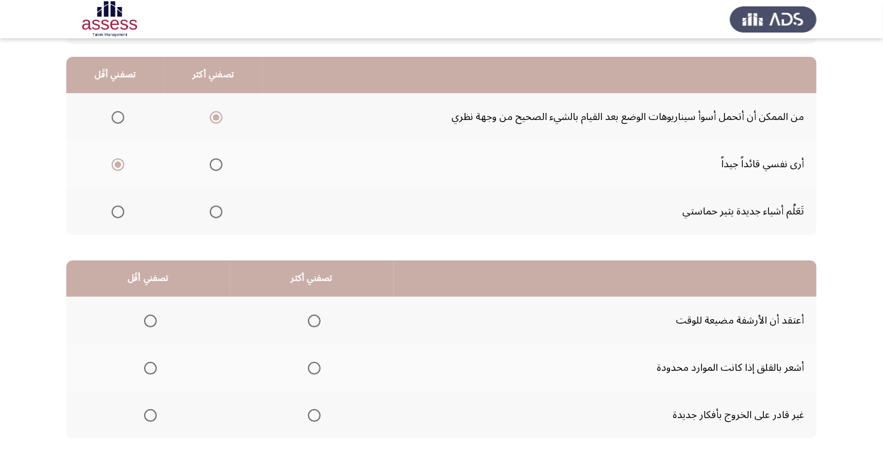
scroll to position [126, 0]
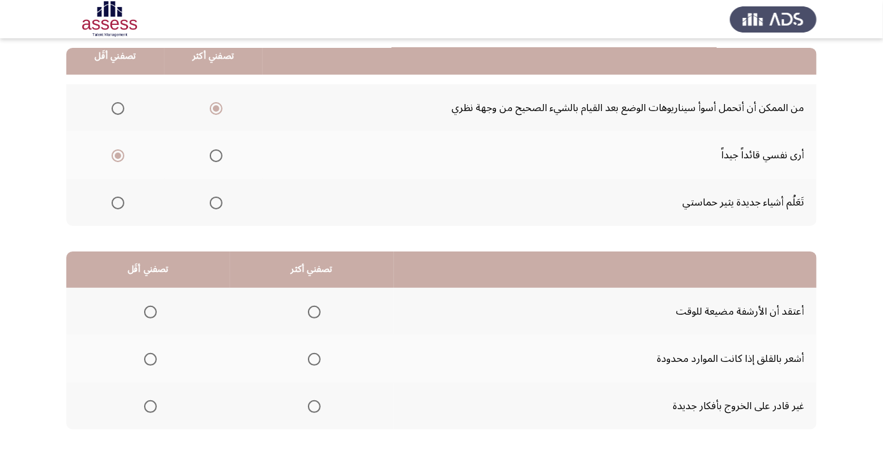
click at [150, 406] on span "Select an option" at bounding box center [150, 406] width 0 height 0
click at [150, 405] on input "Select an option" at bounding box center [150, 406] width 13 height 13
click at [316, 310] on span "Select an option" at bounding box center [314, 311] width 13 height 13
click at [316, 310] on input "Select an option" at bounding box center [314, 311] width 13 height 13
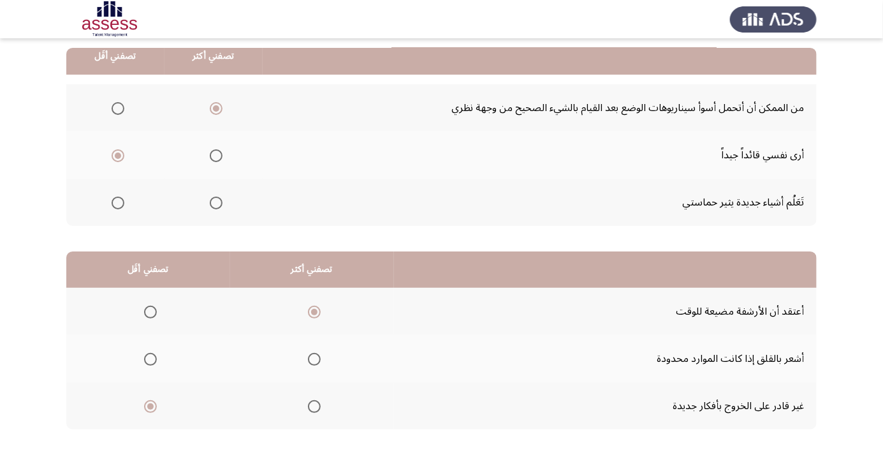
scroll to position [0, 0]
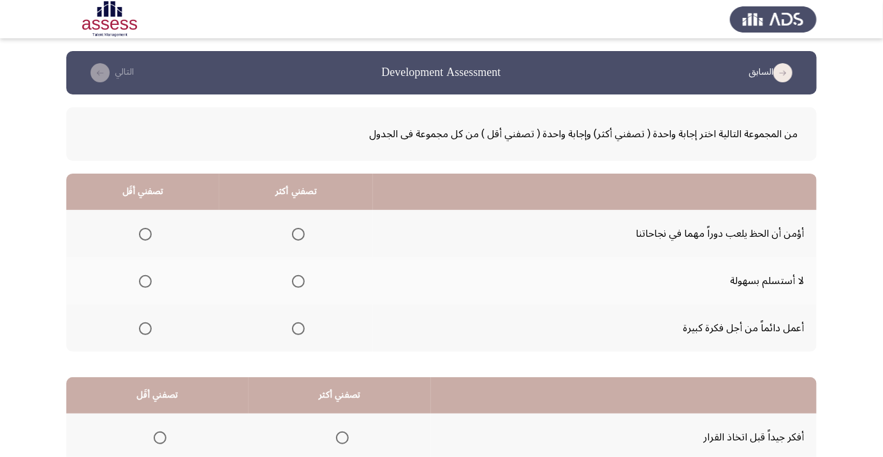
click at [145, 234] on span "Select an option" at bounding box center [145, 234] width 0 height 0
click at [144, 233] on input "Select an option" at bounding box center [145, 234] width 13 height 13
click at [301, 322] on span "Select an option" at bounding box center [298, 328] width 13 height 13
click at [301, 322] on input "Select an option" at bounding box center [298, 328] width 13 height 13
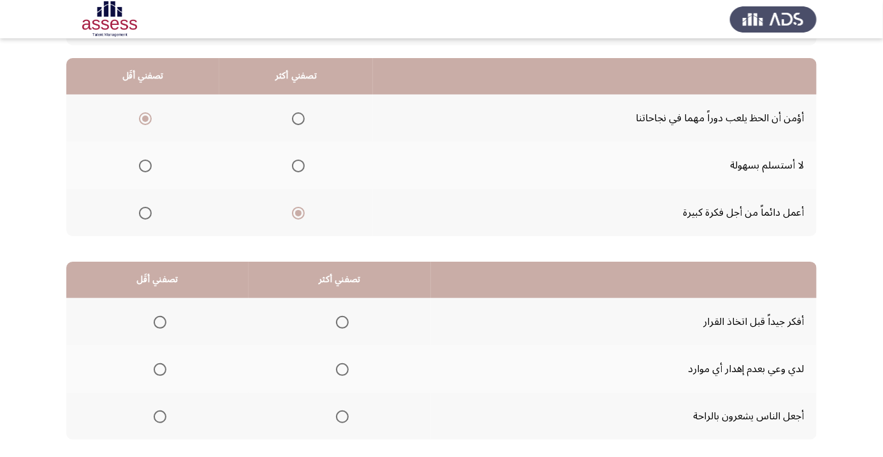
scroll to position [126, 0]
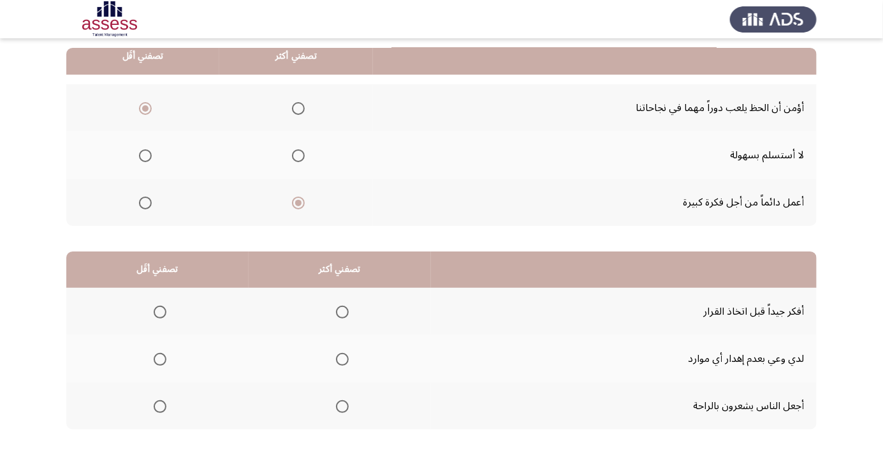
click at [163, 313] on span "Select an option" at bounding box center [160, 311] width 13 height 13
click at [163, 313] on input "Select an option" at bounding box center [160, 311] width 13 height 13
click at [342, 406] on span "Select an option" at bounding box center [342, 406] width 0 height 0
click at [339, 405] on input "Select an option" at bounding box center [342, 406] width 13 height 13
click at [342, 312] on span "Select an option" at bounding box center [342, 312] width 0 height 0
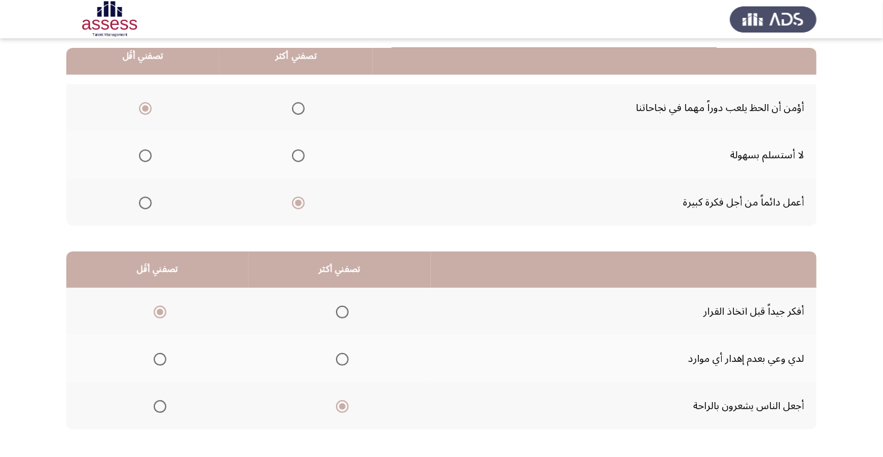
click at [339, 311] on input "Select an option" at bounding box center [342, 311] width 13 height 13
click at [160, 359] on span "Select an option" at bounding box center [160, 359] width 0 height 0
click at [159, 358] on input "Select an option" at bounding box center [160, 359] width 13 height 13
click at [154, 407] on span "Select an option" at bounding box center [160, 406] width 13 height 13
click at [154, 407] on input "Select an option" at bounding box center [160, 406] width 13 height 13
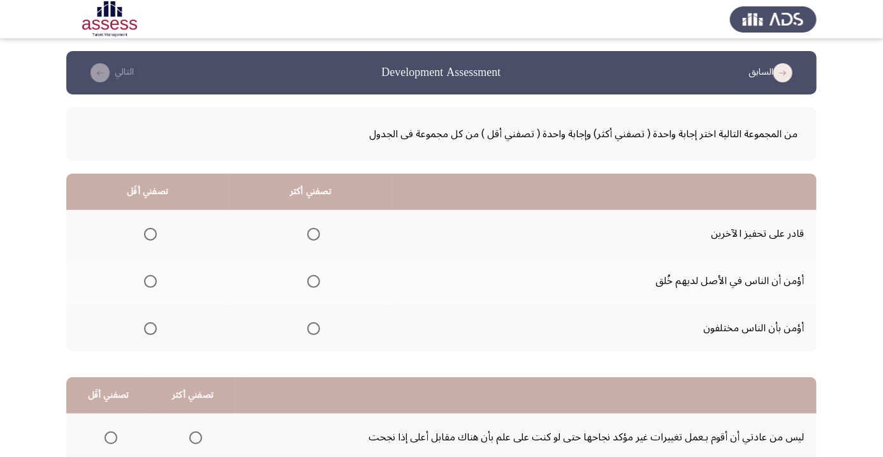
click at [313, 234] on span "Select an option" at bounding box center [313, 234] width 0 height 0
click at [313, 233] on input "Select an option" at bounding box center [313, 234] width 13 height 13
click at [156, 330] on span "Select an option" at bounding box center [150, 328] width 13 height 13
click at [156, 330] on input "Select an option" at bounding box center [150, 328] width 13 height 13
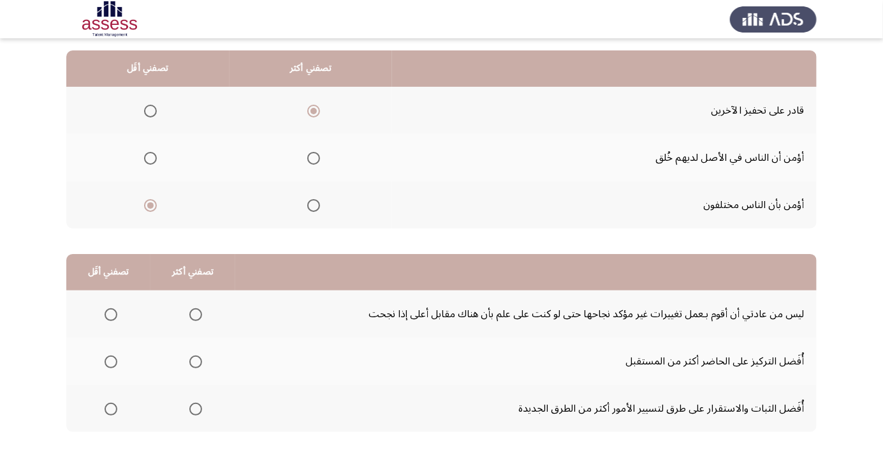
scroll to position [126, 0]
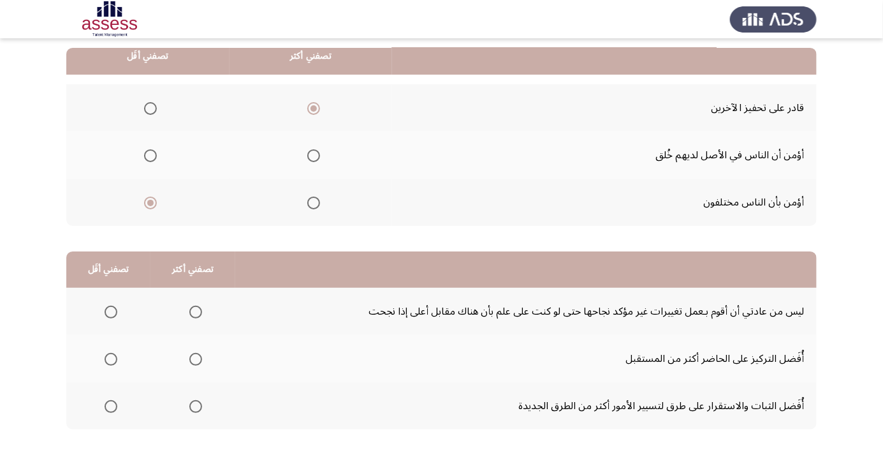
click at [110, 311] on span "Select an option" at bounding box center [111, 311] width 13 height 13
click at [110, 311] on input "Select an option" at bounding box center [111, 311] width 13 height 13
click at [193, 358] on span "Select an option" at bounding box center [195, 359] width 13 height 13
click at [193, 358] on input "Select an option" at bounding box center [195, 359] width 13 height 13
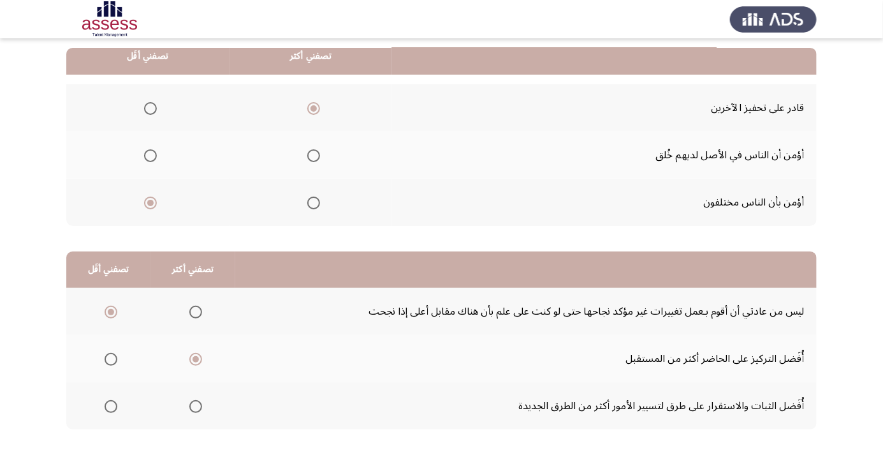
scroll to position [0, 0]
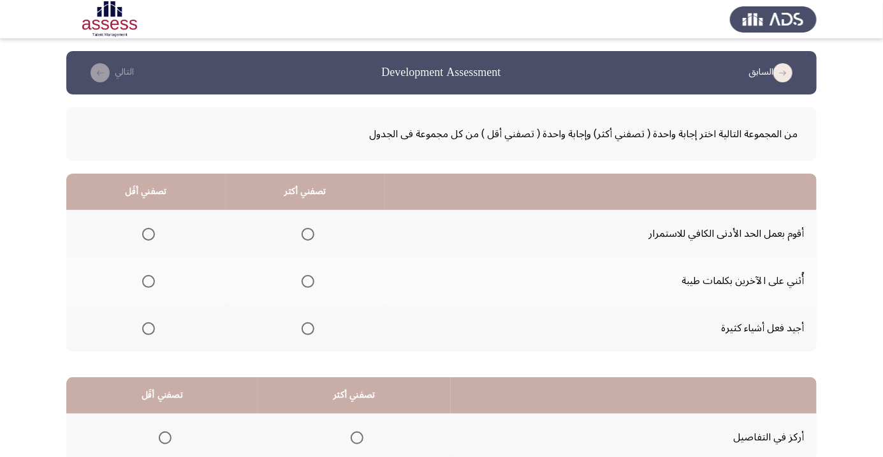
click at [310, 333] on span "Select an option" at bounding box center [308, 328] width 13 height 13
click at [310, 333] on input "Select an option" at bounding box center [308, 328] width 13 height 13
click at [148, 233] on span "Select an option" at bounding box center [148, 234] width 13 height 13
click at [148, 233] on input "Select an option" at bounding box center [148, 234] width 13 height 13
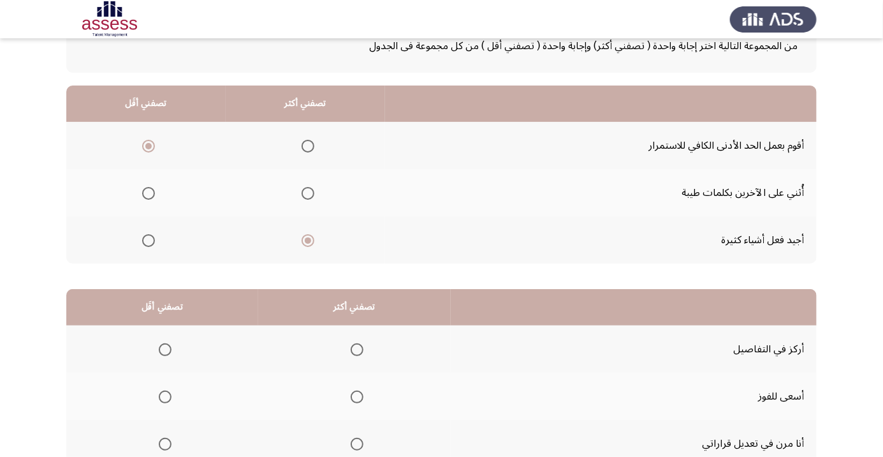
scroll to position [89, 0]
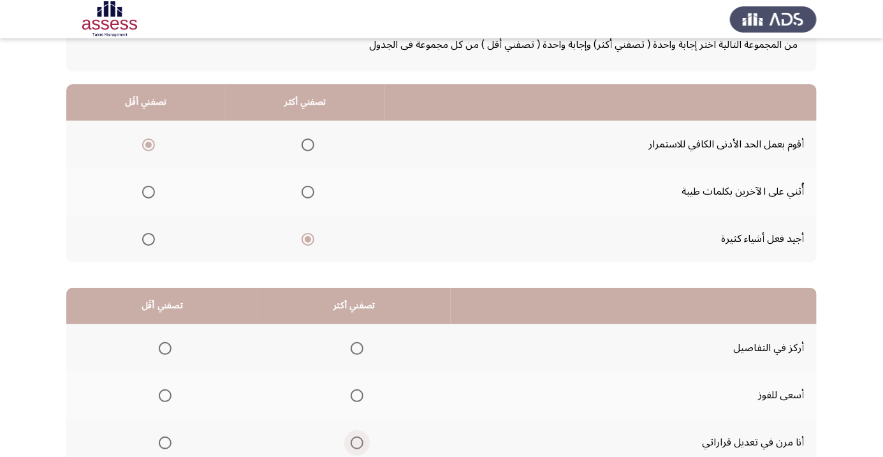
click at [357, 442] on span "Select an option" at bounding box center [357, 442] width 0 height 0
click at [354, 441] on input "Select an option" at bounding box center [357, 442] width 13 height 13
click at [163, 397] on span "Select an option" at bounding box center [165, 395] width 13 height 13
click at [163, 397] on input "Select an option" at bounding box center [165, 395] width 13 height 13
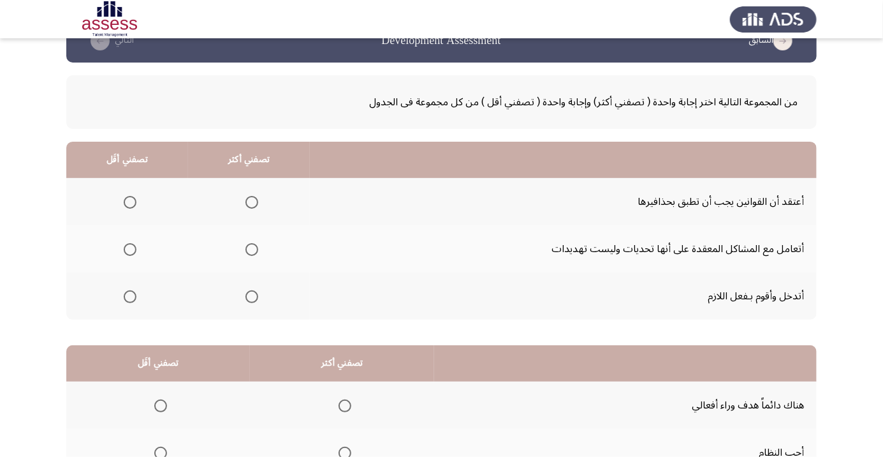
scroll to position [36, 0]
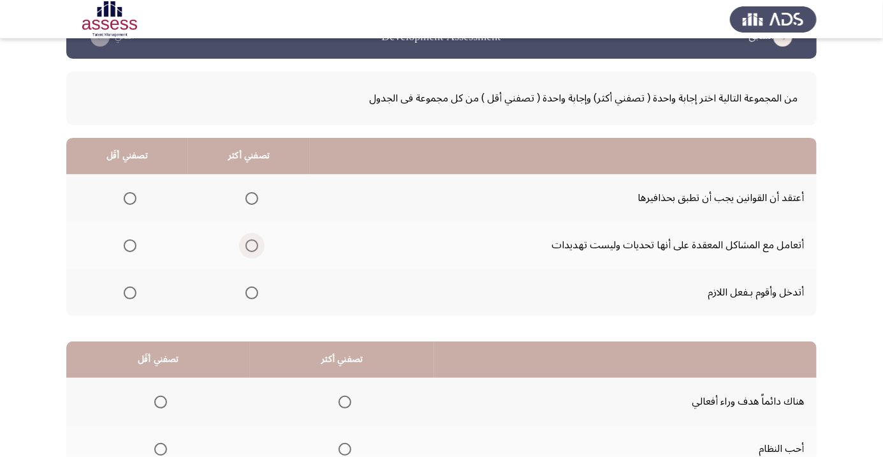
click at [255, 247] on span "Select an option" at bounding box center [251, 245] width 13 height 13
click at [255, 247] on input "Select an option" at bounding box center [251, 245] width 13 height 13
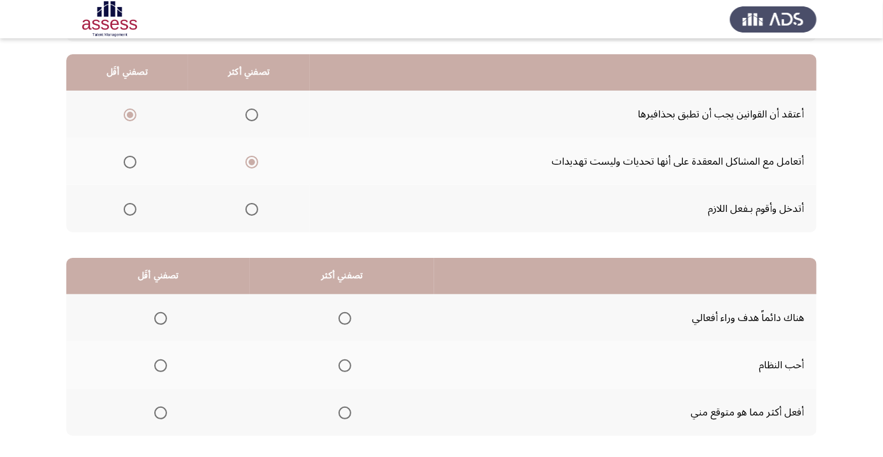
scroll to position [126, 0]
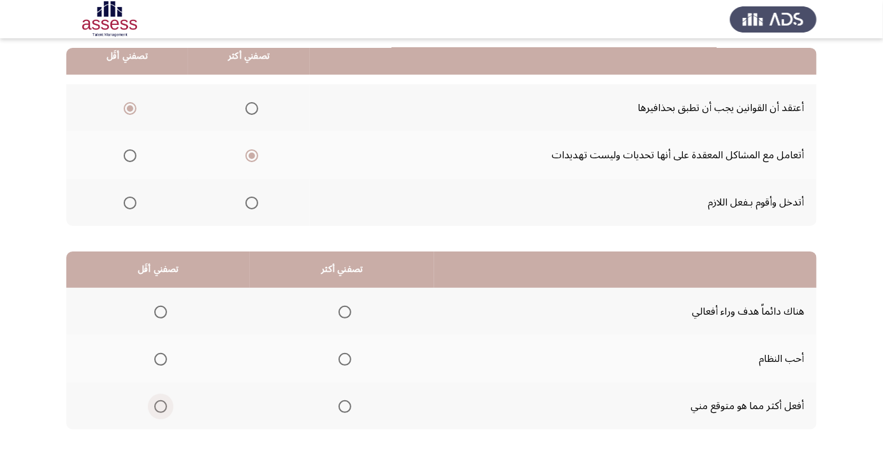
click at [161, 406] on span "Select an option" at bounding box center [161, 406] width 0 height 0
click at [160, 405] on input "Select an option" at bounding box center [160, 406] width 13 height 13
click at [348, 309] on span "Select an option" at bounding box center [345, 311] width 13 height 13
click at [348, 309] on input "Select an option" at bounding box center [345, 311] width 13 height 13
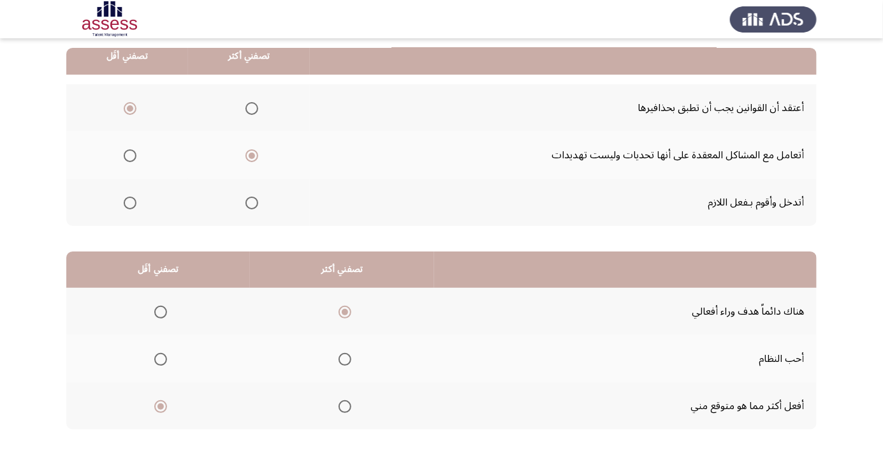
scroll to position [0, 0]
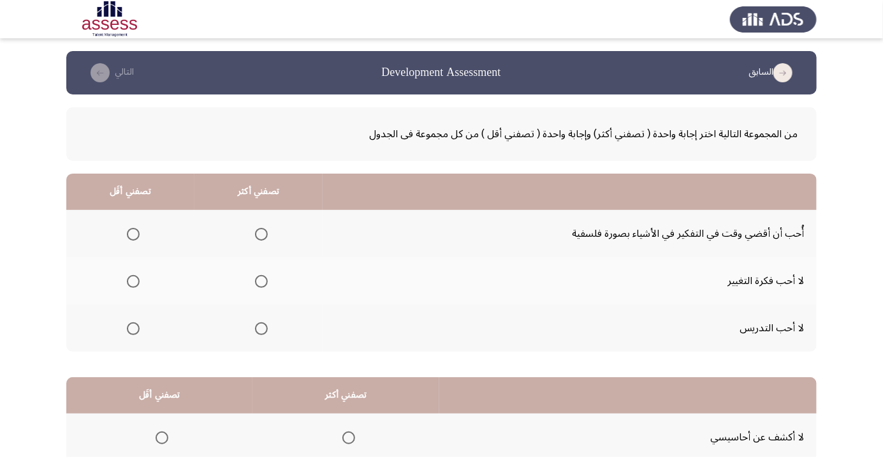
click at [133, 328] on span "Select an option" at bounding box center [133, 328] width 0 height 0
click at [132, 327] on input "Select an option" at bounding box center [133, 328] width 13 height 13
click at [285, 223] on th at bounding box center [258, 233] width 128 height 47
click at [265, 233] on span "Select an option" at bounding box center [261, 234] width 13 height 13
click at [265, 233] on input "Select an option" at bounding box center [261, 234] width 13 height 13
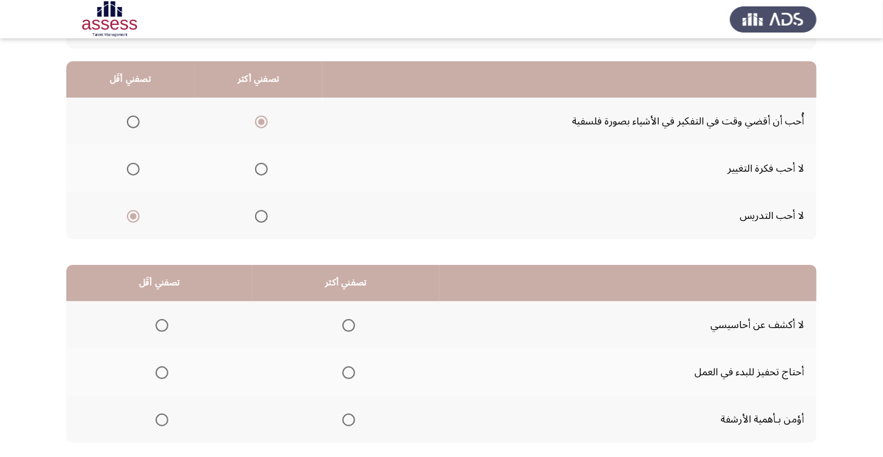
scroll to position [126, 0]
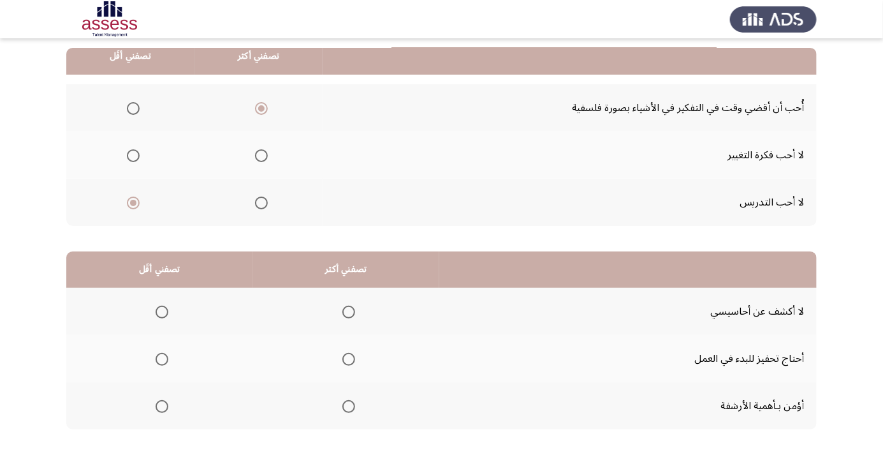
click at [346, 311] on span "Select an option" at bounding box center [348, 311] width 13 height 13
click at [346, 311] on input "Select an option" at bounding box center [348, 311] width 13 height 13
click at [161, 405] on span "Select an option" at bounding box center [162, 406] width 13 height 13
click at [161, 405] on input "Select an option" at bounding box center [162, 406] width 13 height 13
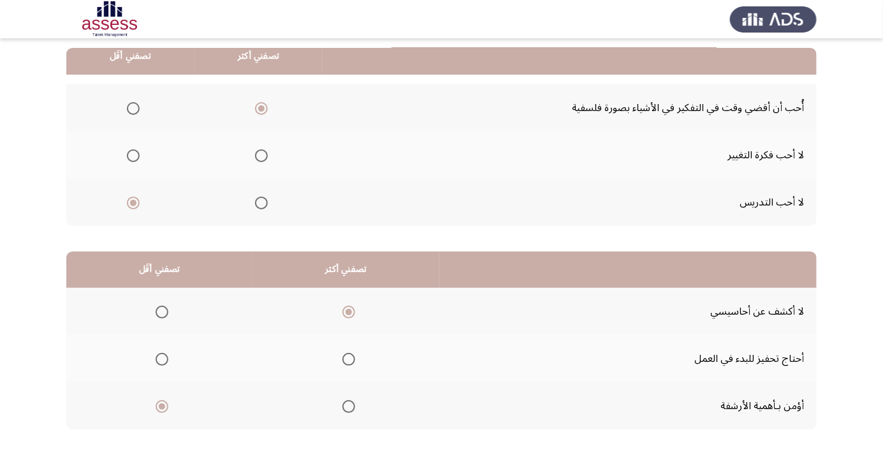
scroll to position [0, 0]
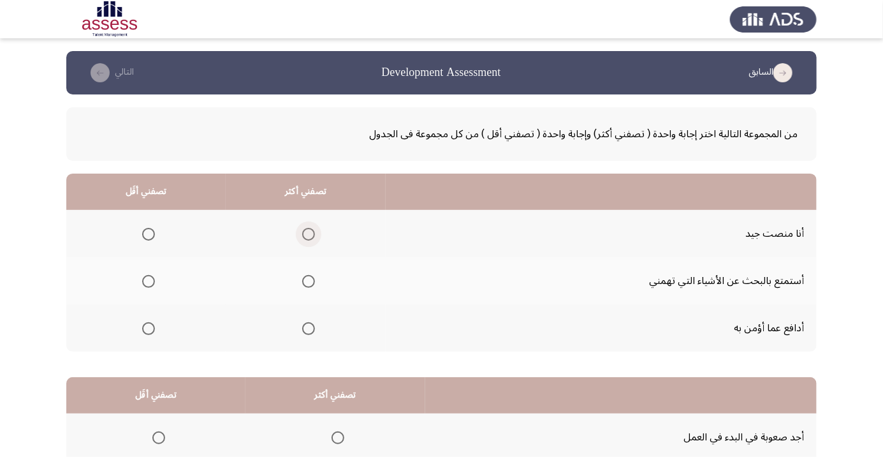
click at [302, 235] on span "Select an option" at bounding box center [308, 234] width 13 height 13
click at [302, 235] on input "Select an option" at bounding box center [308, 234] width 13 height 13
click at [149, 284] on span "Select an option" at bounding box center [148, 281] width 13 height 13
click at [149, 284] on input "Select an option" at bounding box center [148, 281] width 13 height 13
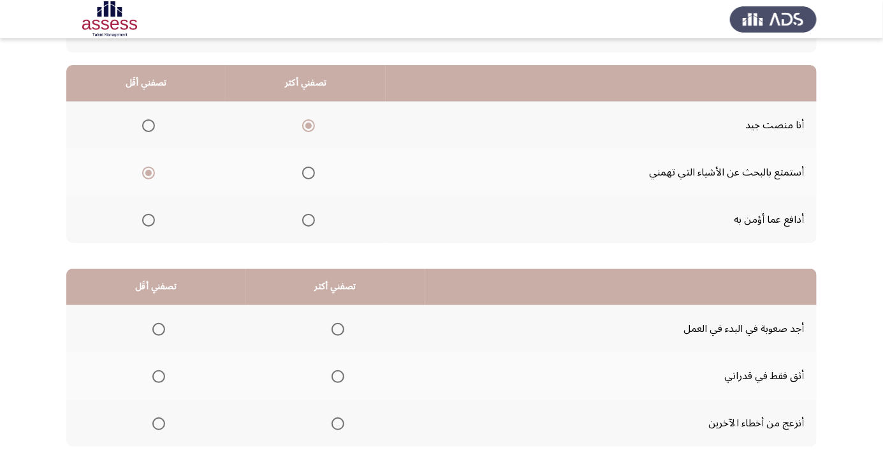
scroll to position [126, 0]
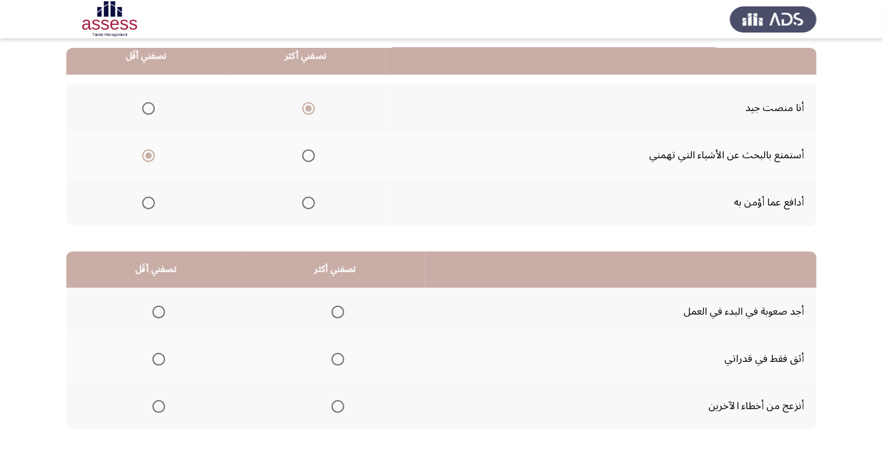
click at [335, 358] on span "Select an option" at bounding box center [338, 359] width 13 height 13
click at [335, 358] on input "Select an option" at bounding box center [338, 359] width 13 height 13
click at [157, 405] on span "Select an option" at bounding box center [158, 406] width 13 height 13
click at [157, 405] on input "Select an option" at bounding box center [158, 406] width 13 height 13
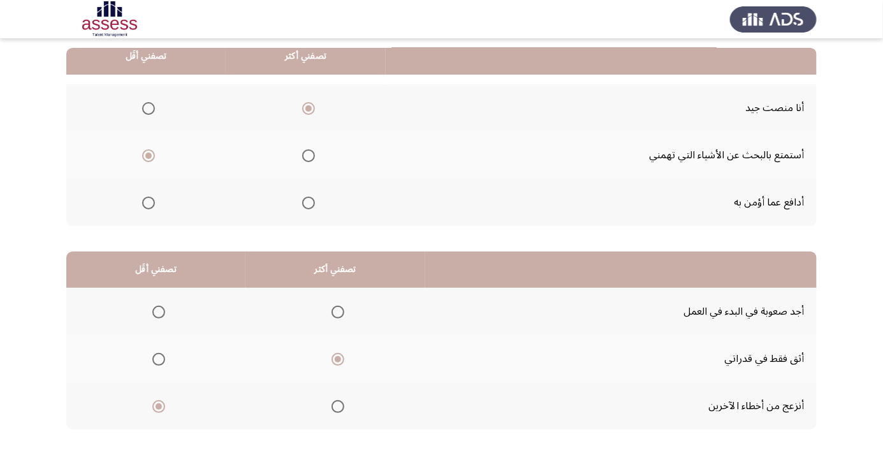
scroll to position [0, 0]
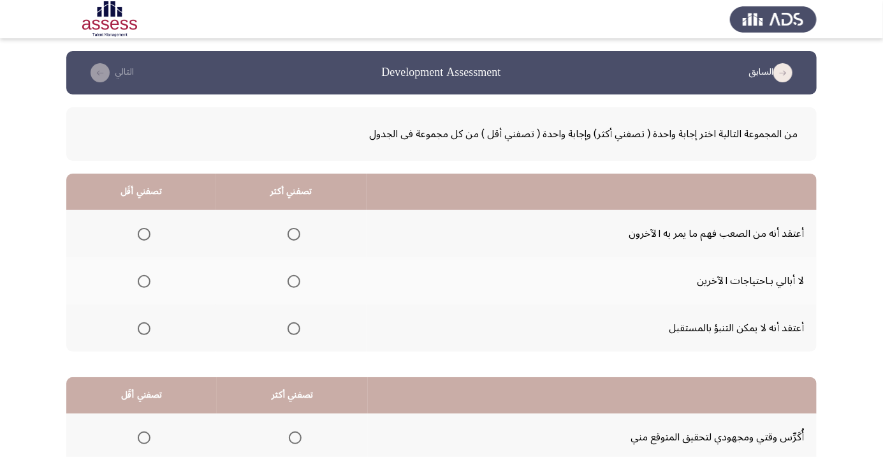
click at [294, 234] on span "Select an option" at bounding box center [294, 234] width 0 height 0
click at [293, 233] on input "Select an option" at bounding box center [294, 234] width 13 height 13
click at [143, 281] on span "Select an option" at bounding box center [144, 281] width 13 height 13
click at [143, 281] on input "Select an option" at bounding box center [144, 281] width 13 height 13
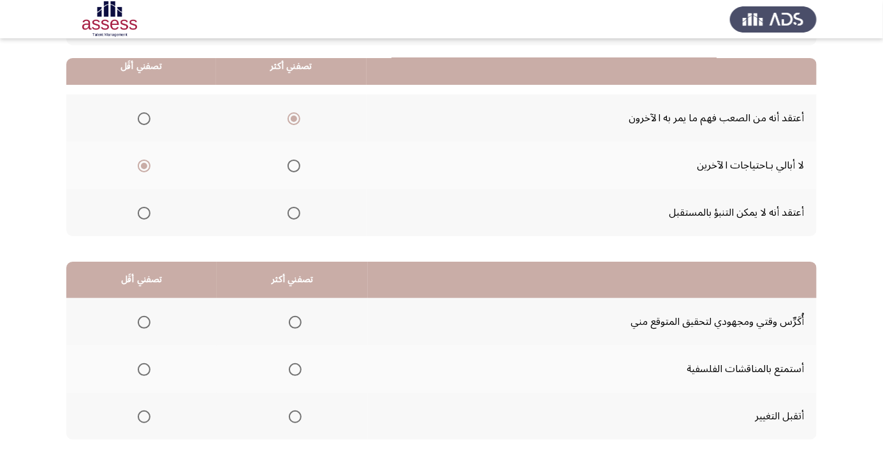
scroll to position [126, 0]
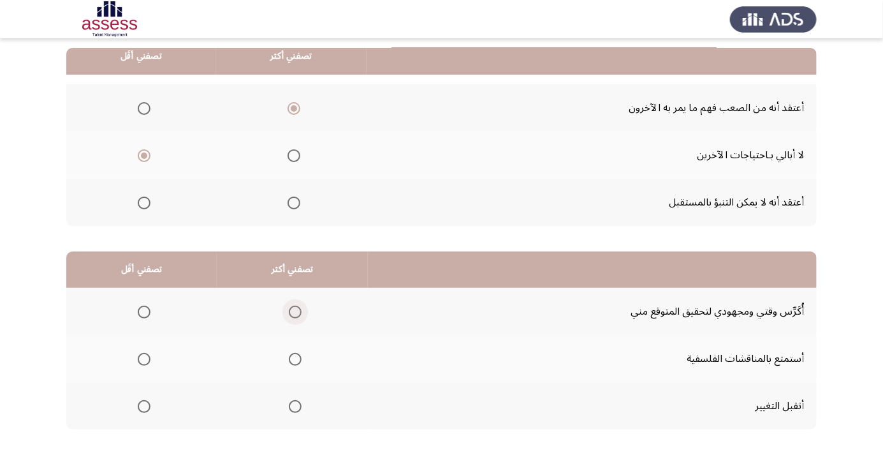
click at [297, 310] on span "Select an option" at bounding box center [295, 311] width 13 height 13
click at [297, 310] on input "Select an option" at bounding box center [295, 311] width 13 height 13
click at [144, 359] on span "Select an option" at bounding box center [144, 359] width 0 height 0
click at [143, 358] on input "Select an option" at bounding box center [144, 359] width 13 height 13
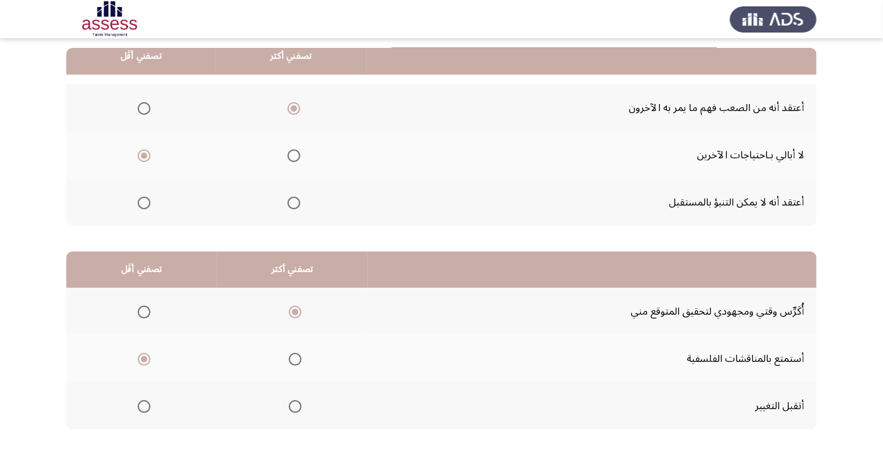
scroll to position [0, 0]
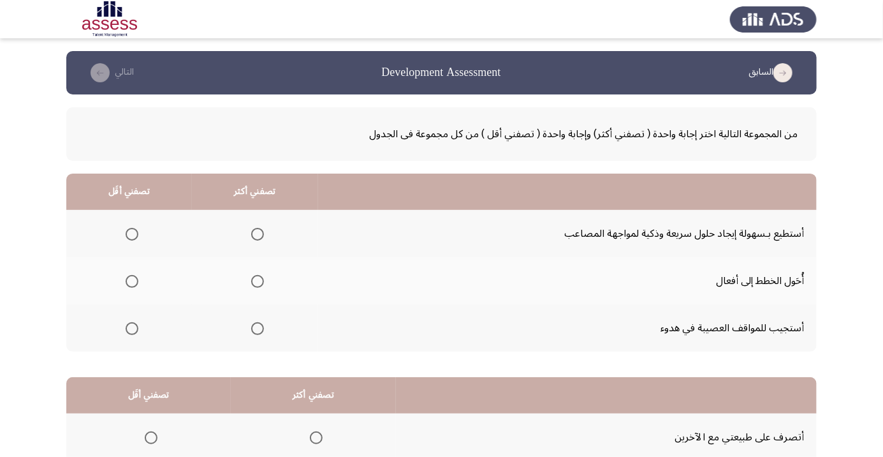
click at [259, 233] on span "Select an option" at bounding box center [257, 234] width 13 height 13
click at [259, 233] on input "Select an option" at bounding box center [257, 234] width 13 height 13
click at [135, 281] on span "Select an option" at bounding box center [132, 281] width 13 height 13
click at [135, 281] on input "Select an option" at bounding box center [132, 281] width 13 height 13
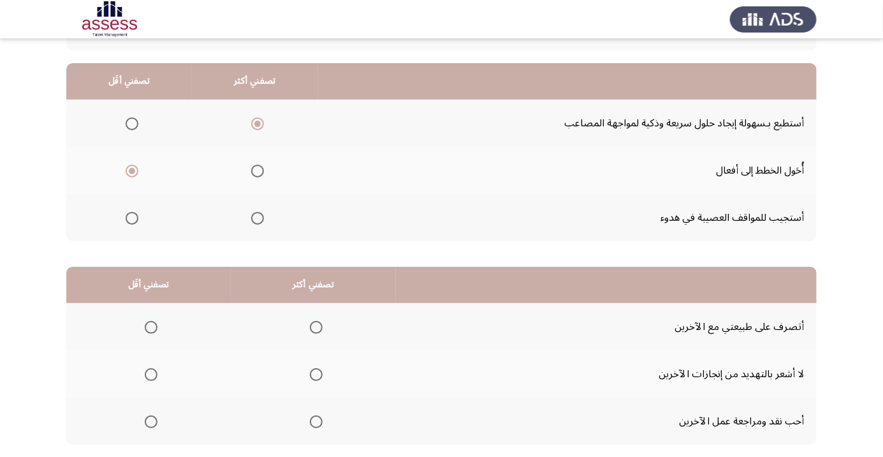
scroll to position [126, 0]
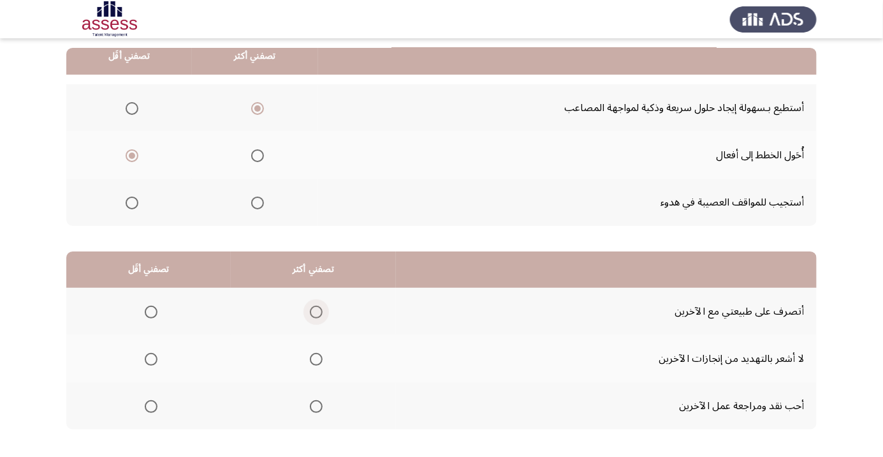
click at [314, 311] on span "Select an option" at bounding box center [316, 311] width 13 height 13
click at [314, 311] on input "Select an option" at bounding box center [316, 311] width 13 height 13
click at [151, 406] on span "Select an option" at bounding box center [151, 406] width 0 height 0
click at [150, 405] on input "Select an option" at bounding box center [151, 406] width 13 height 13
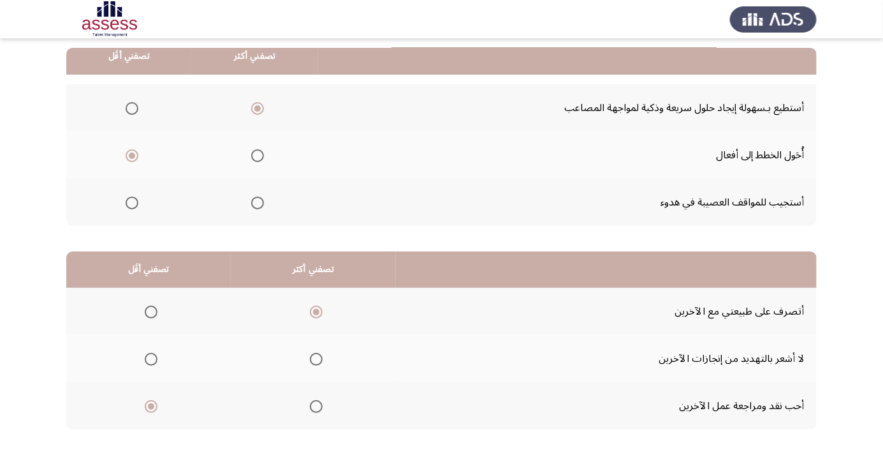
scroll to position [0, 0]
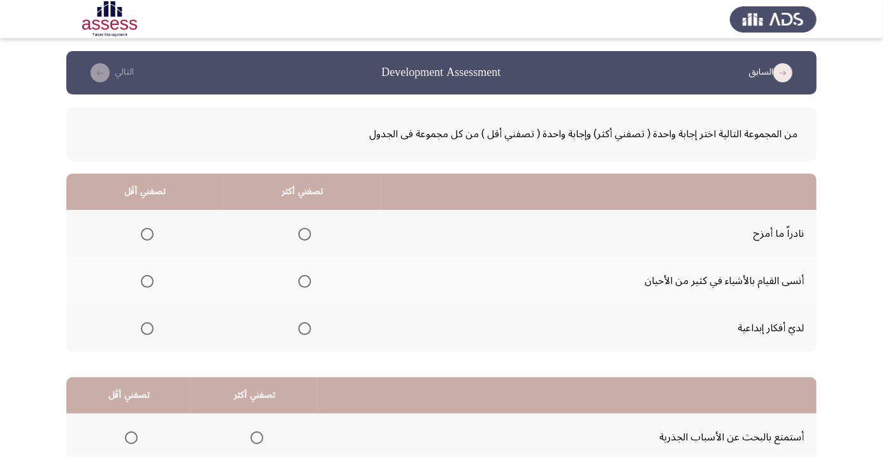
click at [150, 233] on span "Select an option" at bounding box center [147, 234] width 13 height 13
click at [150, 233] on input "Select an option" at bounding box center [147, 234] width 13 height 13
click at [307, 328] on span "Select an option" at bounding box center [304, 328] width 13 height 13
click at [307, 328] on input "Select an option" at bounding box center [304, 328] width 13 height 13
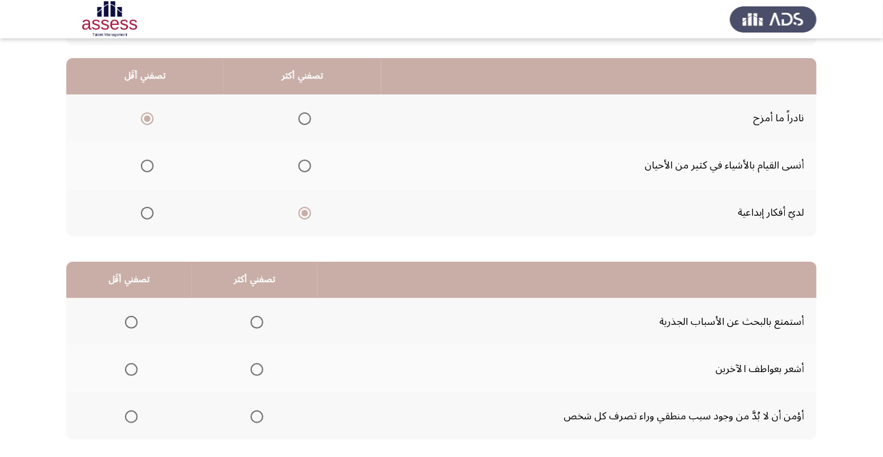
scroll to position [126, 0]
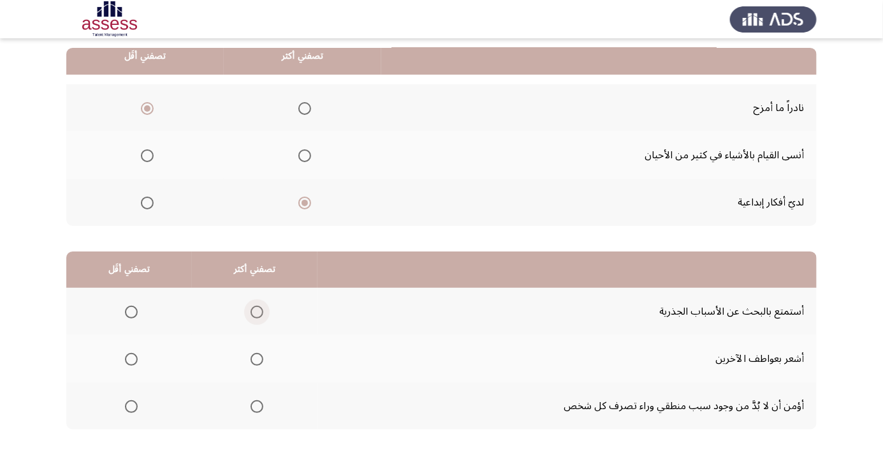
click at [261, 311] on span "Select an option" at bounding box center [257, 311] width 13 height 13
click at [261, 311] on input "Select an option" at bounding box center [257, 311] width 13 height 13
click at [131, 359] on span "Select an option" at bounding box center [131, 359] width 0 height 0
click at [131, 358] on input "Select an option" at bounding box center [131, 359] width 13 height 13
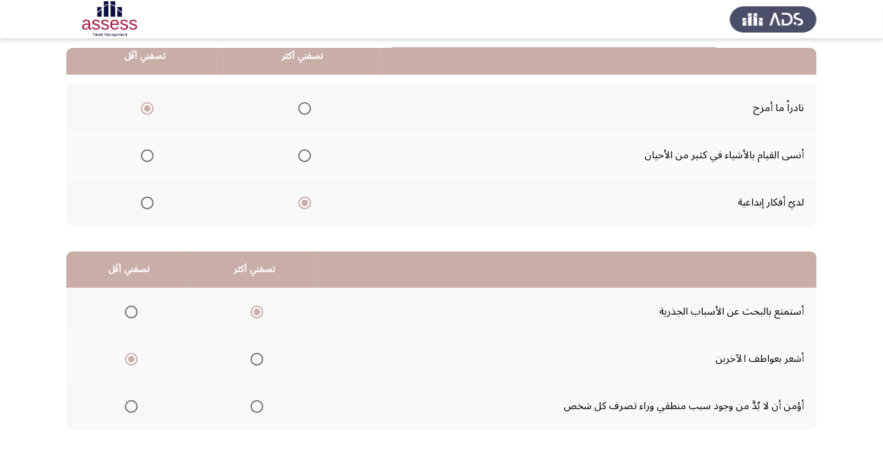
scroll to position [0, 0]
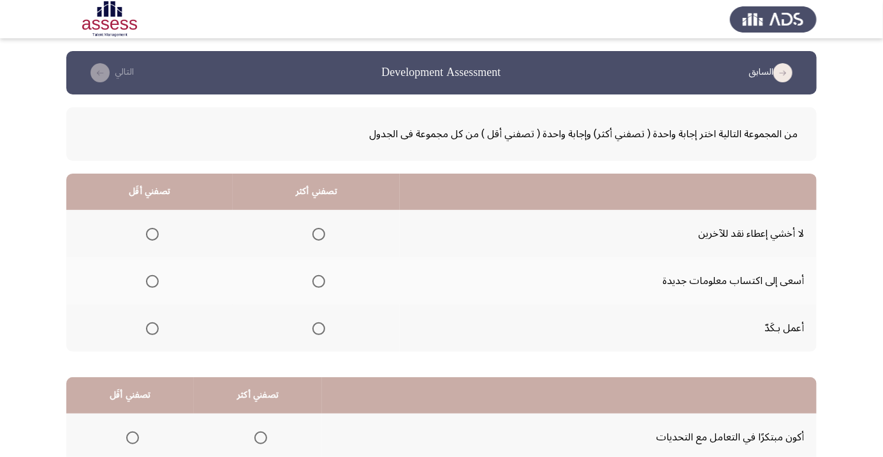
click at [319, 234] on span "Select an option" at bounding box center [319, 234] width 0 height 0
click at [318, 233] on input "Select an option" at bounding box center [318, 234] width 13 height 13
click at [152, 328] on span "Select an option" at bounding box center [152, 328] width 0 height 0
click at [152, 327] on input "Select an option" at bounding box center [152, 328] width 13 height 13
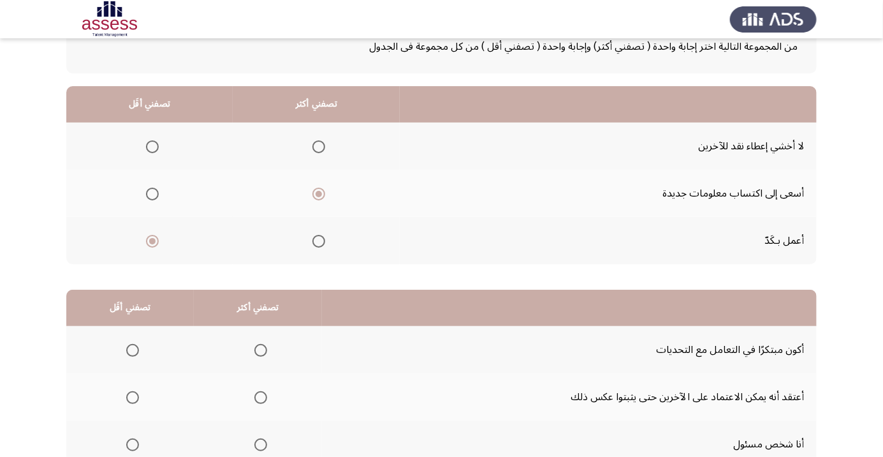
scroll to position [92, 0]
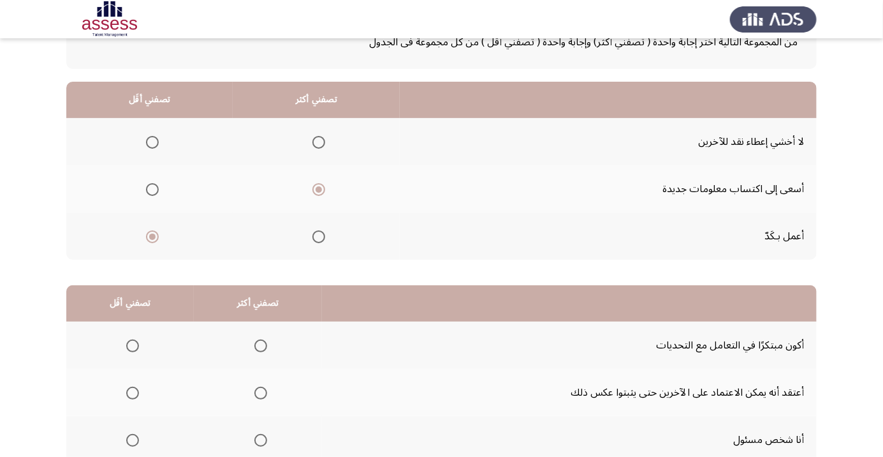
click at [261, 346] on span "Select an option" at bounding box center [261, 346] width 0 height 0
click at [258, 344] on input "Select an option" at bounding box center [260, 345] width 13 height 13
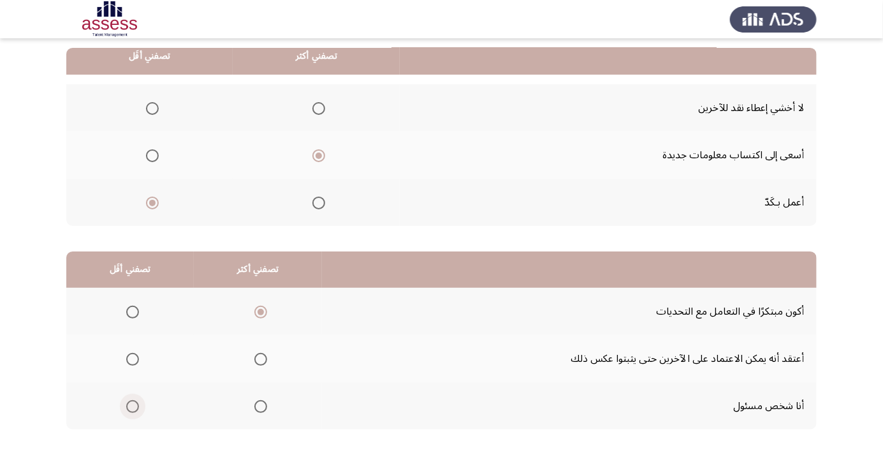
click at [135, 402] on span "Select an option" at bounding box center [132, 406] width 13 height 13
click at [135, 402] on input "Select an option" at bounding box center [132, 406] width 13 height 13
click at [131, 354] on span "Select an option" at bounding box center [132, 359] width 13 height 13
click at [131, 354] on input "Select an option" at bounding box center [132, 359] width 13 height 13
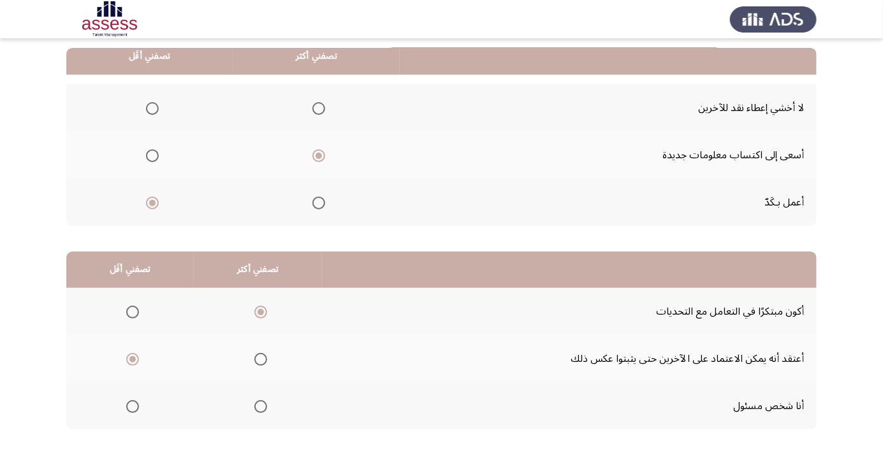
scroll to position [0, 0]
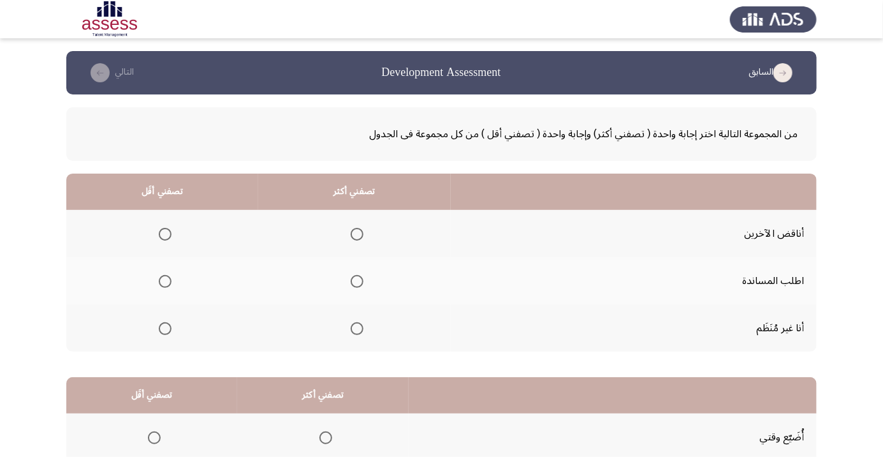
click at [358, 326] on span "Select an option" at bounding box center [357, 328] width 13 height 13
click at [358, 326] on input "Select an option" at bounding box center [357, 328] width 13 height 13
click at [168, 235] on span "Select an option" at bounding box center [165, 234] width 13 height 13
click at [168, 235] on input "Select an option" at bounding box center [165, 234] width 13 height 13
click at [165, 281] on span "Select an option" at bounding box center [165, 281] width 0 height 0
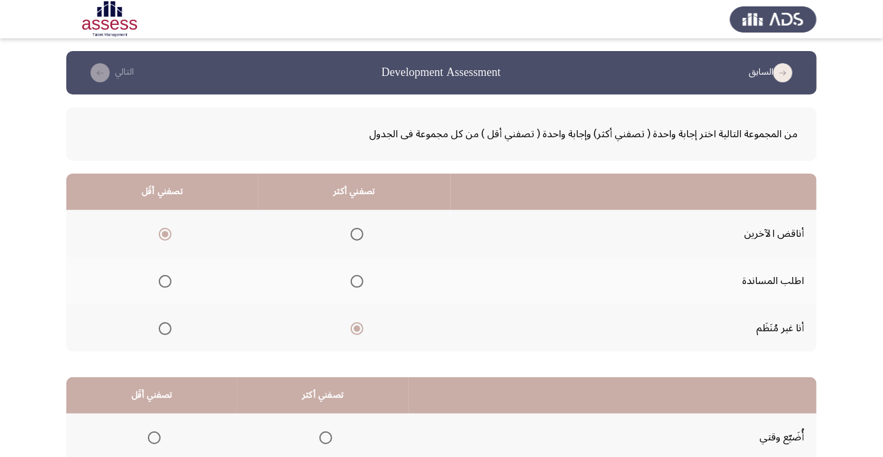
click at [163, 281] on input "Select an option" at bounding box center [165, 281] width 13 height 13
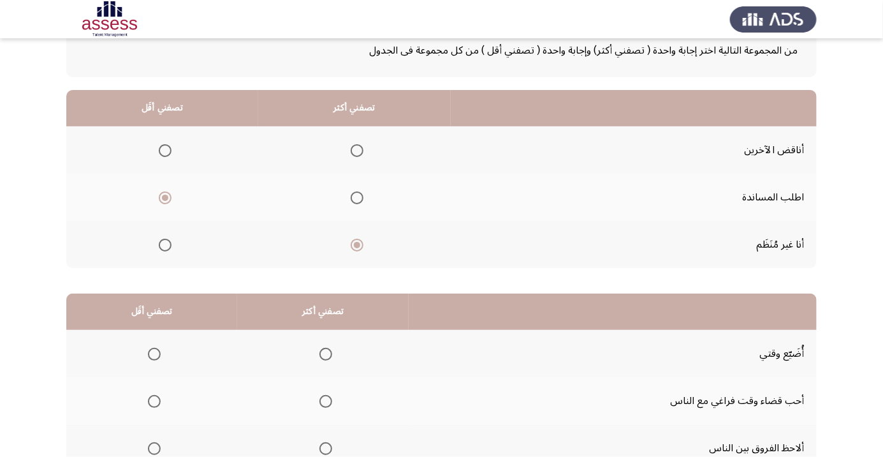
scroll to position [84, 0]
click at [326, 354] on span "Select an option" at bounding box center [326, 354] width 0 height 0
click at [324, 352] on input "Select an option" at bounding box center [325, 353] width 13 height 13
click at [153, 446] on span "Select an option" at bounding box center [154, 448] width 13 height 13
click at [153, 446] on input "Select an option" at bounding box center [154, 448] width 13 height 13
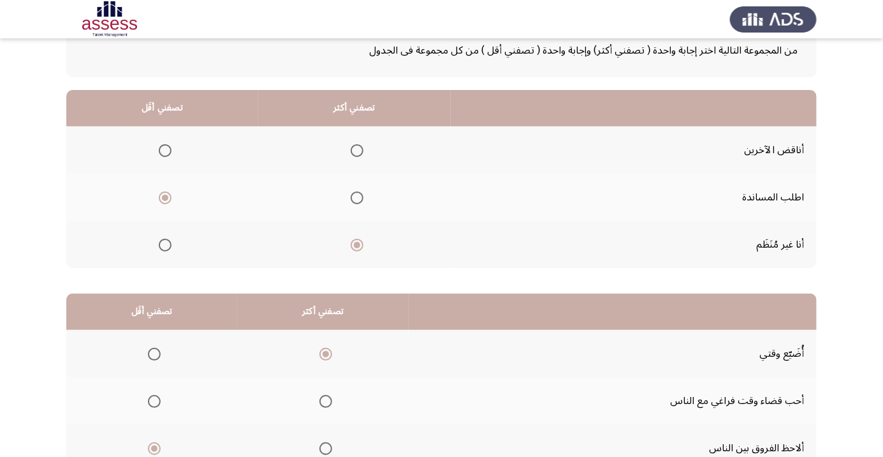
scroll to position [126, 0]
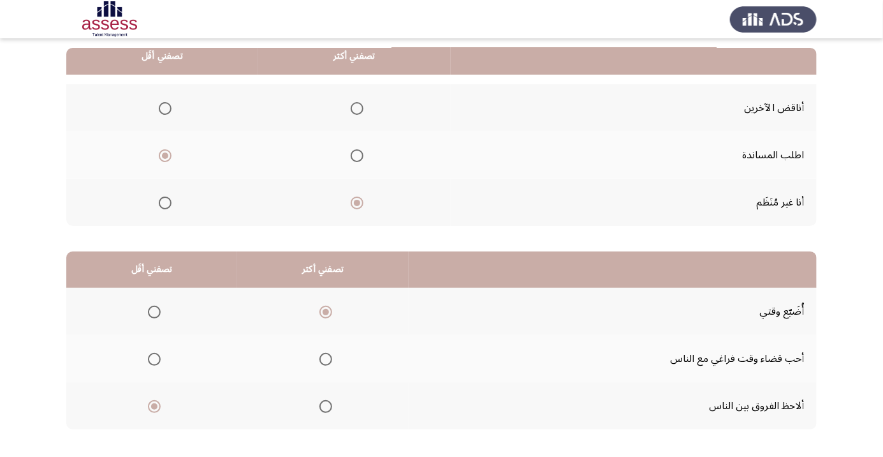
click at [153, 358] on span "Select an option" at bounding box center [154, 359] width 13 height 13
click at [153, 358] on input "Select an option" at bounding box center [154, 359] width 13 height 13
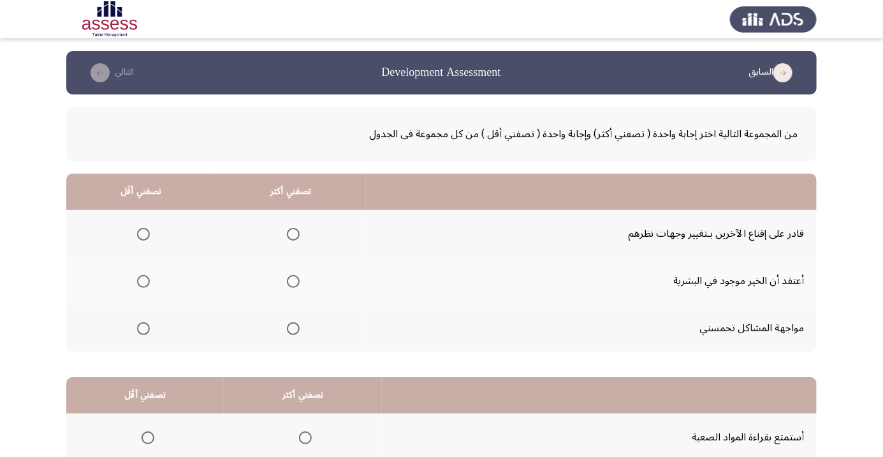
click at [295, 328] on span "Select an option" at bounding box center [293, 328] width 13 height 13
click at [295, 328] on input "Select an option" at bounding box center [293, 328] width 13 height 13
click at [143, 281] on span "Select an option" at bounding box center [143, 281] width 0 height 0
click at [142, 281] on input "Select an option" at bounding box center [143, 281] width 13 height 13
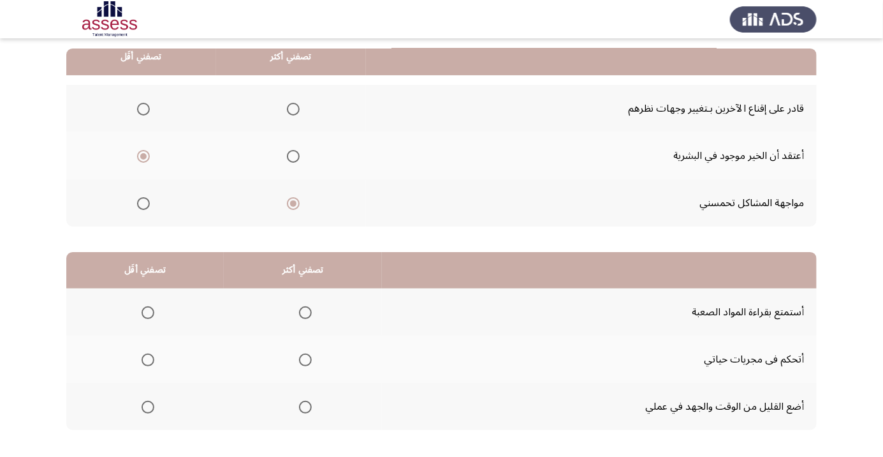
scroll to position [126, 0]
click at [307, 400] on span "Select an option" at bounding box center [305, 406] width 13 height 13
click at [307, 400] on input "Select an option" at bounding box center [305, 406] width 13 height 13
click at [145, 307] on span "Select an option" at bounding box center [148, 311] width 13 height 13
click at [145, 307] on input "Select an option" at bounding box center [148, 311] width 13 height 13
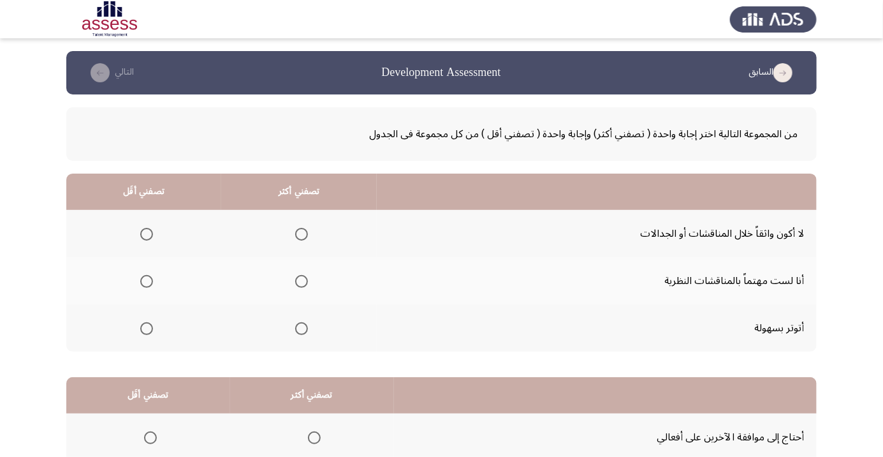
click at [149, 230] on span "Select an option" at bounding box center [146, 234] width 13 height 13
click at [149, 230] on input "Select an option" at bounding box center [146, 234] width 13 height 13
click at [299, 281] on span "Select an option" at bounding box center [301, 281] width 13 height 13
click at [299, 281] on input "Select an option" at bounding box center [301, 281] width 13 height 13
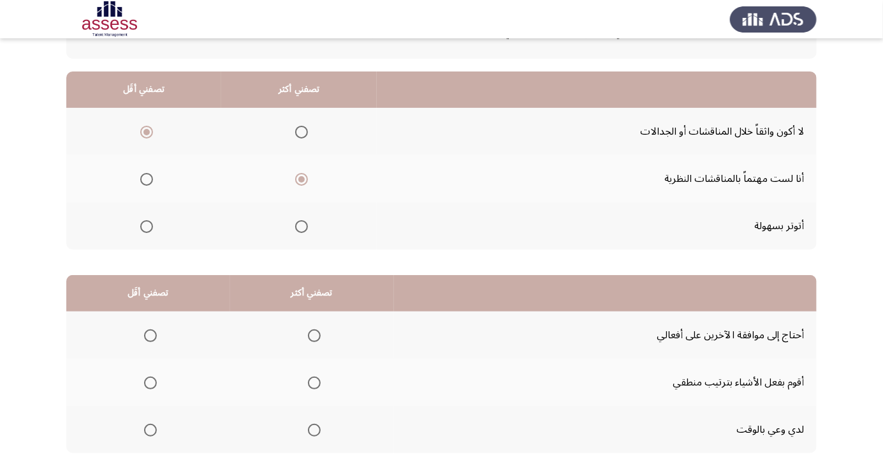
scroll to position [126, 0]
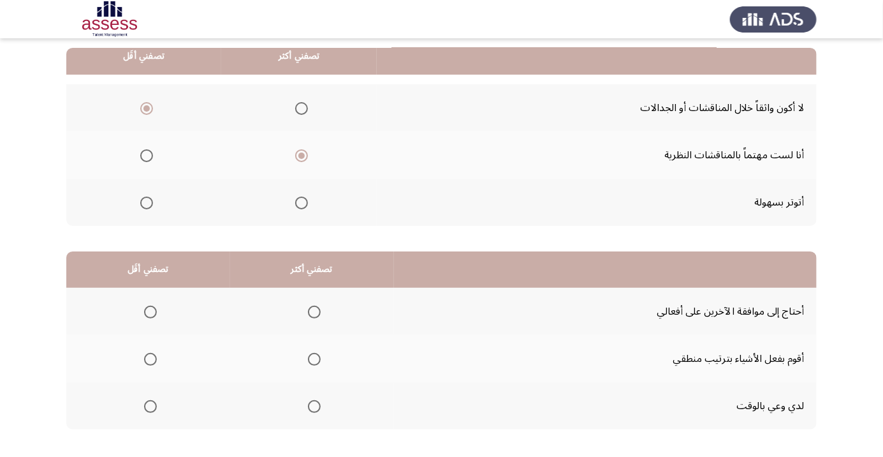
click at [150, 311] on span "Select an option" at bounding box center [150, 311] width 13 height 13
click at [150, 311] on input "Select an option" at bounding box center [150, 311] width 13 height 13
click at [316, 403] on span "Select an option" at bounding box center [314, 406] width 13 height 13
click at [316, 403] on input "Select an option" at bounding box center [314, 406] width 13 height 13
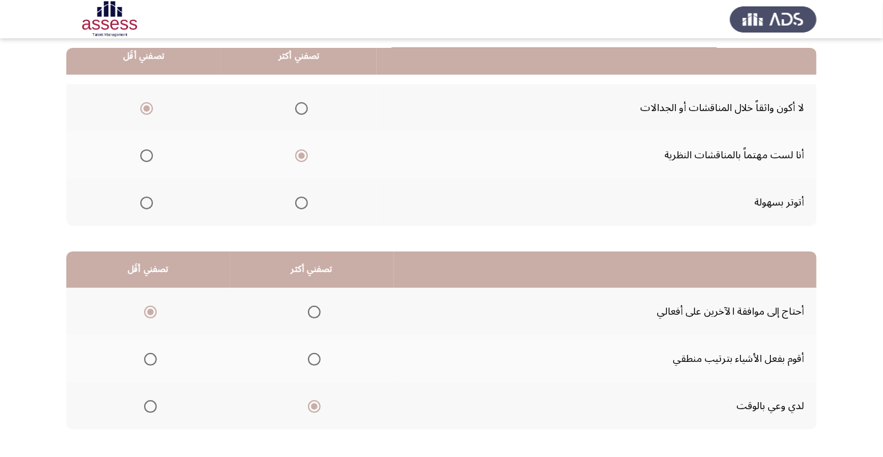
scroll to position [0, 0]
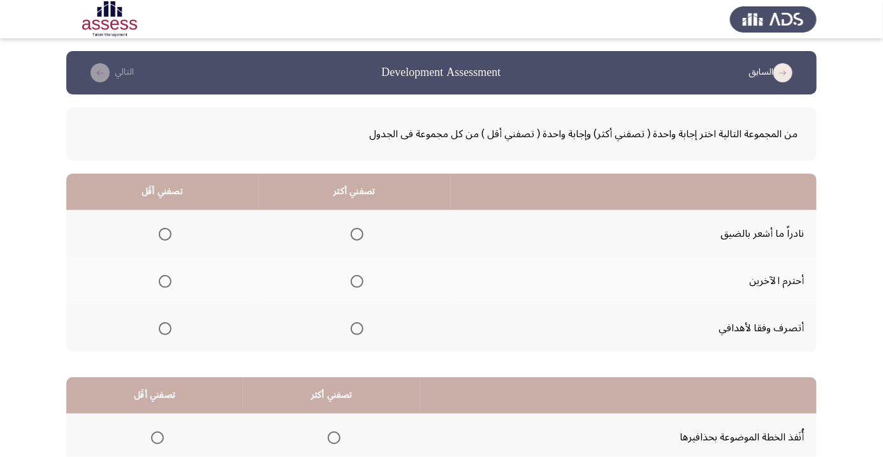
click at [359, 327] on span "Select an option" at bounding box center [357, 328] width 13 height 13
click at [359, 327] on input "Select an option" at bounding box center [357, 328] width 13 height 13
click at [168, 235] on span "Select an option" at bounding box center [165, 234] width 13 height 13
click at [168, 235] on input "Select an option" at bounding box center [165, 234] width 13 height 13
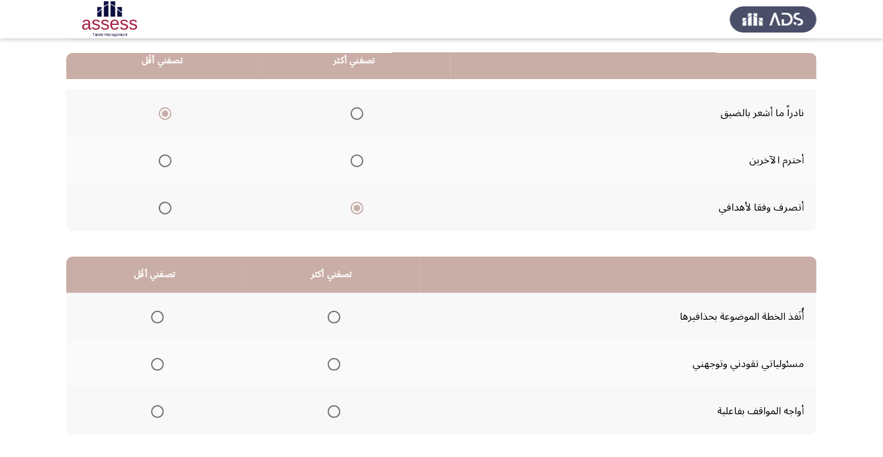
scroll to position [126, 0]
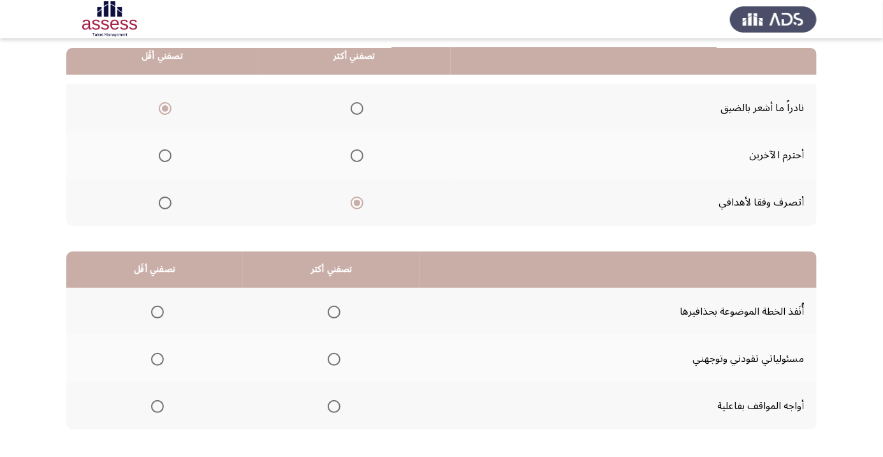
click at [335, 358] on span "Select an option" at bounding box center [334, 359] width 13 height 13
click at [335, 358] on input "Select an option" at bounding box center [334, 359] width 13 height 13
click at [335, 405] on span "Select an option" at bounding box center [334, 406] width 13 height 13
click at [335, 405] on input "Select an option" at bounding box center [334, 406] width 13 height 13
click at [157, 312] on span "Select an option" at bounding box center [157, 312] width 0 height 0
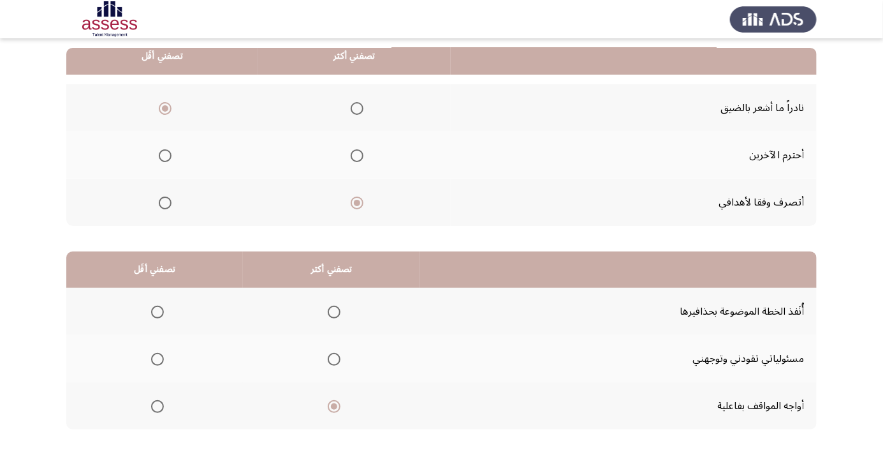
click at [156, 311] on input "Select an option" at bounding box center [157, 311] width 13 height 13
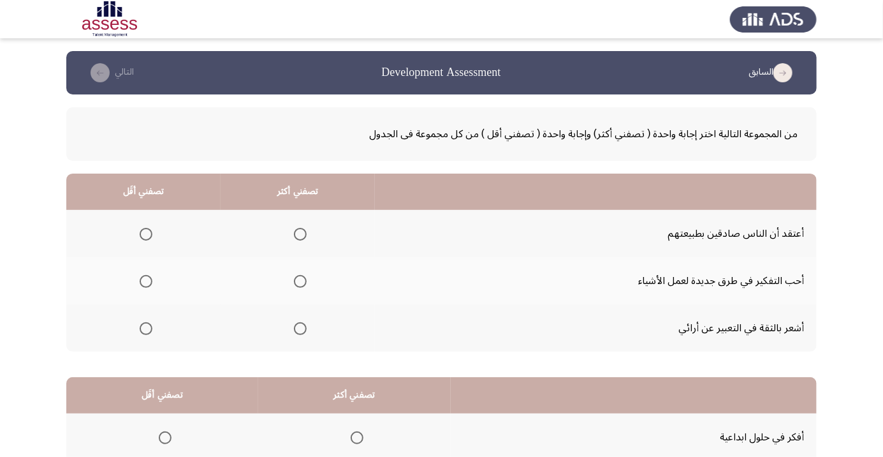
click at [145, 233] on span "Select an option" at bounding box center [146, 234] width 13 height 13
click at [145, 233] on input "Select an option" at bounding box center [146, 234] width 13 height 13
click at [332, 265] on th at bounding box center [298, 280] width 154 height 47
click at [300, 281] on span "Select an option" at bounding box center [300, 281] width 0 height 0
click at [297, 281] on input "Select an option" at bounding box center [300, 281] width 13 height 13
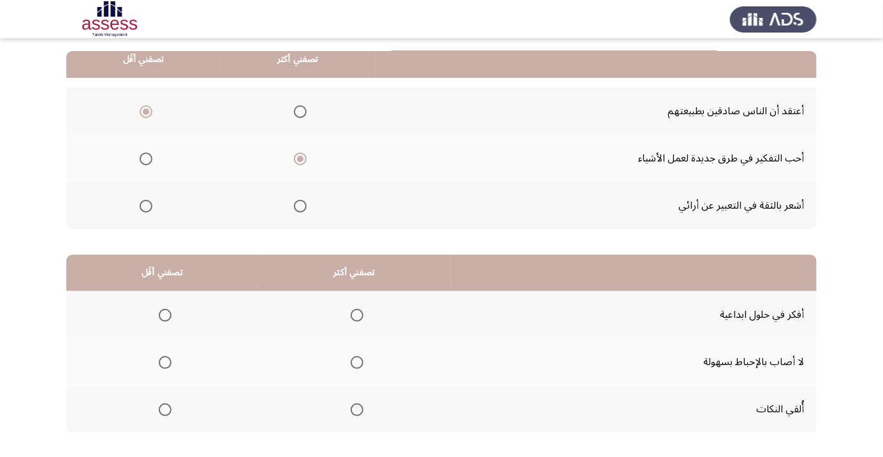
scroll to position [126, 0]
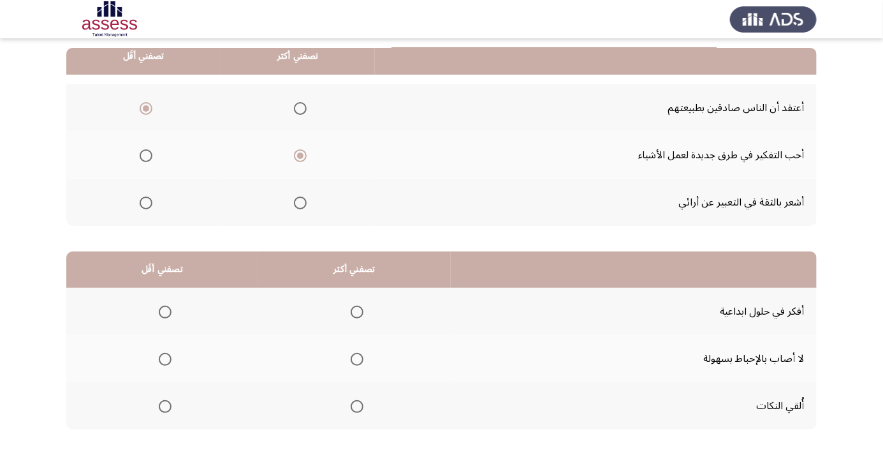
click at [357, 312] on span "Select an option" at bounding box center [357, 312] width 0 height 0
click at [354, 311] on input "Select an option" at bounding box center [357, 311] width 13 height 13
click at [165, 406] on span "Select an option" at bounding box center [165, 406] width 0 height 0
click at [163, 405] on input "Select an option" at bounding box center [165, 406] width 13 height 13
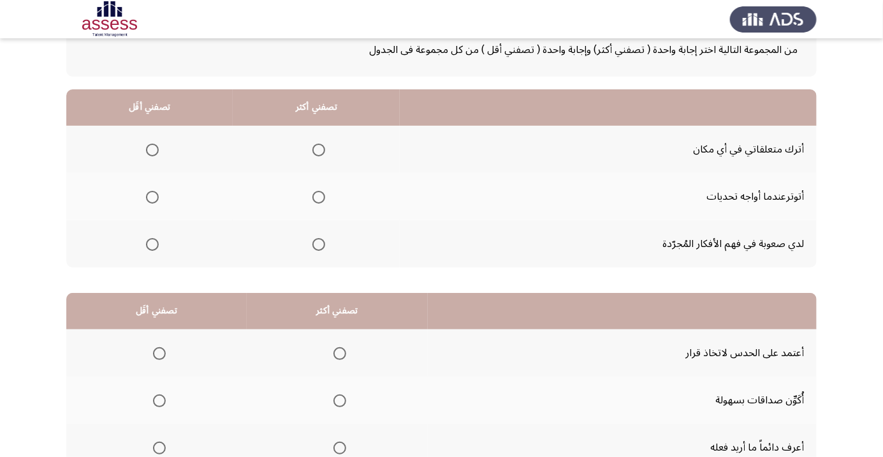
scroll to position [87, 0]
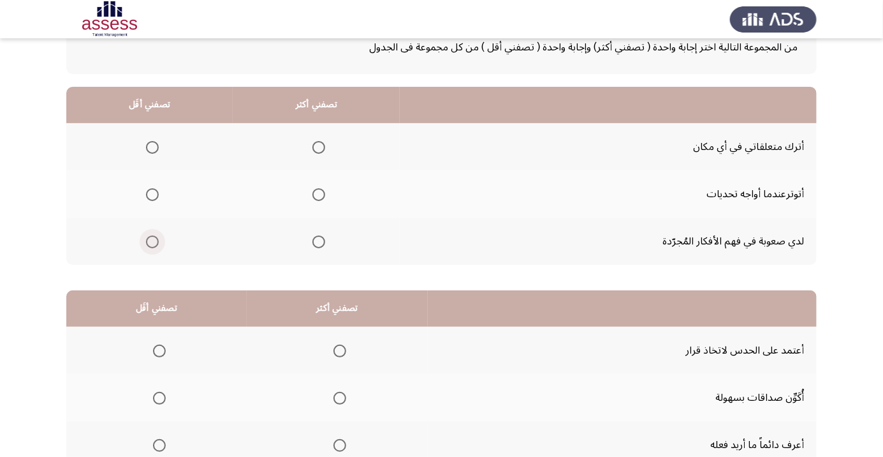
click at [150, 244] on span "Select an option" at bounding box center [152, 241] width 13 height 13
click at [150, 244] on input "Select an option" at bounding box center [152, 241] width 13 height 13
click at [325, 145] on span "Select an option" at bounding box center [318, 147] width 13 height 13
click at [325, 145] on input "Select an option" at bounding box center [318, 147] width 13 height 13
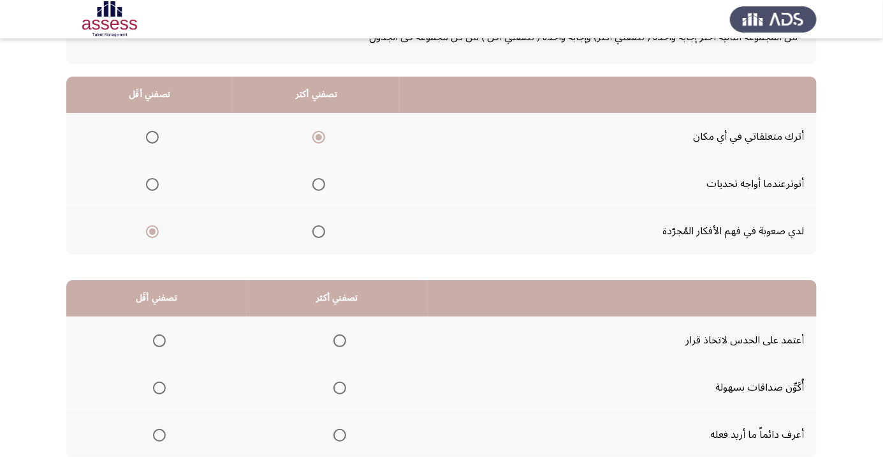
scroll to position [126, 0]
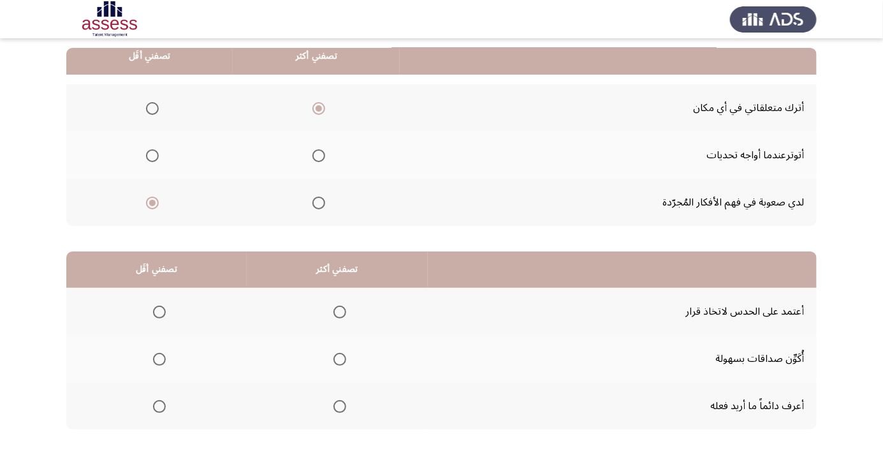
click at [339, 409] on span "Select an option" at bounding box center [339, 406] width 13 height 13
click at [339, 409] on input "Select an option" at bounding box center [339, 406] width 13 height 13
click at [159, 359] on span "Select an option" at bounding box center [159, 359] width 0 height 0
click at [159, 358] on input "Select an option" at bounding box center [159, 359] width 13 height 13
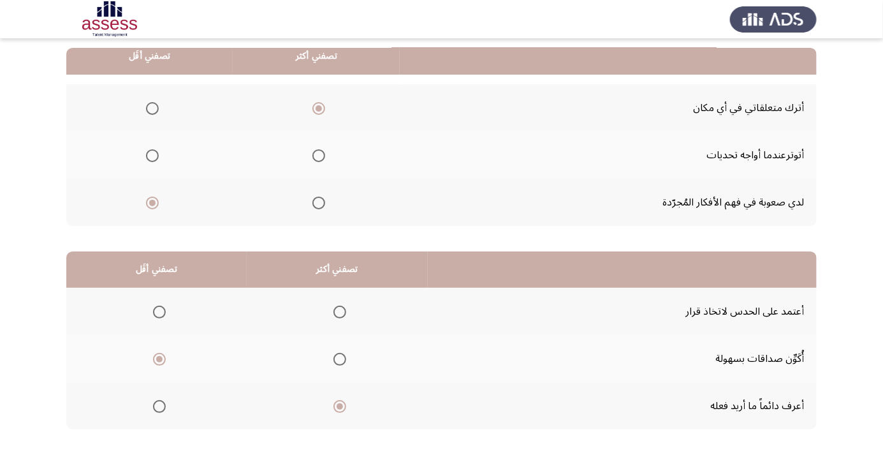
scroll to position [0, 0]
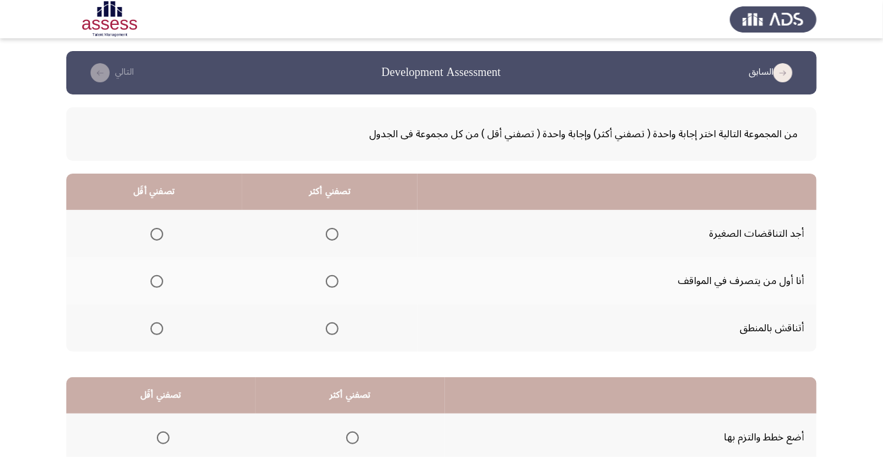
click at [330, 284] on span "Select an option" at bounding box center [332, 281] width 13 height 13
click at [330, 284] on input "Select an option" at bounding box center [332, 281] width 13 height 13
click at [156, 233] on span "Select an option" at bounding box center [156, 234] width 13 height 13
click at [156, 233] on input "Select an option" at bounding box center [156, 234] width 13 height 13
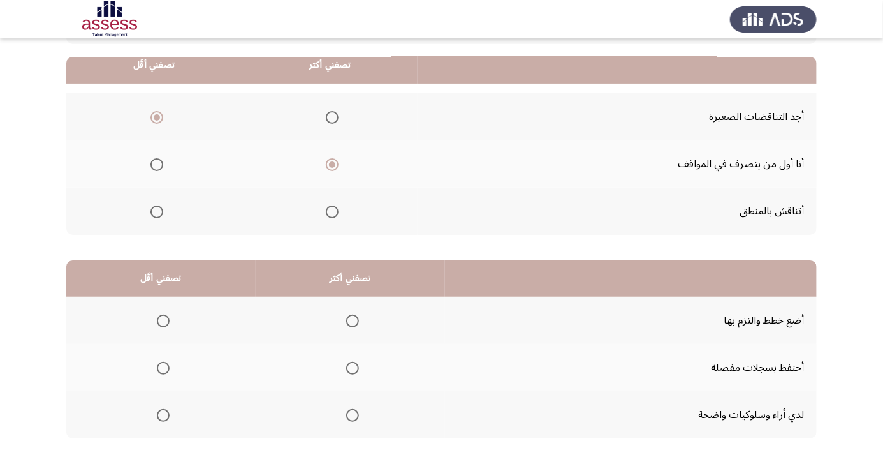
scroll to position [126, 0]
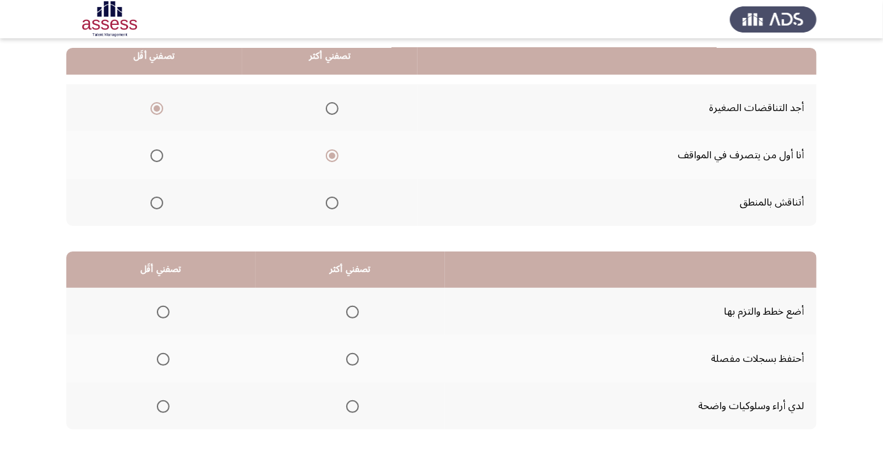
click at [163, 359] on span "Select an option" at bounding box center [163, 359] width 0 height 0
click at [163, 358] on input "Select an option" at bounding box center [163, 359] width 13 height 13
click at [354, 402] on span "Select an option" at bounding box center [352, 406] width 13 height 13
click at [354, 402] on input "Select an option" at bounding box center [352, 406] width 13 height 13
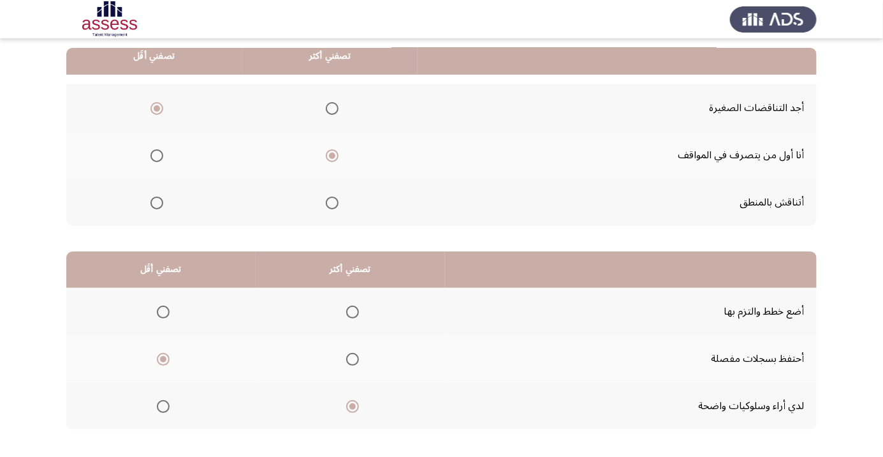
scroll to position [0, 0]
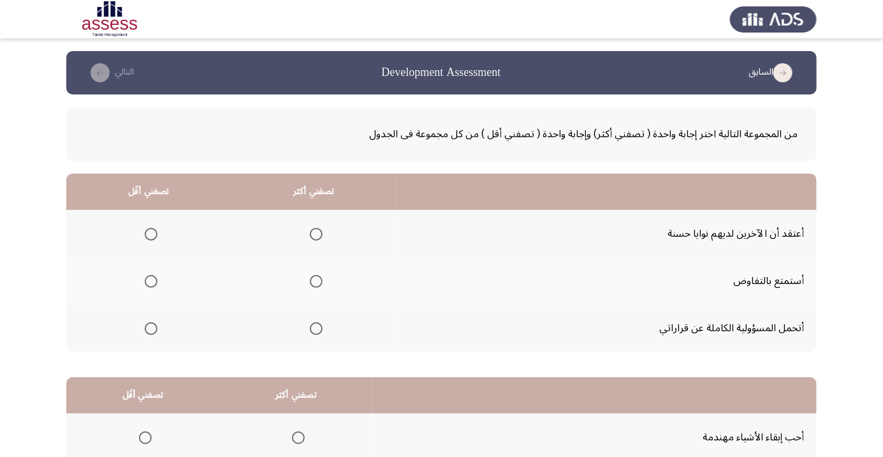
click at [151, 234] on span "Select an option" at bounding box center [151, 234] width 0 height 0
click at [150, 233] on input "Select an option" at bounding box center [151, 234] width 13 height 13
click at [316, 328] on span "Select an option" at bounding box center [316, 328] width 0 height 0
click at [315, 327] on input "Select an option" at bounding box center [316, 328] width 13 height 13
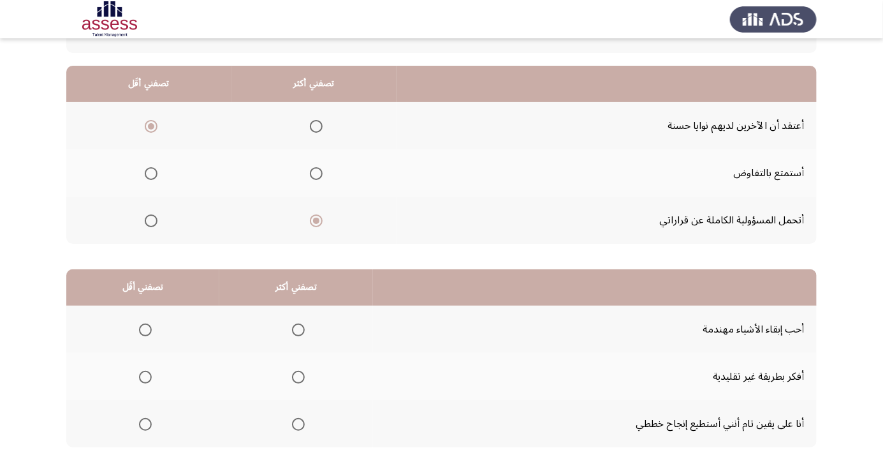
scroll to position [126, 0]
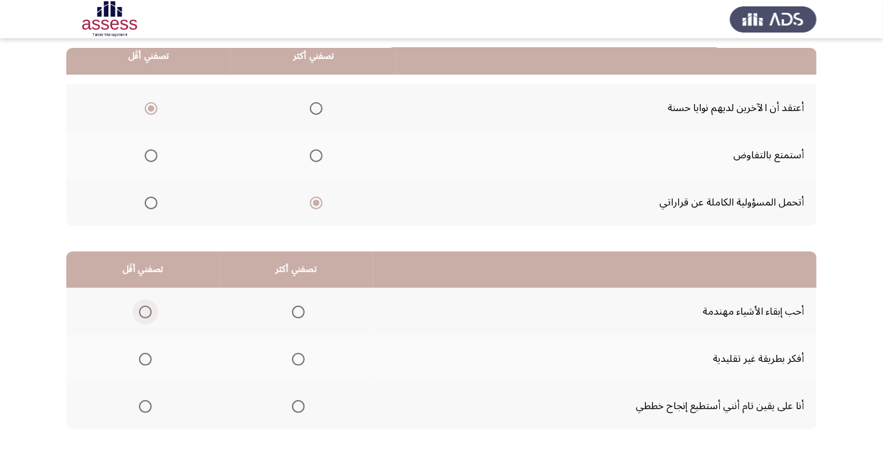
click at [144, 311] on span "Select an option" at bounding box center [145, 311] width 13 height 13
click at [144, 311] on input "Select an option" at bounding box center [145, 311] width 13 height 13
click at [297, 408] on span "Select an option" at bounding box center [298, 406] width 13 height 13
click at [297, 408] on input "Select an option" at bounding box center [298, 406] width 13 height 13
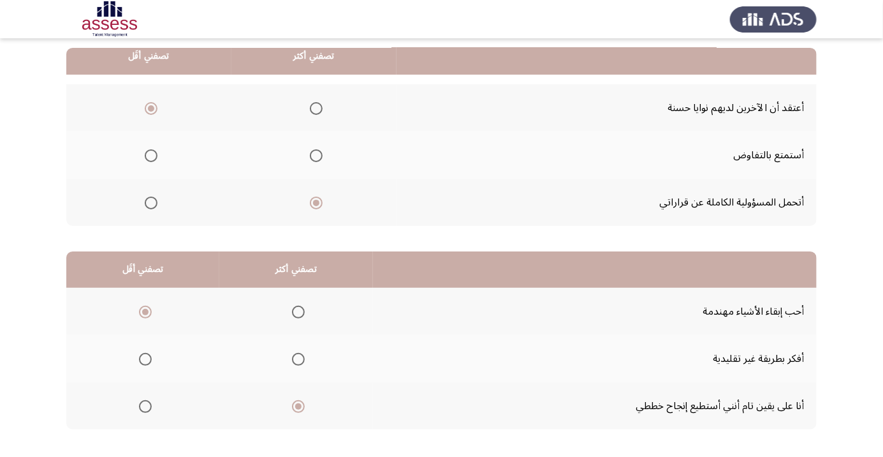
scroll to position [0, 0]
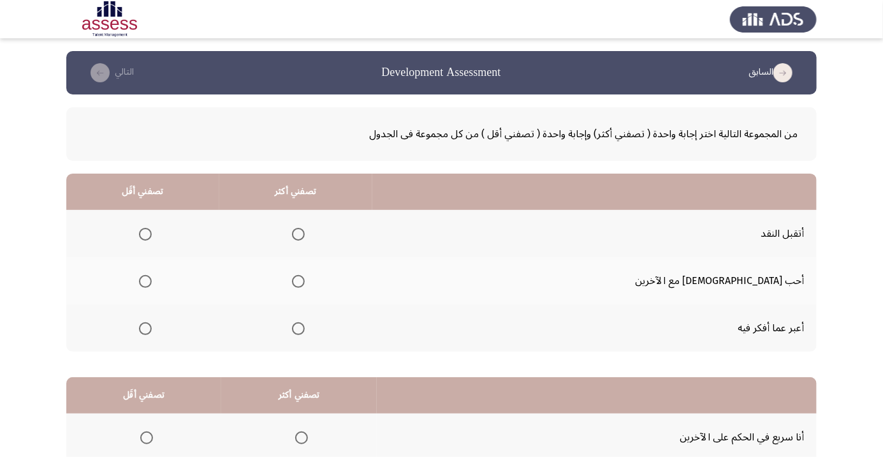
click at [305, 235] on span "Select an option" at bounding box center [298, 234] width 13 height 13
click at [305, 235] on input "Select an option" at bounding box center [298, 234] width 13 height 13
click at [152, 281] on span "Select an option" at bounding box center [145, 281] width 13 height 13
click at [152, 281] on input "Select an option" at bounding box center [145, 281] width 13 height 13
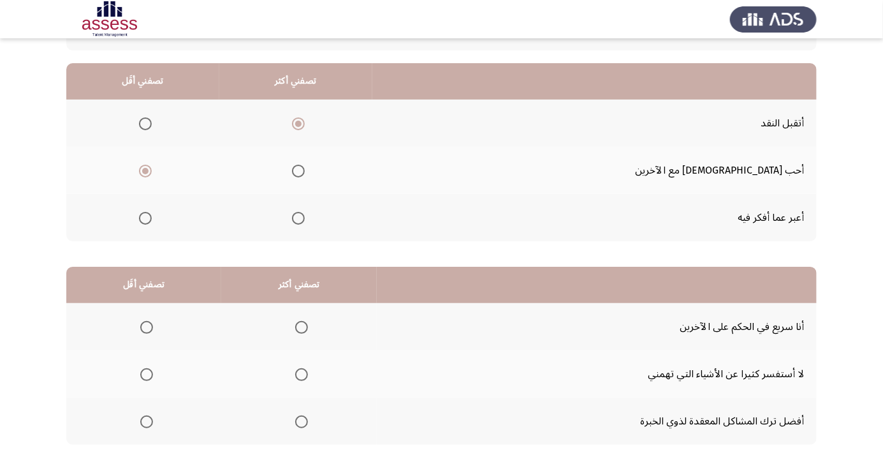
scroll to position [126, 0]
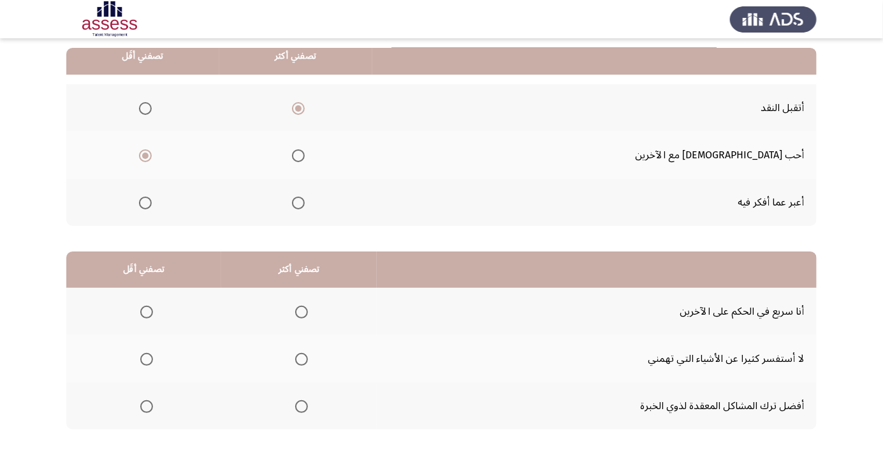
click at [145, 405] on span "Select an option" at bounding box center [146, 406] width 13 height 13
click at [145, 405] on input "Select an option" at bounding box center [146, 406] width 13 height 13
click at [305, 358] on span "Select an option" at bounding box center [301, 359] width 13 height 13
click at [305, 358] on input "Select an option" at bounding box center [301, 359] width 13 height 13
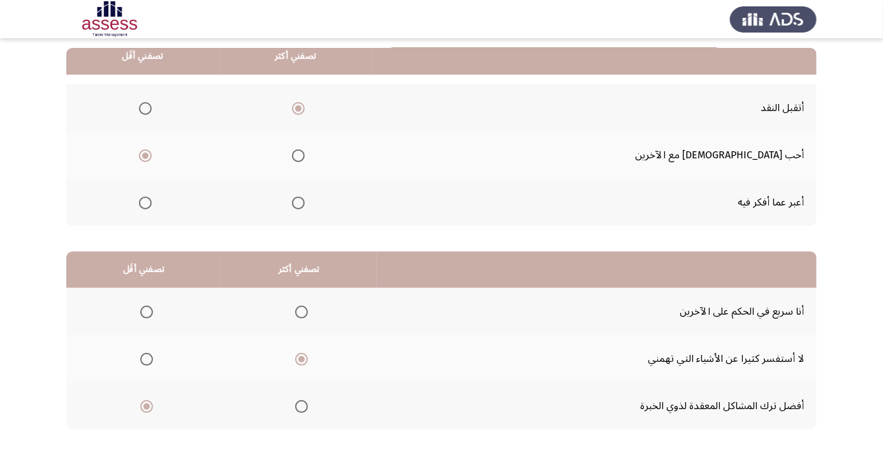
scroll to position [0, 0]
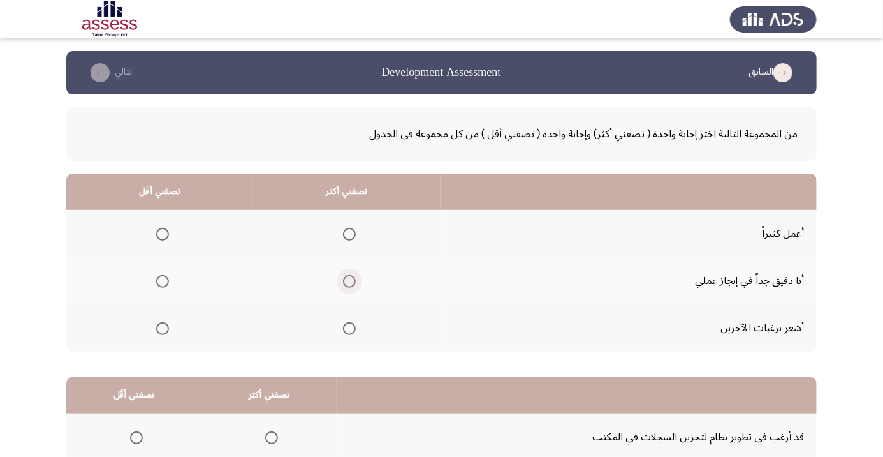
click at [349, 281] on span "Select an option" at bounding box center [349, 281] width 0 height 0
click at [347, 281] on input "Select an option" at bounding box center [349, 281] width 13 height 13
click at [166, 328] on span "Select an option" at bounding box center [162, 328] width 13 height 13
click at [166, 328] on input "Select an option" at bounding box center [162, 328] width 13 height 13
click at [163, 234] on span "Select an option" at bounding box center [163, 234] width 0 height 0
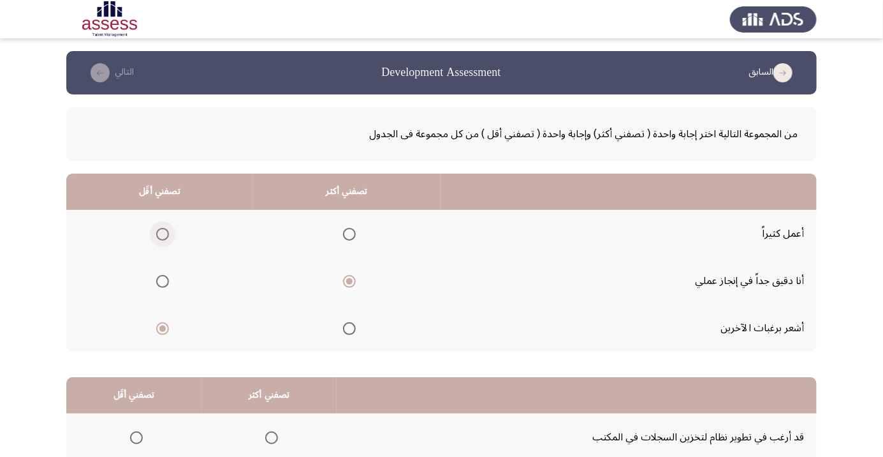
click at [161, 233] on input "Select an option" at bounding box center [162, 234] width 13 height 13
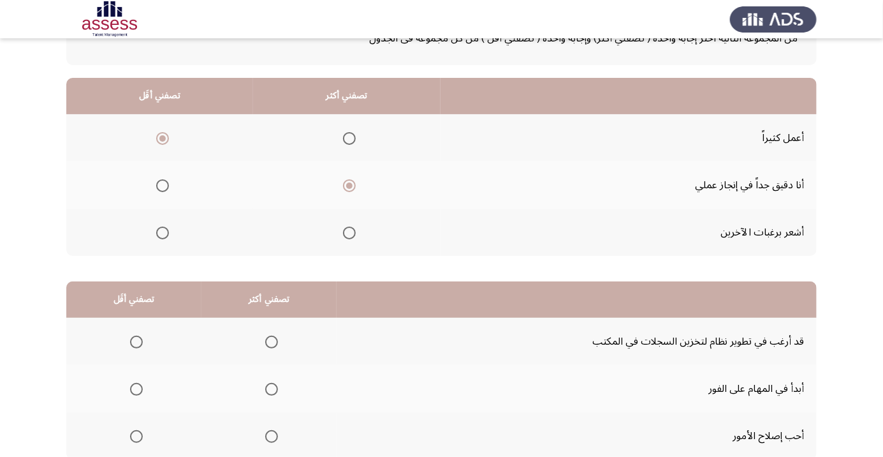
scroll to position [126, 0]
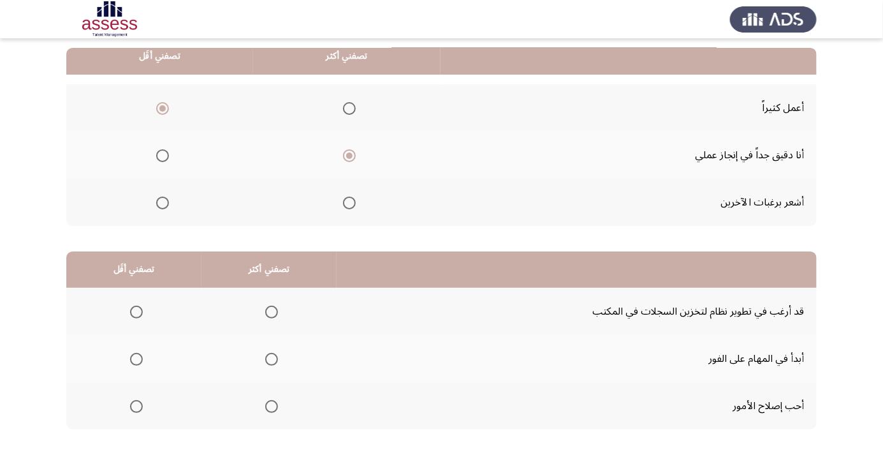
click at [272, 406] on span "Select an option" at bounding box center [272, 406] width 0 height 0
click at [268, 405] on input "Select an option" at bounding box center [271, 406] width 13 height 13
click at [136, 312] on span "Select an option" at bounding box center [136, 312] width 0 height 0
click at [135, 311] on input "Select an option" at bounding box center [136, 311] width 13 height 13
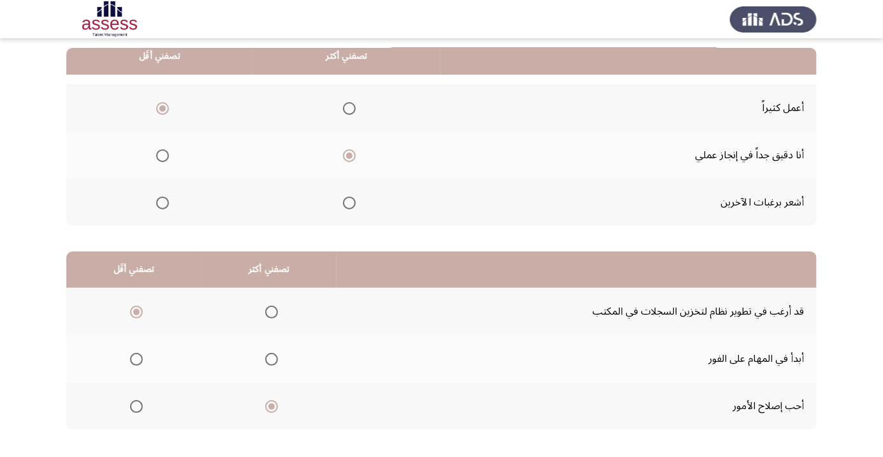
scroll to position [0, 0]
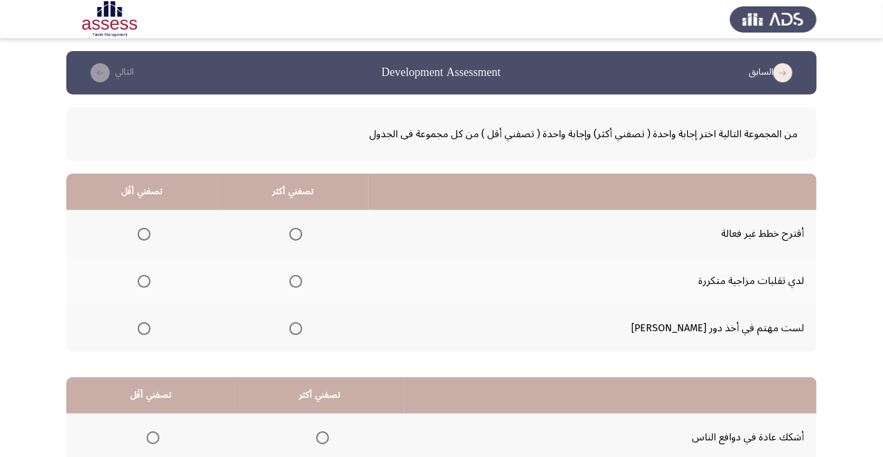
click at [144, 234] on span "Select an option" at bounding box center [144, 234] width 0 height 0
click at [150, 233] on input "Select an option" at bounding box center [144, 234] width 13 height 13
click at [302, 279] on span "Select an option" at bounding box center [295, 281] width 13 height 13
click at [302, 279] on input "Select an option" at bounding box center [295, 281] width 13 height 13
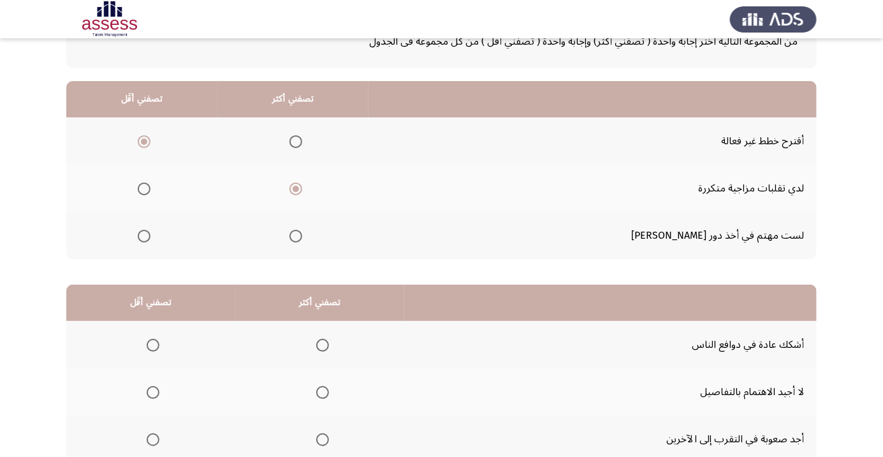
scroll to position [94, 0]
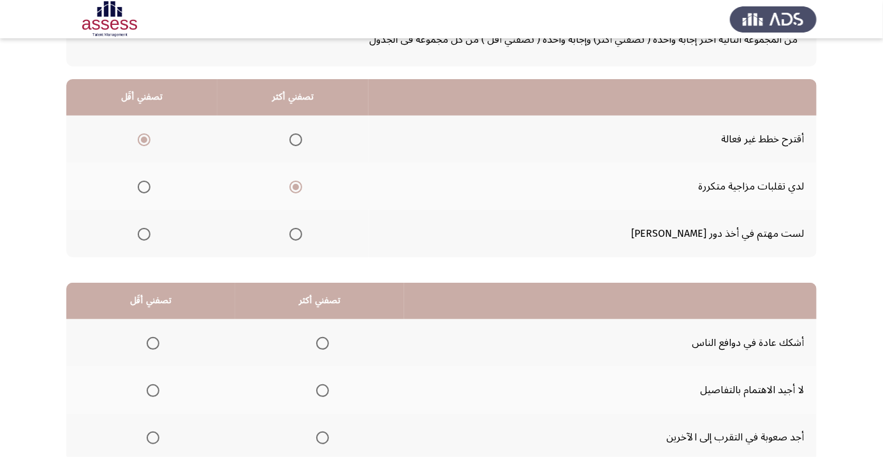
click at [322, 390] on span "Select an option" at bounding box center [322, 390] width 0 height 0
click at [320, 389] on input "Select an option" at bounding box center [322, 390] width 13 height 13
click at [143, 437] on label "Select an option" at bounding box center [151, 437] width 18 height 13
click at [147, 437] on input "Select an option" at bounding box center [153, 437] width 13 height 13
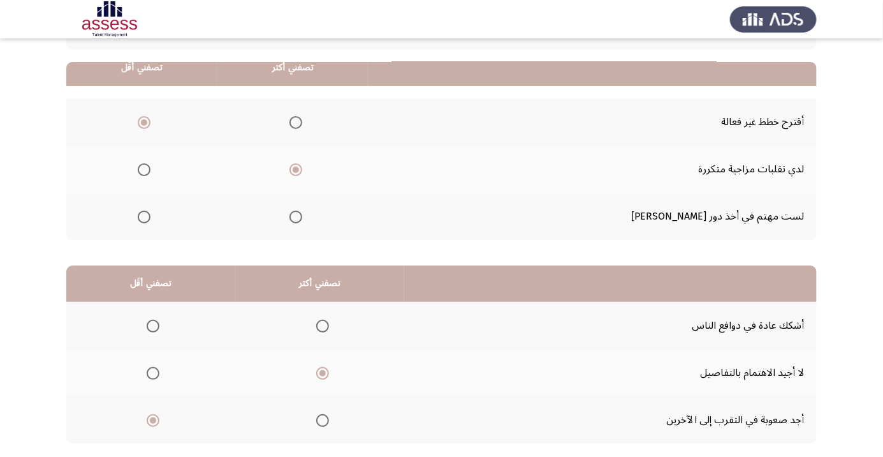
scroll to position [126, 0]
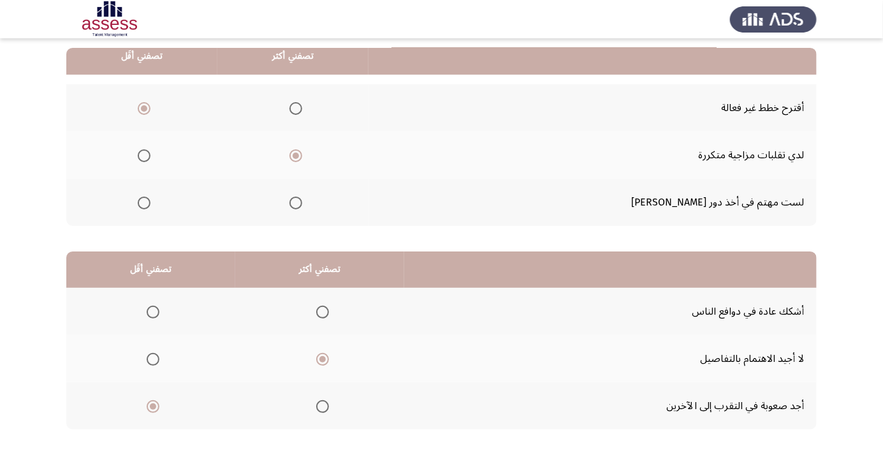
click at [147, 316] on span "Select an option" at bounding box center [153, 311] width 13 height 13
click at [147, 316] on input "Select an option" at bounding box center [153, 311] width 13 height 13
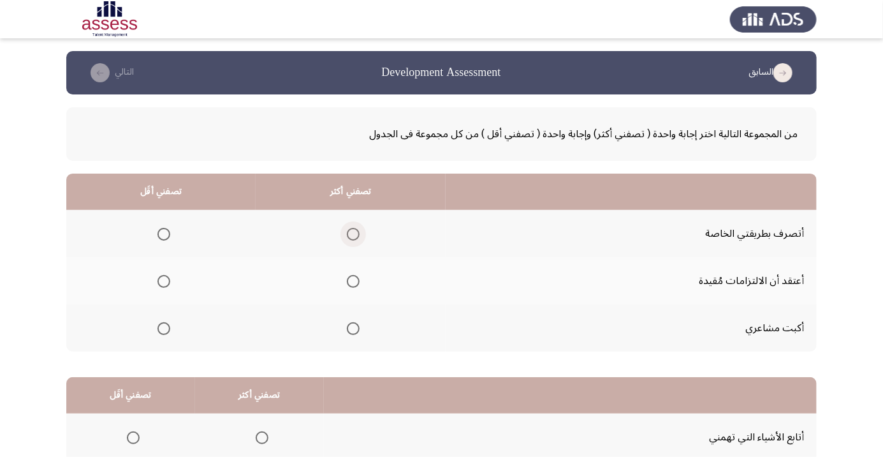
click at [353, 233] on span "Select an option" at bounding box center [353, 234] width 13 height 13
click at [353, 233] on input "Select an option" at bounding box center [353, 234] width 13 height 13
click at [168, 281] on span "Select an option" at bounding box center [163, 281] width 13 height 13
click at [168, 281] on input "Select an option" at bounding box center [163, 281] width 13 height 13
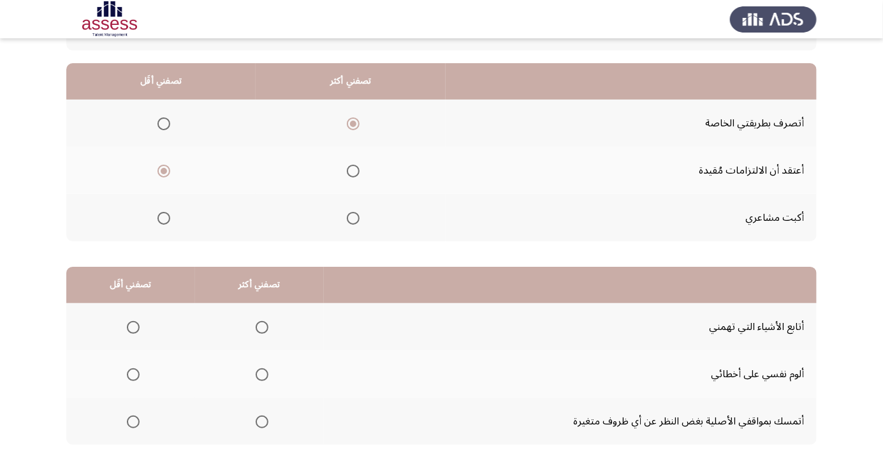
scroll to position [126, 0]
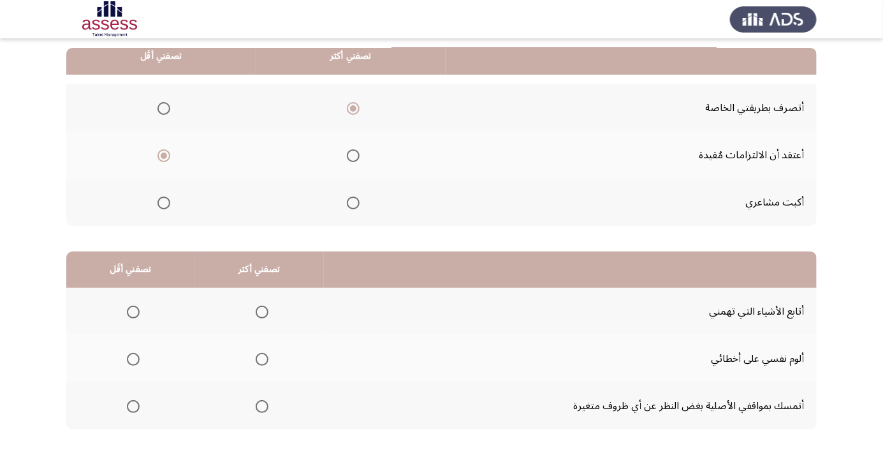
click at [262, 406] on span "Select an option" at bounding box center [262, 406] width 0 height 0
click at [260, 405] on input "Select an option" at bounding box center [262, 406] width 13 height 13
click at [133, 359] on span "Select an option" at bounding box center [133, 359] width 0 height 0
click at [133, 358] on input "Select an option" at bounding box center [133, 359] width 13 height 13
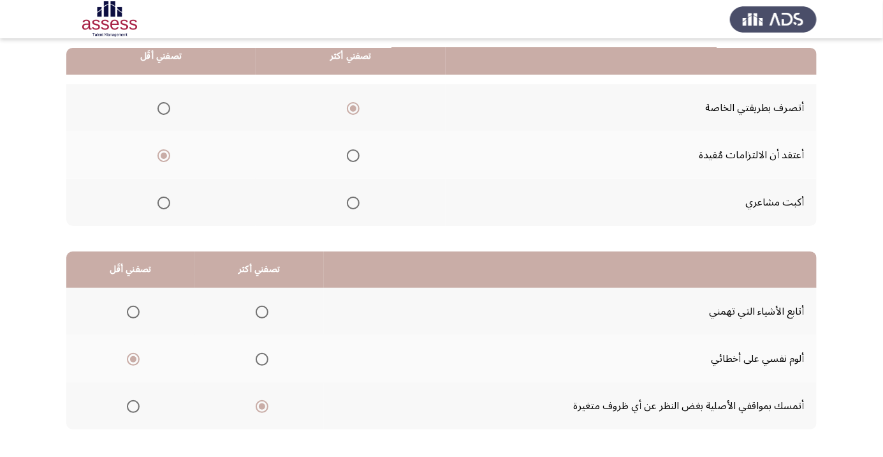
scroll to position [0, 0]
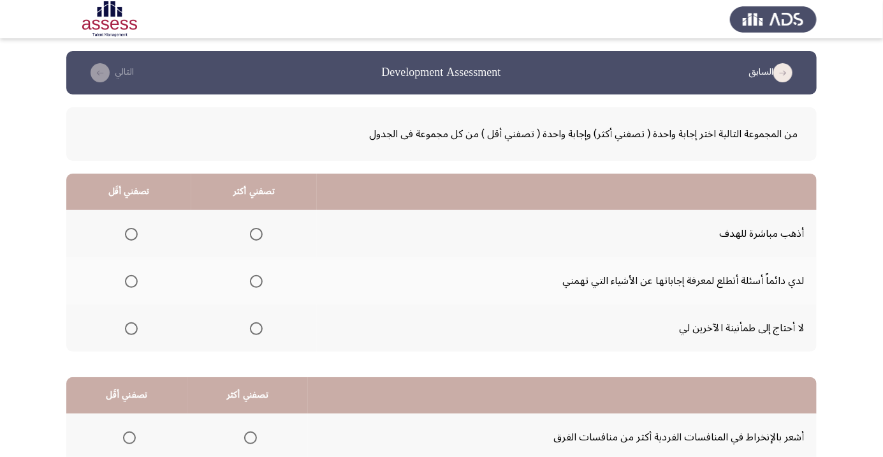
click at [256, 328] on span "Select an option" at bounding box center [256, 328] width 0 height 0
click at [255, 327] on input "Select an option" at bounding box center [256, 328] width 13 height 13
click at [134, 235] on span "Select an option" at bounding box center [131, 234] width 13 height 13
click at [134, 235] on input "Select an option" at bounding box center [131, 234] width 13 height 13
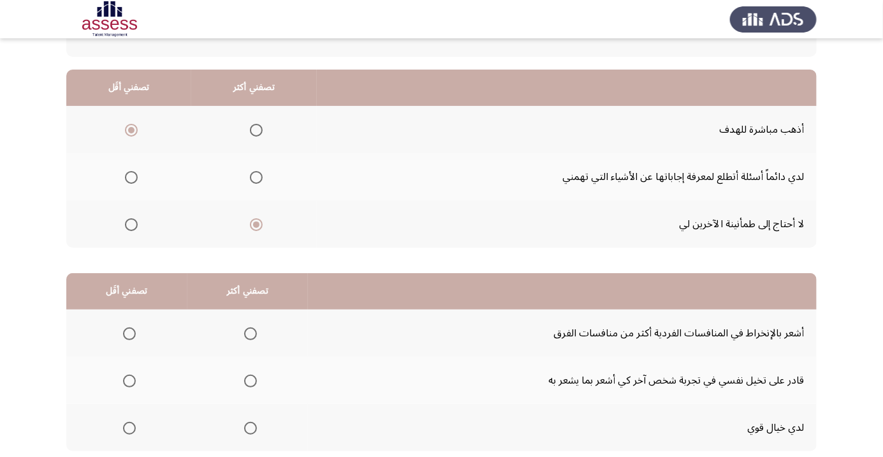
scroll to position [105, 0]
click at [130, 179] on span "Select an option" at bounding box center [131, 176] width 13 height 13
click at [130, 179] on input "Select an option" at bounding box center [131, 176] width 13 height 13
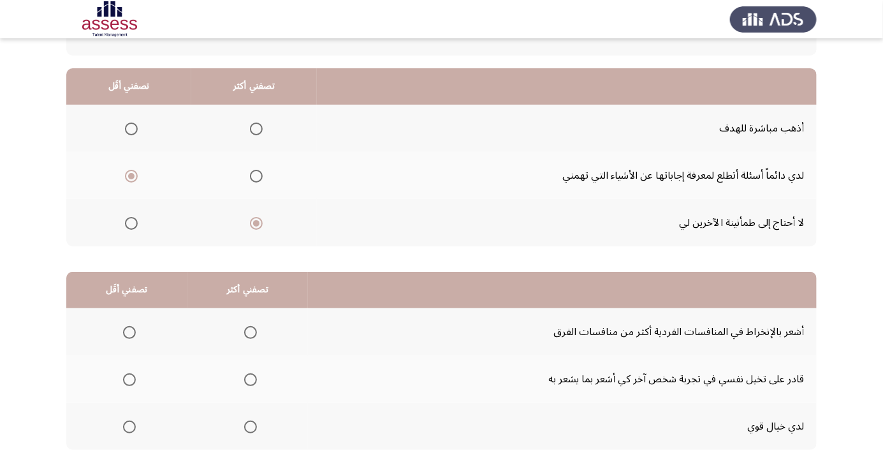
scroll to position [126, 0]
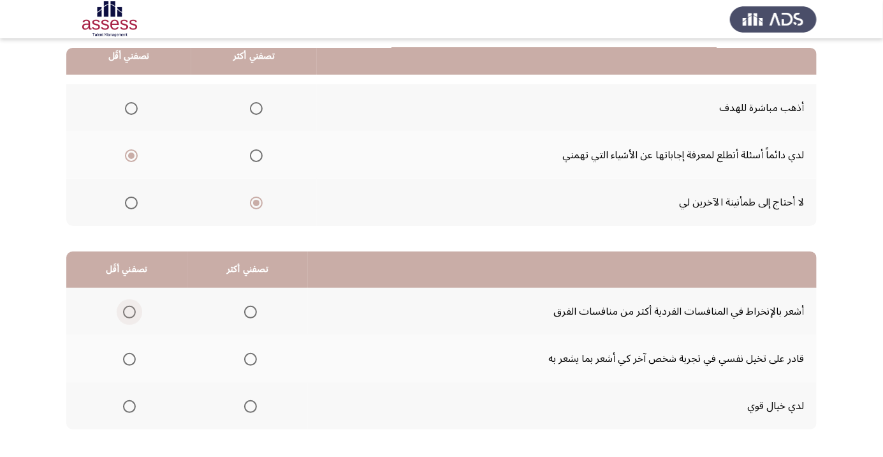
click at [129, 312] on span "Select an option" at bounding box center [129, 312] width 0 height 0
click at [128, 311] on input "Select an option" at bounding box center [129, 311] width 13 height 13
click at [250, 406] on span "Select an option" at bounding box center [250, 406] width 0 height 0
click at [248, 405] on input "Select an option" at bounding box center [250, 406] width 13 height 13
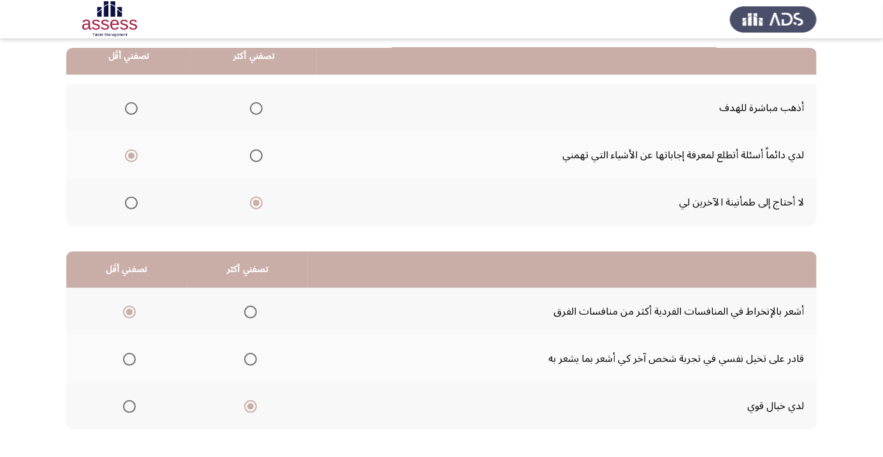
scroll to position [0, 0]
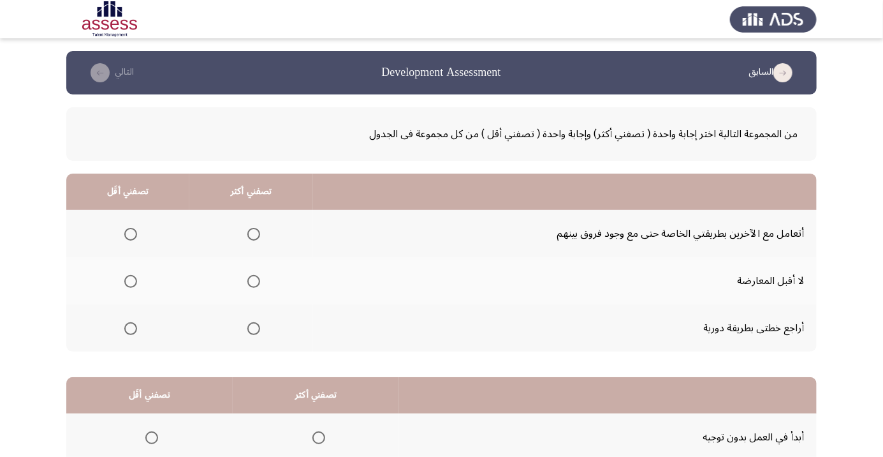
click at [256, 277] on span "Select an option" at bounding box center [253, 281] width 13 height 13
click at [256, 277] on input "Select an option" at bounding box center [253, 281] width 13 height 13
click at [125, 327] on span "Select an option" at bounding box center [130, 328] width 13 height 13
click at [125, 327] on input "Select an option" at bounding box center [130, 328] width 13 height 13
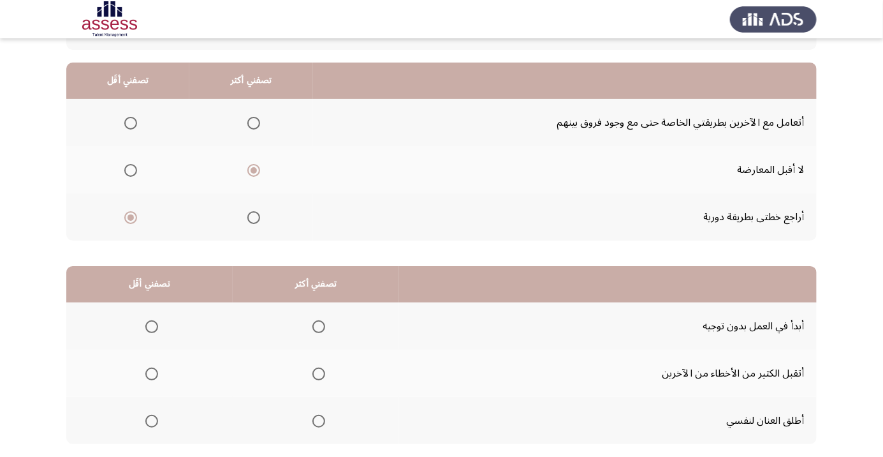
scroll to position [126, 0]
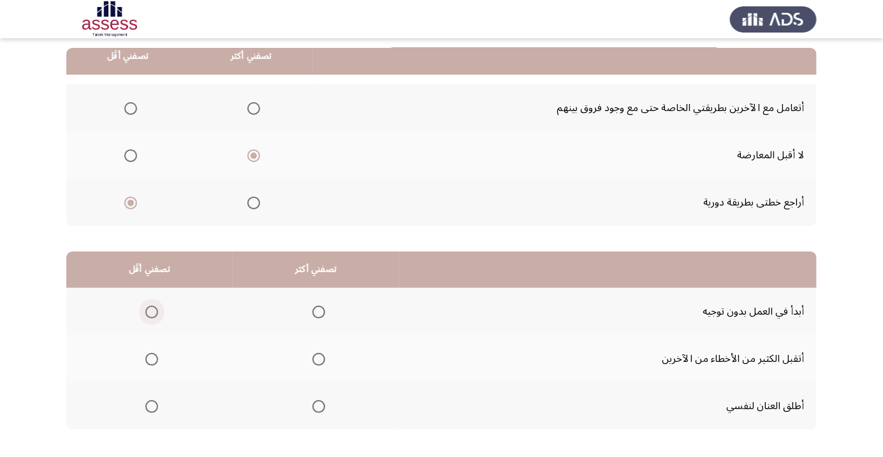
click at [145, 310] on span "Select an option" at bounding box center [151, 311] width 13 height 13
click at [145, 310] on input "Select an option" at bounding box center [151, 311] width 13 height 13
click at [323, 388] on th at bounding box center [316, 405] width 166 height 47
click at [331, 409] on th at bounding box center [316, 405] width 166 height 47
click at [332, 394] on th at bounding box center [316, 405] width 166 height 47
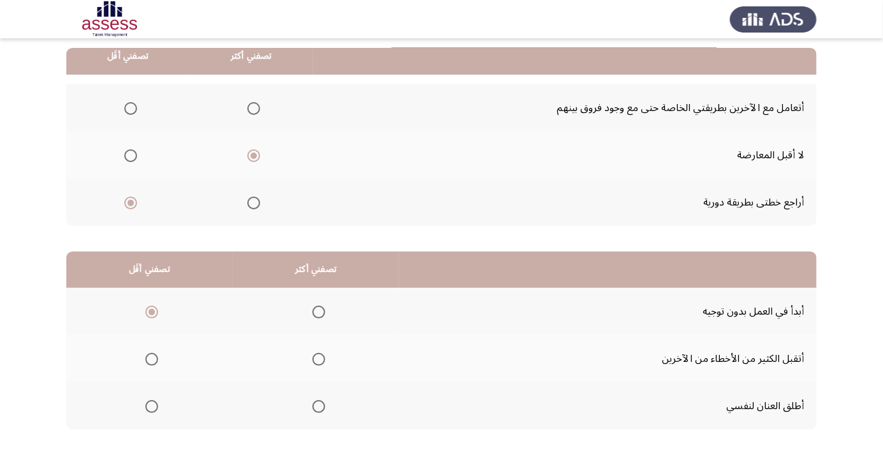
click at [319, 406] on span "Select an option" at bounding box center [319, 406] width 0 height 0
click at [317, 405] on input "Select an option" at bounding box center [318, 406] width 13 height 13
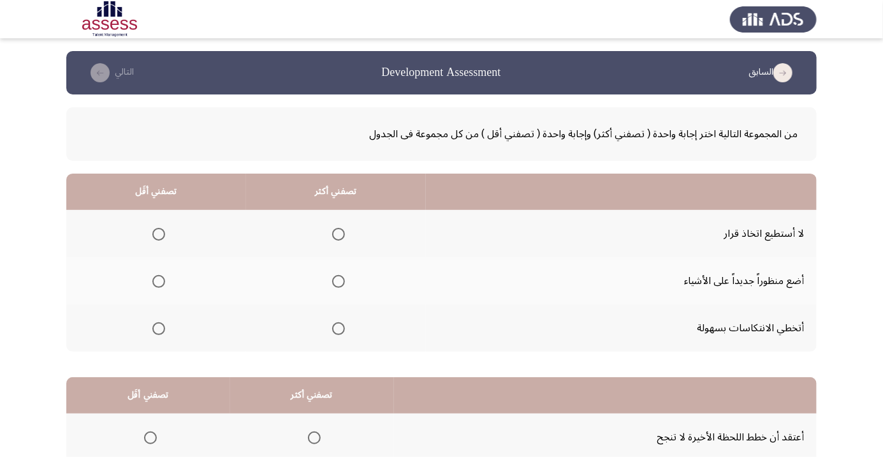
click at [159, 234] on span "Select an option" at bounding box center [159, 234] width 0 height 0
click at [157, 233] on input "Select an option" at bounding box center [158, 234] width 13 height 13
click at [340, 278] on span "Select an option" at bounding box center [338, 281] width 13 height 13
click at [340, 278] on input "Select an option" at bounding box center [338, 281] width 13 height 13
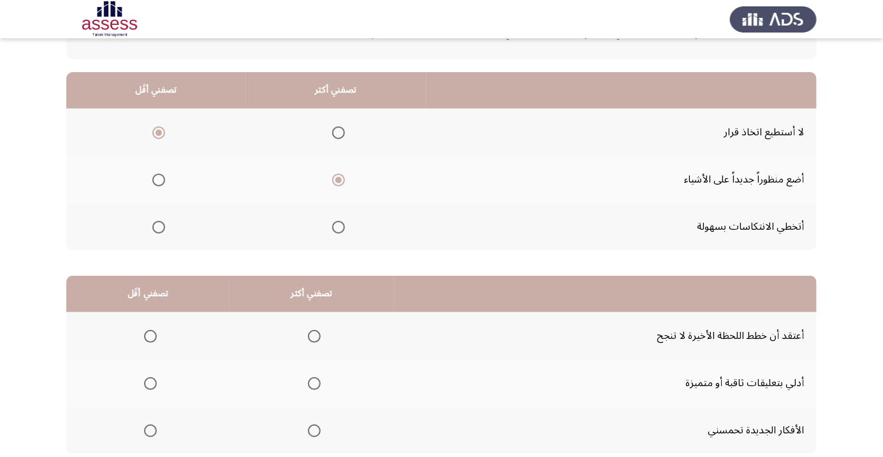
scroll to position [126, 0]
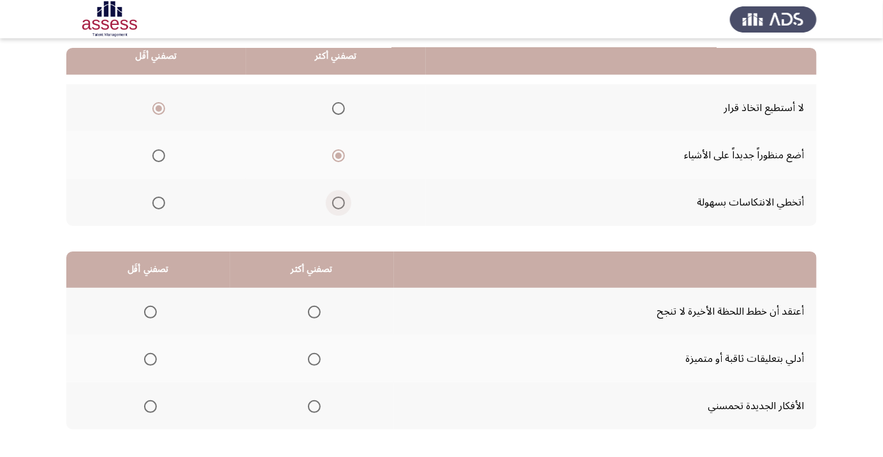
click at [339, 203] on span "Select an option" at bounding box center [339, 203] width 0 height 0
click at [335, 201] on input "Select an option" at bounding box center [338, 202] width 13 height 13
click at [150, 312] on span "Select an option" at bounding box center [150, 312] width 0 height 0
click at [149, 311] on input "Select an option" at bounding box center [150, 311] width 13 height 13
click at [313, 354] on span "Select an option" at bounding box center [314, 359] width 13 height 13
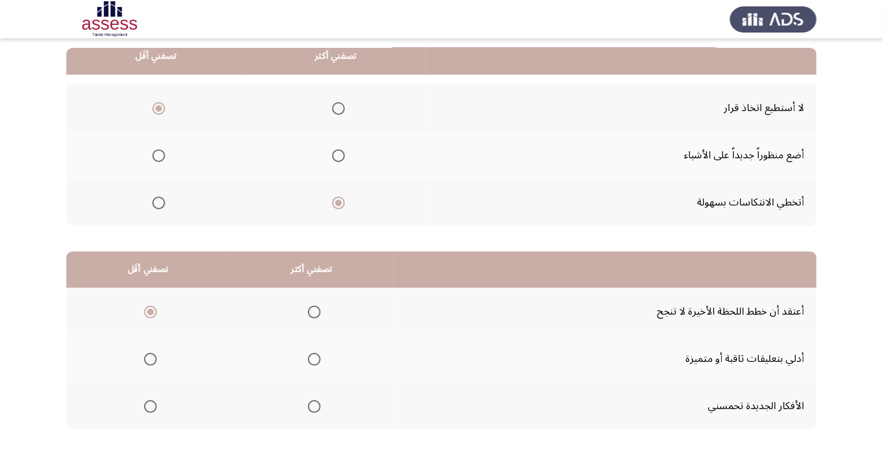
click at [313, 354] on input "Select an option" at bounding box center [314, 359] width 13 height 13
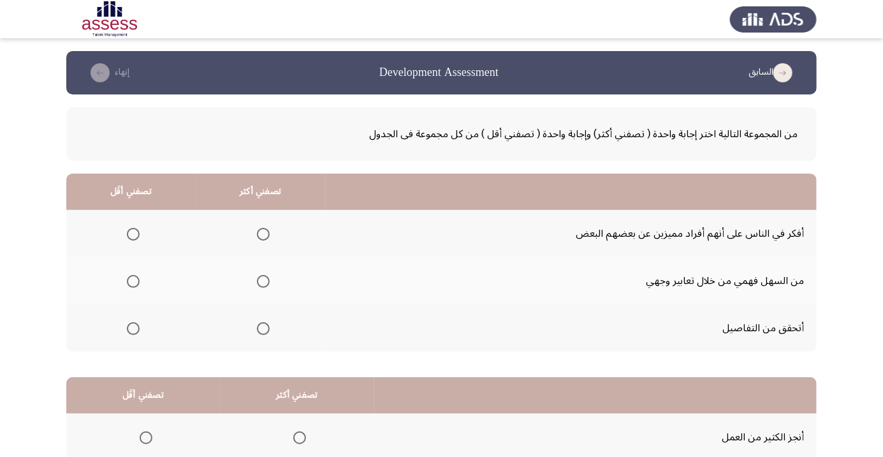
click at [263, 281] on span "Select an option" at bounding box center [263, 281] width 0 height 0
click at [262, 281] on input "Select an option" at bounding box center [263, 281] width 13 height 13
click at [133, 233] on span "Select an option" at bounding box center [133, 234] width 13 height 13
click at [133, 233] on input "Select an option" at bounding box center [133, 234] width 13 height 13
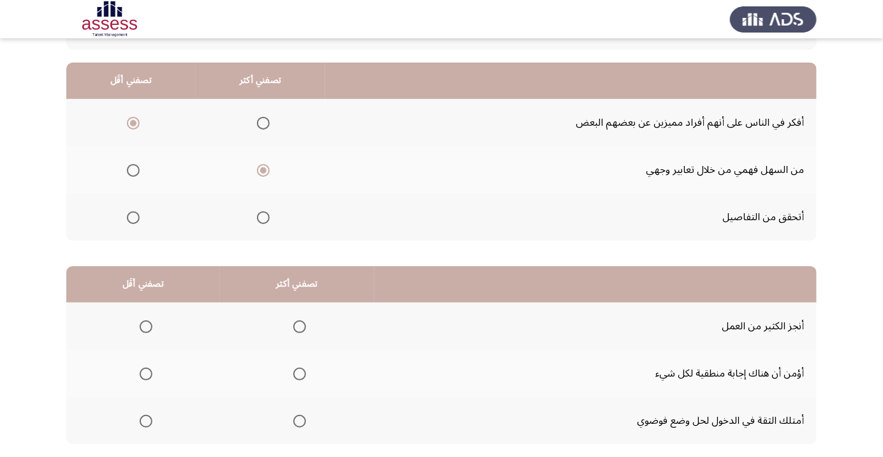
scroll to position [112, 0]
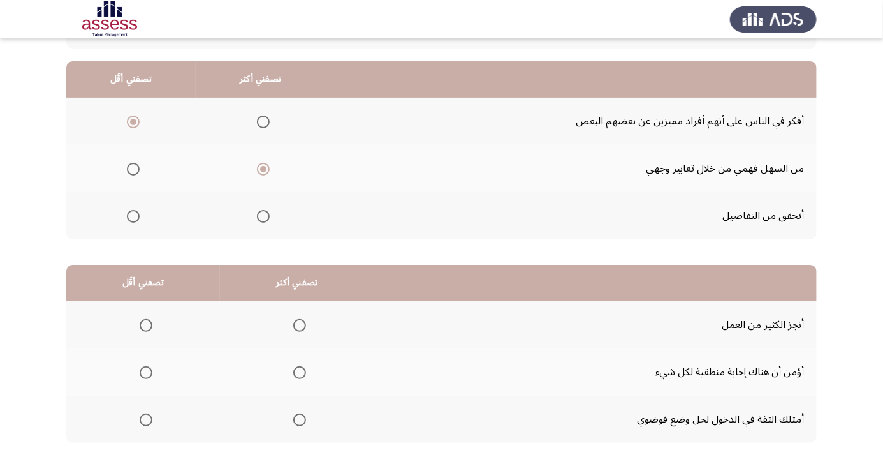
click at [303, 321] on span "Select an option" at bounding box center [299, 325] width 13 height 13
click at [303, 321] on input "Select an option" at bounding box center [299, 325] width 13 height 13
click at [146, 372] on span "Select an option" at bounding box center [146, 372] width 0 height 0
click at [145, 371] on input "Select an option" at bounding box center [146, 372] width 13 height 13
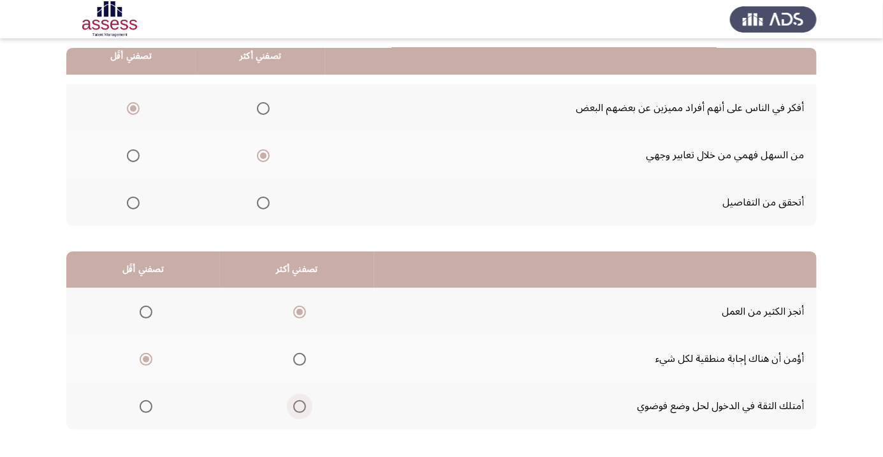
click at [296, 410] on span "Select an option" at bounding box center [299, 406] width 13 height 13
click at [296, 410] on input "Select an option" at bounding box center [299, 406] width 13 height 13
